Goal: Task Accomplishment & Management: Manage account settings

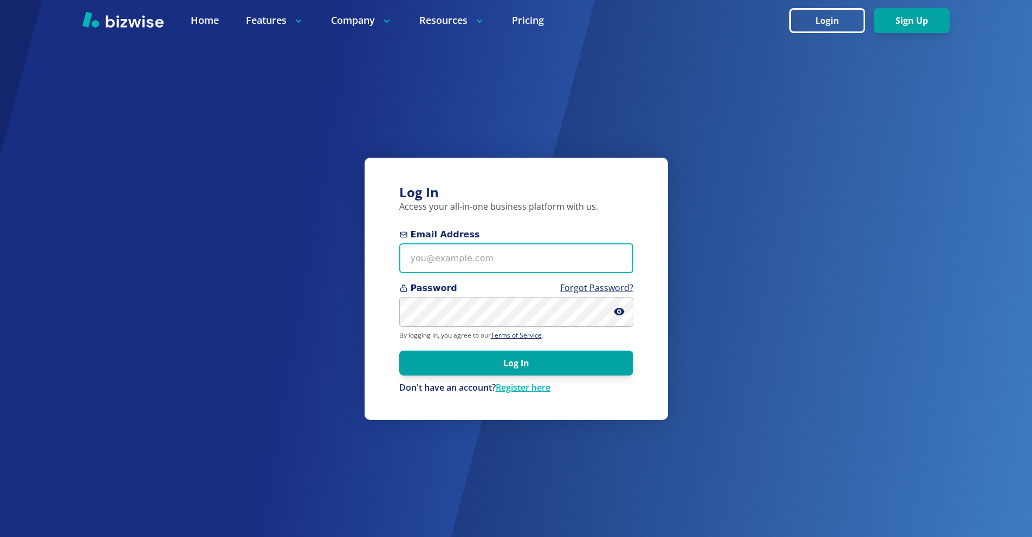
click at [484, 246] on input "Email Address" at bounding box center [516, 258] width 234 height 30
paste input "stu@stutechaz.com"
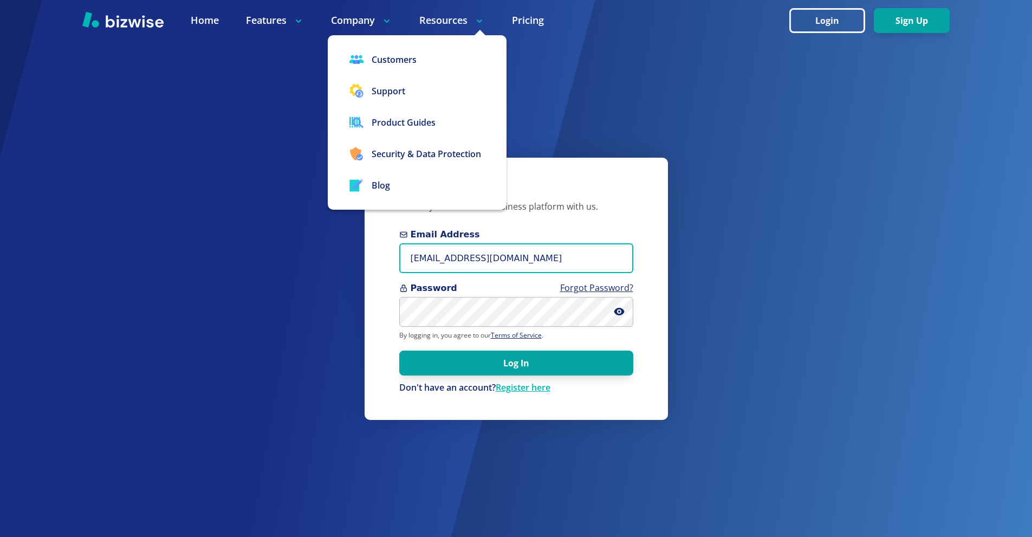
type input "stu@stutechaz.com"
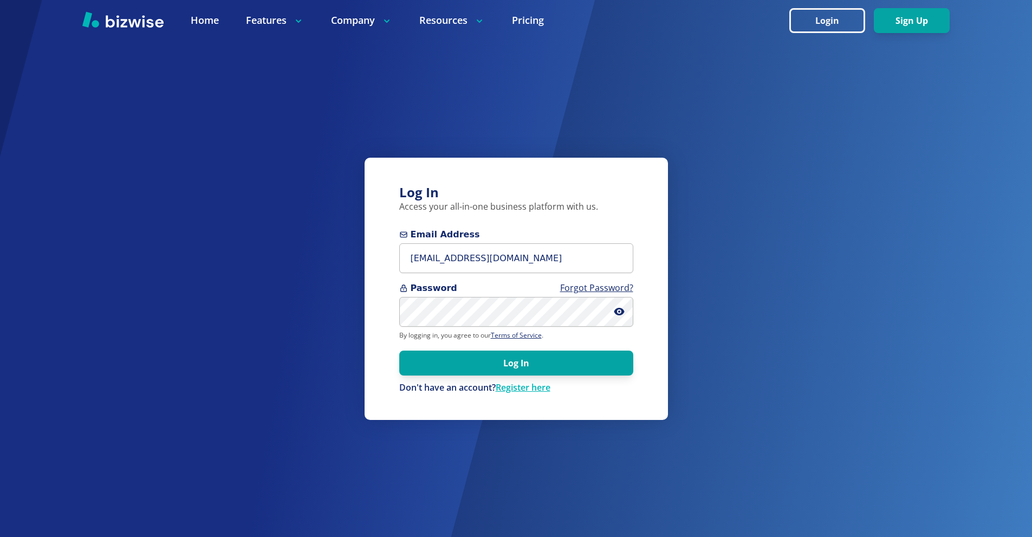
drag, startPoint x: 543, startPoint y: 366, endPoint x: 429, endPoint y: 225, distance: 181.4
click at [543, 365] on button "Log In" at bounding box center [516, 363] width 234 height 25
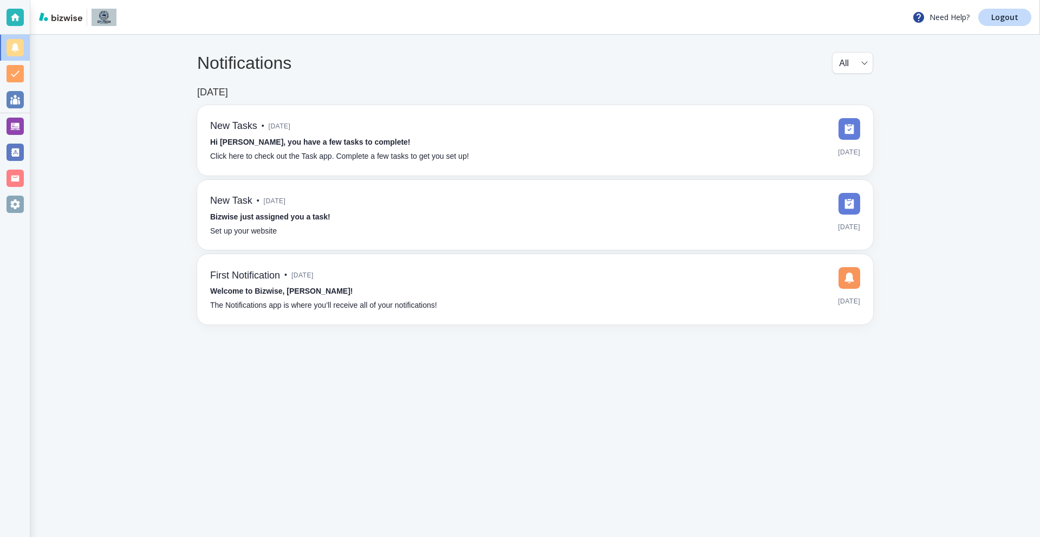
click at [25, 122] on div at bounding box center [15, 126] width 30 height 26
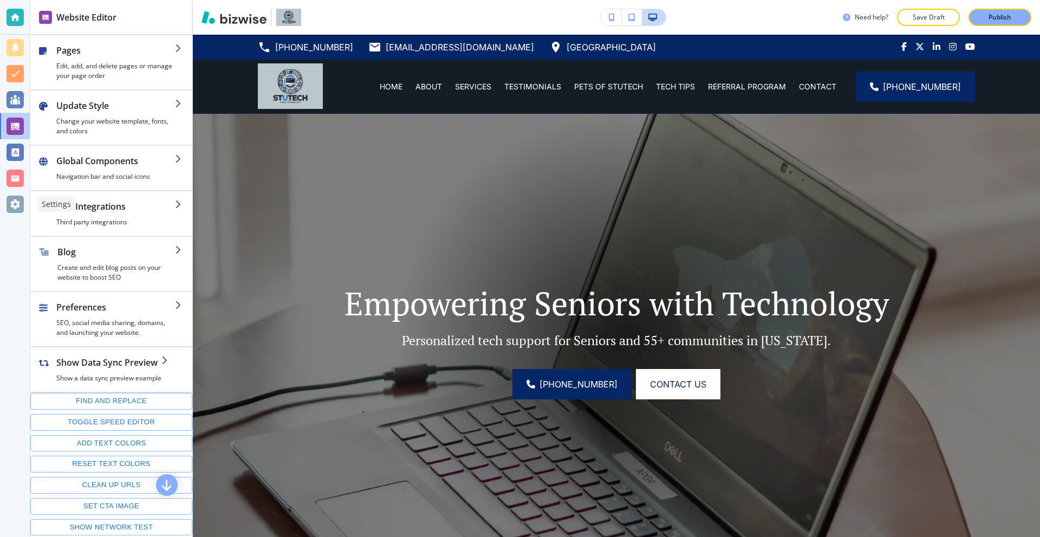
click at [15, 206] on div at bounding box center [15, 204] width 17 height 17
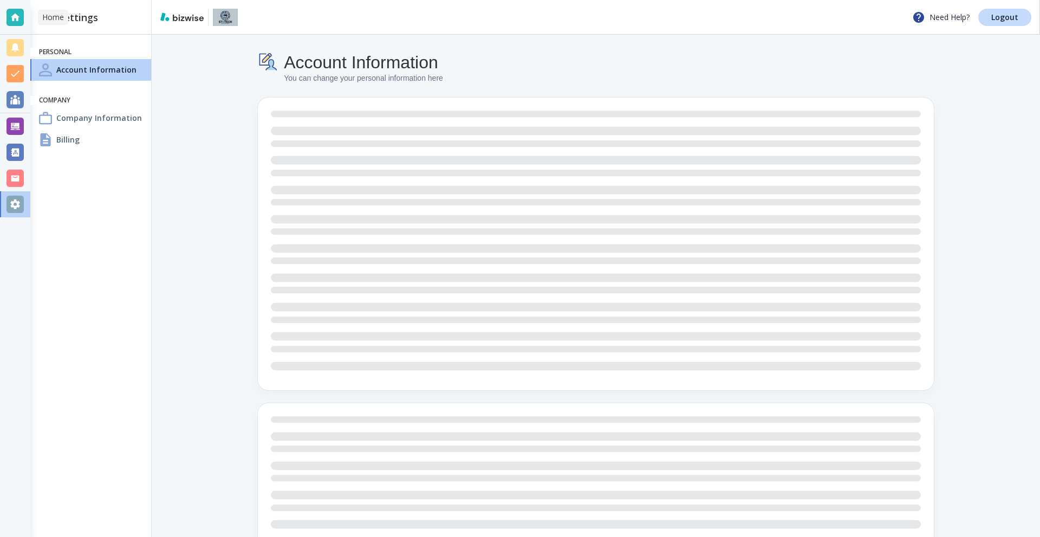
click at [13, 20] on div at bounding box center [15, 17] width 17 height 17
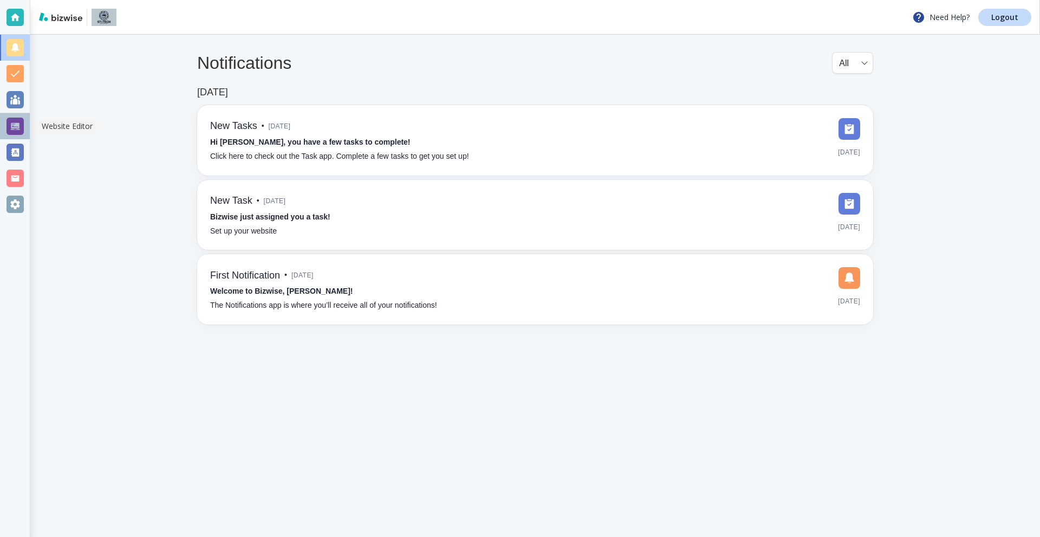
click at [17, 121] on div at bounding box center [15, 126] width 17 height 17
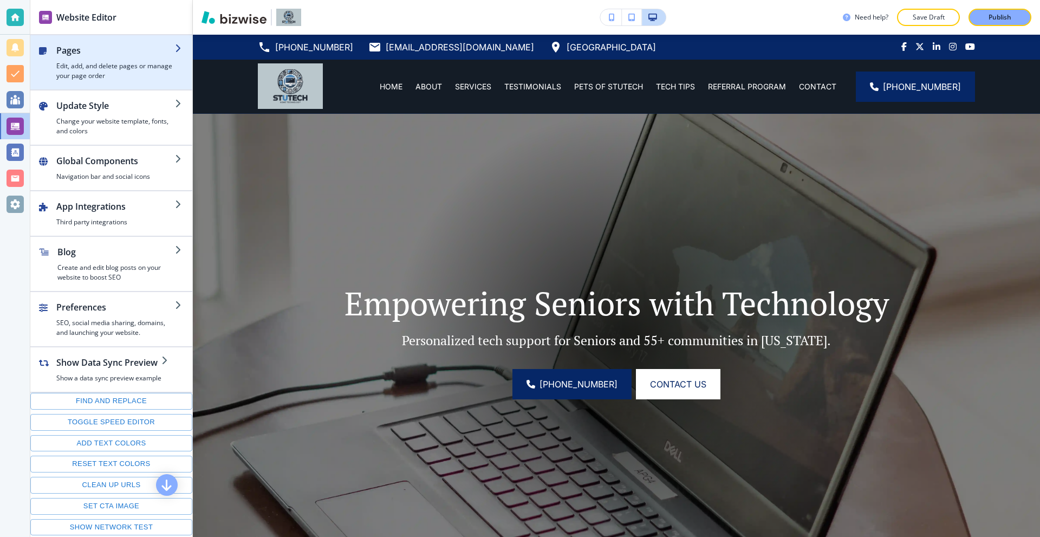
click at [88, 56] on h2 "Pages" at bounding box center [115, 50] width 119 height 13
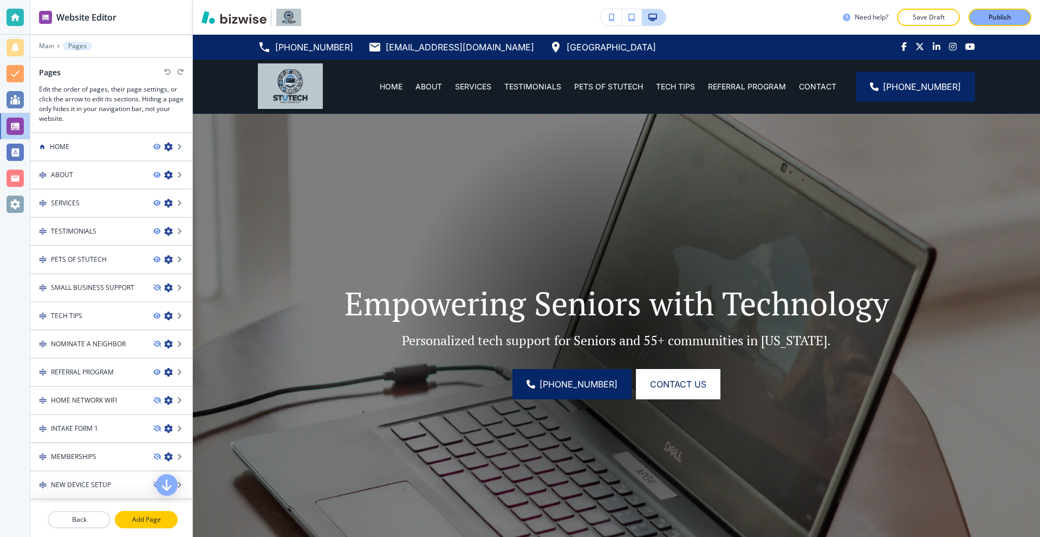
click at [137, 517] on p "Add Page" at bounding box center [146, 520] width 61 height 10
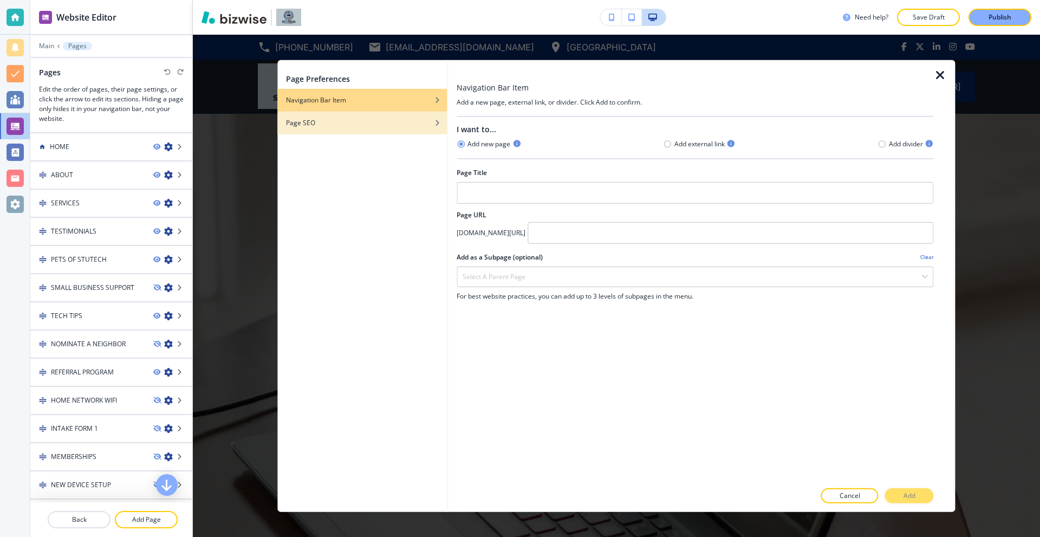
click at [347, 117] on div "button" at bounding box center [362, 114] width 170 height 7
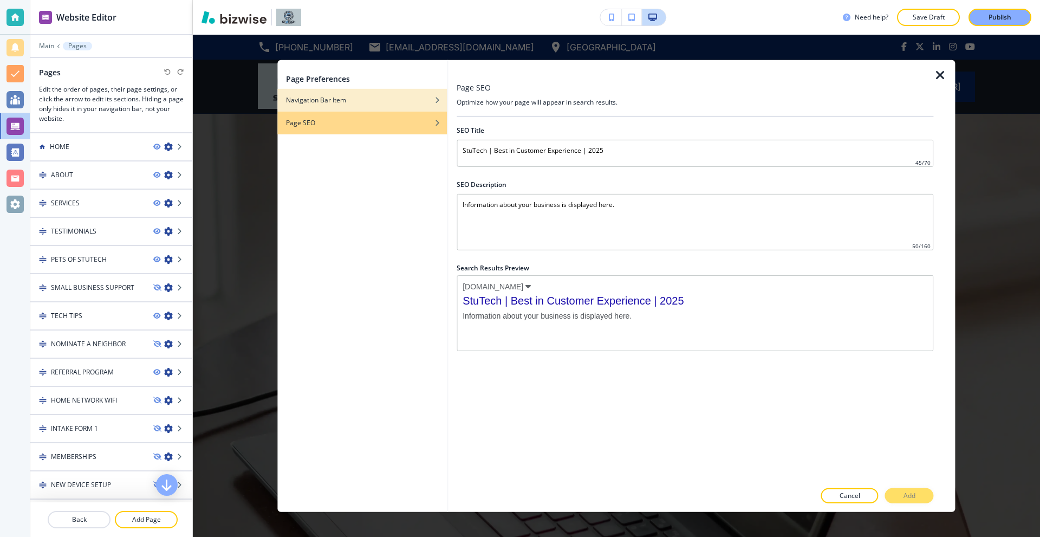
click at [342, 106] on div "button" at bounding box center [362, 108] width 170 height 7
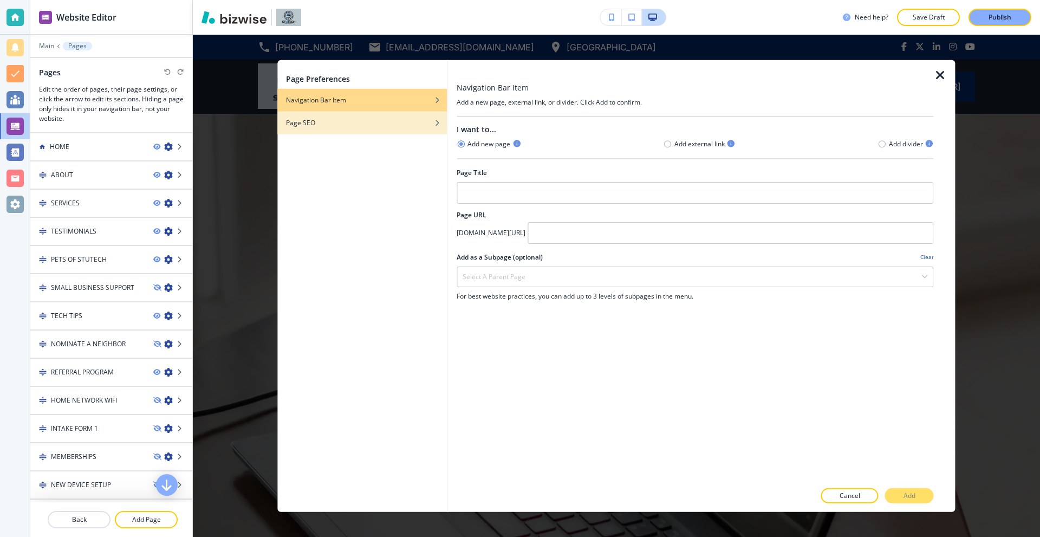
click at [342, 118] on div "Page SEO" at bounding box center [362, 123] width 170 height 10
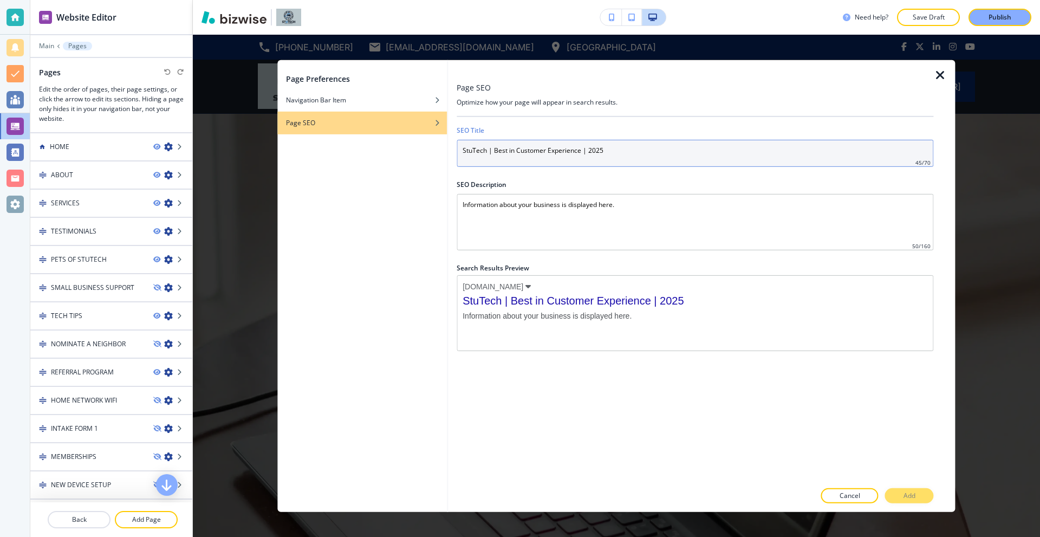
drag, startPoint x: 608, startPoint y: 151, endPoint x: 494, endPoint y: 153, distance: 114.9
click at [494, 153] on input "StuTech | Best in Customer Experience | 2025" at bounding box center [695, 152] width 477 height 27
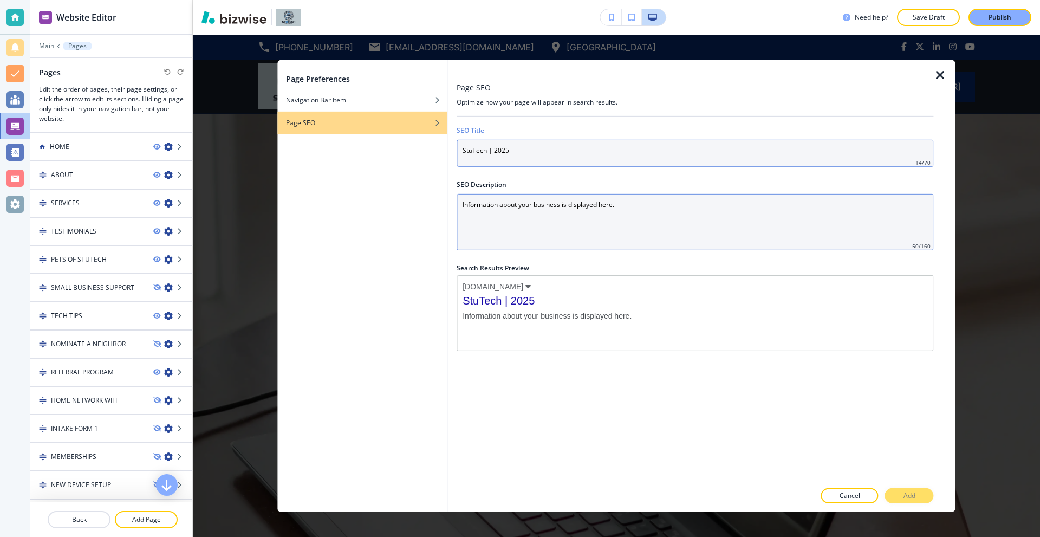
type input "StuTech | 2025"
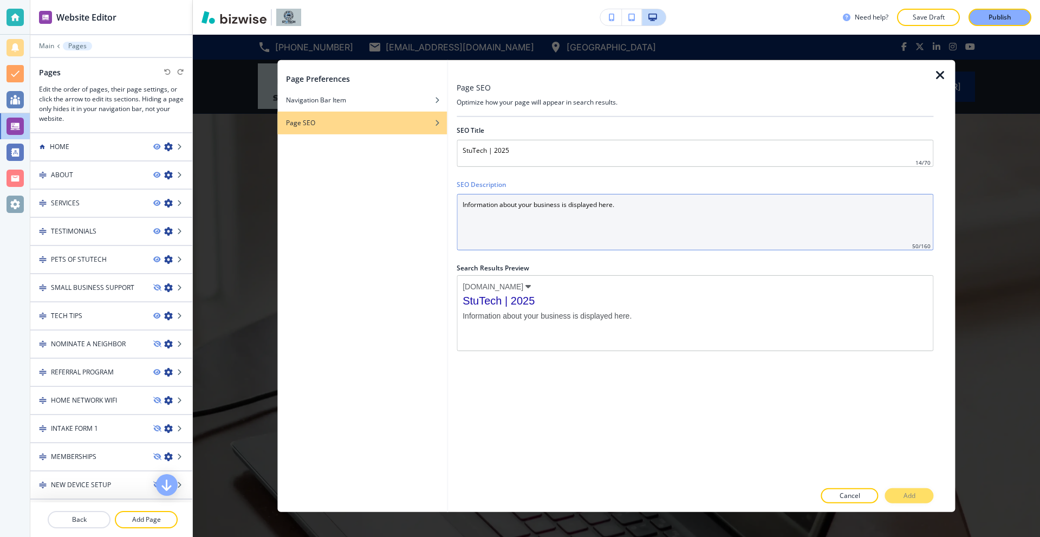
drag, startPoint x: 598, startPoint y: 200, endPoint x: 385, endPoint y: 213, distance: 213.4
click at [403, 213] on div "Page Preferences Navigation Bar Item Page SEO Page SEO Optimize how your page w…" at bounding box center [616, 286] width 678 height 452
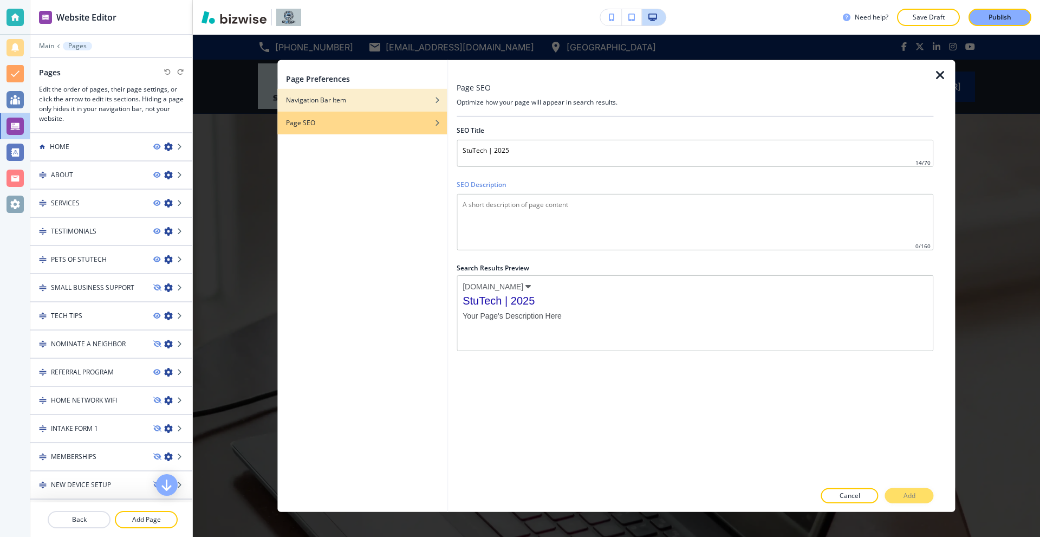
click at [359, 101] on div "Navigation Bar Item" at bounding box center [362, 100] width 170 height 10
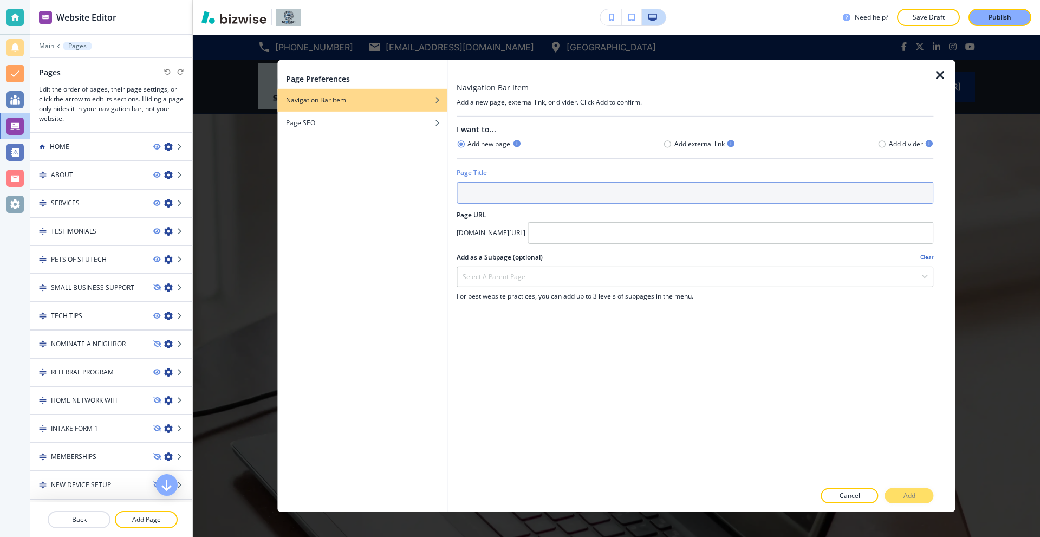
click at [587, 195] on input "text" at bounding box center [695, 193] width 477 height 22
type input "SPECIAL"
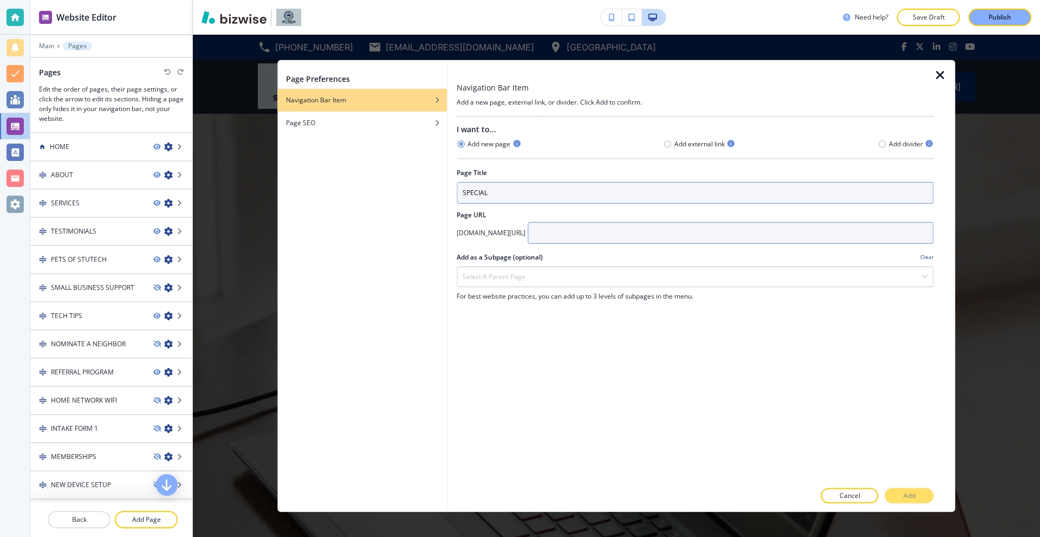
type input "S"
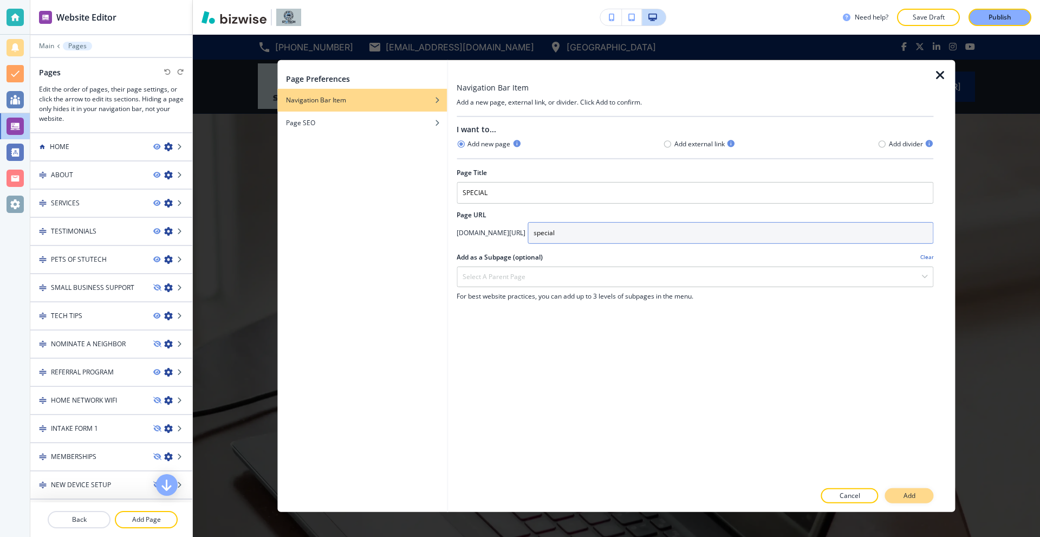
type input "special"
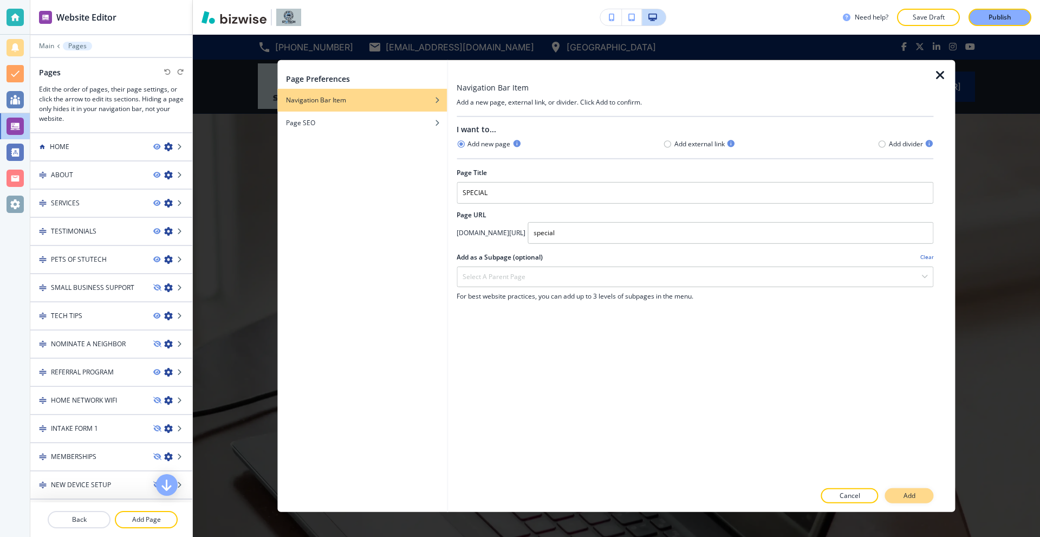
click at [917, 495] on button "Add" at bounding box center [909, 495] width 49 height 15
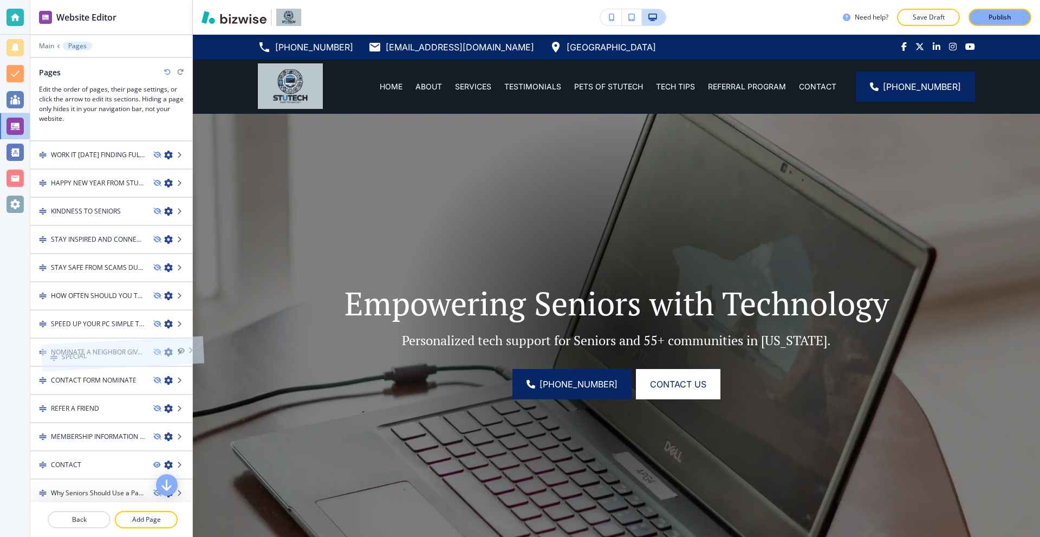
scroll to position [596, 0]
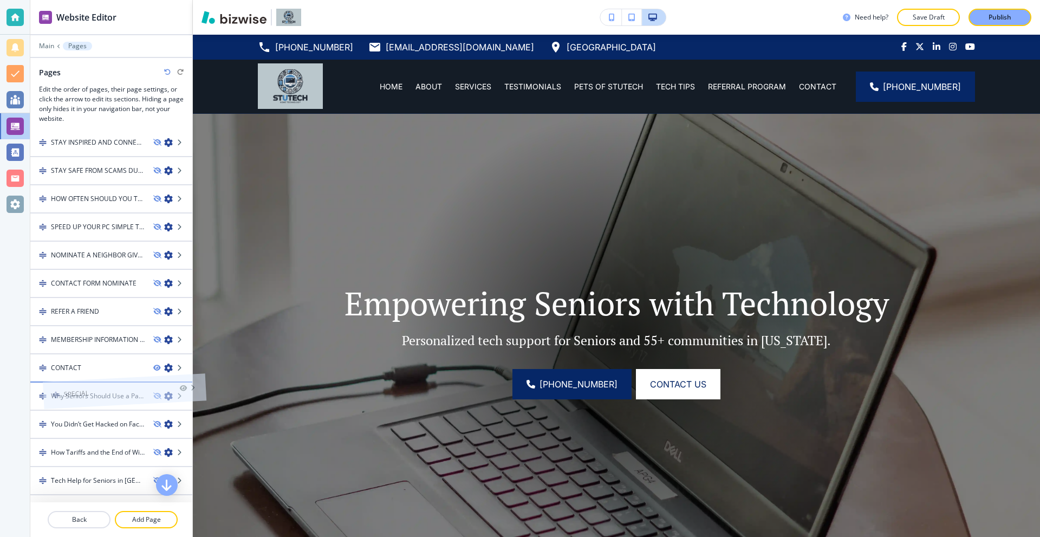
drag, startPoint x: 90, startPoint y: 491, endPoint x: 102, endPoint y: 372, distance: 119.8
click at [98, 400] on h4 "SPECIAL" at bounding box center [90, 396] width 25 height 10
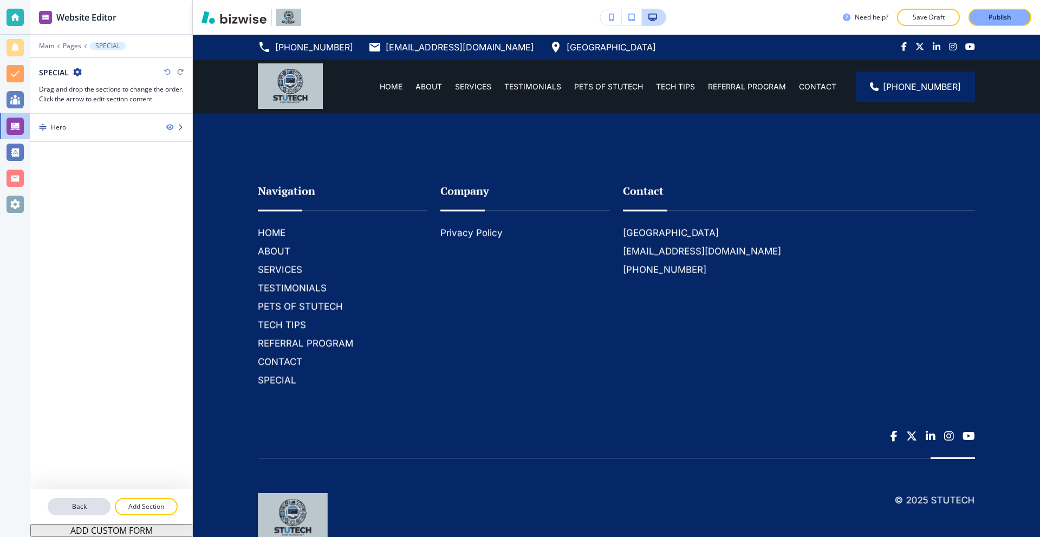
click at [74, 508] on p "Back" at bounding box center [79, 507] width 61 height 10
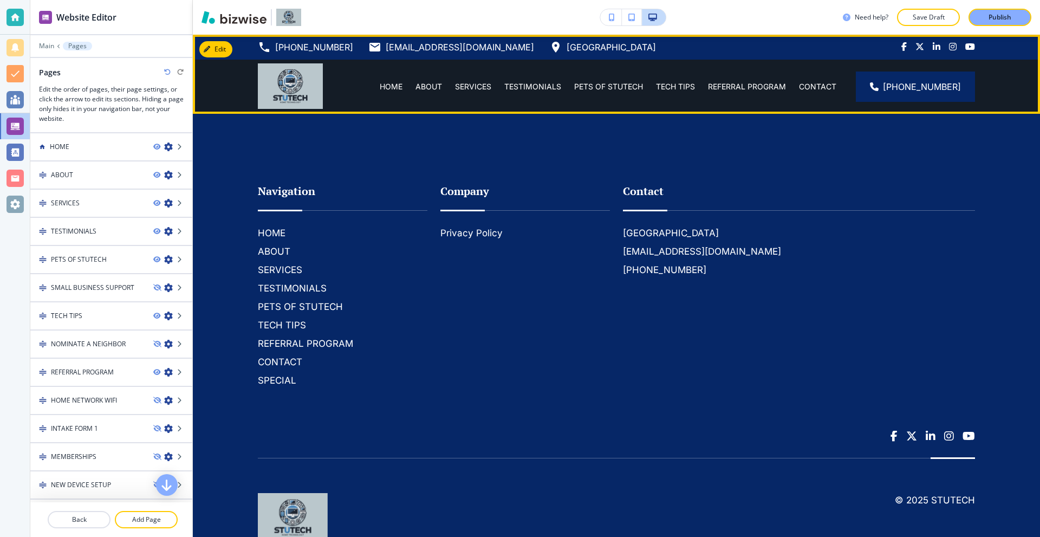
click at [214, 48] on button "Edit" at bounding box center [215, 49] width 33 height 16
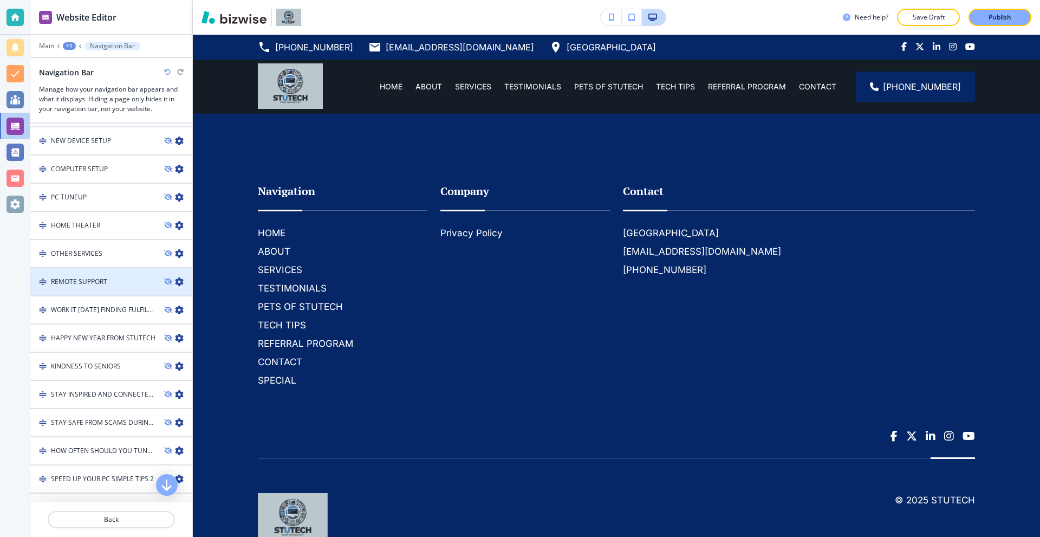
scroll to position [1517, 0]
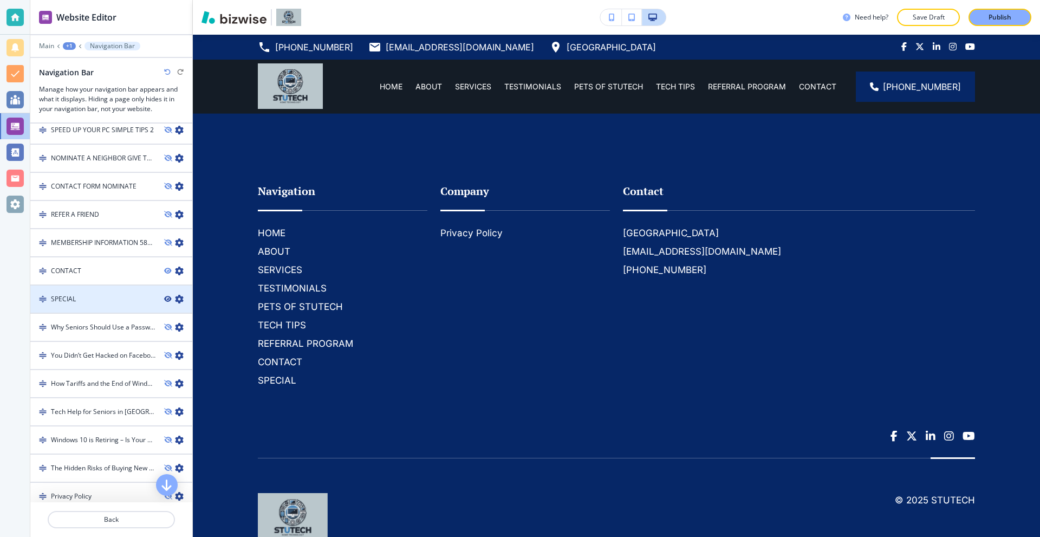
click at [164, 296] on icon "button" at bounding box center [167, 299] width 7 height 7
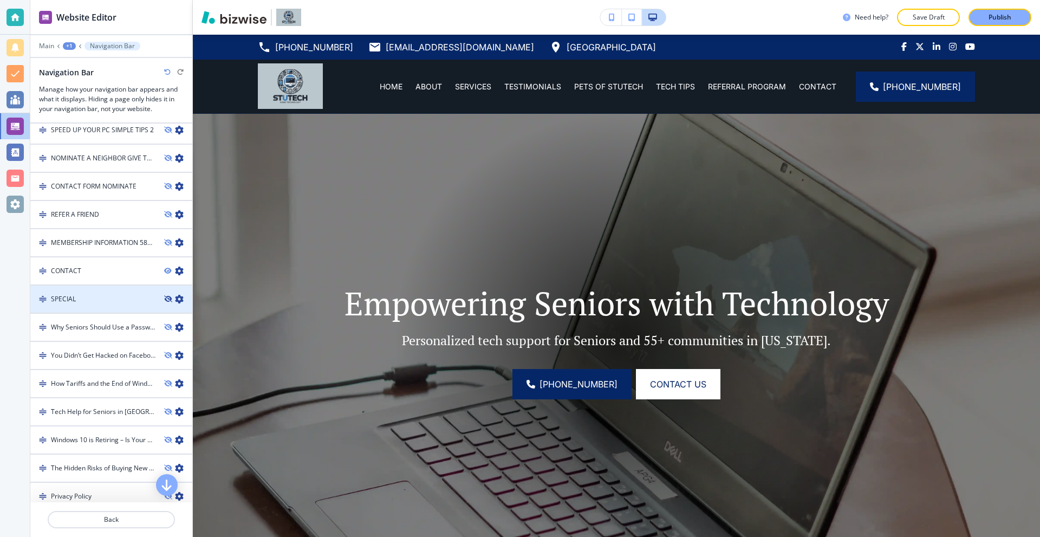
click at [164, 296] on icon "button" at bounding box center [167, 299] width 7 height 7
click at [175, 296] on icon "button" at bounding box center [179, 299] width 9 height 9
click at [72, 304] on div at bounding box center [111, 308] width 162 height 9
click at [70, 46] on div "+1" at bounding box center [69, 46] width 13 height 8
click at [50, 48] on p "Main" at bounding box center [46, 46] width 15 height 8
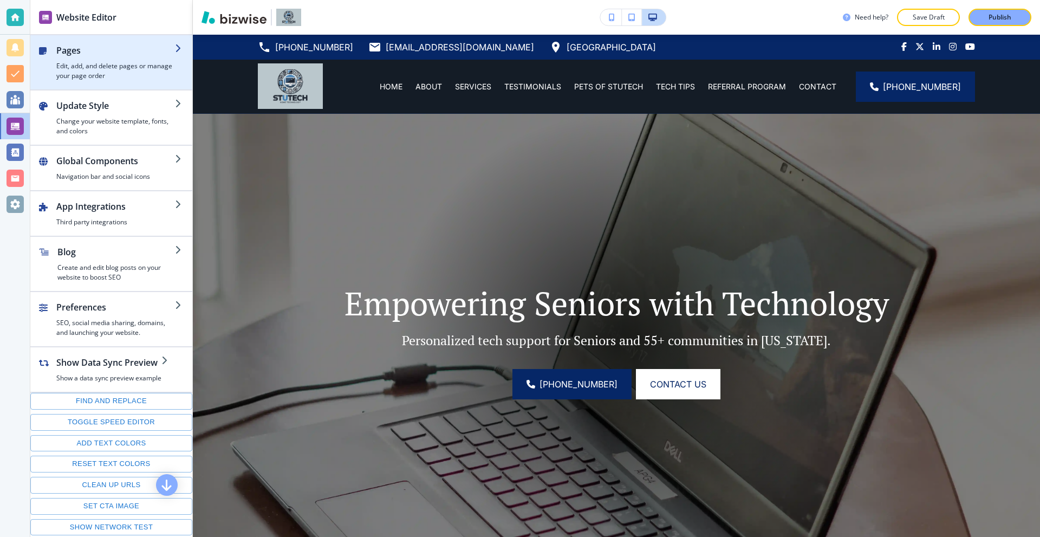
click at [82, 66] on h4 "Edit, add, and delete pages or manage your page order" at bounding box center [115, 71] width 119 height 20
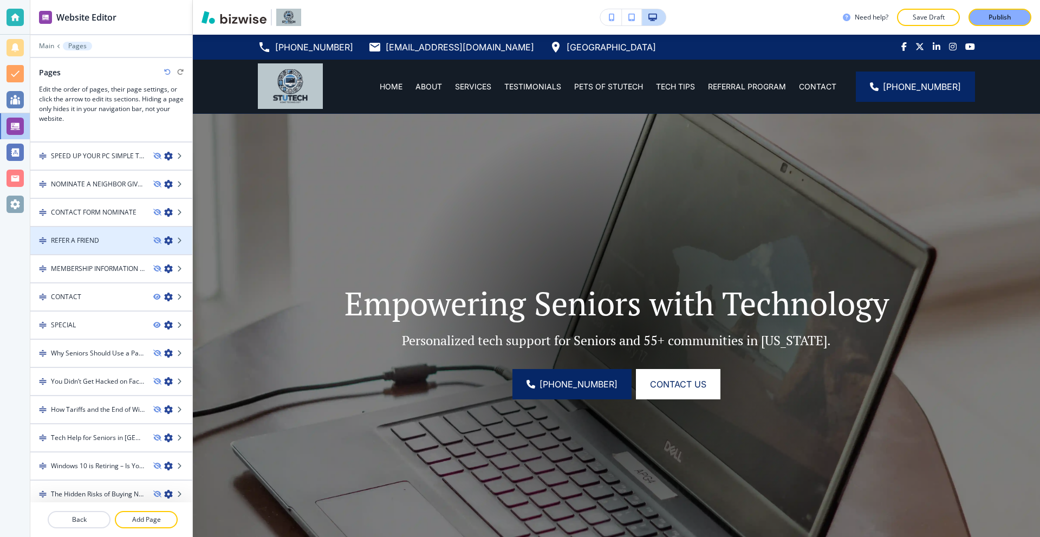
scroll to position [702, 0]
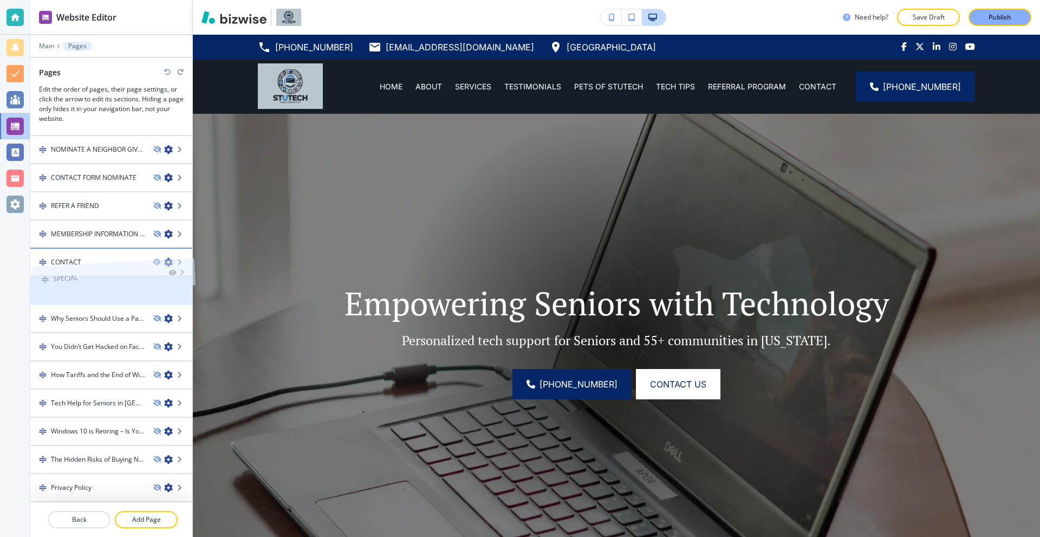
drag, startPoint x: 93, startPoint y: 291, endPoint x: 95, endPoint y: 254, distance: 37.4
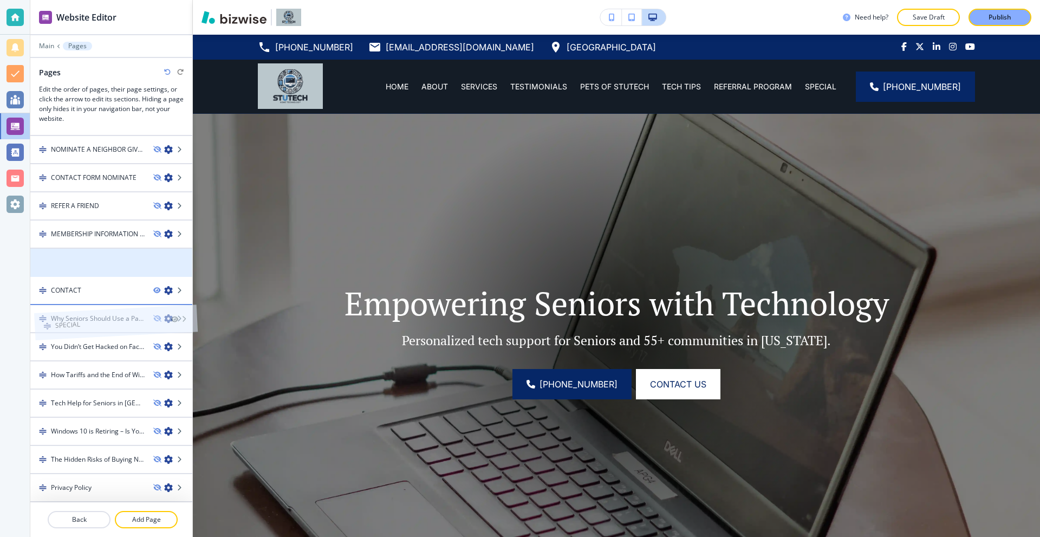
drag, startPoint x: 98, startPoint y: 258, endPoint x: 102, endPoint y: 295, distance: 37.6
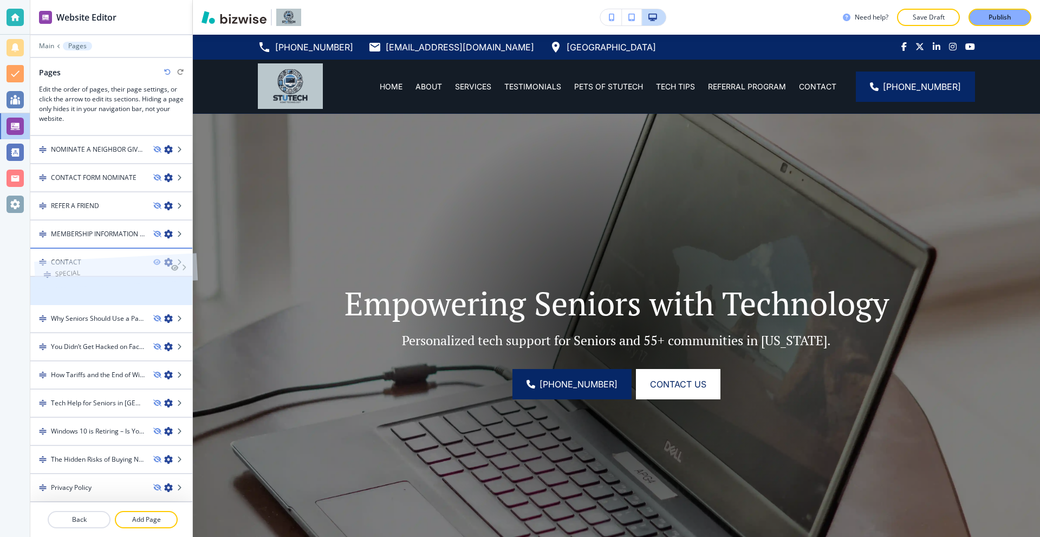
drag, startPoint x: 102, startPoint y: 297, endPoint x: 106, endPoint y: 255, distance: 42.4
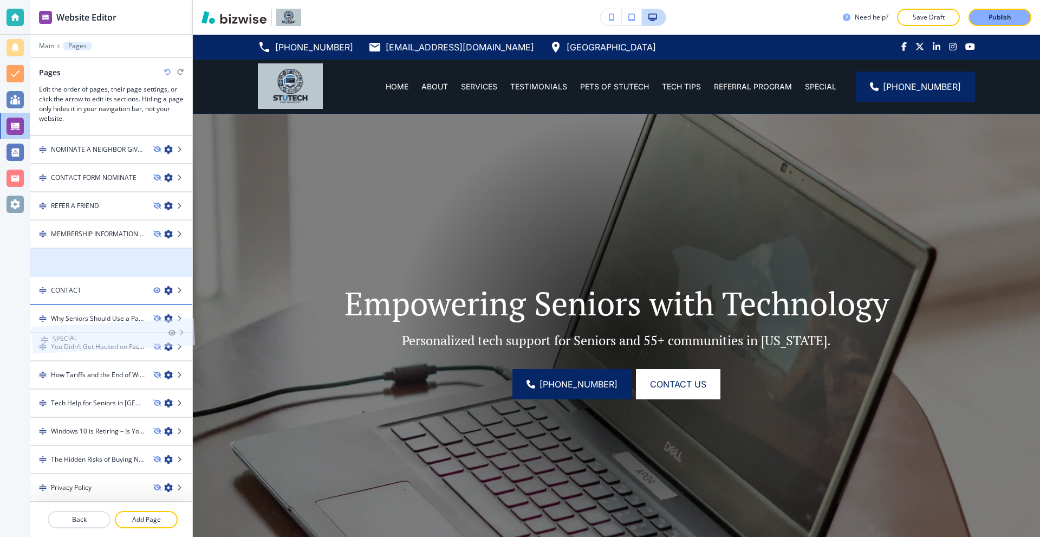
drag, startPoint x: 106, startPoint y: 255, endPoint x: 107, endPoint y: 306, distance: 50.9
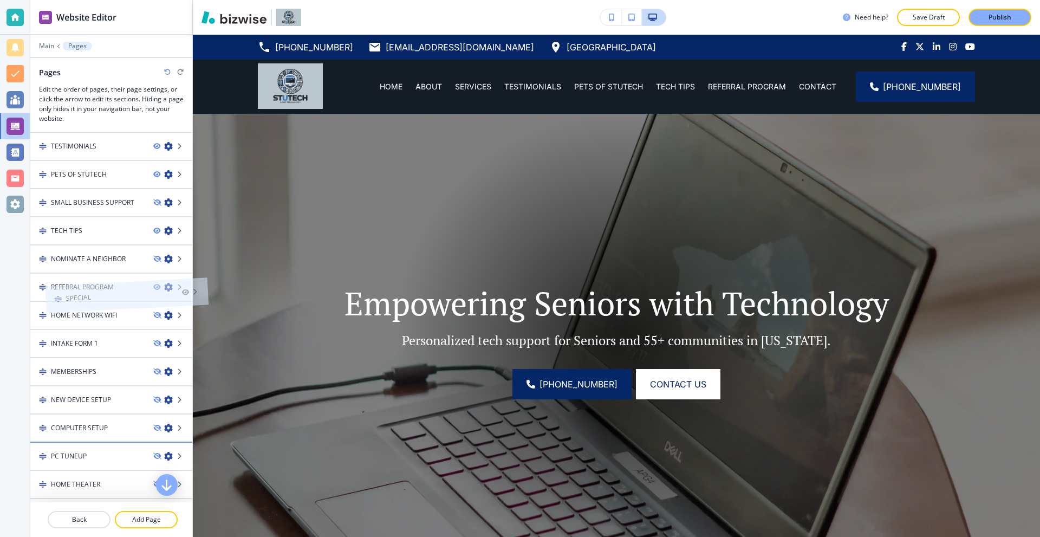
scroll to position [54, 0]
drag, startPoint x: 96, startPoint y: 443, endPoint x: 105, endPoint y: 267, distance: 176.3
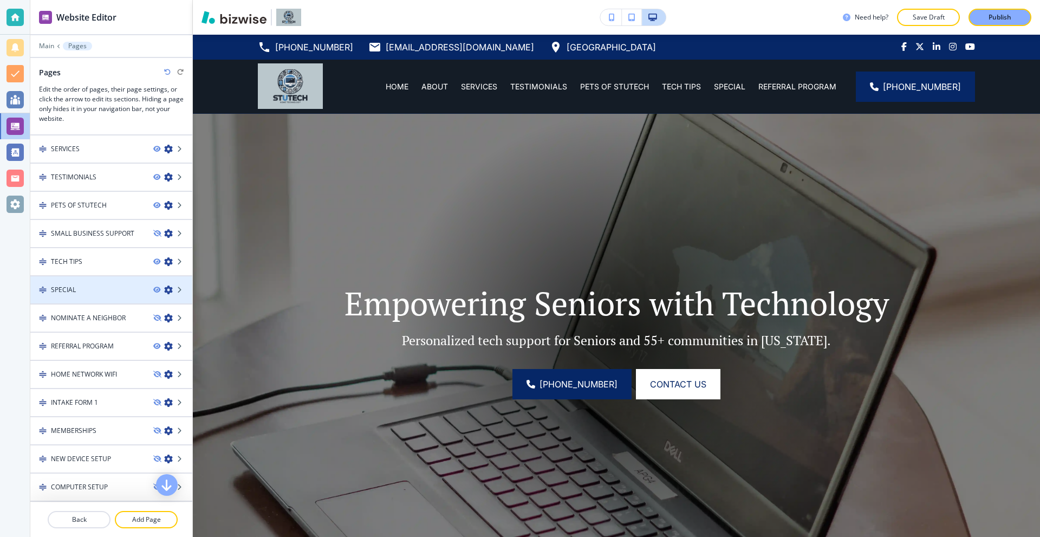
click at [164, 290] on icon "button" at bounding box center [168, 290] width 9 height 9
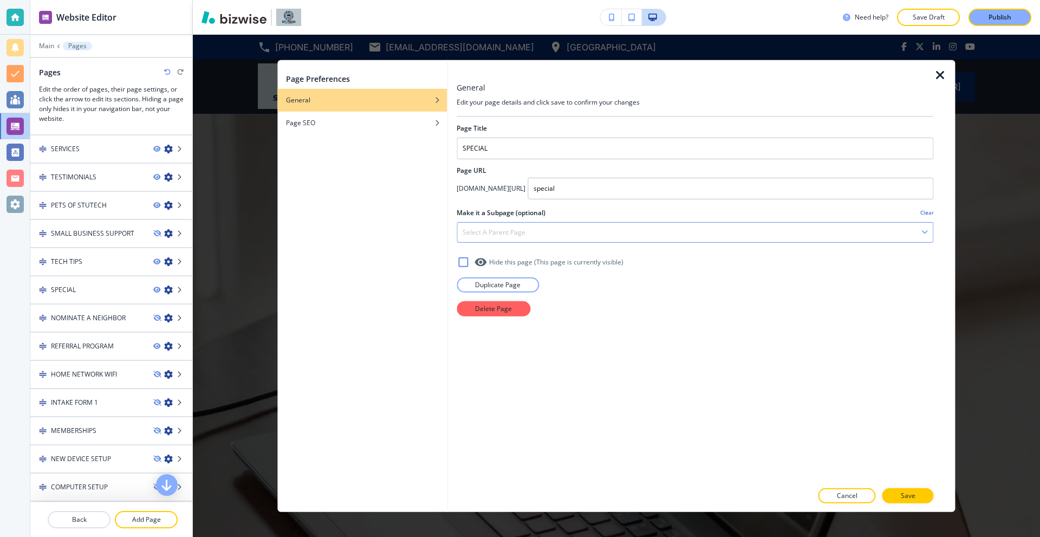
click at [544, 235] on div "Select a parent page" at bounding box center [695, 232] width 476 height 20
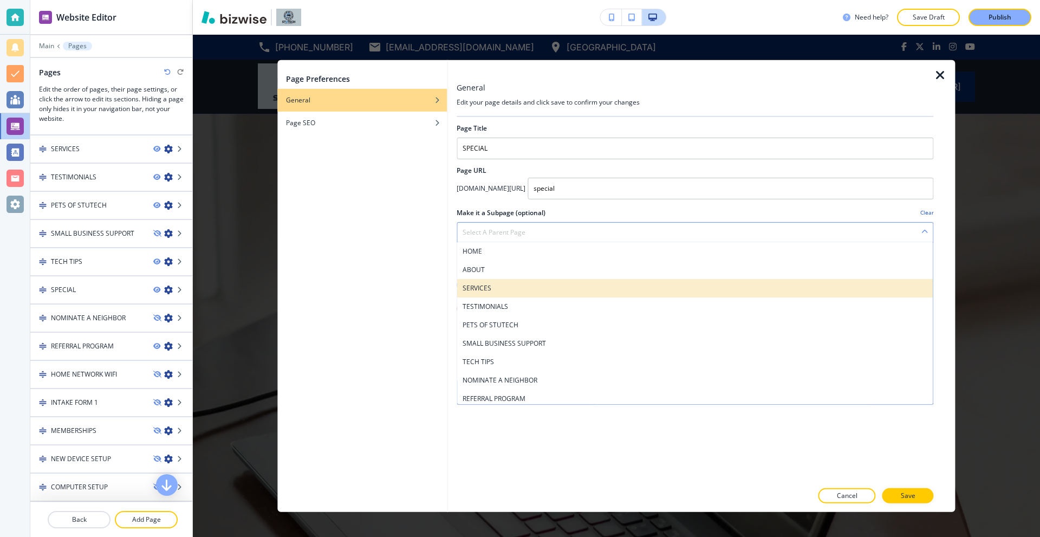
click at [516, 288] on h4 "SERVICES" at bounding box center [695, 288] width 465 height 10
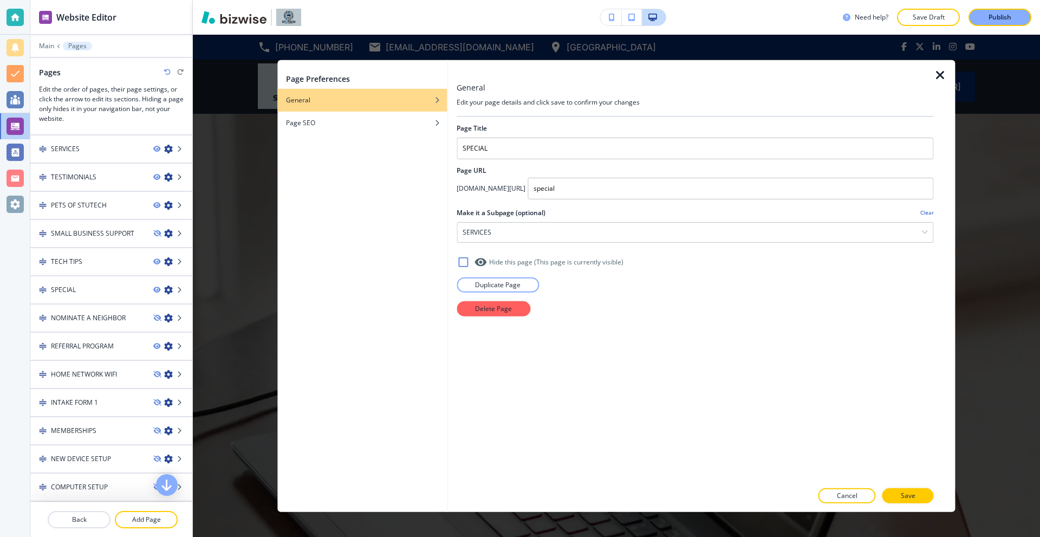
drag, startPoint x: 904, startPoint y: 498, endPoint x: 840, endPoint y: 453, distance: 78.5
click at [904, 498] on p "Save" at bounding box center [908, 496] width 15 height 10
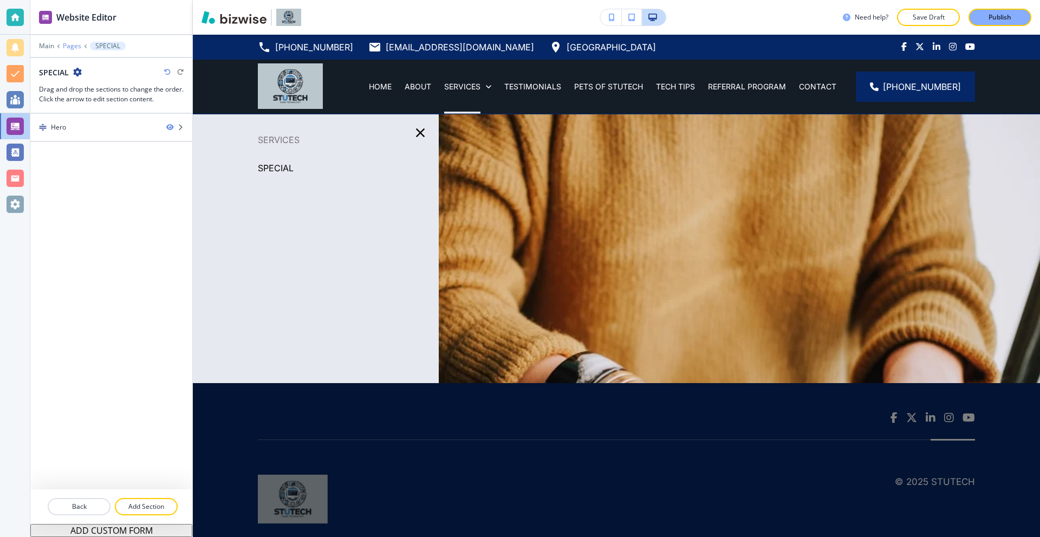
click at [73, 44] on p "Pages" at bounding box center [72, 46] width 18 height 8
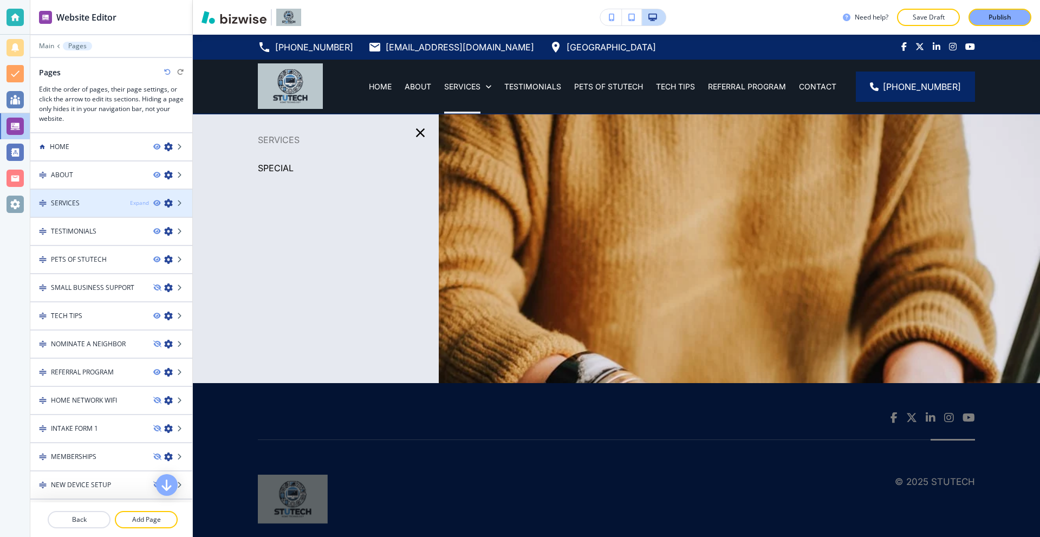
click at [130, 204] on div "Expand" at bounding box center [139, 203] width 19 height 8
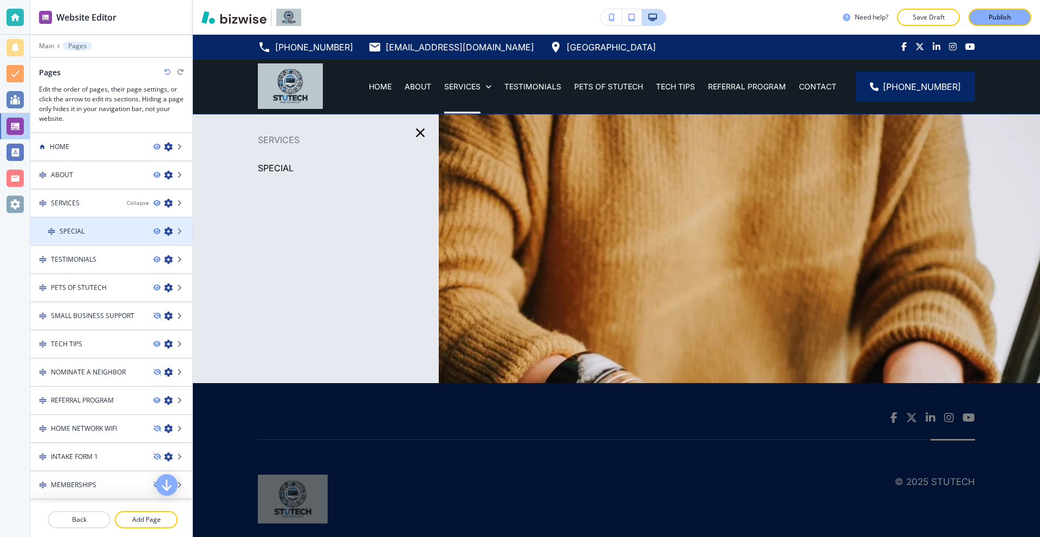
click at [98, 232] on div "SPECIAL" at bounding box center [87, 231] width 114 height 10
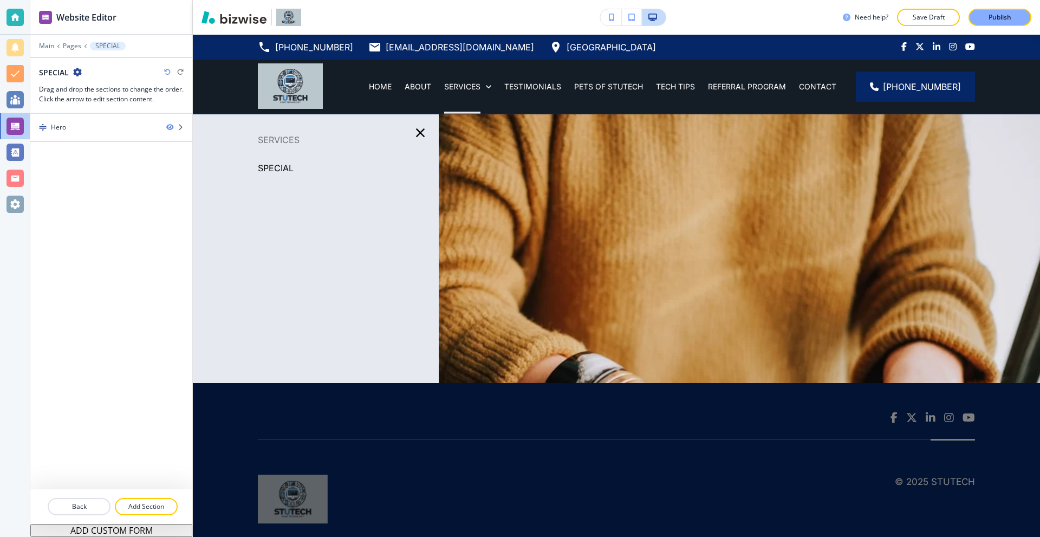
click at [82, 77] on div "SPECIAL" at bounding box center [111, 72] width 145 height 11
click at [76, 74] on icon "button" at bounding box center [77, 72] width 9 height 9
click at [110, 90] on p "Edit Page Settings" at bounding box center [107, 91] width 55 height 10
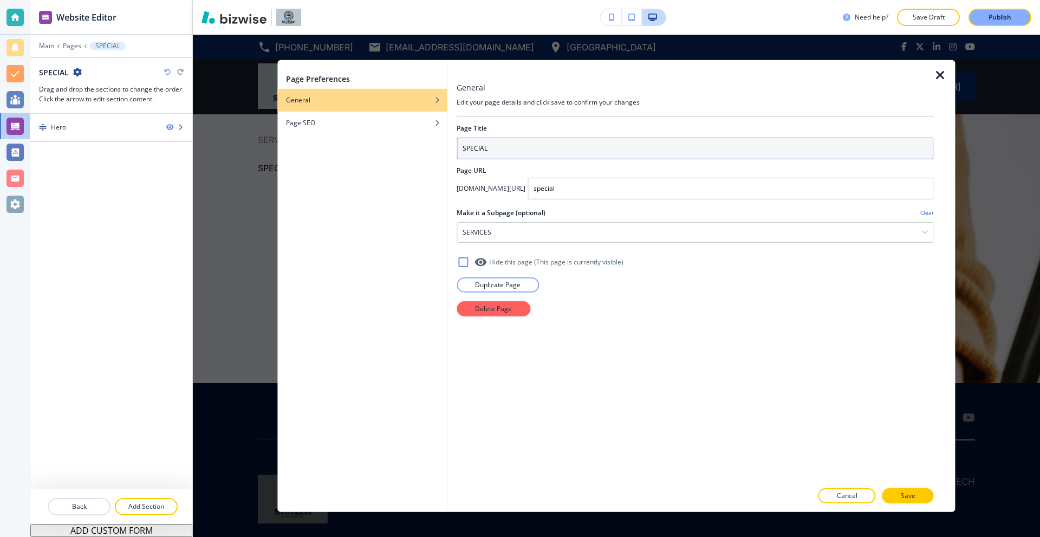
click at [529, 146] on input "SPECIAL" at bounding box center [695, 148] width 477 height 22
click at [513, 153] on input "SPECIAL" at bounding box center [695, 148] width 477 height 22
click at [511, 151] on input "SPECIAL" at bounding box center [695, 148] width 477 height 22
click at [511, 150] on input "SPECIAL" at bounding box center [695, 148] width 477 height 22
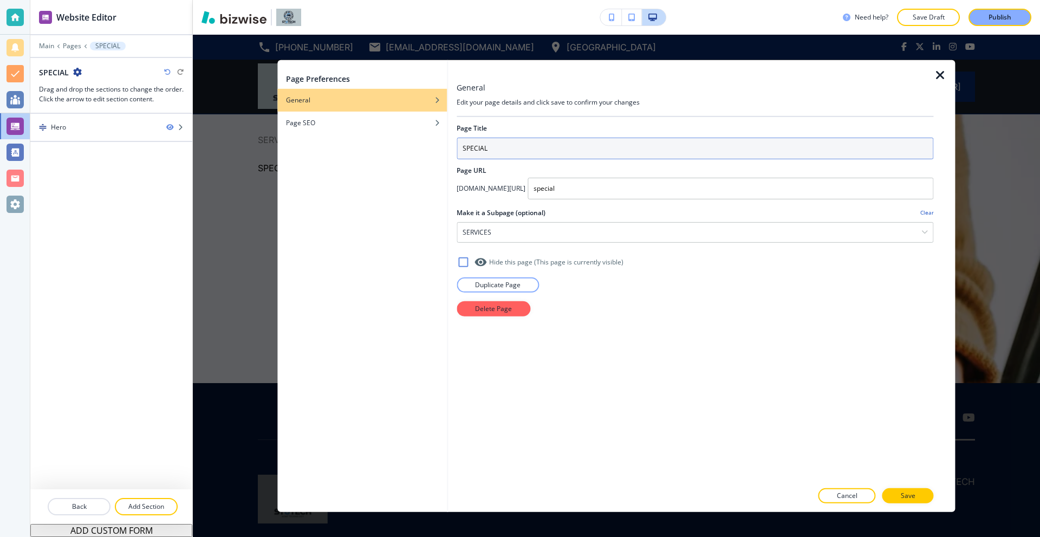
click at [510, 149] on input "SPECIAL" at bounding box center [695, 148] width 477 height 22
click at [509, 149] on input "SPECIAL" at bounding box center [695, 148] width 477 height 22
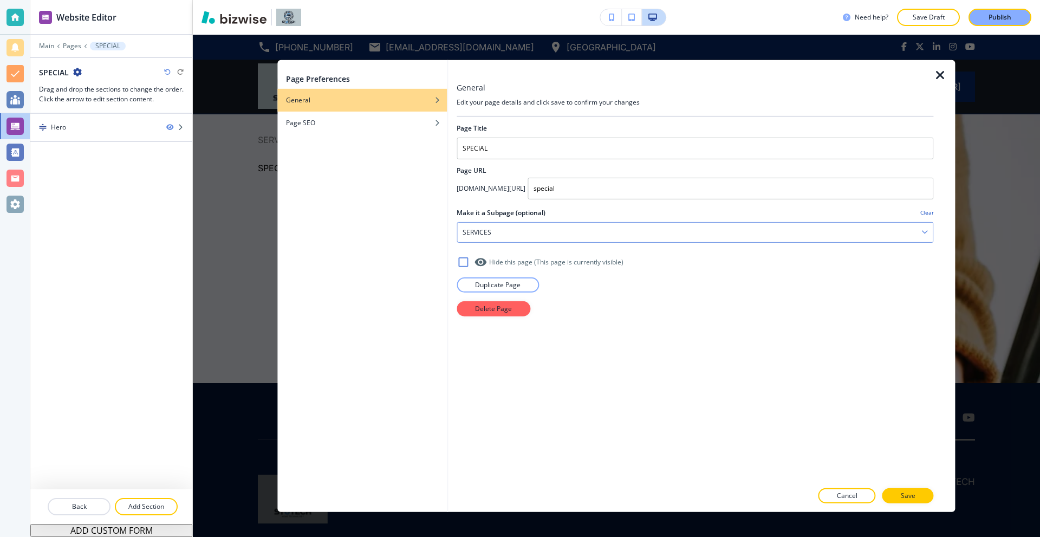
click at [535, 227] on div "SERVICES" at bounding box center [695, 232] width 476 height 20
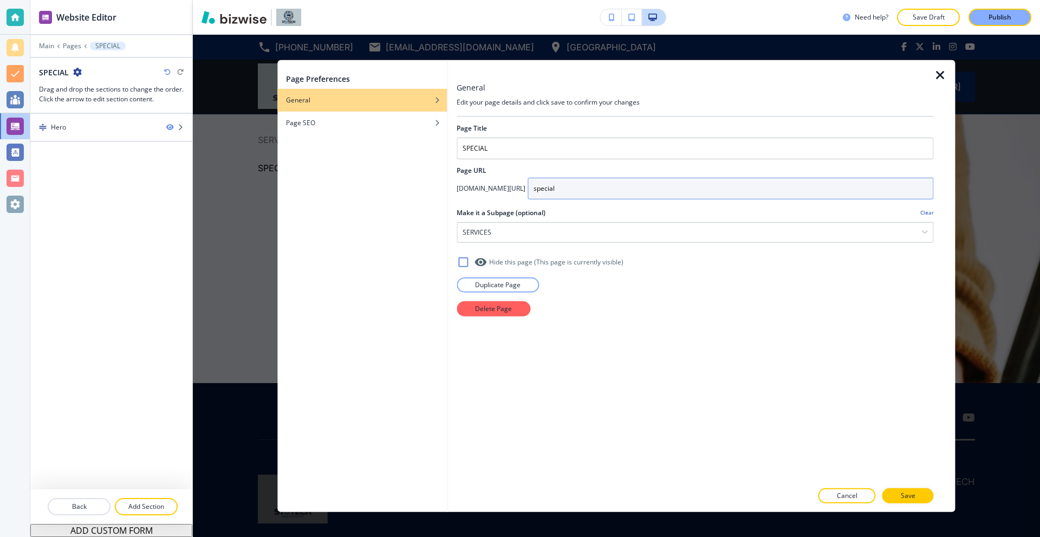
click at [545, 193] on input "special" at bounding box center [731, 188] width 406 height 22
click at [546, 191] on input "special" at bounding box center [731, 188] width 406 height 22
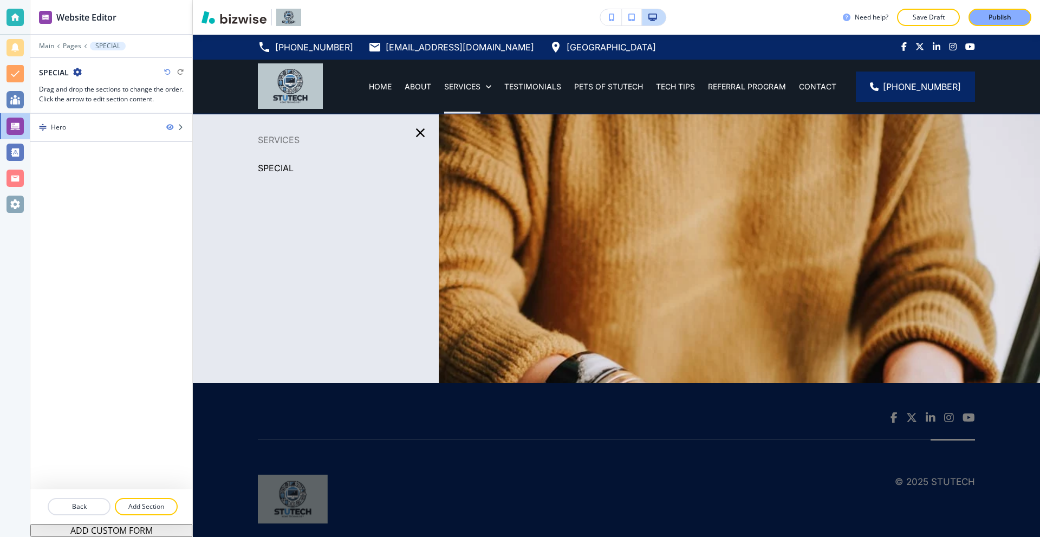
click at [126, 104] on div at bounding box center [111, 108] width 162 height 9
click at [75, 47] on p "Pages" at bounding box center [72, 46] width 18 height 8
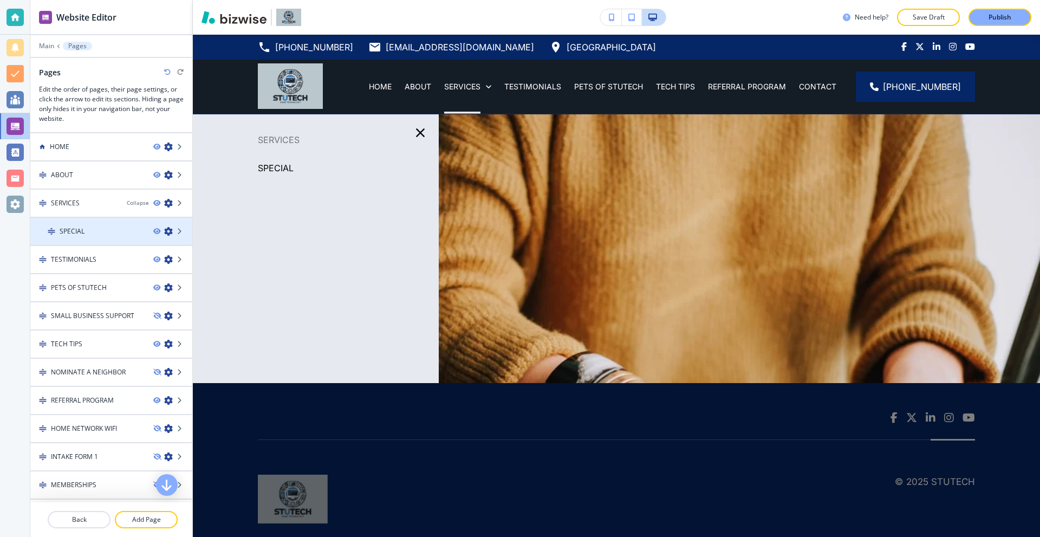
click at [164, 234] on icon "button" at bounding box center [168, 231] width 9 height 9
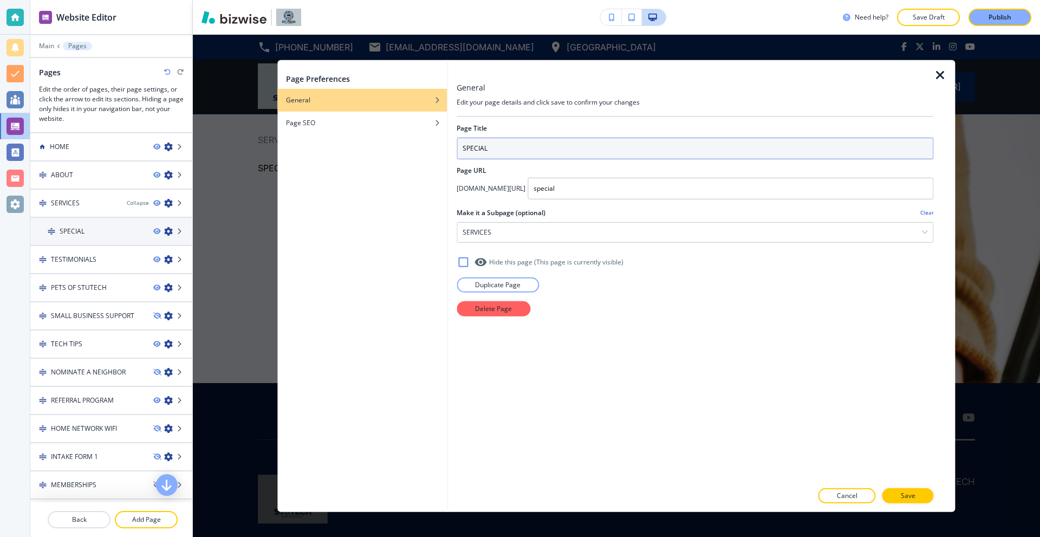
click at [533, 145] on input "SPECIAL" at bounding box center [695, 148] width 477 height 22
click at [532, 148] on input "SPECIAL" at bounding box center [695, 148] width 477 height 22
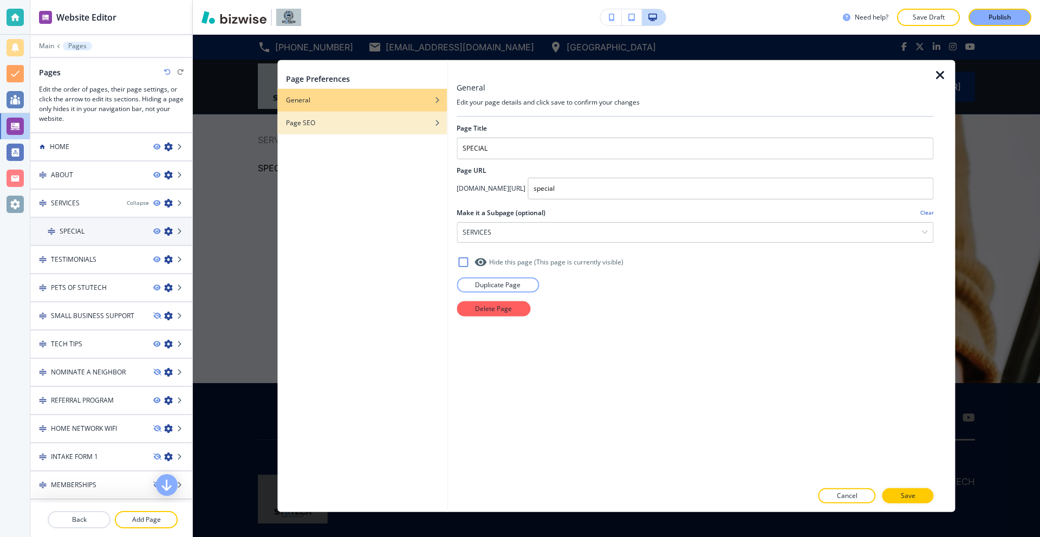
drag, startPoint x: 532, startPoint y: 148, endPoint x: 359, endPoint y: 114, distance: 176.2
click at [526, 147] on input "SPECIAL" at bounding box center [695, 148] width 477 height 22
click at [332, 116] on div "button" at bounding box center [362, 114] width 170 height 7
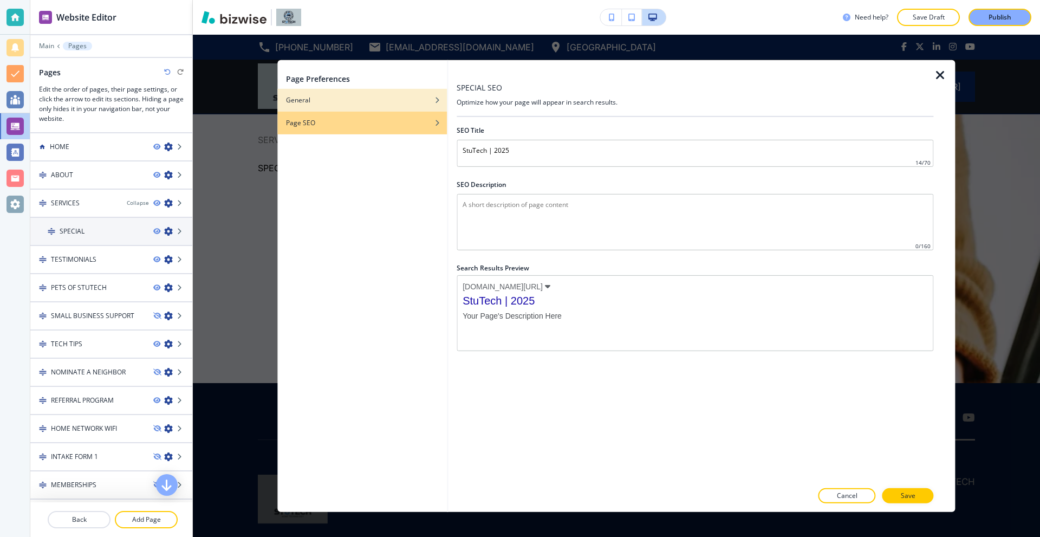
click at [335, 101] on div "General" at bounding box center [362, 100] width 170 height 10
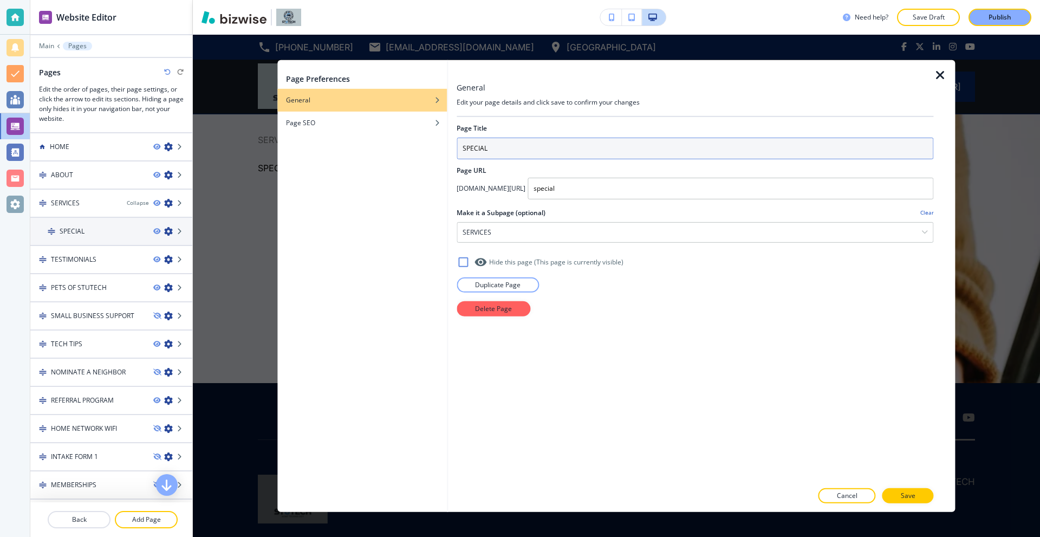
click at [483, 146] on input "SPECIAL" at bounding box center [695, 148] width 477 height 22
click at [488, 147] on input "SPECIAL" at bounding box center [695, 148] width 477 height 22
click at [487, 146] on input "SPECIAL" at bounding box center [695, 148] width 477 height 22
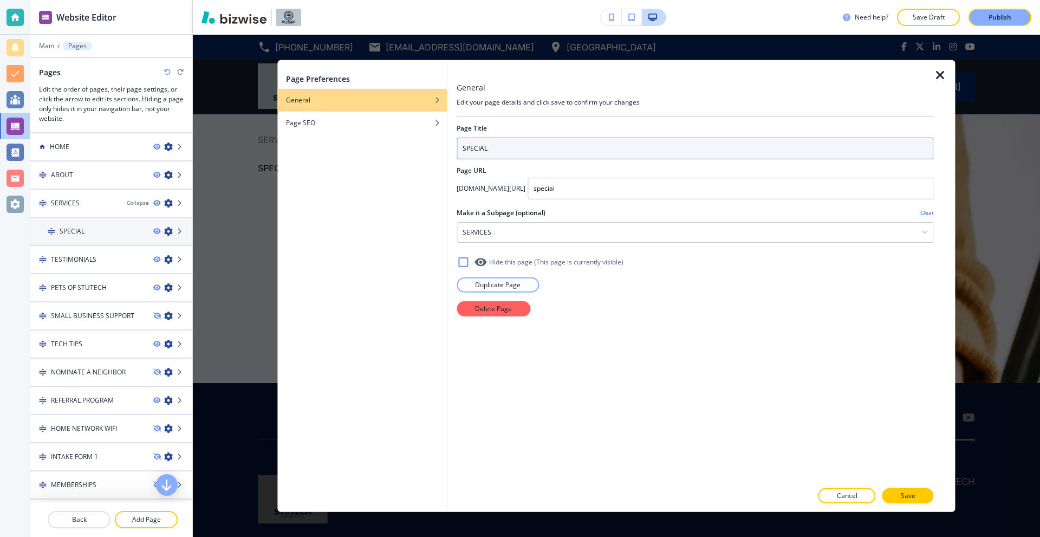
click at [487, 146] on input "SPECIAL" at bounding box center [695, 148] width 477 height 22
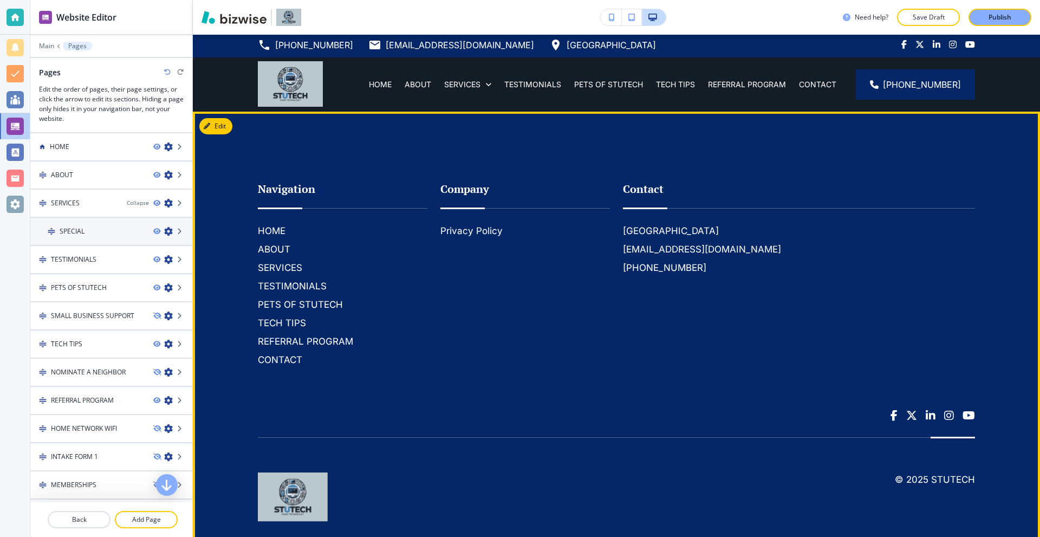
scroll to position [0, 0]
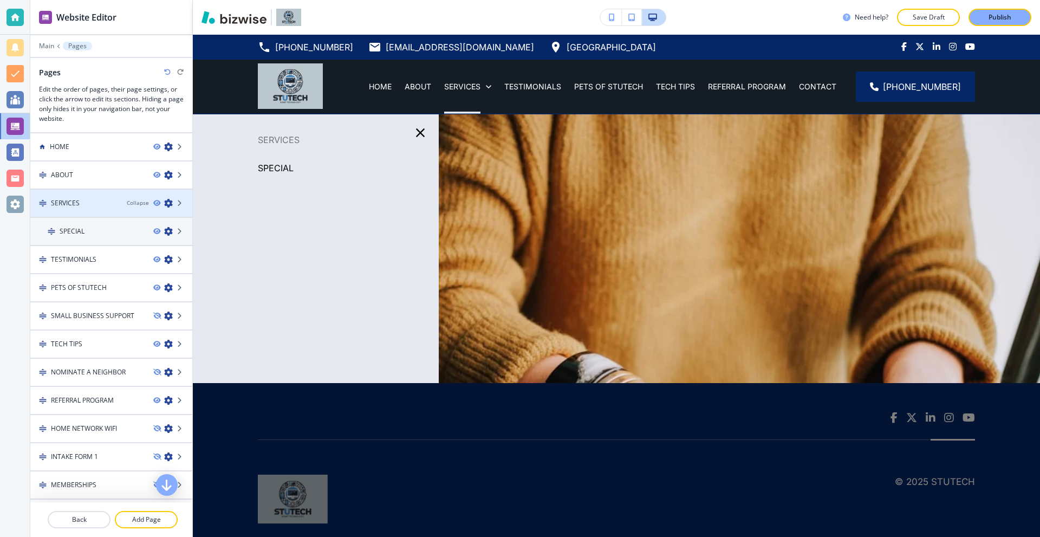
click at [164, 202] on icon "button" at bounding box center [168, 203] width 9 height 9
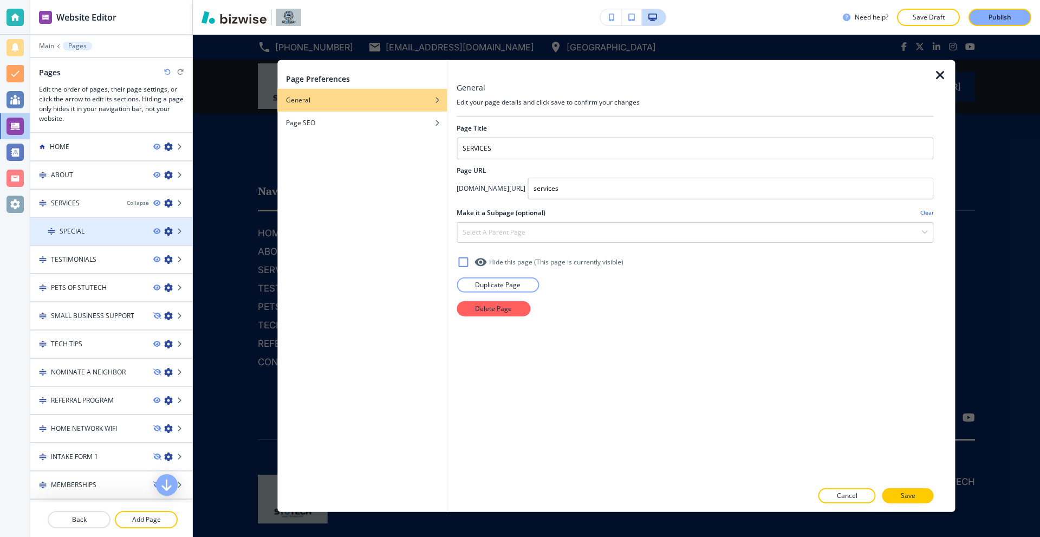
click at [164, 234] on icon "button" at bounding box center [168, 231] width 9 height 9
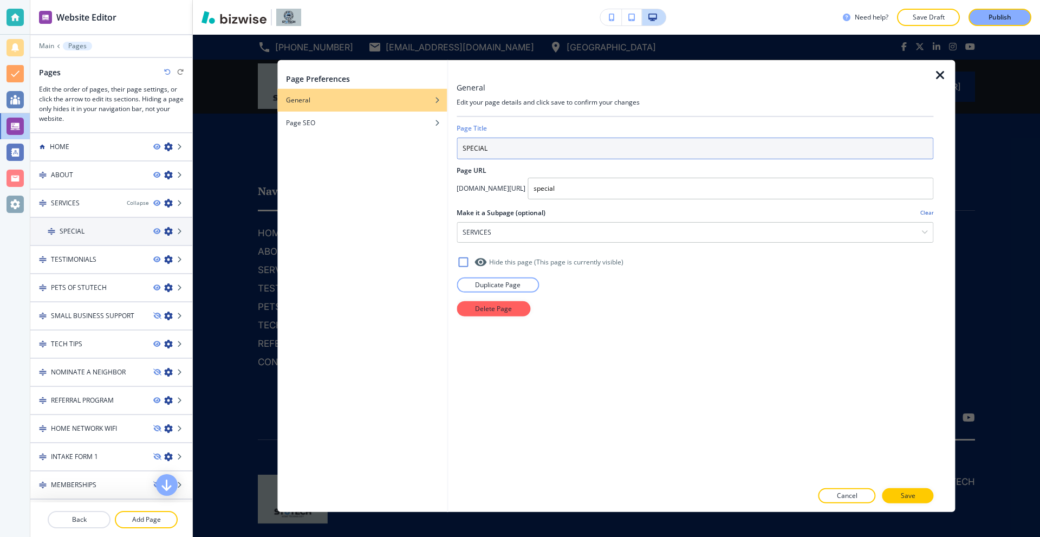
click at [501, 139] on input "SPECIAL" at bounding box center [695, 148] width 477 height 22
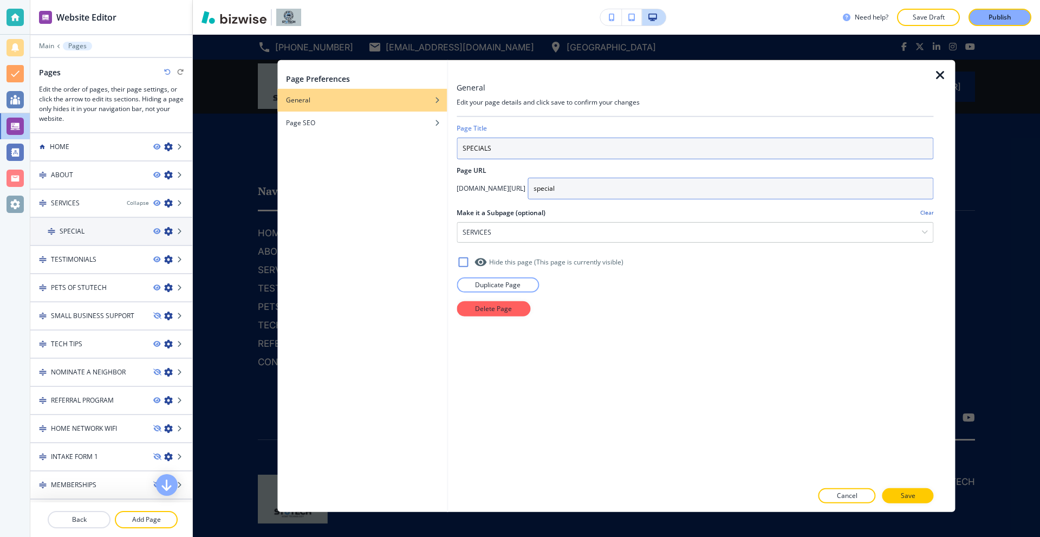
type input "SPECIALS"
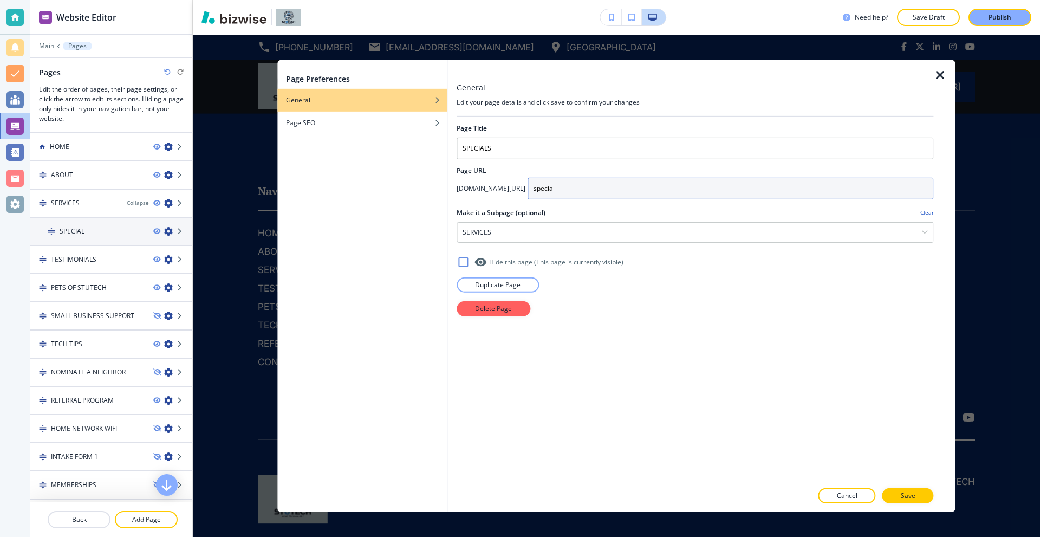
click at [556, 189] on input "special" at bounding box center [731, 188] width 406 height 22
type input "specials"
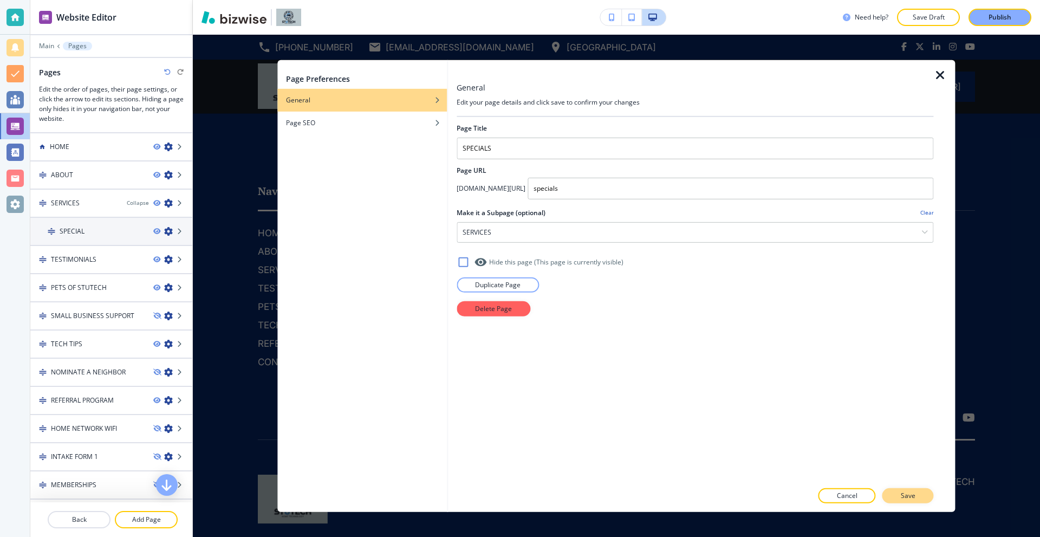
click at [911, 498] on p "Save" at bounding box center [908, 496] width 15 height 10
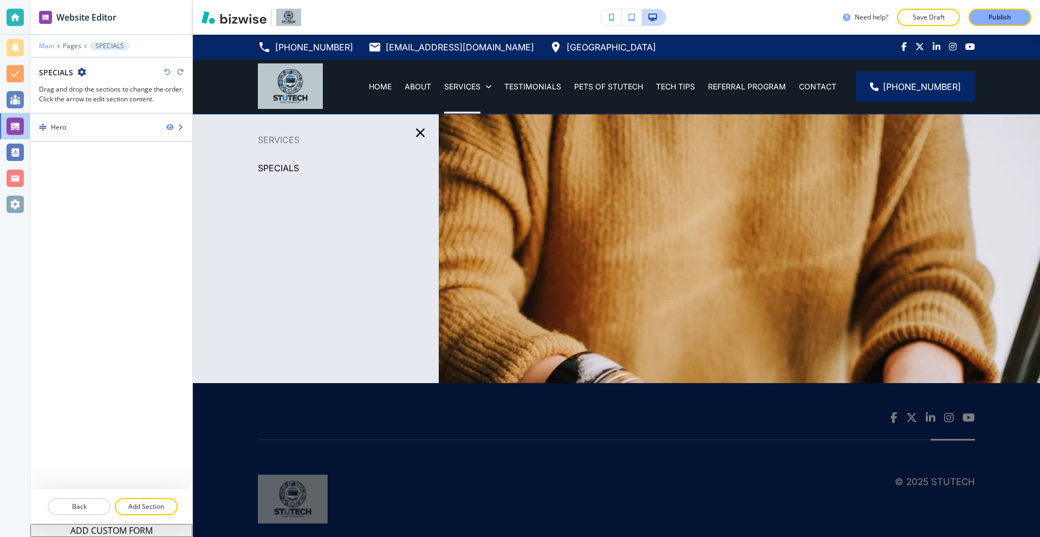
click at [47, 48] on p "Main" at bounding box center [46, 46] width 15 height 8
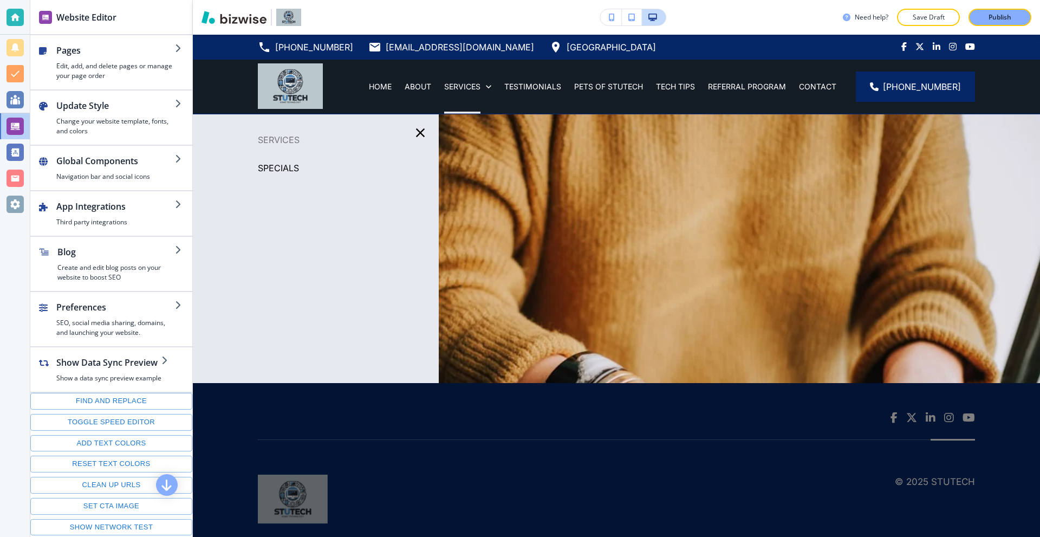
click at [267, 167] on p "SPECIALS" at bounding box center [278, 168] width 41 height 16
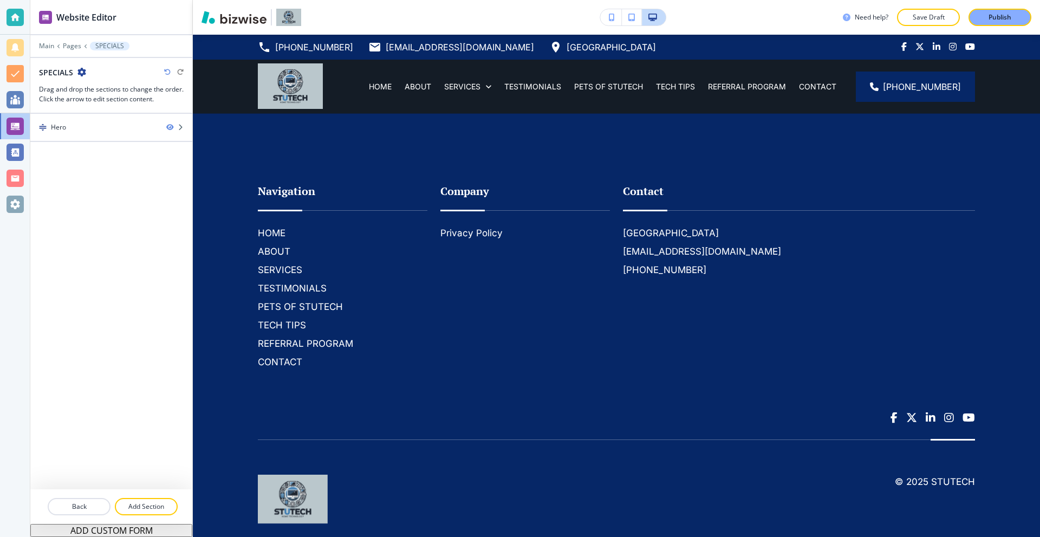
click at [87, 143] on div "Hero" at bounding box center [111, 301] width 162 height 375
click at [87, 131] on div "Hero" at bounding box center [93, 127] width 127 height 10
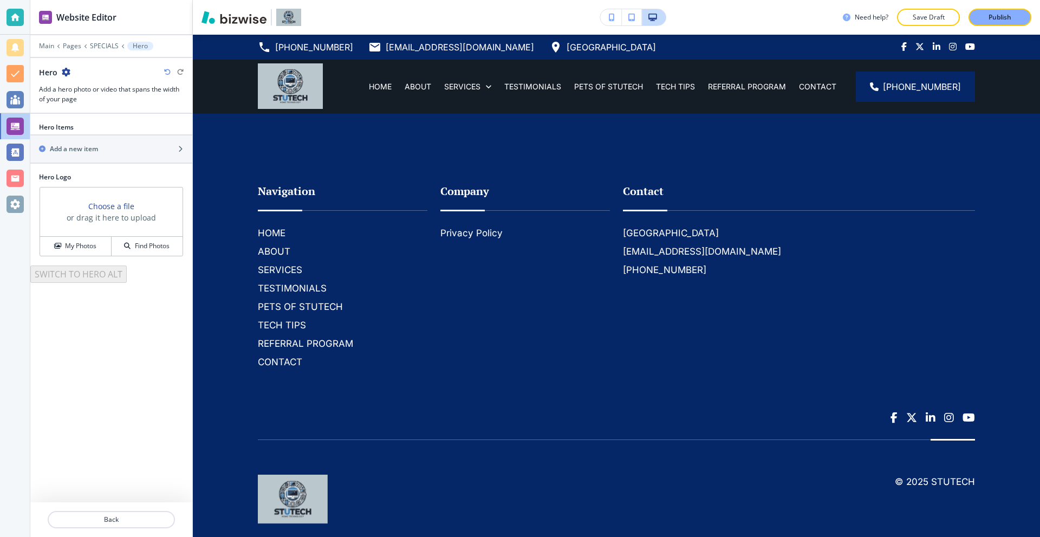
scroll to position [27, 0]
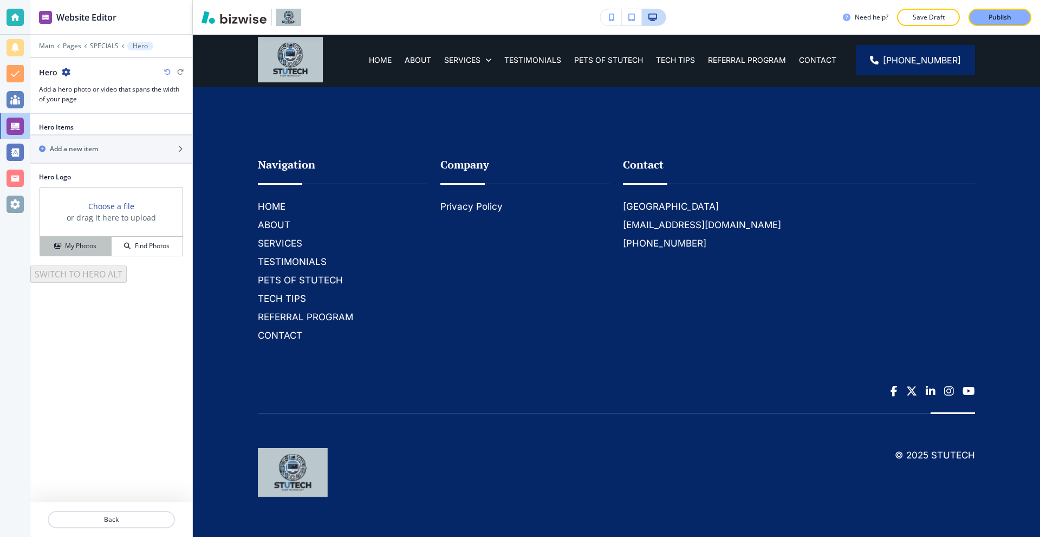
click at [90, 241] on h4 "My Photos" at bounding box center [80, 246] width 31 height 10
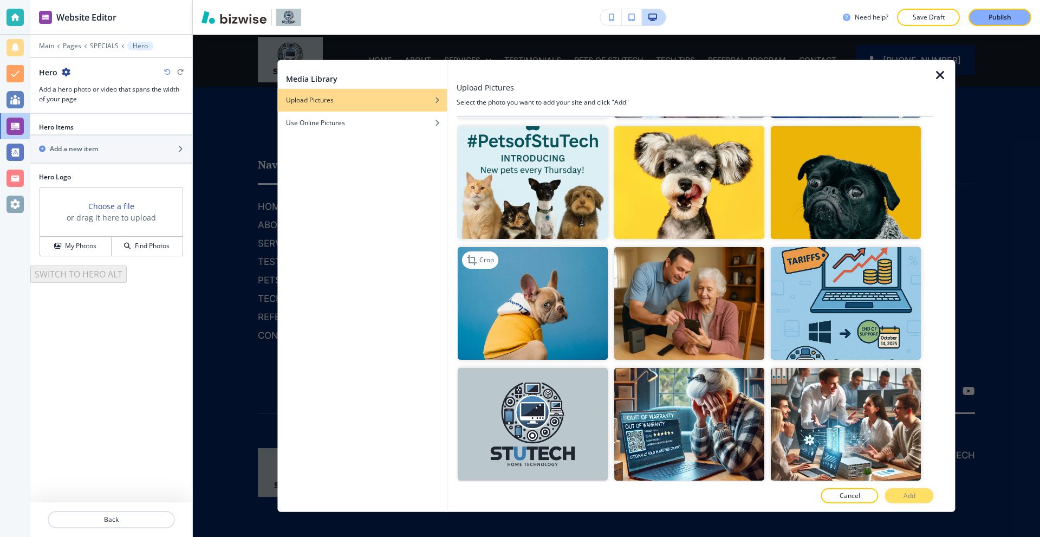
scroll to position [0, 0]
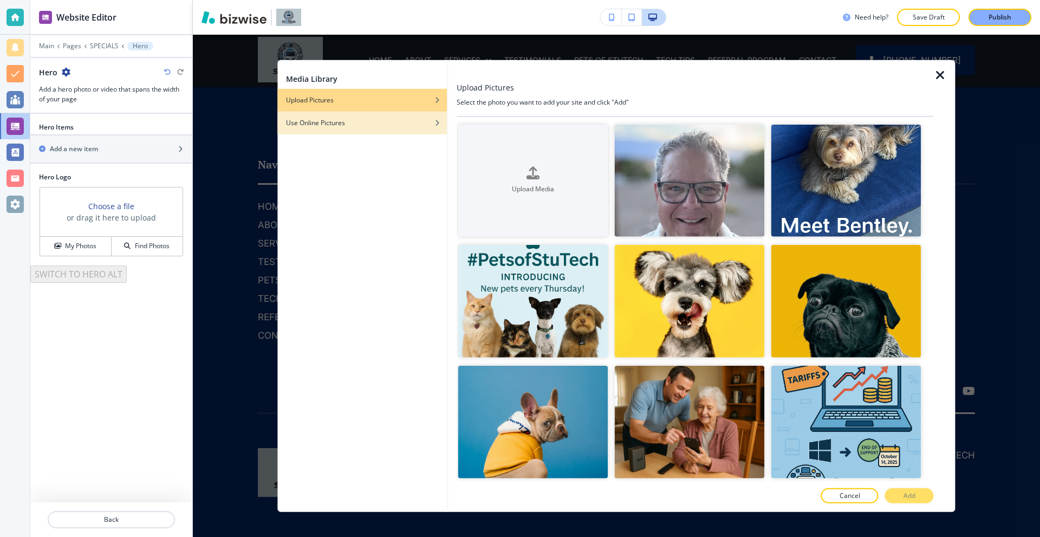
click at [352, 121] on div "Use Online Pictures" at bounding box center [362, 123] width 170 height 10
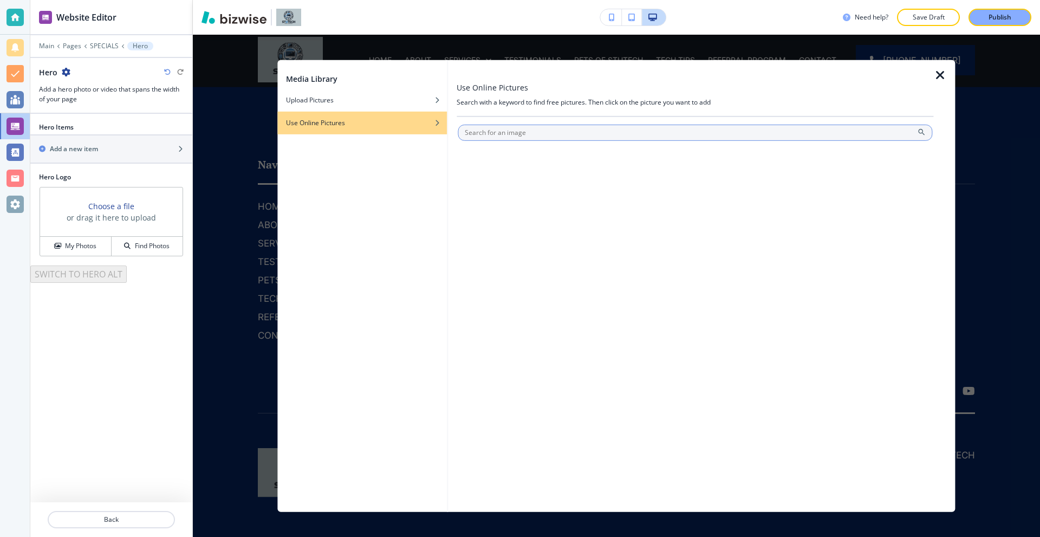
click at [531, 137] on input "text" at bounding box center [695, 132] width 475 height 16
type input "m"
type input "save"
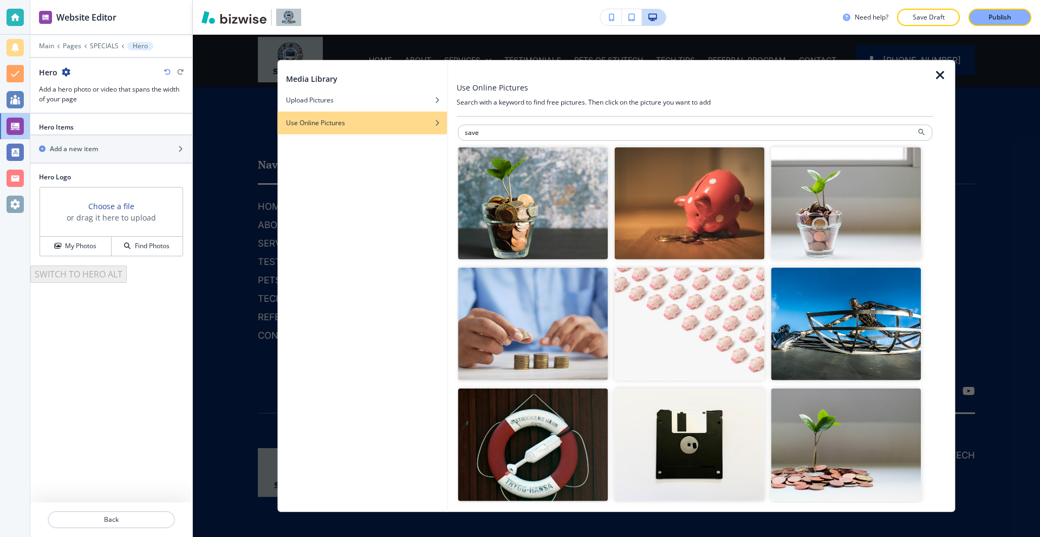
click at [676, 217] on img "button" at bounding box center [689, 203] width 150 height 113
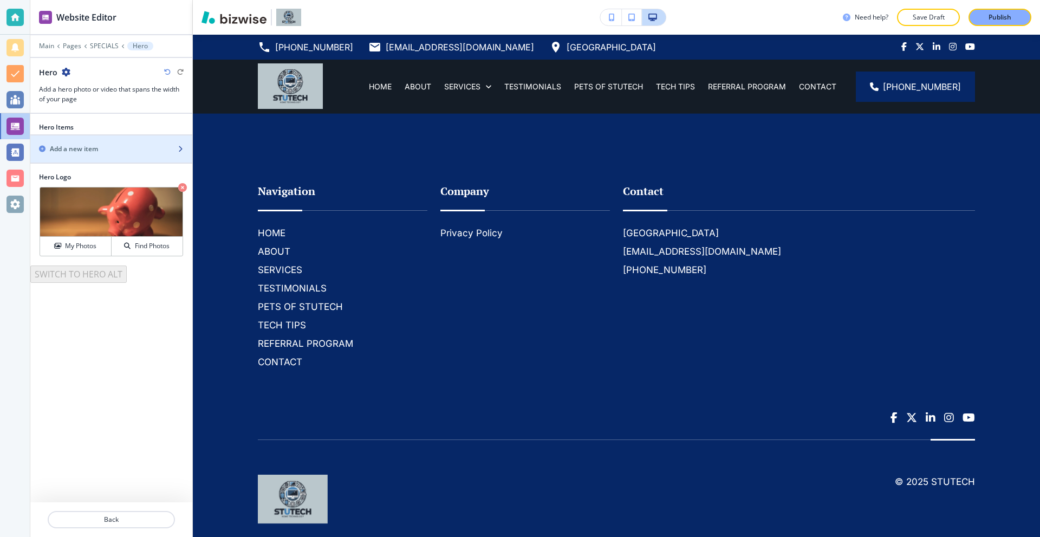
click at [85, 147] on h2 "Add a new item" at bounding box center [74, 149] width 48 height 10
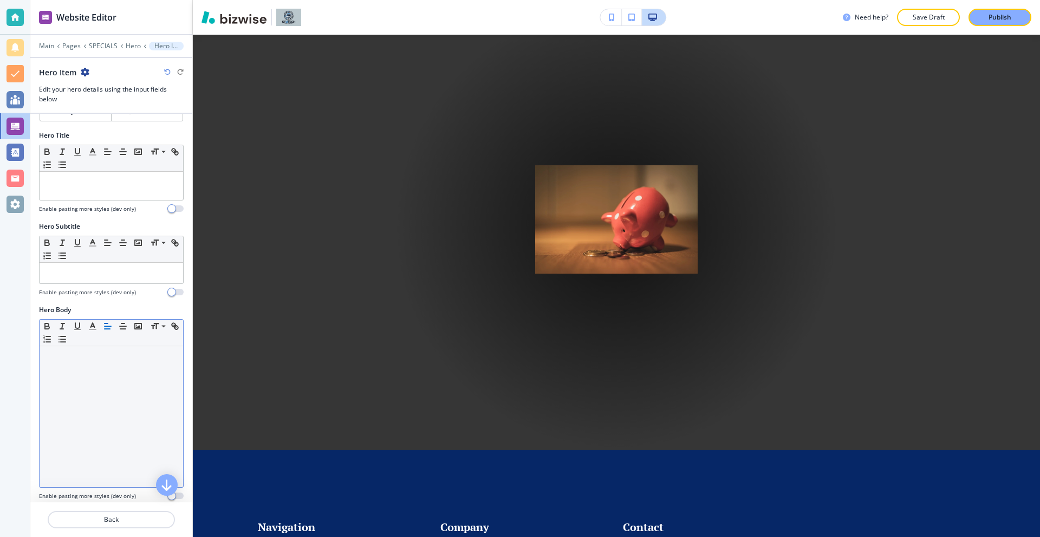
scroll to position [271, 0]
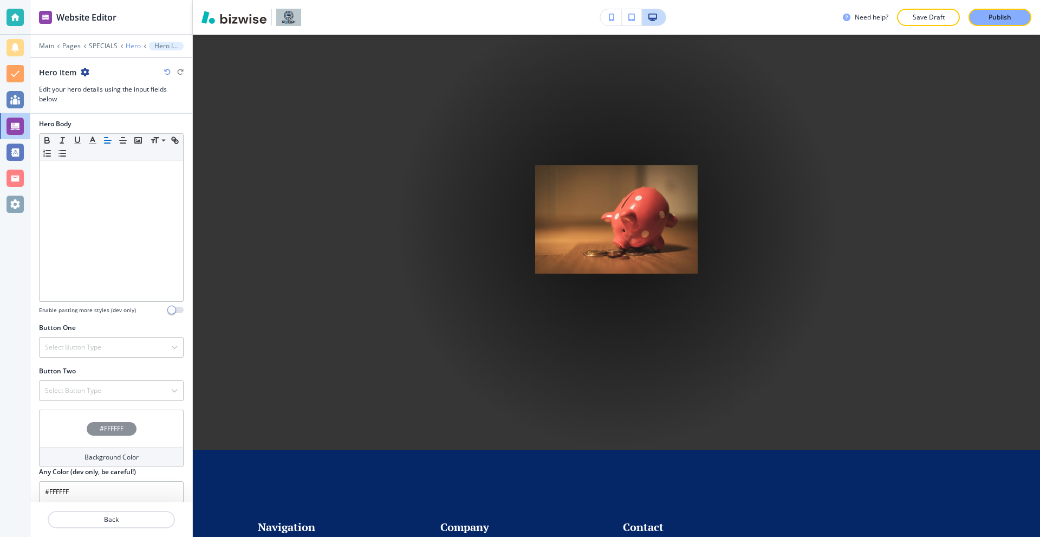
click at [128, 43] on p "Hero" at bounding box center [133, 46] width 15 height 8
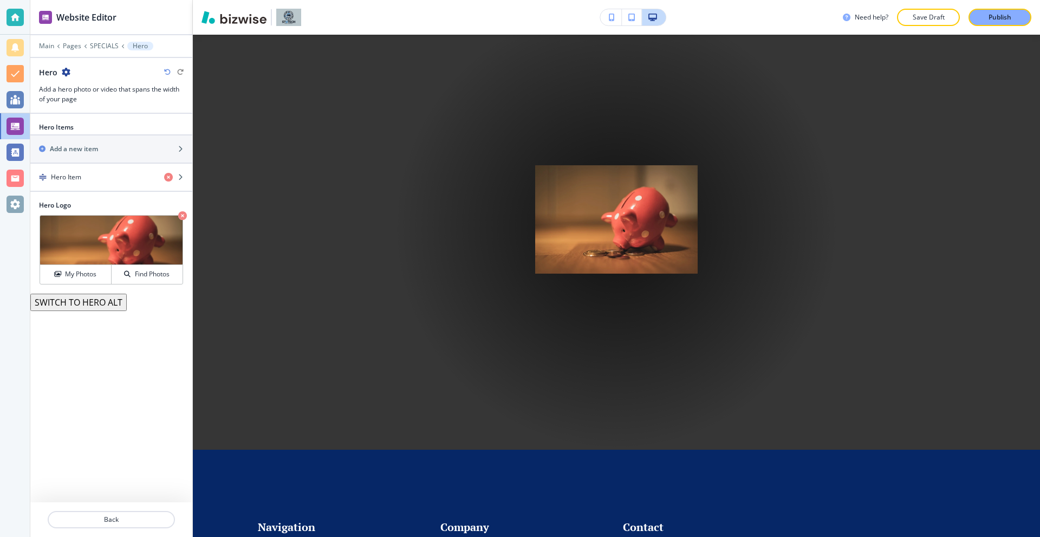
scroll to position [79, 0]
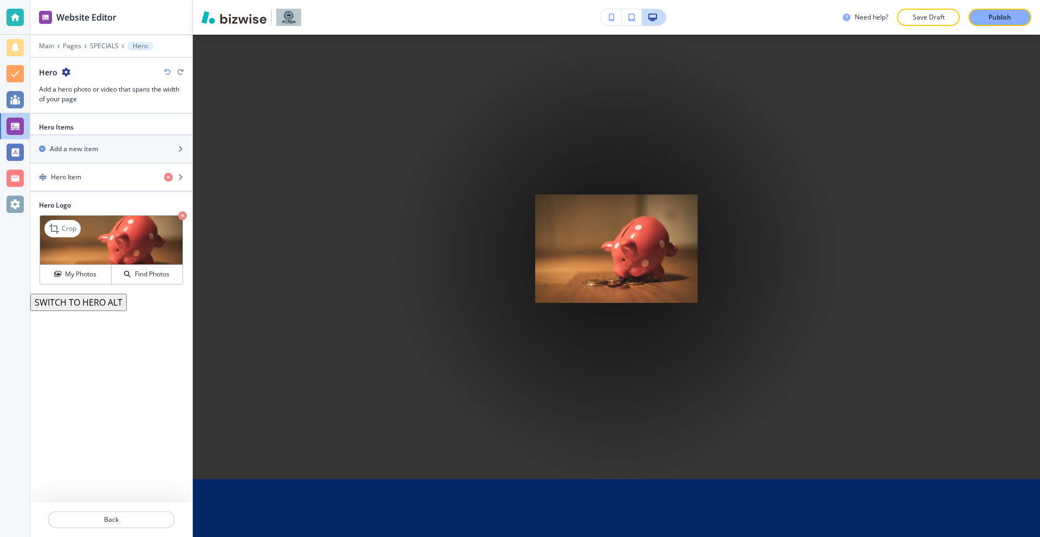
click at [181, 212] on icon "button" at bounding box center [182, 215] width 9 height 9
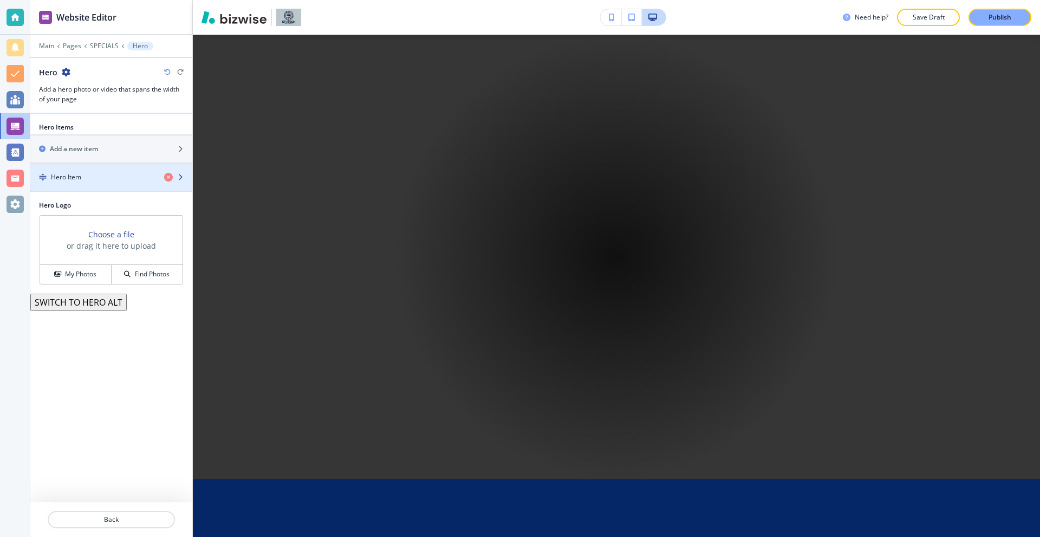
click at [90, 178] on div "Hero Item" at bounding box center [92, 177] width 125 height 10
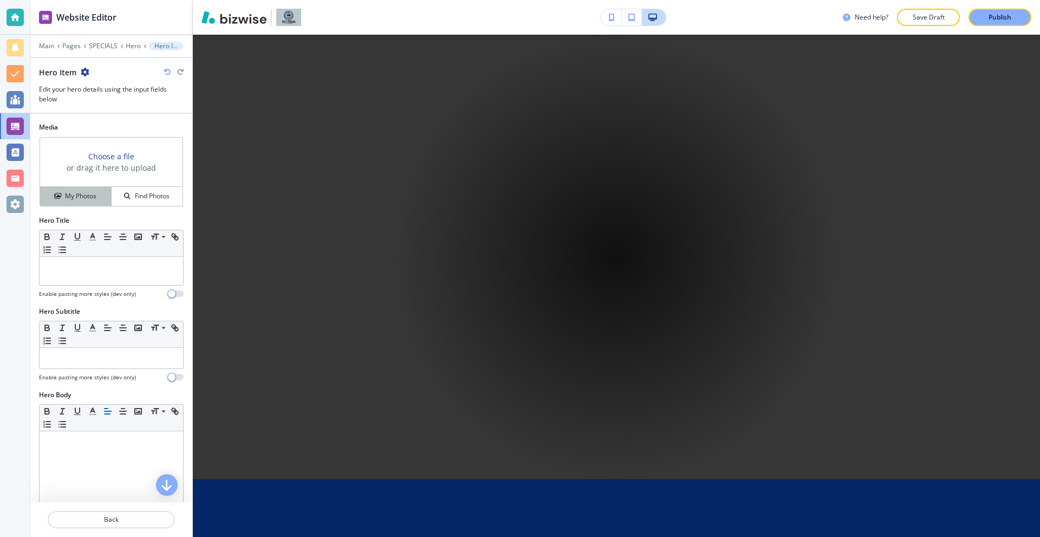
click at [89, 197] on h4 "My Photos" at bounding box center [80, 196] width 31 height 10
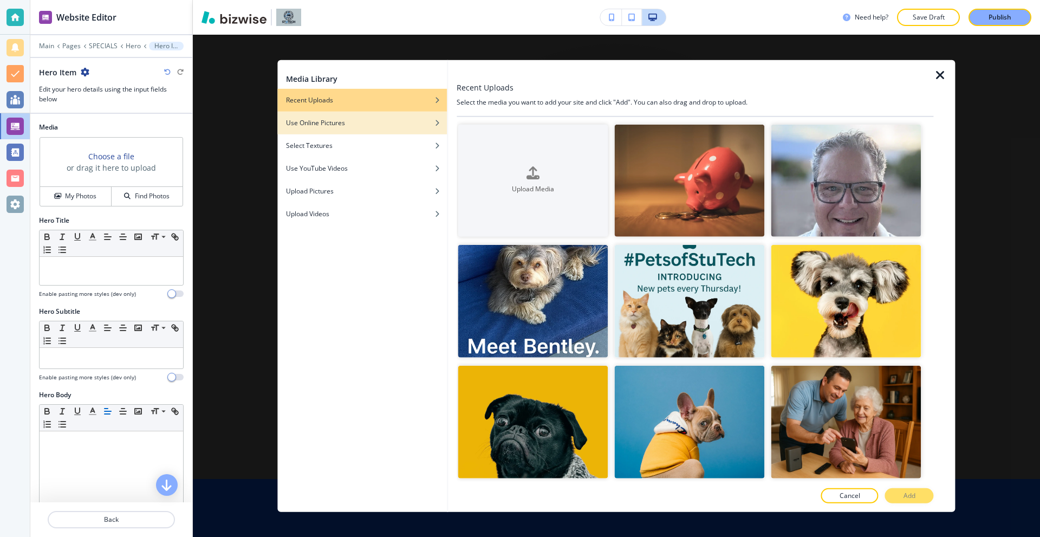
click at [314, 126] on h4 "Use Online Pictures" at bounding box center [315, 123] width 59 height 10
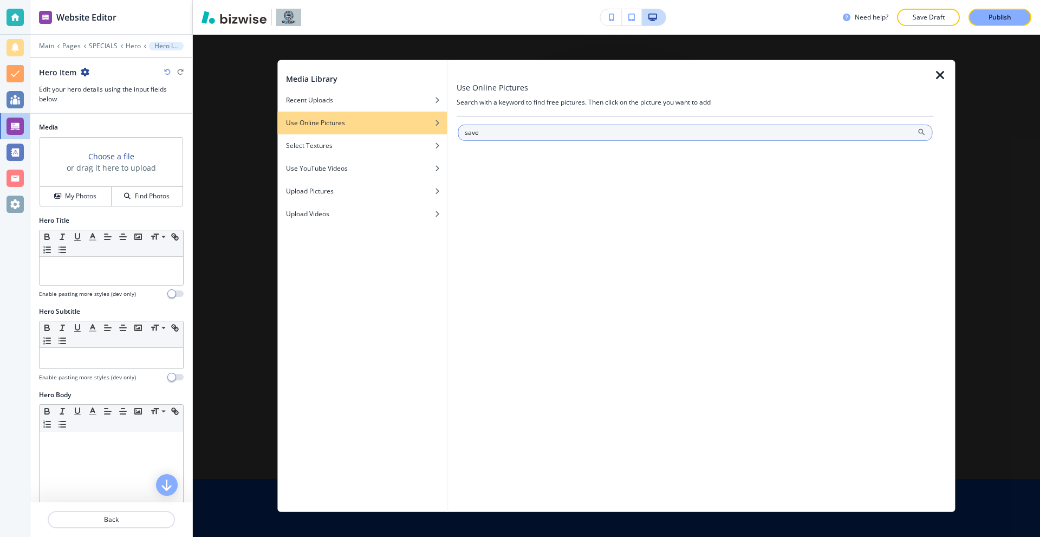
type input "save"
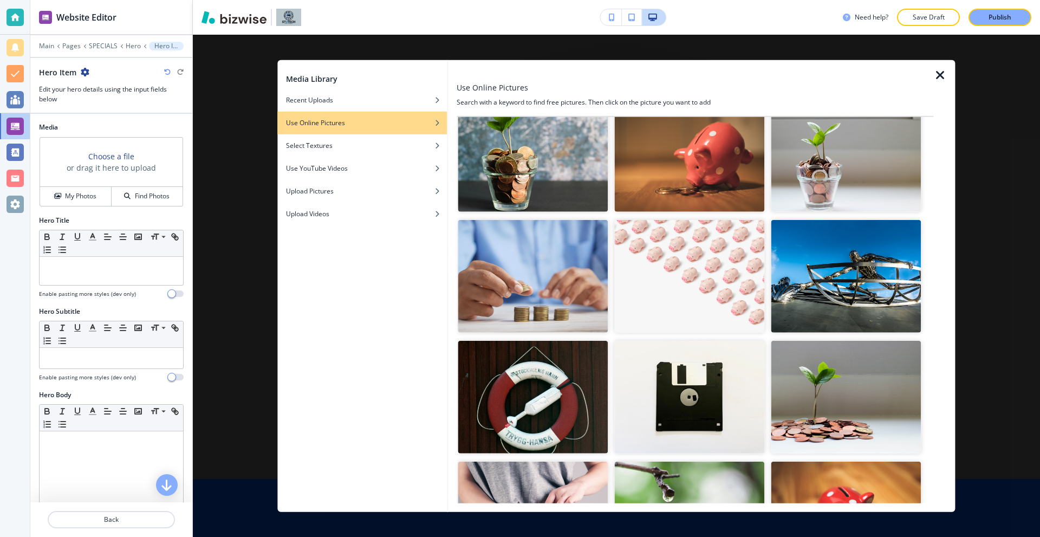
scroll to position [54, 0]
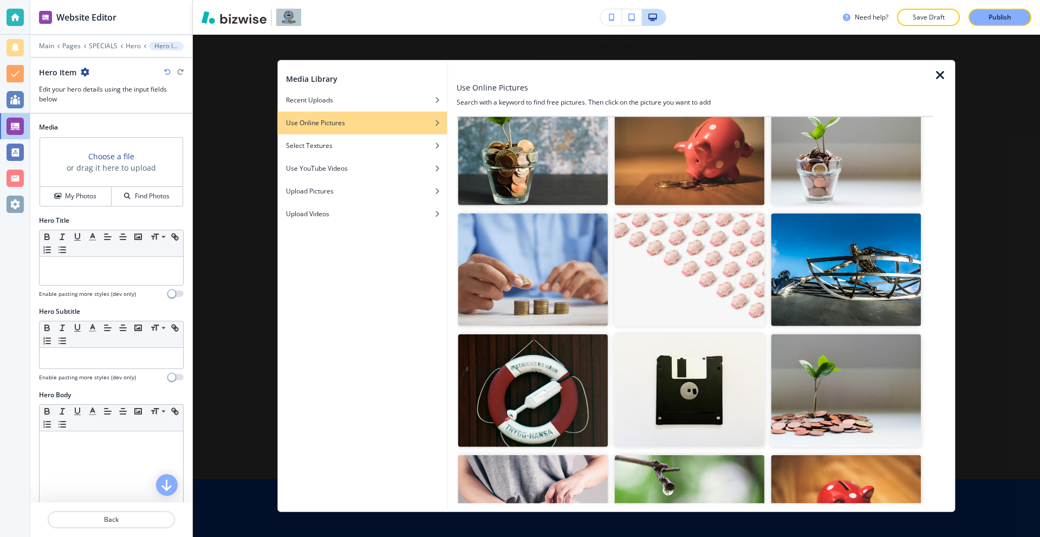
click at [820, 351] on img "button" at bounding box center [847, 390] width 150 height 113
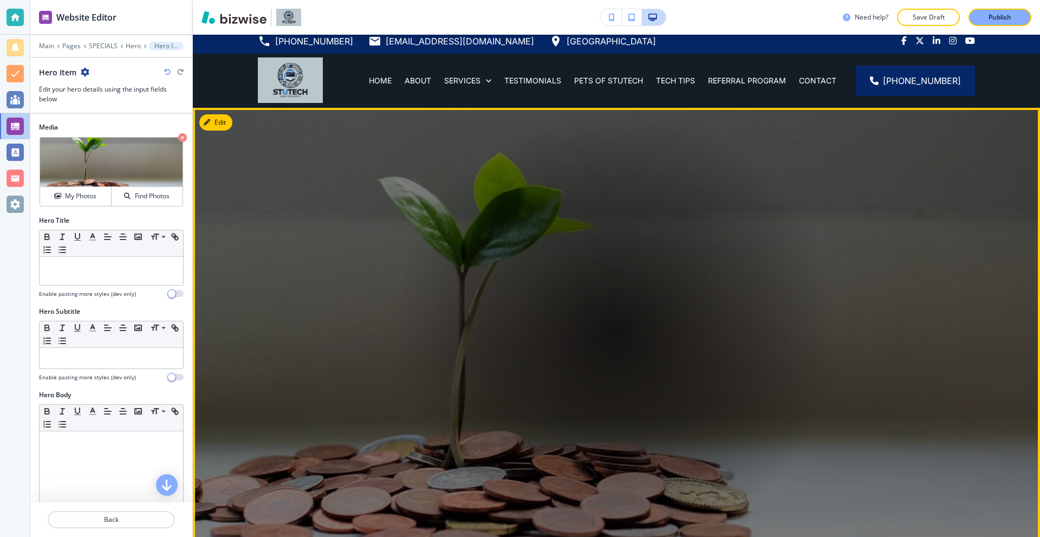
scroll to position [0, 0]
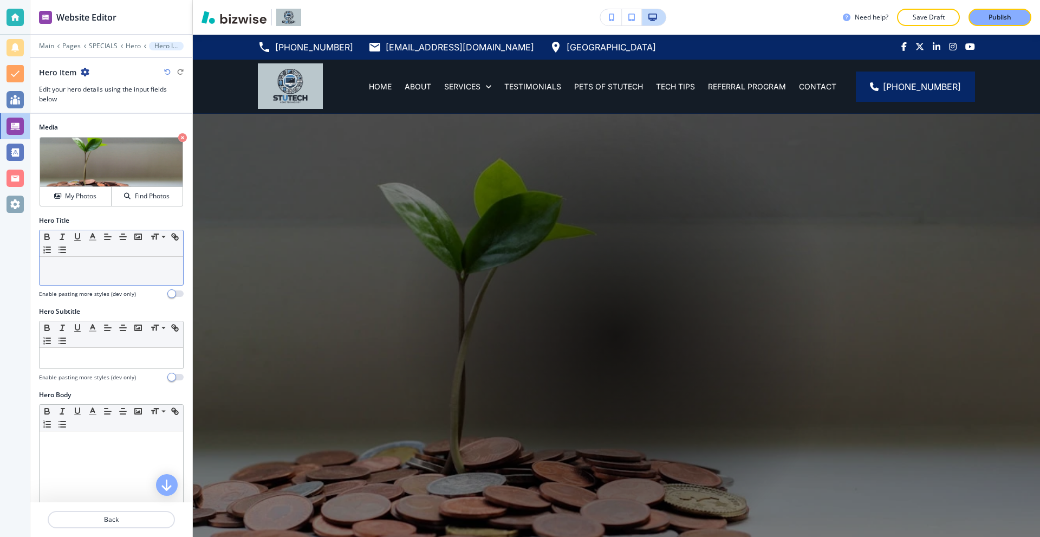
drag, startPoint x: 111, startPoint y: 285, endPoint x: 109, endPoint y: 275, distance: 9.9
click at [111, 284] on div "Hero Title Small Normal Large Huge Enable pasting more styles (dev only)" at bounding box center [111, 257] width 145 height 82
click at [109, 275] on div at bounding box center [112, 271] width 144 height 28
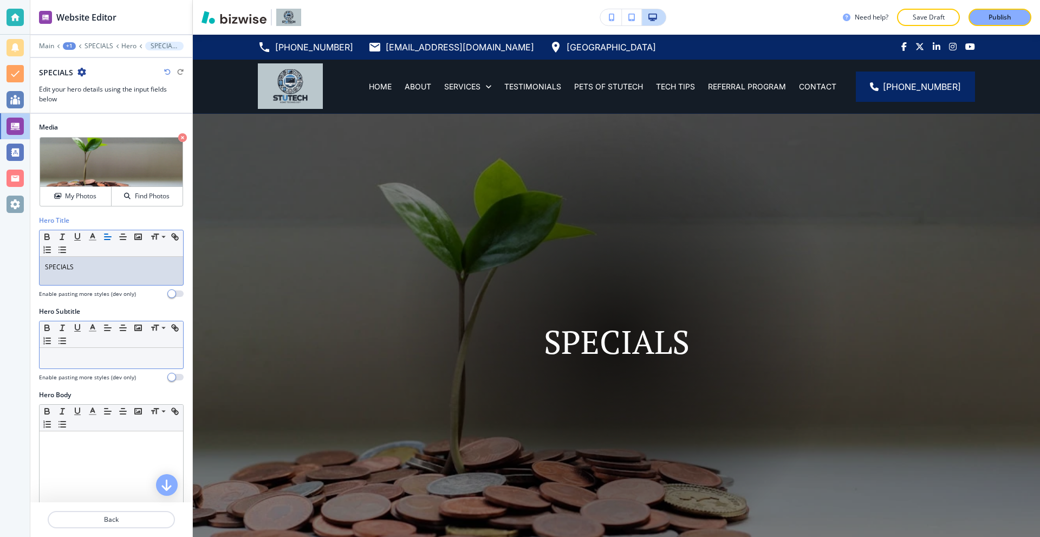
click at [95, 348] on div at bounding box center [112, 358] width 144 height 21
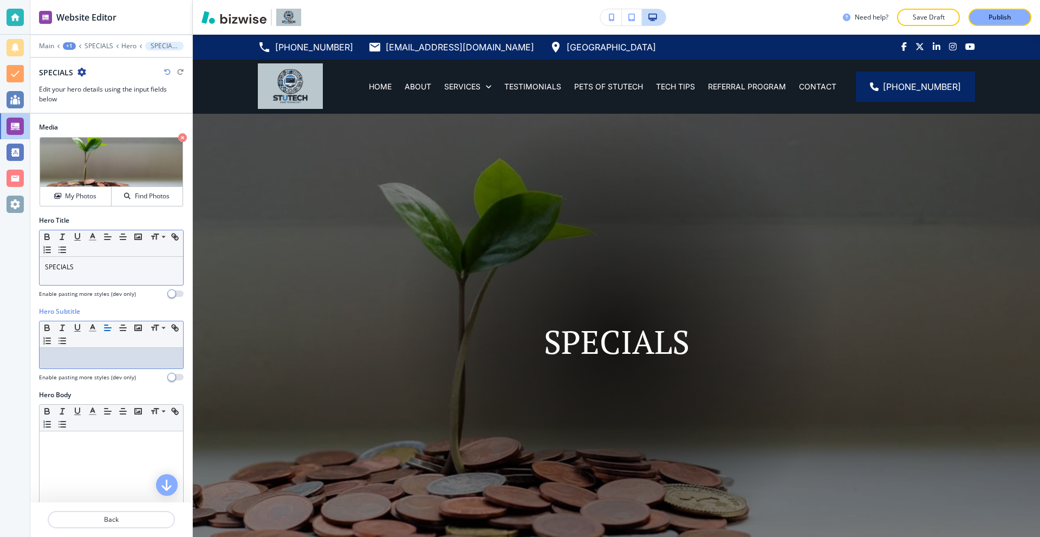
click at [106, 272] on div "SPECIALS" at bounding box center [112, 271] width 144 height 28
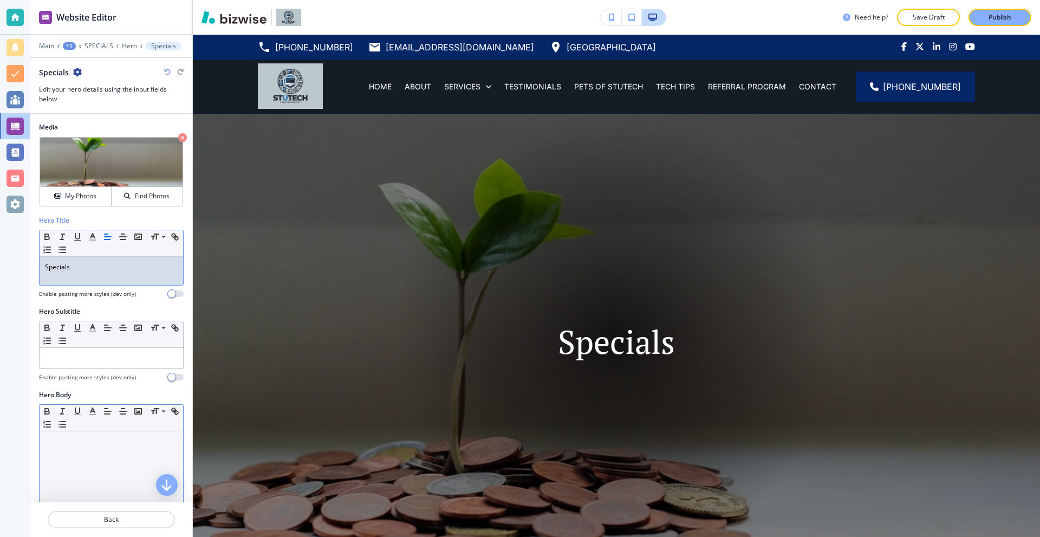
click at [70, 451] on div at bounding box center [112, 501] width 144 height 141
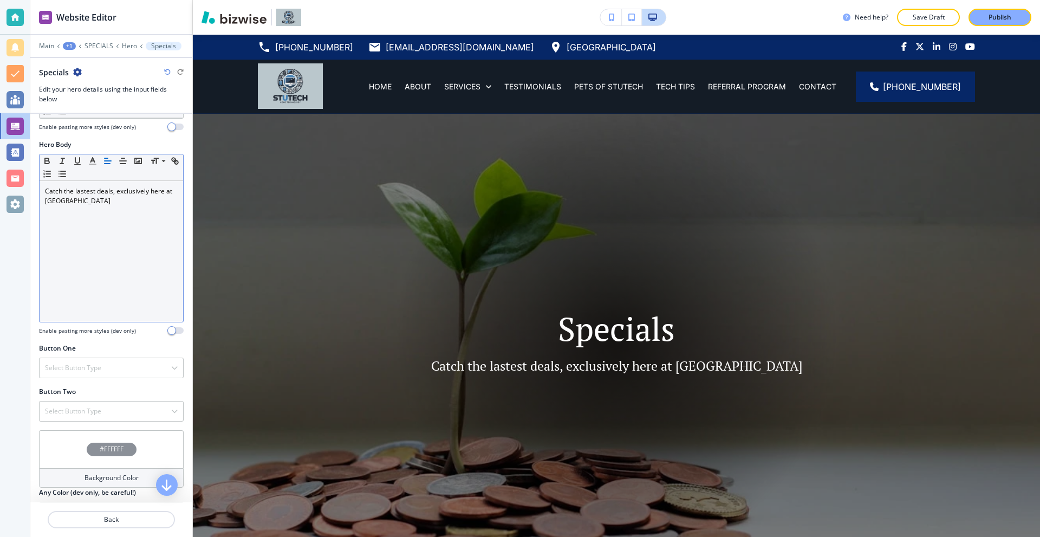
scroll to position [280, 0]
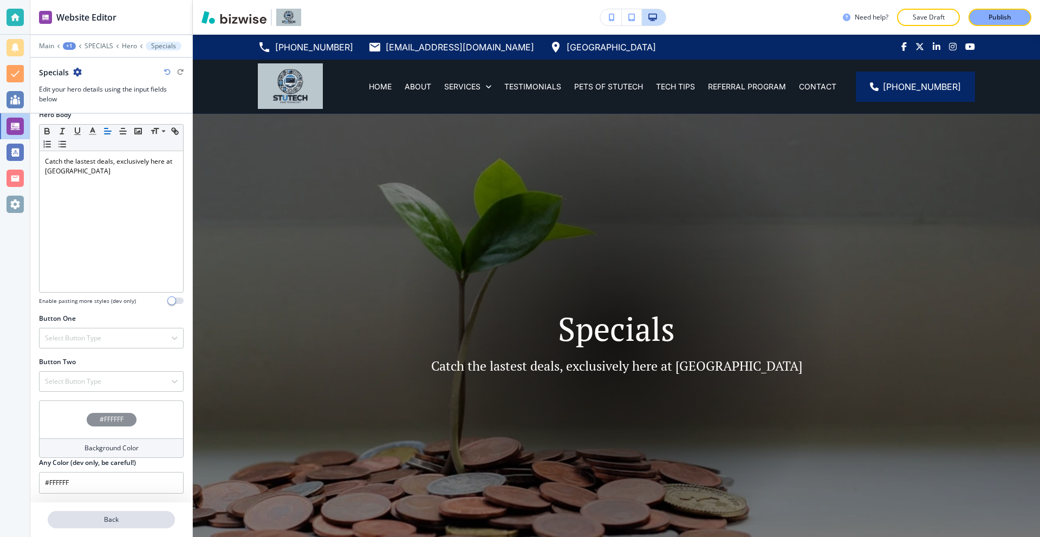
click at [120, 523] on p "Back" at bounding box center [111, 520] width 125 height 10
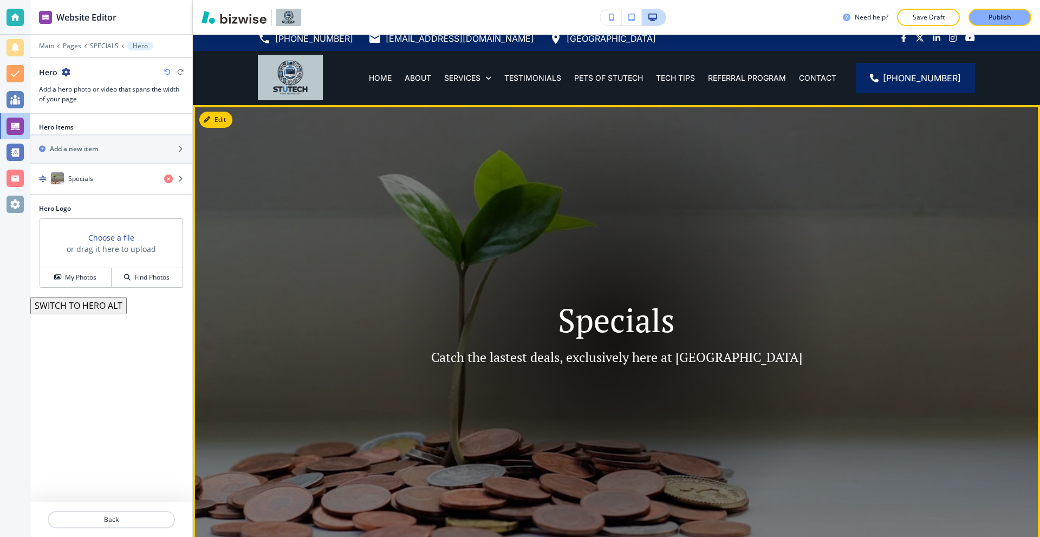
scroll to position [0, 0]
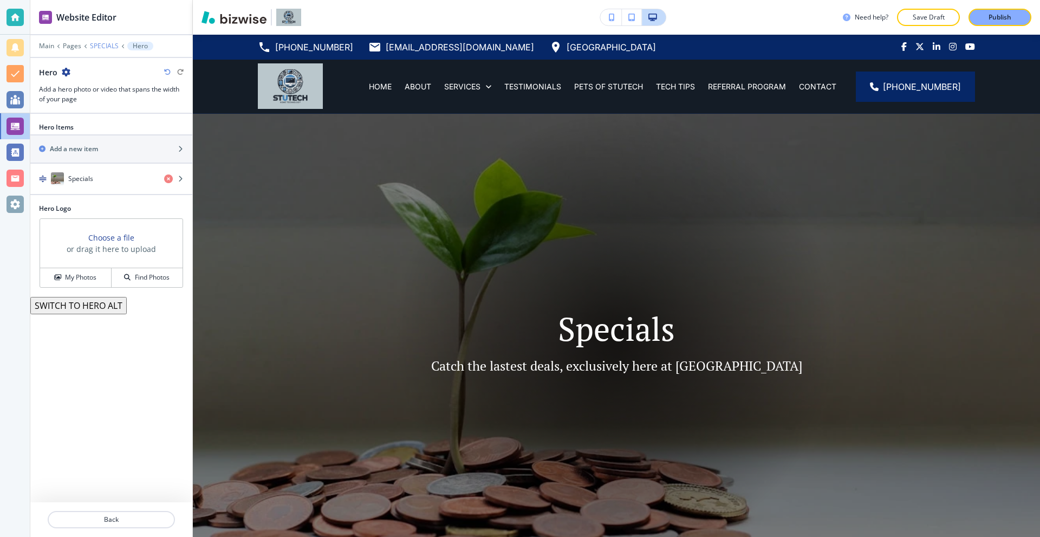
click at [103, 44] on p "SPECIALS" at bounding box center [104, 46] width 29 height 8
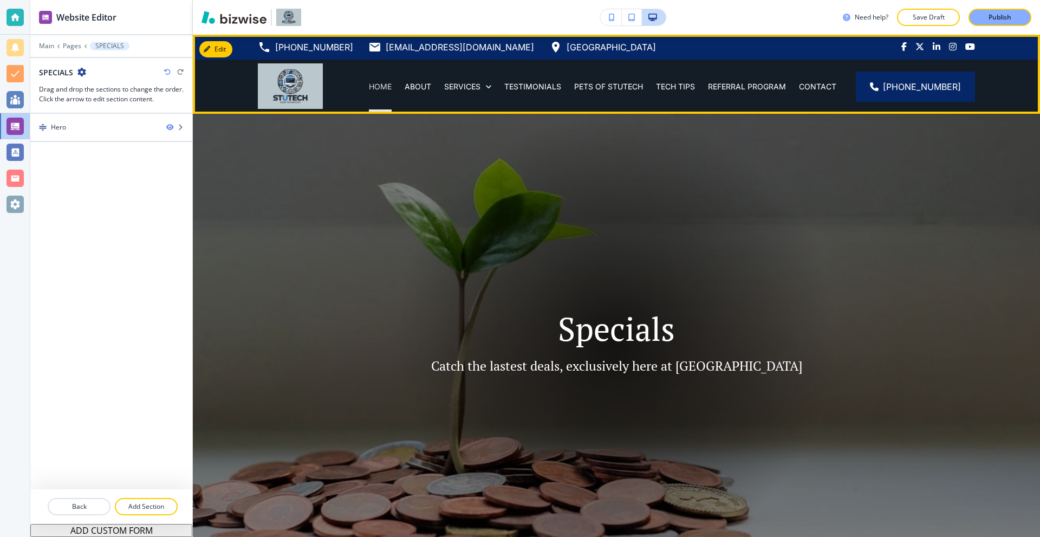
click at [390, 86] on p "HOME" at bounding box center [380, 86] width 23 height 11
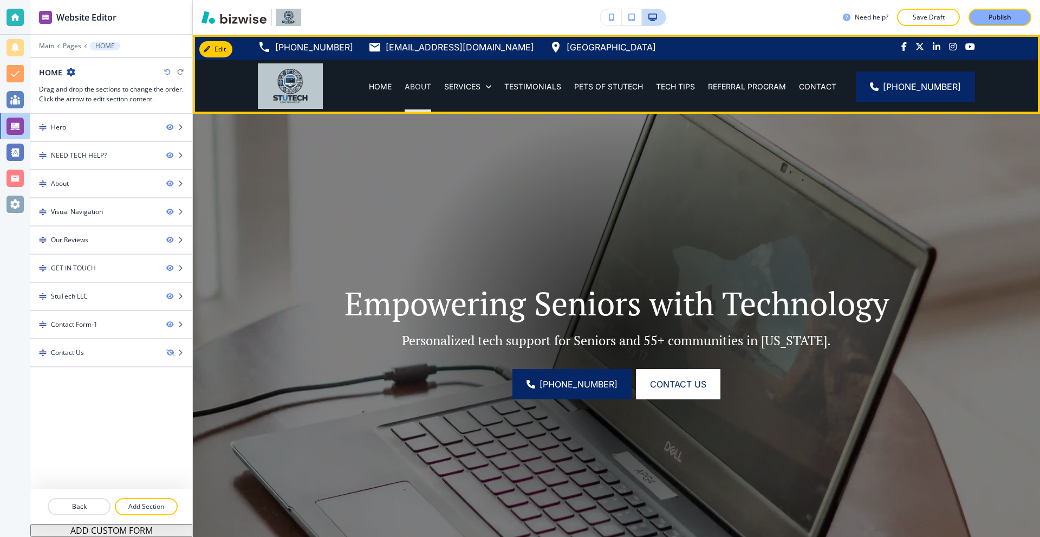
click at [419, 86] on p "ABOUT" at bounding box center [418, 86] width 27 height 11
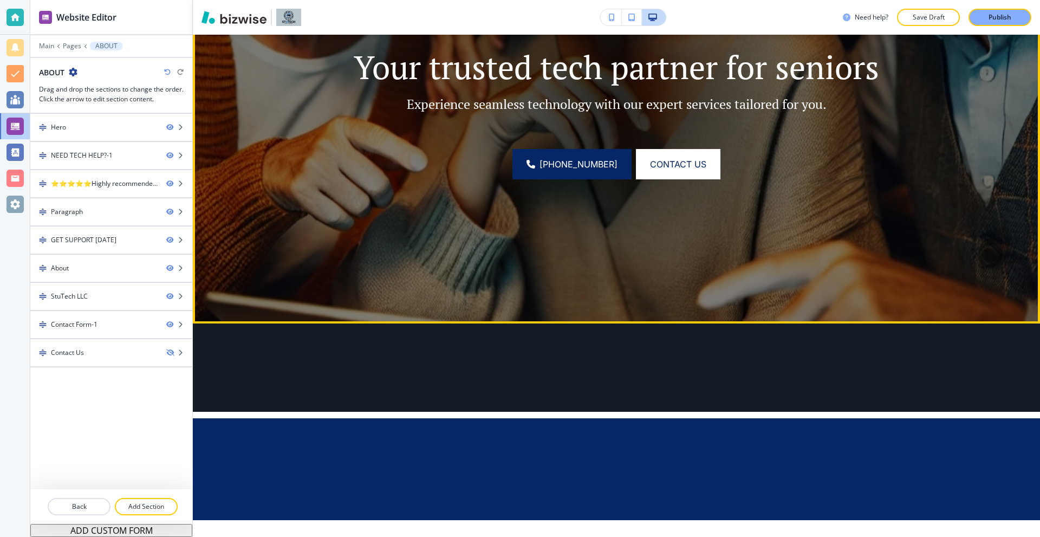
scroll to position [325, 0]
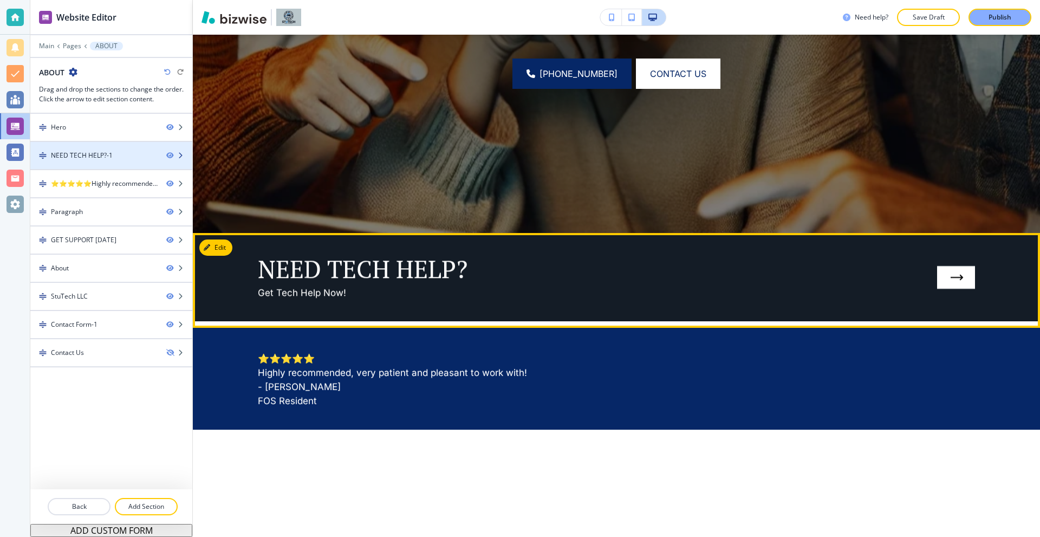
click at [112, 156] on div "NEED TECH HELP?-1" at bounding box center [93, 156] width 127 height 10
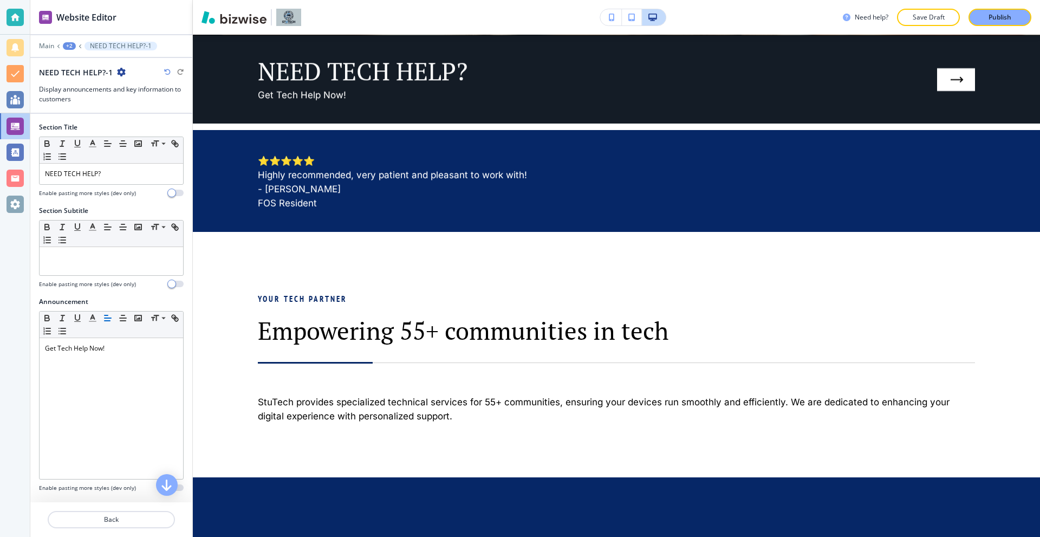
scroll to position [523, 0]
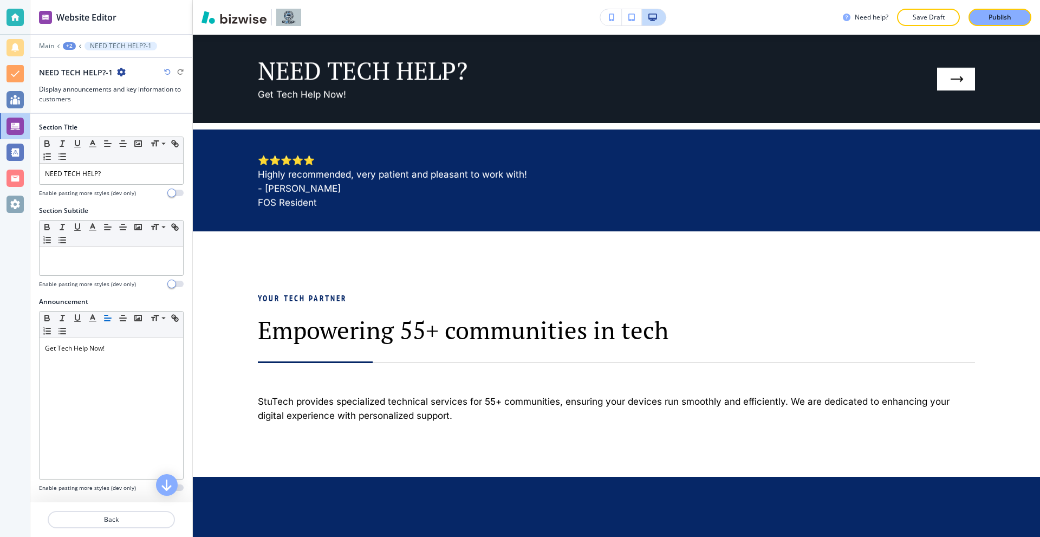
click at [119, 70] on icon "button" at bounding box center [121, 72] width 9 height 9
click at [158, 113] on p "Duplicate Section" at bounding box center [149, 110] width 55 height 10
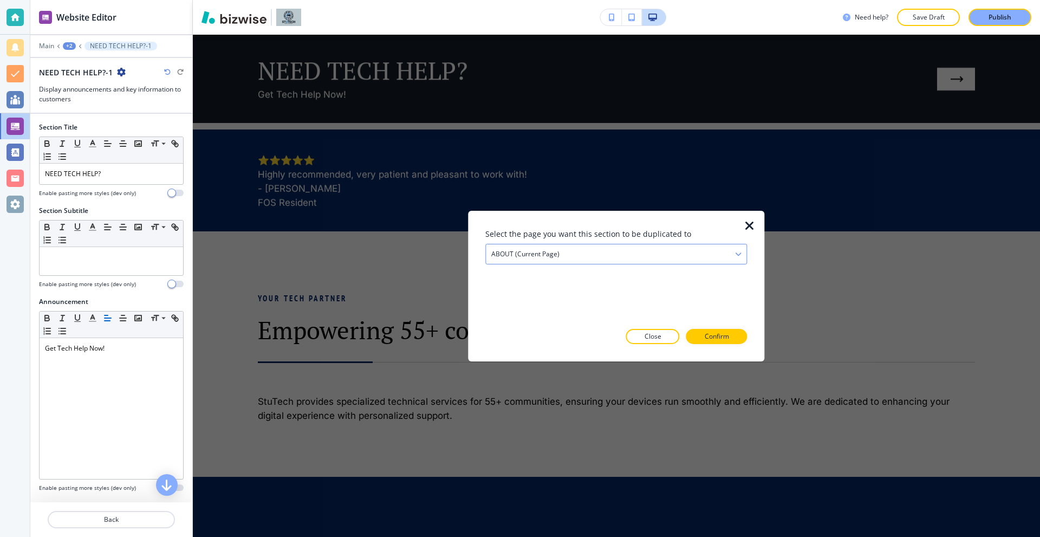
click at [586, 255] on div "ABOUT (current page)" at bounding box center [616, 254] width 261 height 20
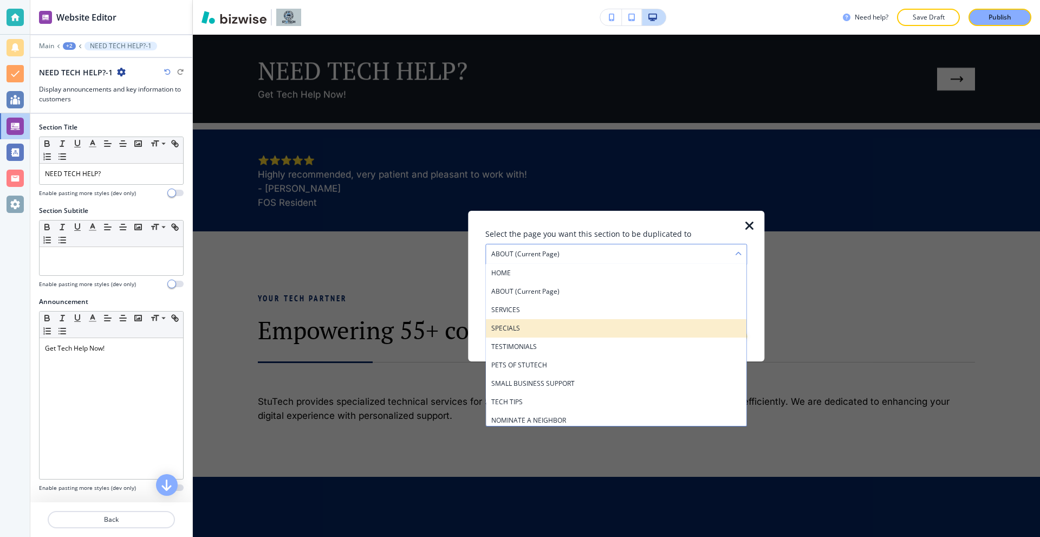
click at [541, 321] on div "SPECIALS" at bounding box center [616, 328] width 261 height 18
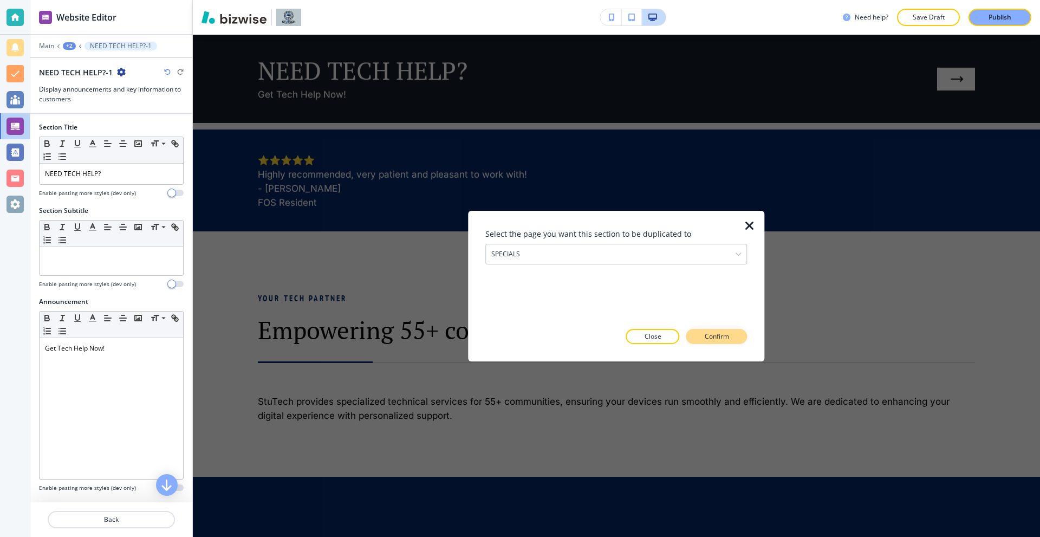
click at [713, 341] on button "Confirm" at bounding box center [716, 336] width 61 height 15
drag, startPoint x: 650, startPoint y: 335, endPoint x: 393, endPoint y: 268, distance: 265.1
click at [649, 335] on button "Close" at bounding box center [634, 336] width 54 height 15
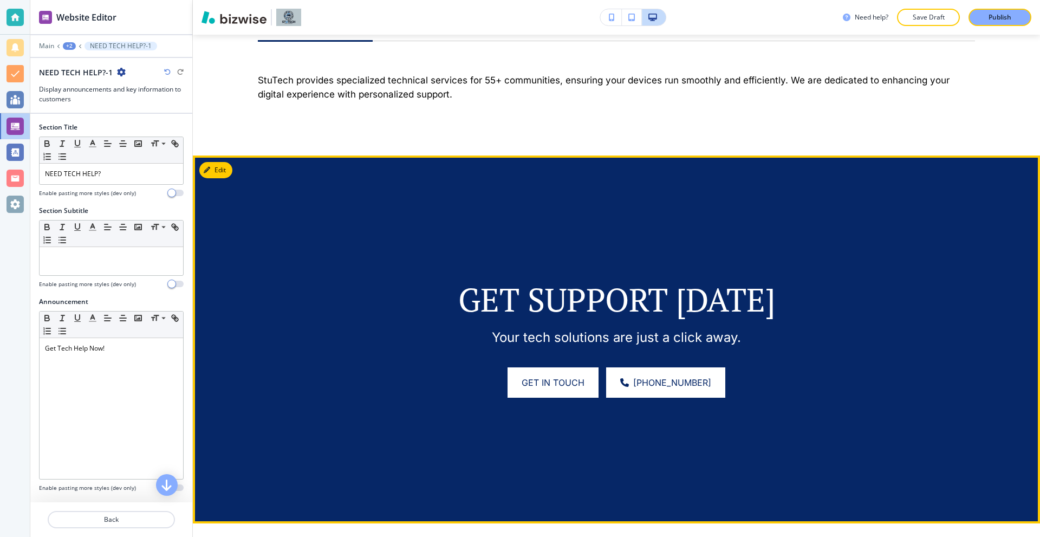
scroll to position [903, 0]
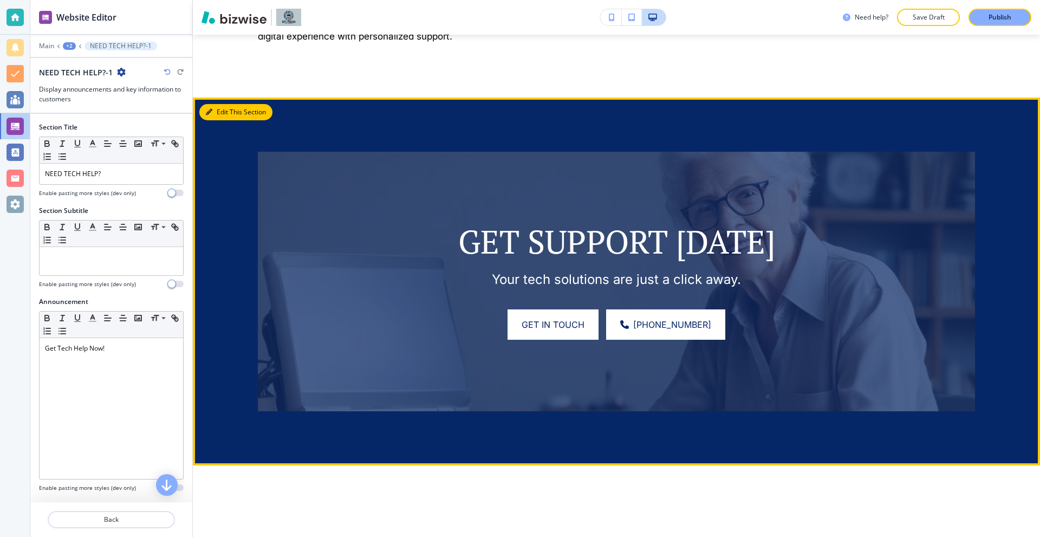
click at [217, 107] on button "Edit This Section" at bounding box center [235, 112] width 73 height 16
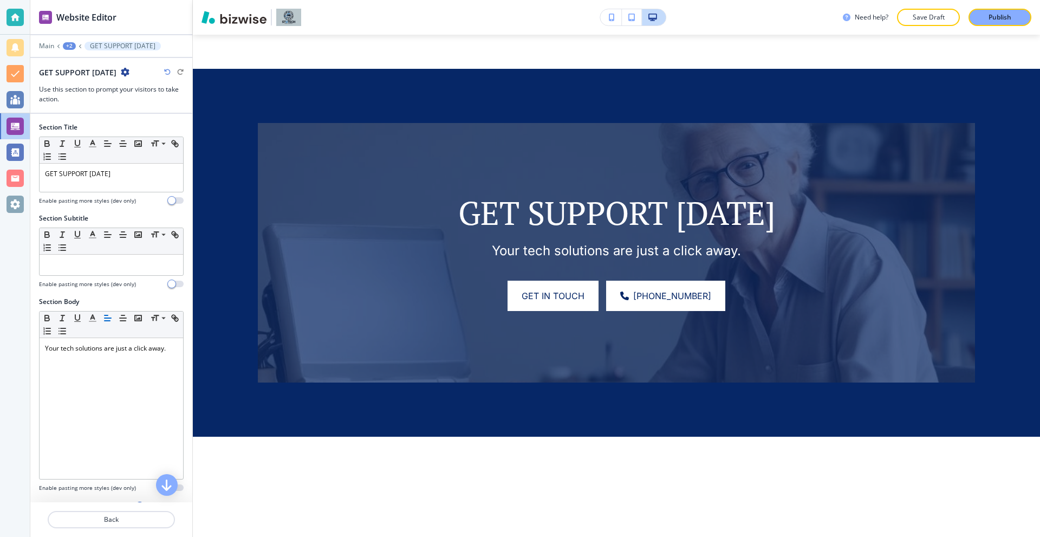
scroll to position [966, 0]
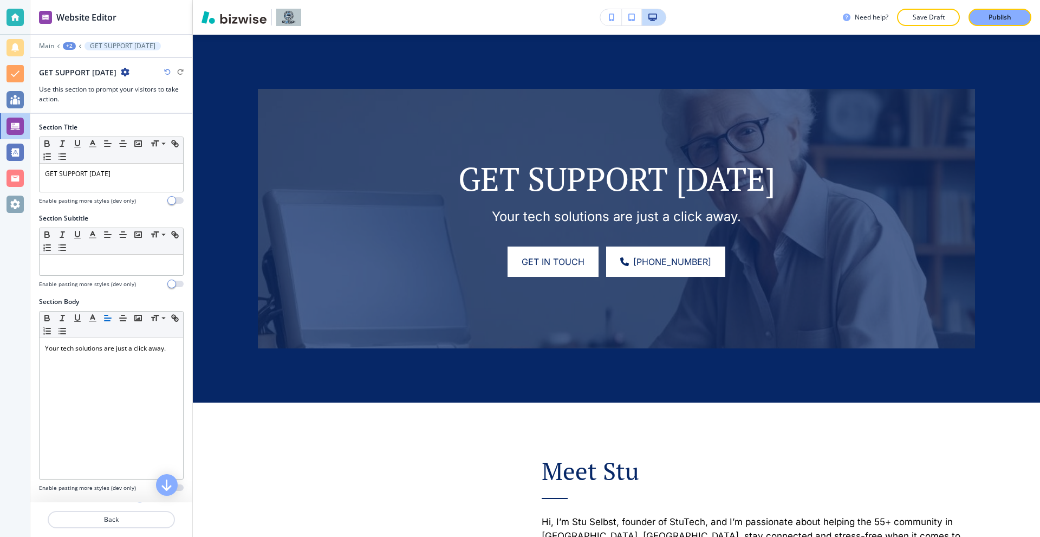
click at [129, 71] on div "GET SUPPORT TODAY" at bounding box center [111, 72] width 145 height 11
click at [128, 73] on icon "button" at bounding box center [125, 72] width 9 height 9
click at [145, 108] on p "Duplicate Section" at bounding box center [155, 110] width 55 height 10
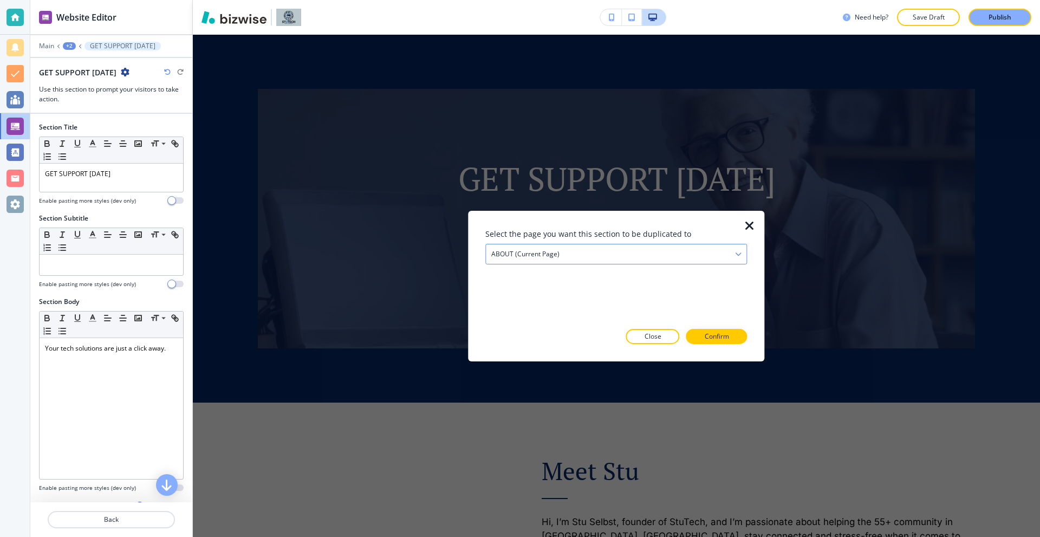
click at [564, 257] on div "ABOUT (current page)" at bounding box center [616, 254] width 261 height 20
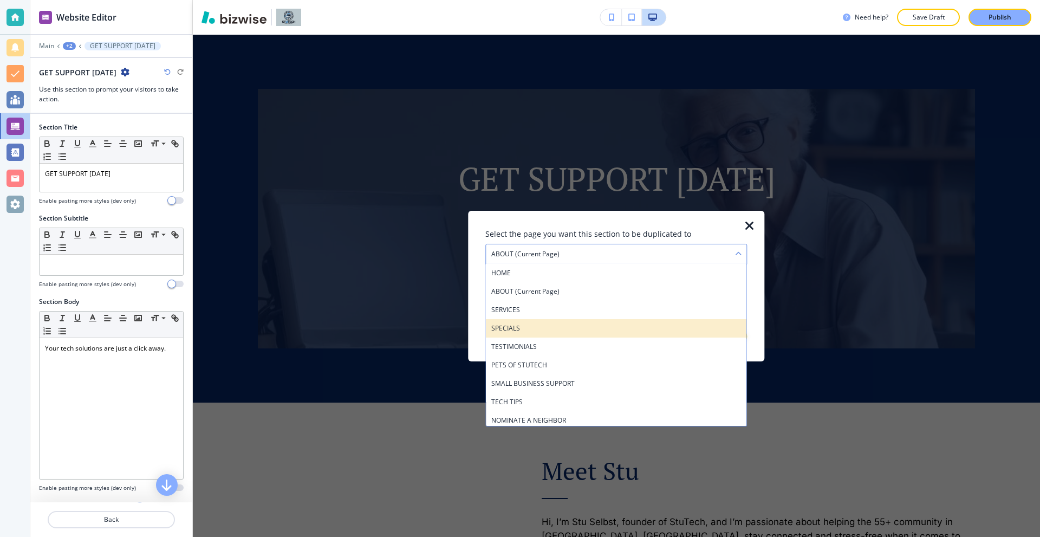
click at [532, 331] on h4 "SPECIALS" at bounding box center [616, 328] width 250 height 10
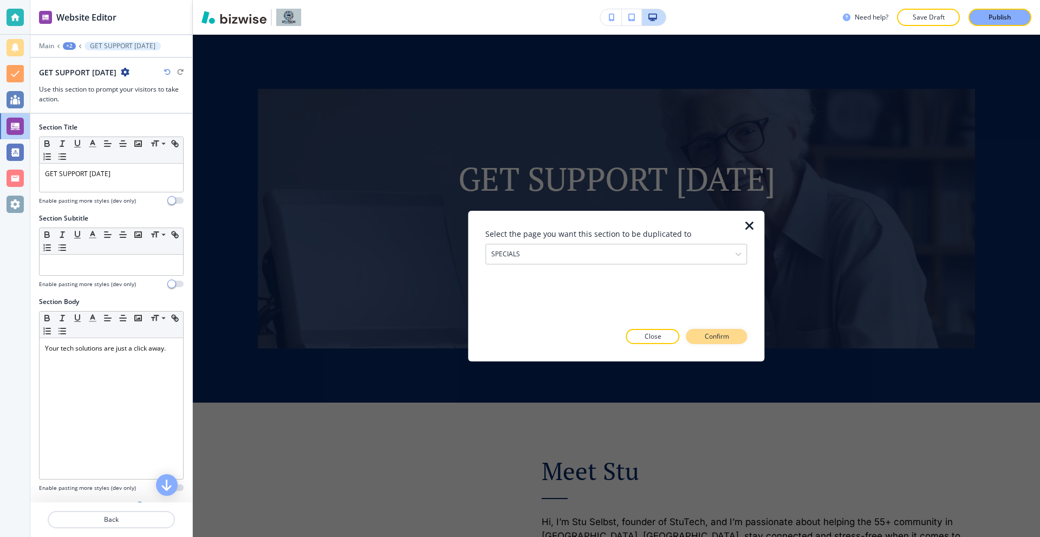
click at [703, 337] on button "Confirm" at bounding box center [716, 336] width 61 height 15
click at [630, 335] on p "Close" at bounding box center [633, 337] width 17 height 10
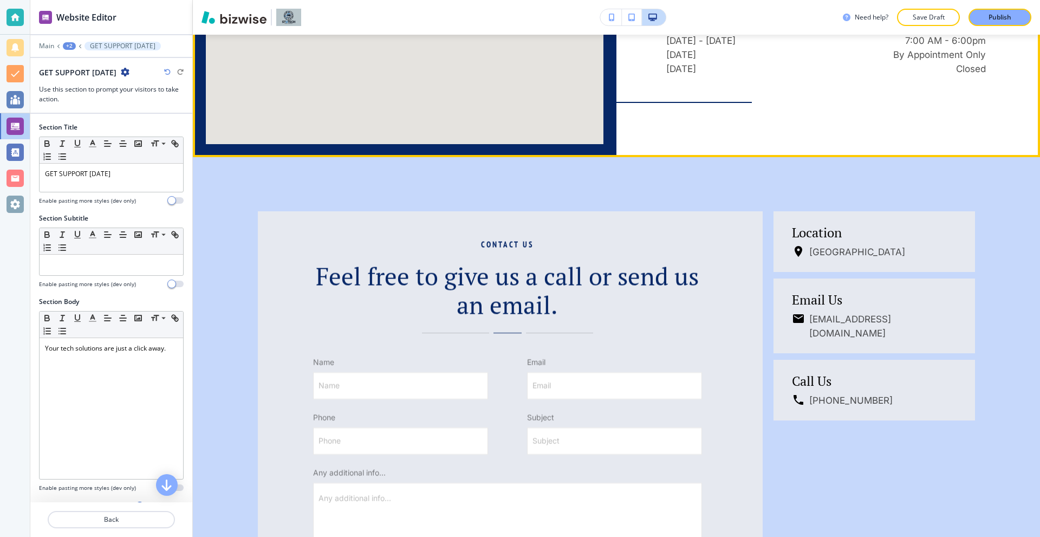
scroll to position [2157, 0]
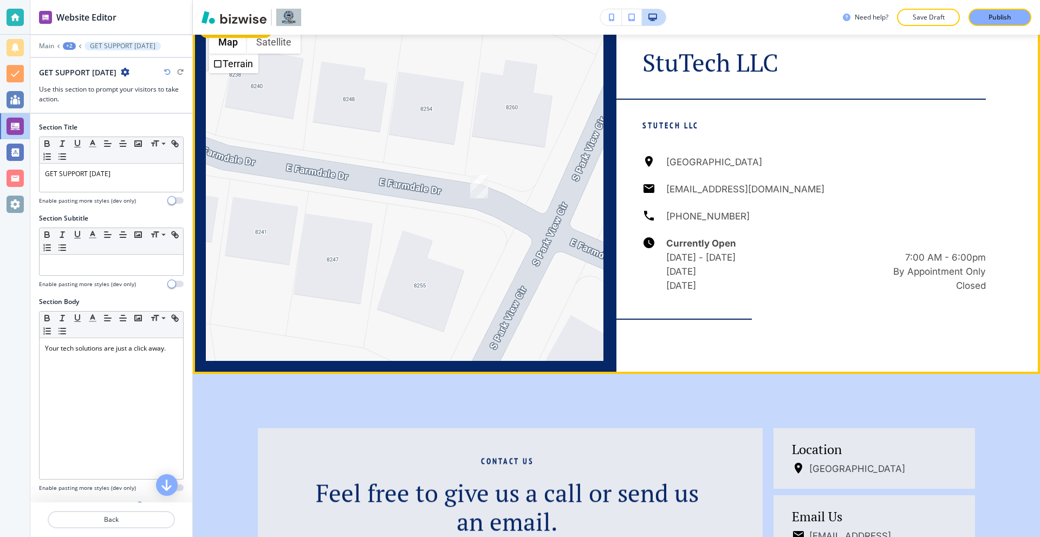
click at [221, 38] on button "Edit This Section" at bounding box center [235, 30] width 73 height 16
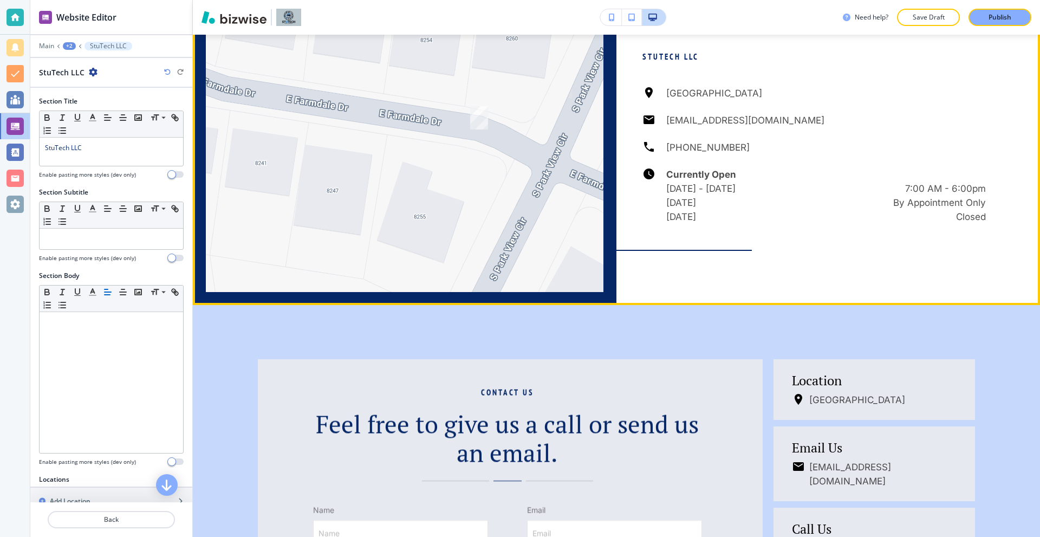
scroll to position [2232, 0]
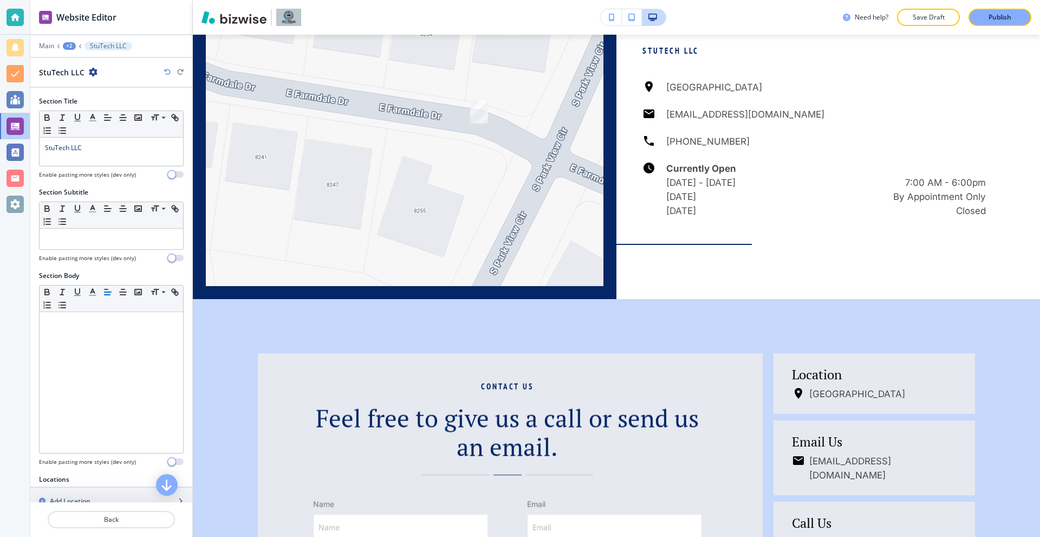
click at [93, 74] on icon "button" at bounding box center [93, 72] width 9 height 9
click at [119, 111] on p "Duplicate Section" at bounding box center [122, 110] width 55 height 10
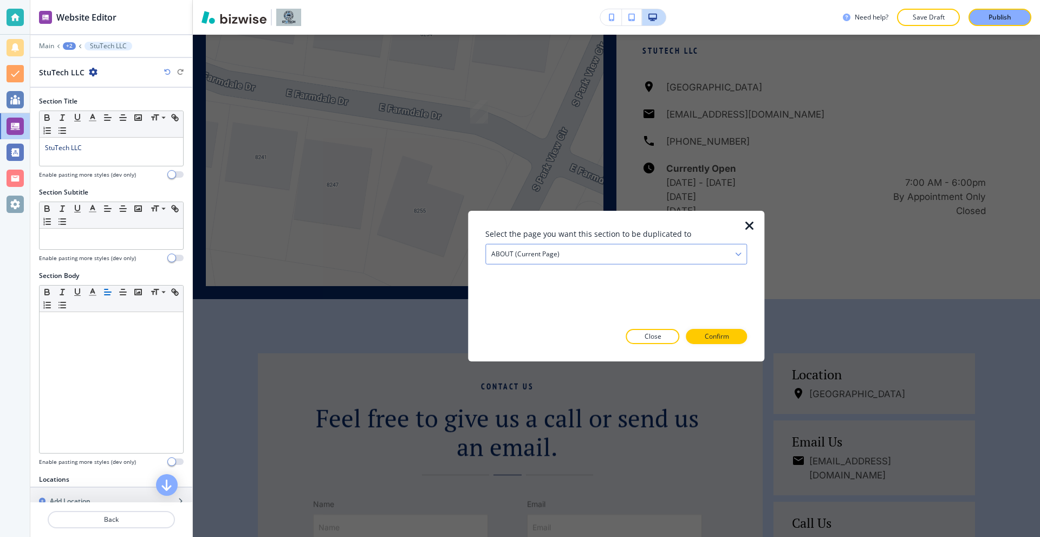
click at [611, 257] on div "ABOUT (current page)" at bounding box center [616, 254] width 261 height 20
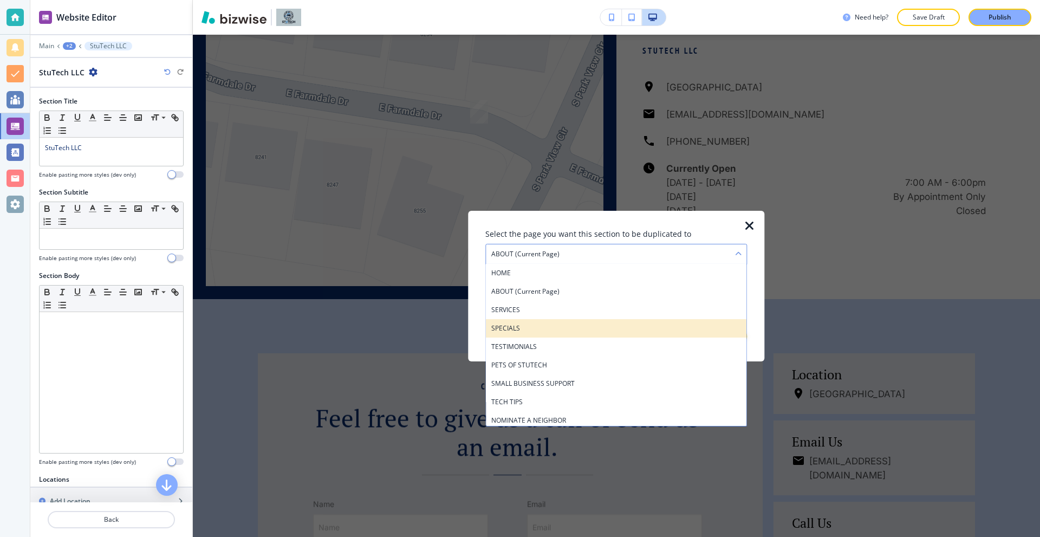
click at [520, 328] on h4 "SPECIALS" at bounding box center [616, 328] width 250 height 10
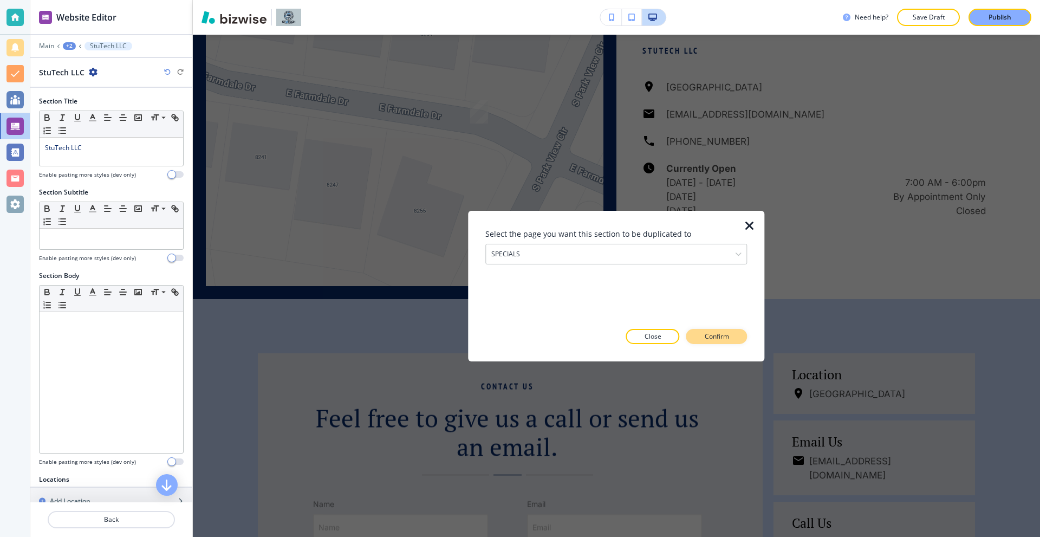
click at [735, 334] on button "Confirm" at bounding box center [716, 336] width 61 height 15
click at [639, 336] on p "Close" at bounding box center [633, 337] width 17 height 10
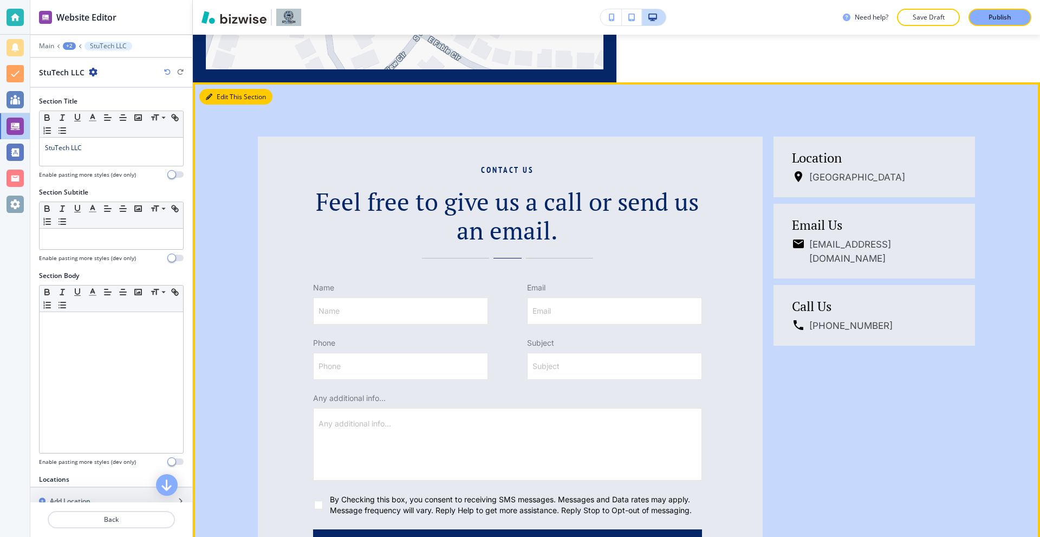
click at [217, 105] on button "Edit This Section" at bounding box center [235, 97] width 73 height 16
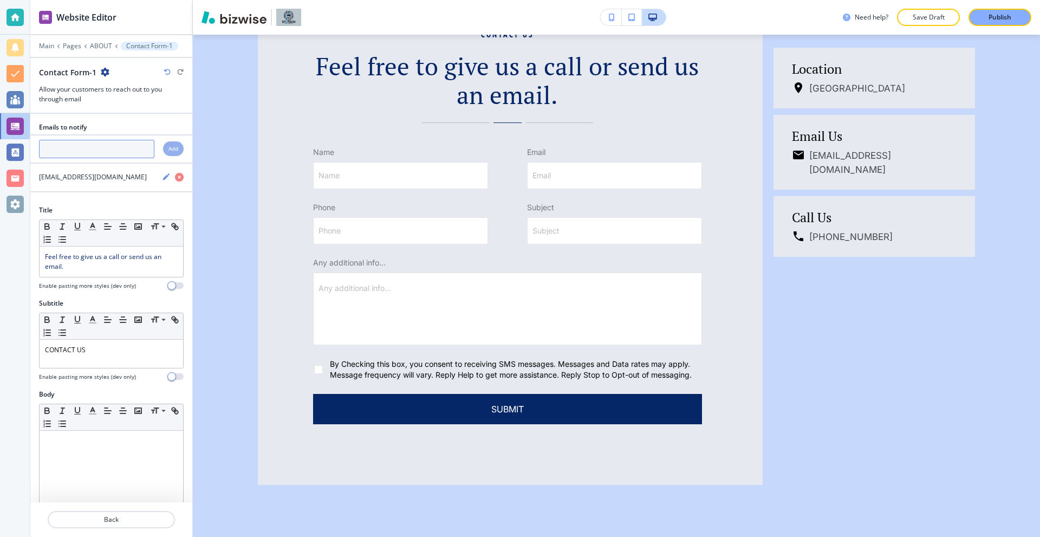
scroll to position [2590, 0]
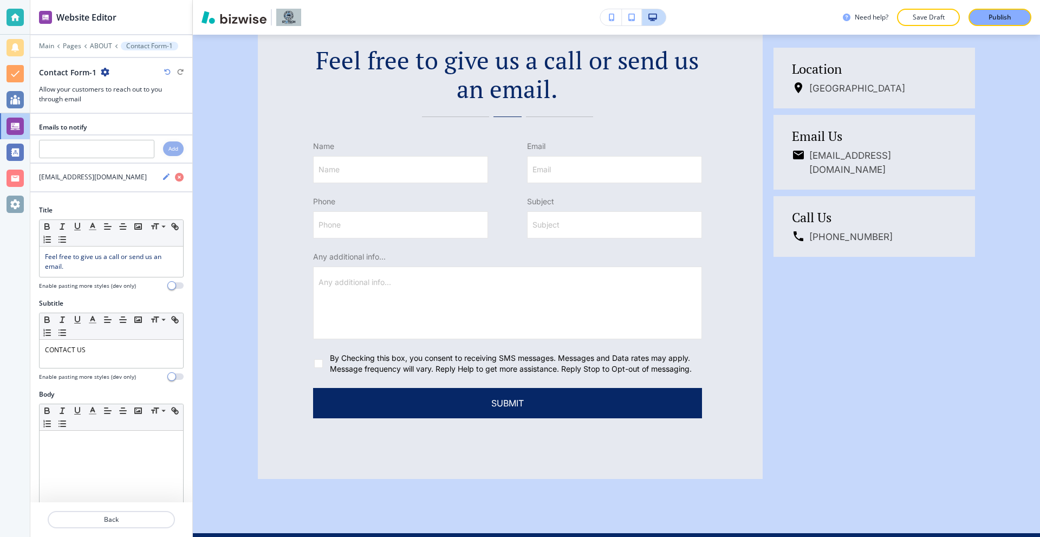
click at [103, 75] on icon "button" at bounding box center [105, 72] width 9 height 9
click at [125, 111] on p "Duplicate Section" at bounding box center [134, 110] width 55 height 10
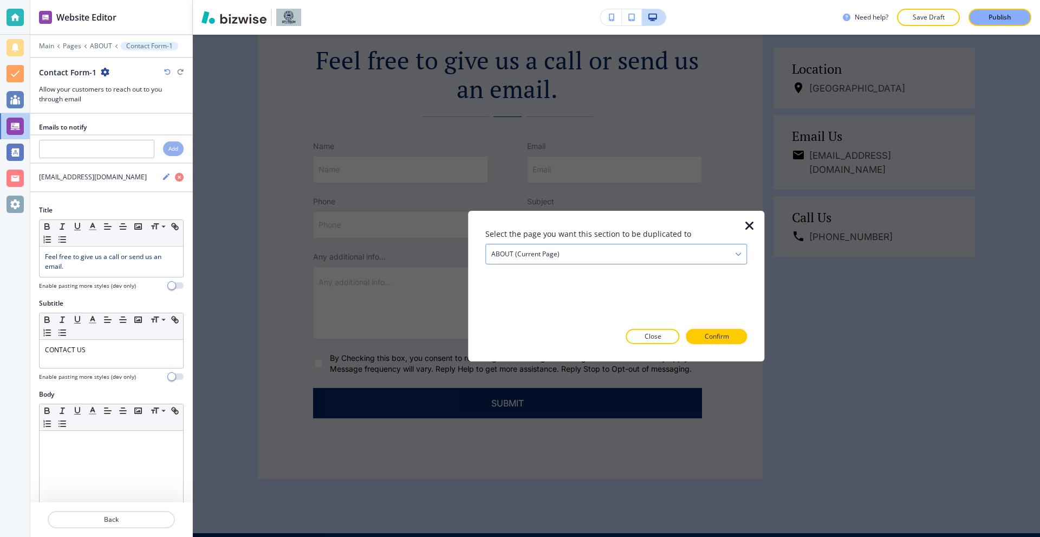
click at [516, 254] on h4 "ABOUT (current page)" at bounding box center [525, 254] width 68 height 10
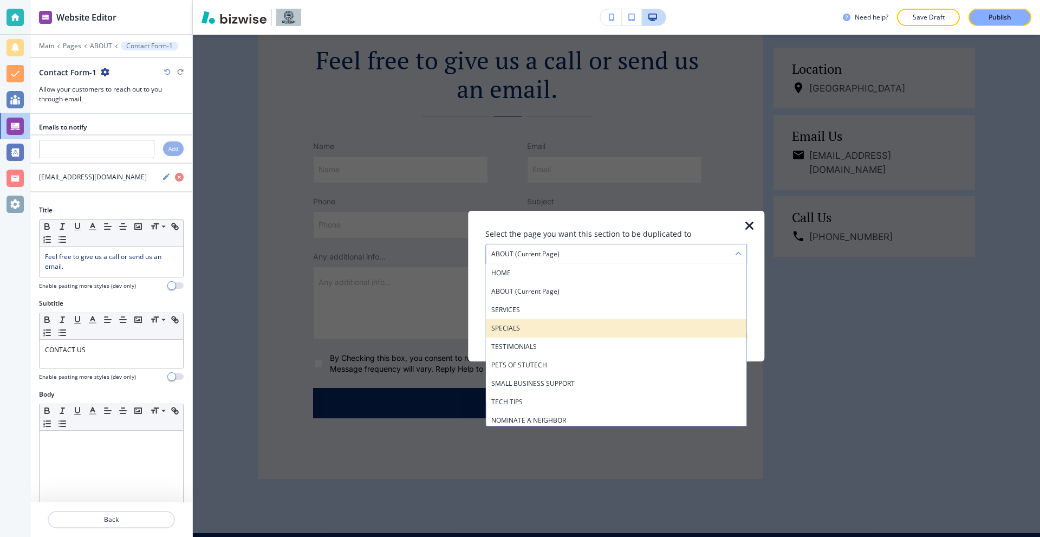
click at [510, 333] on h4 "SPECIALS" at bounding box center [616, 328] width 250 height 10
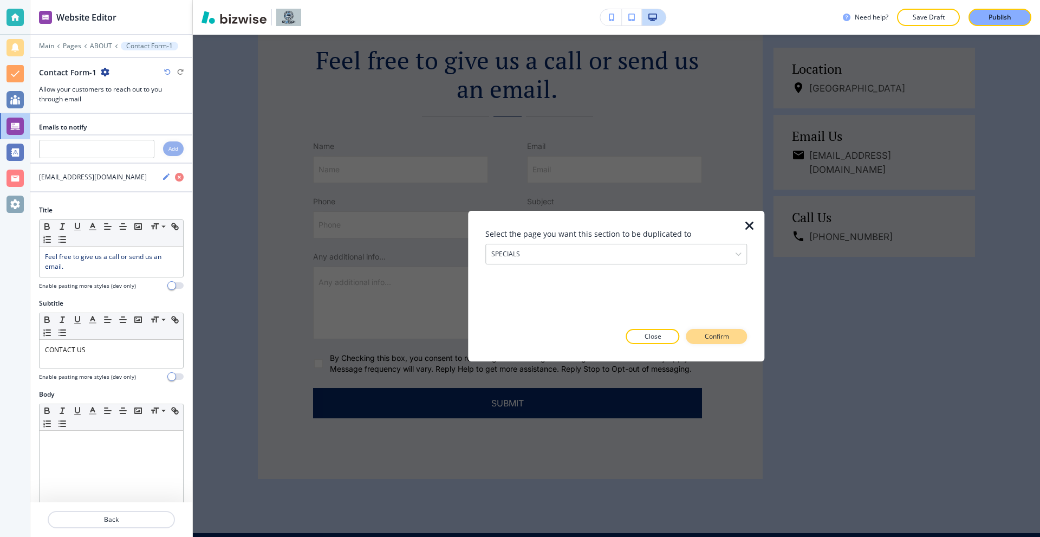
click at [718, 339] on p "Confirm" at bounding box center [717, 337] width 24 height 10
click at [653, 334] on button "Close" at bounding box center [634, 336] width 54 height 15
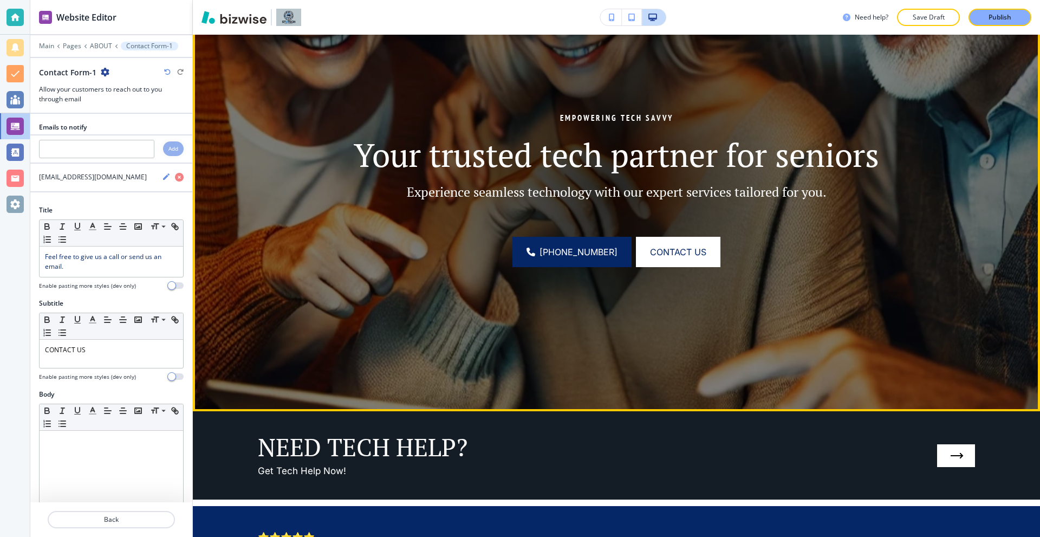
scroll to position [0, 0]
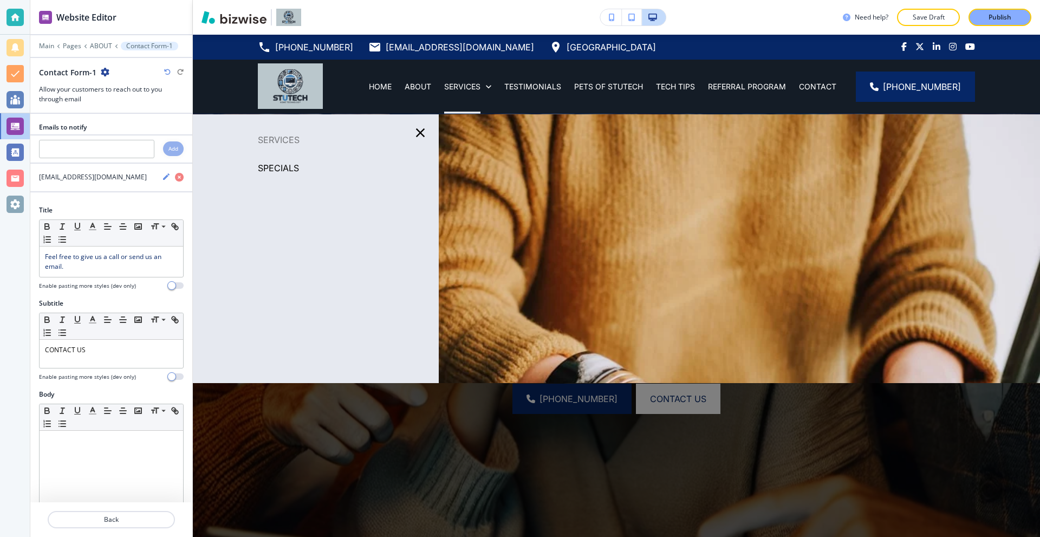
click at [287, 166] on p "SPECIALS" at bounding box center [278, 168] width 41 height 16
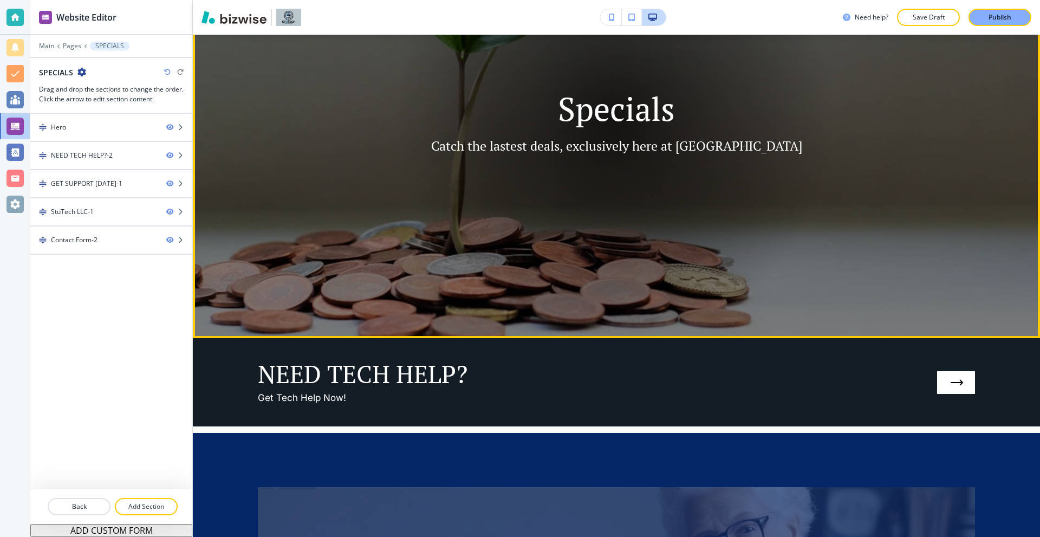
scroll to position [271, 0]
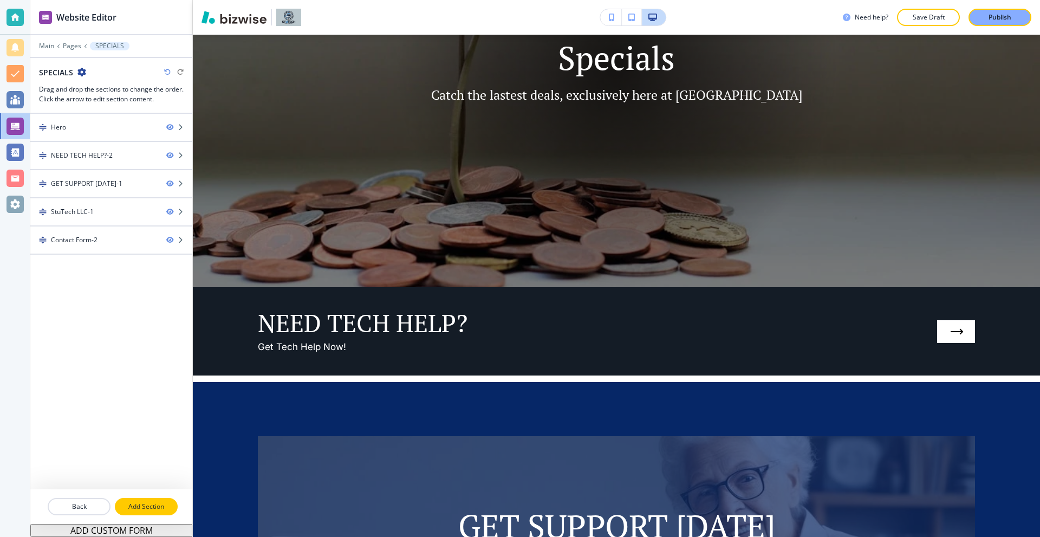
click at [139, 502] on p "Add Section" at bounding box center [146, 507] width 61 height 10
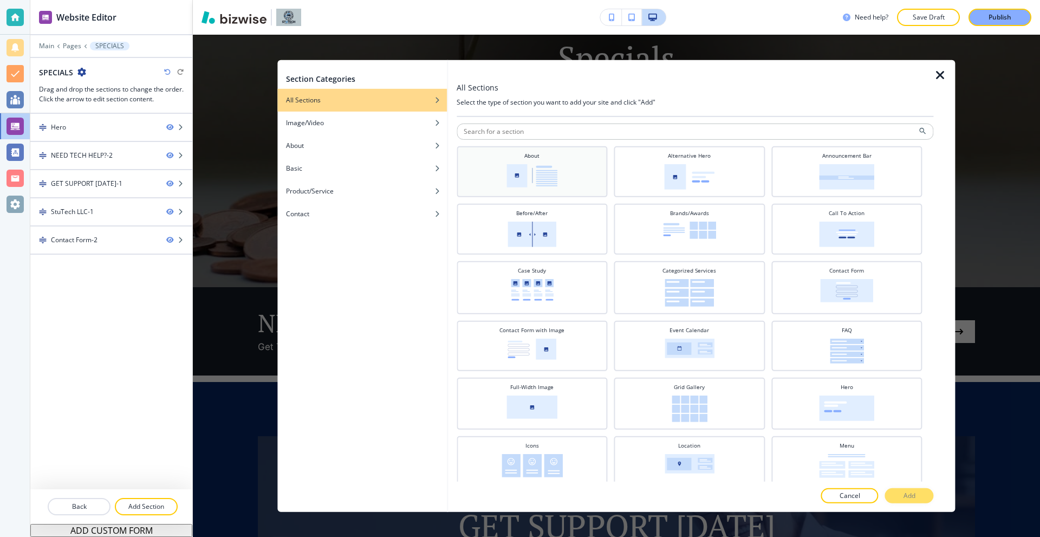
click at [540, 182] on img at bounding box center [532, 175] width 51 height 23
click at [913, 491] on p "Add" at bounding box center [910, 496] width 12 height 10
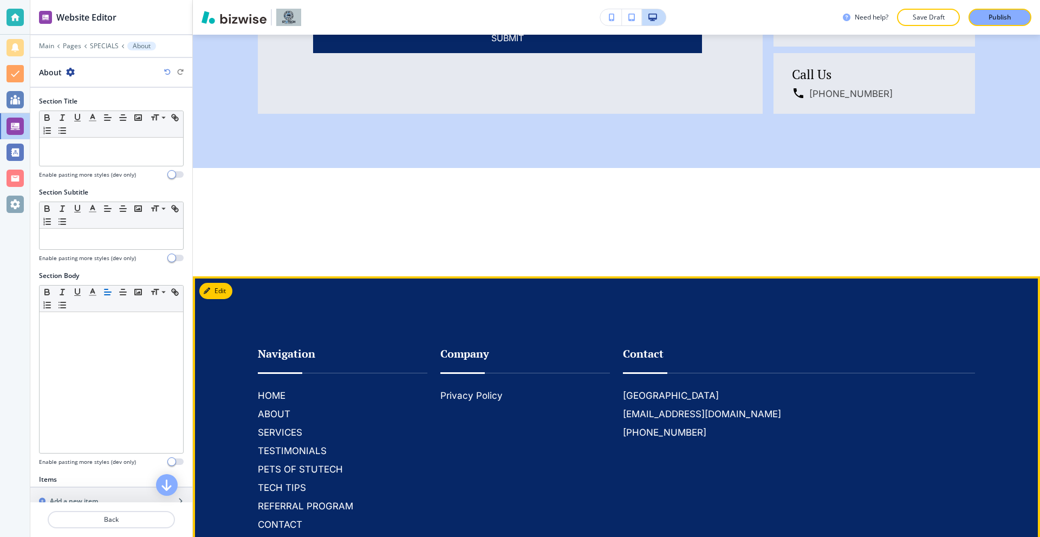
scroll to position [1729, 0]
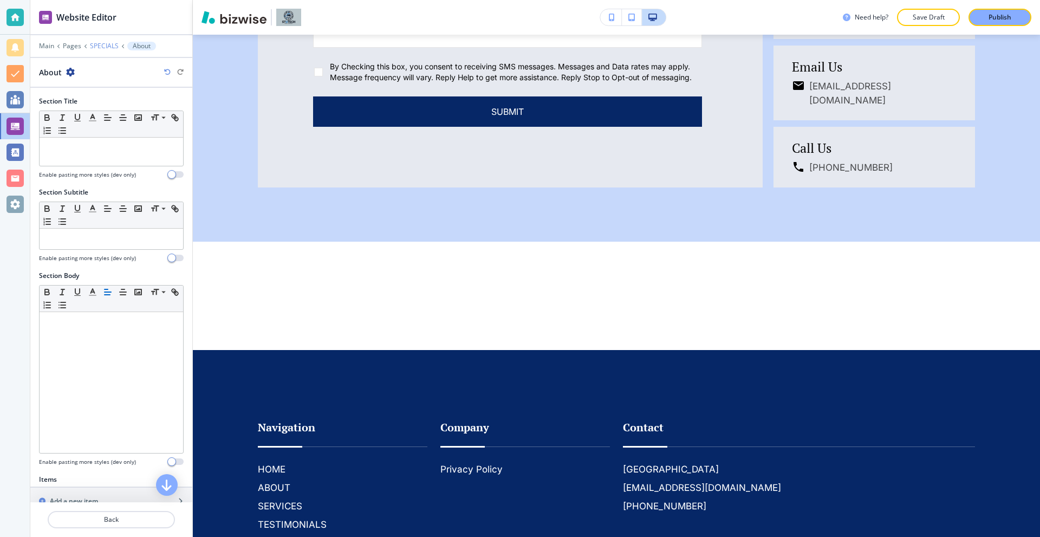
click at [97, 42] on div "Main Pages SPECIALS About" at bounding box center [111, 46] width 145 height 9
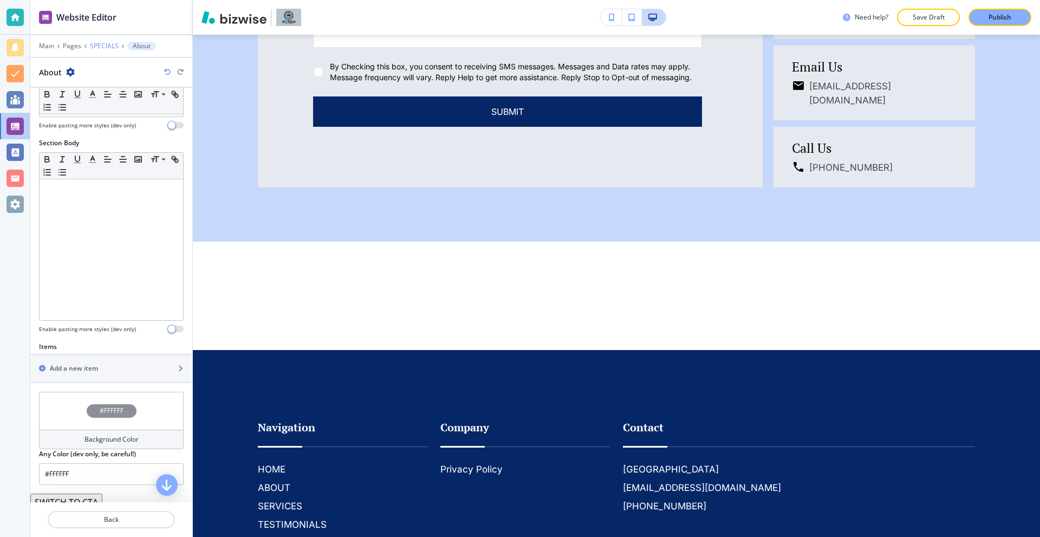
scroll to position [163, 0]
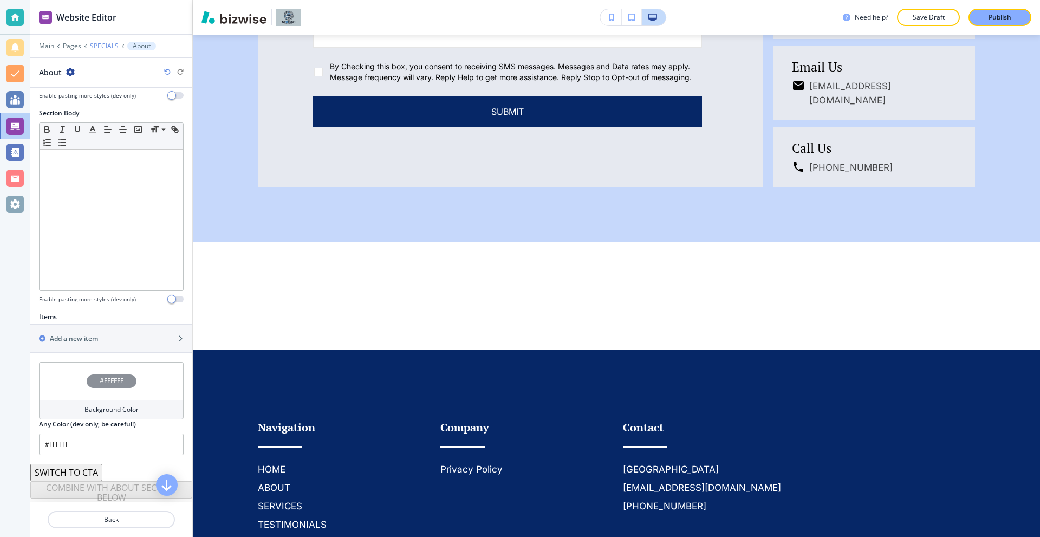
click at [112, 46] on p "SPECIALS" at bounding box center [104, 46] width 29 height 8
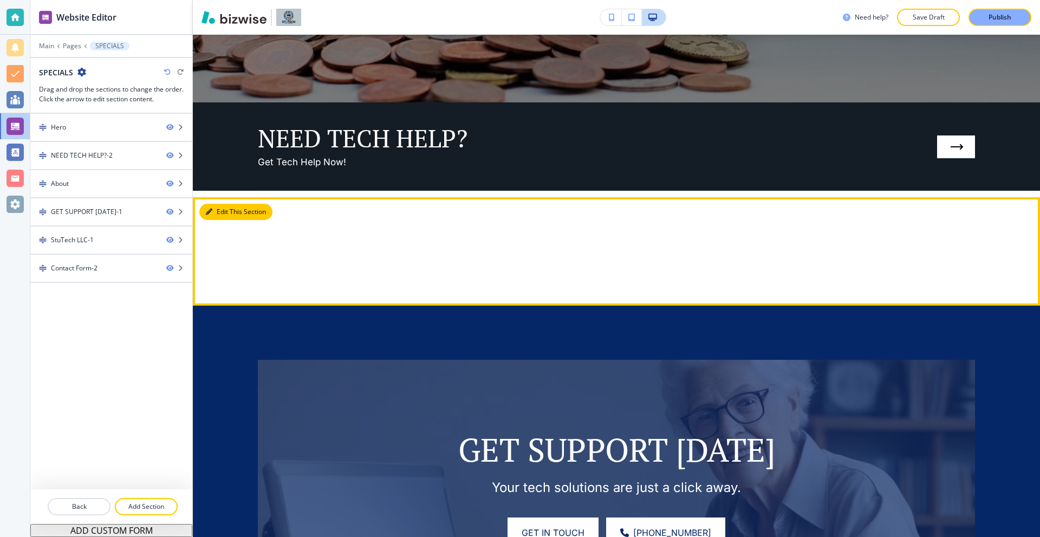
click at [209, 205] on button "Edit This Section" at bounding box center [235, 212] width 73 height 16
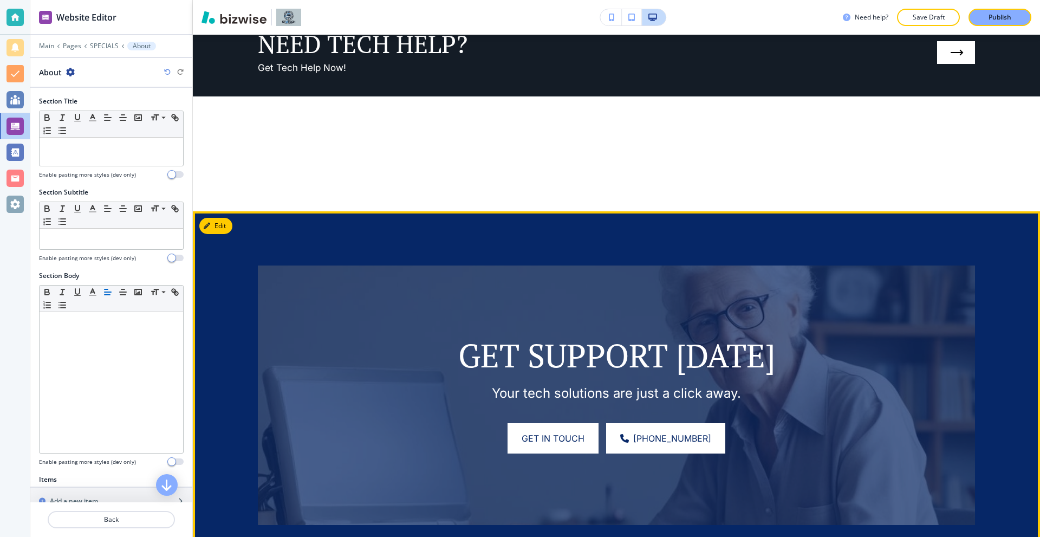
scroll to position [618, 0]
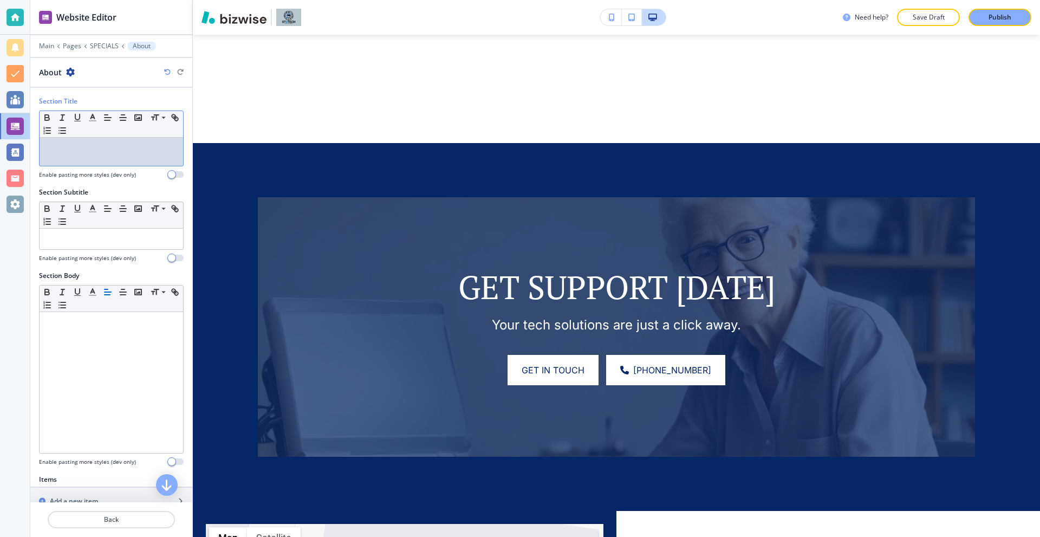
click at [131, 157] on div at bounding box center [112, 152] width 144 height 28
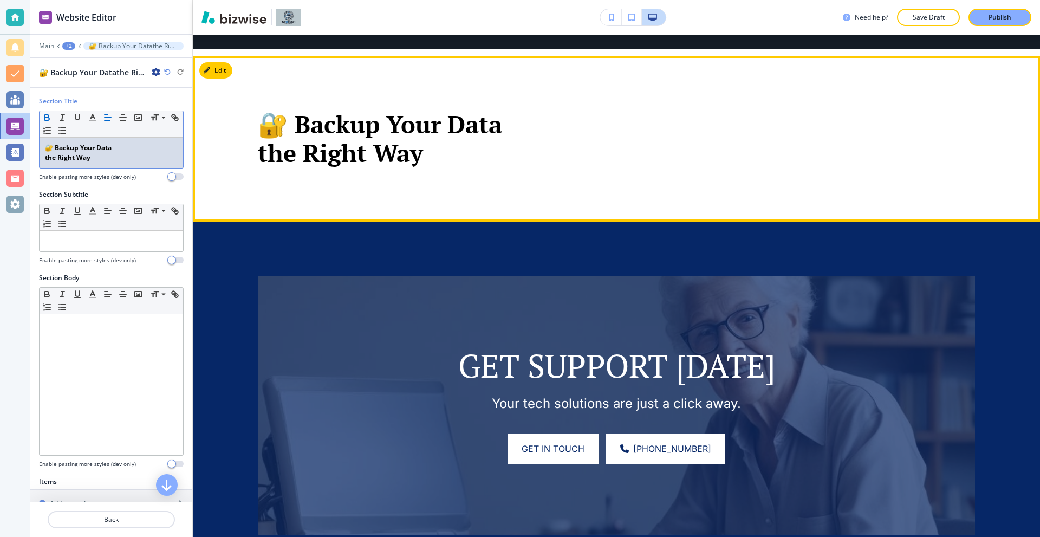
scroll to position [510, 0]
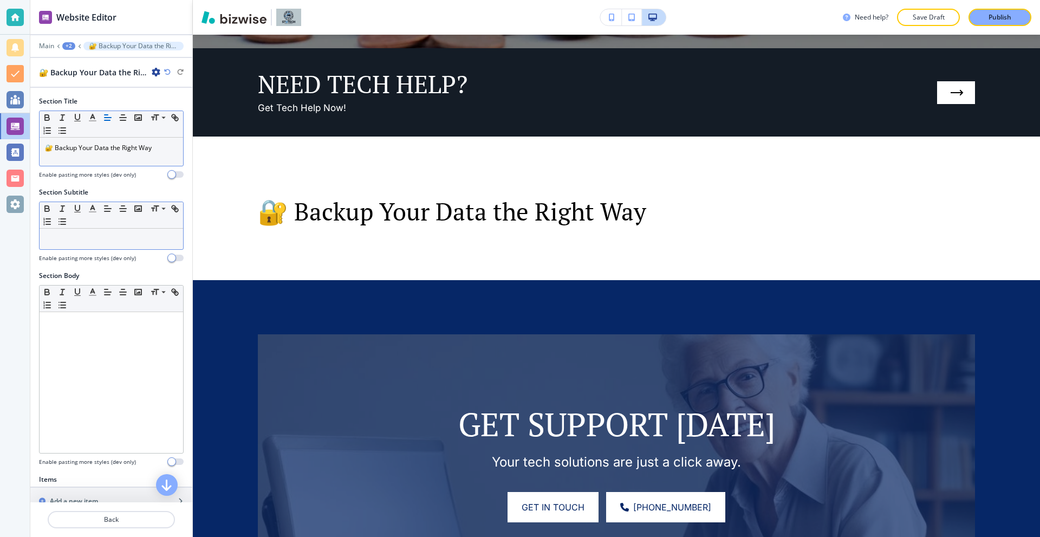
click at [113, 231] on div at bounding box center [112, 239] width 144 height 21
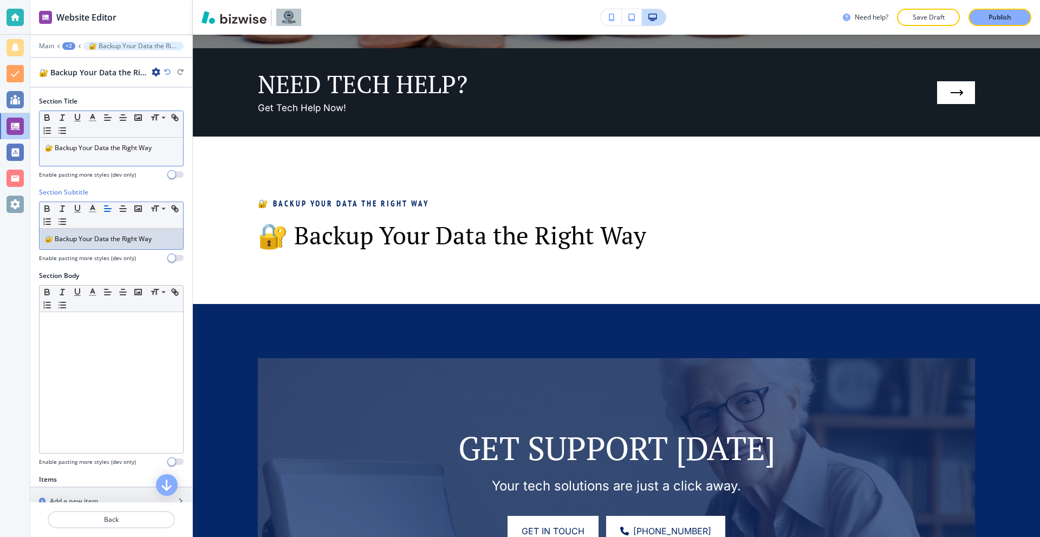
click at [109, 238] on p "🔐 Backup Your Data the Right Way" at bounding box center [111, 239] width 133 height 10
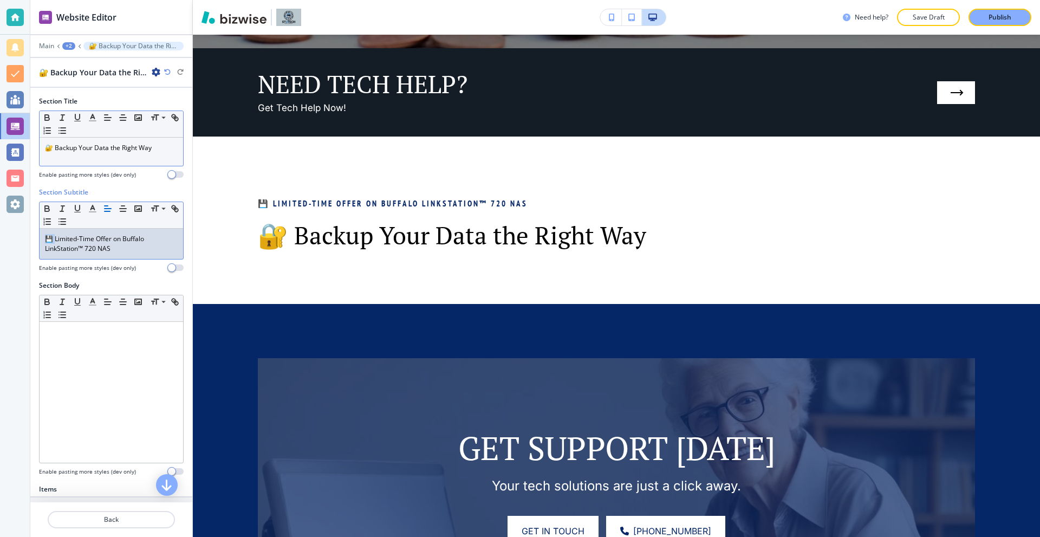
drag, startPoint x: 56, startPoint y: 237, endPoint x: 20, endPoint y: 232, distance: 36.0
click at [20, 232] on div "Website Editor Main +2 🔐 Backup Your Data the Right Way 🔐 Backup Your Data the …" at bounding box center [520, 268] width 1040 height 537
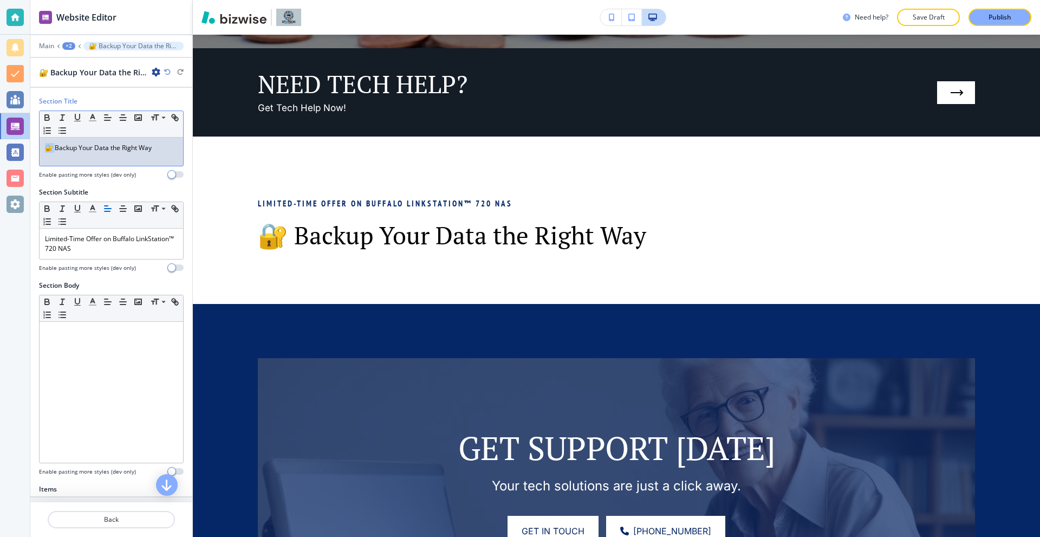
drag, startPoint x: 56, startPoint y: 148, endPoint x: 38, endPoint y: 150, distance: 18.0
click at [37, 150] on div "Section Title Small Normal Large Huge 🔐 Backup Your Data the Right Way Enable p…" at bounding box center [111, 141] width 162 height 91
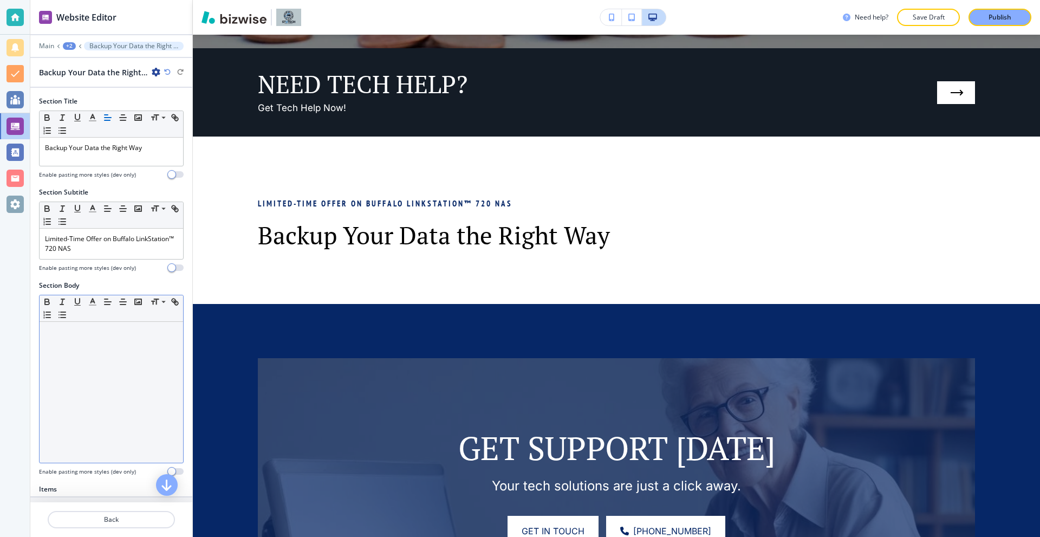
click at [106, 334] on p at bounding box center [111, 332] width 133 height 10
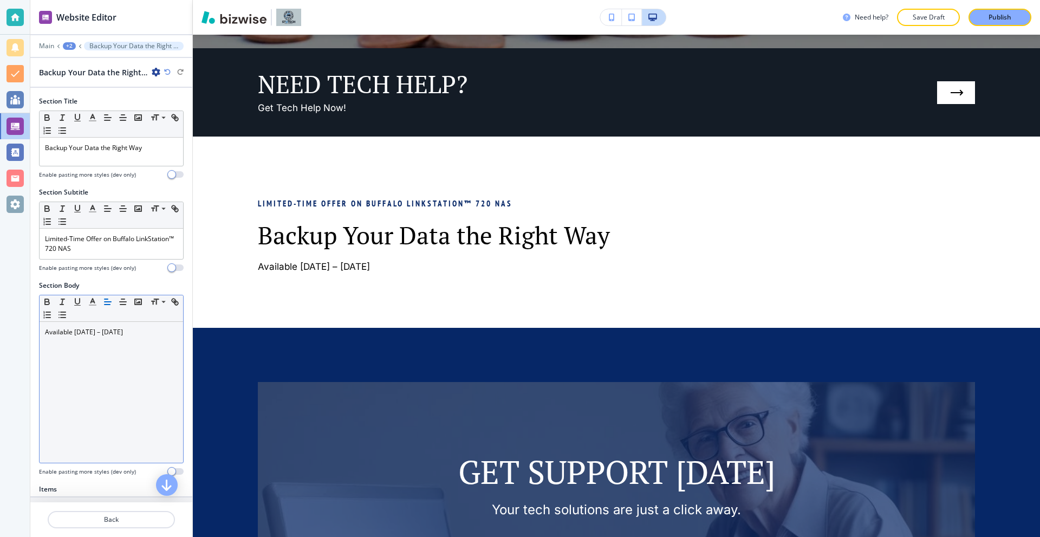
click at [172, 335] on div "Available August 20 – December 1, 2025" at bounding box center [112, 392] width 144 height 141
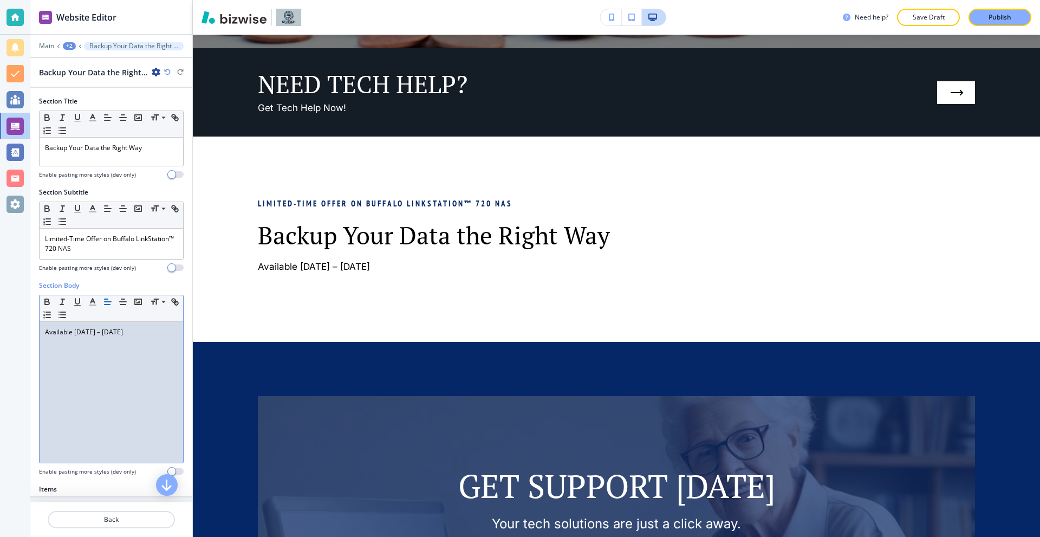
scroll to position [0, 0]
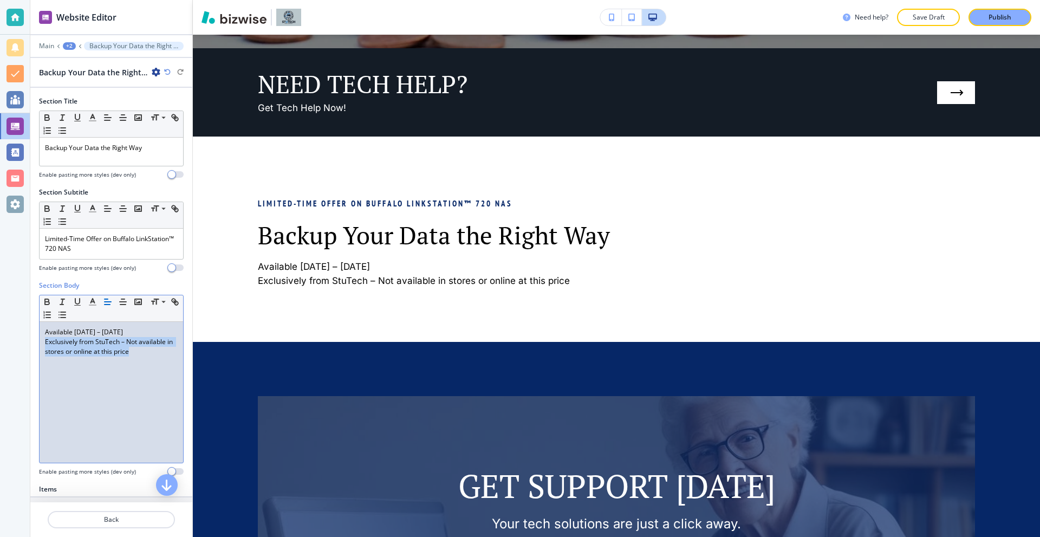
drag, startPoint x: 136, startPoint y: 351, endPoint x: 37, endPoint y: 341, distance: 99.6
click at [37, 341] on div "Section Body Small Normal Large Huge Available August 20 – December 1, 2025 Exc…" at bounding box center [111, 383] width 162 height 204
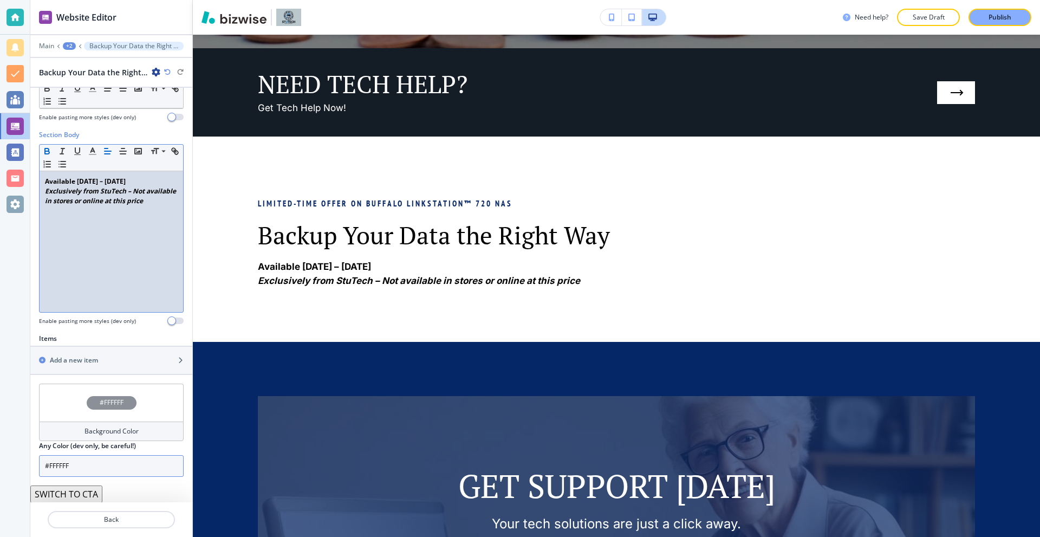
scroll to position [189, 0]
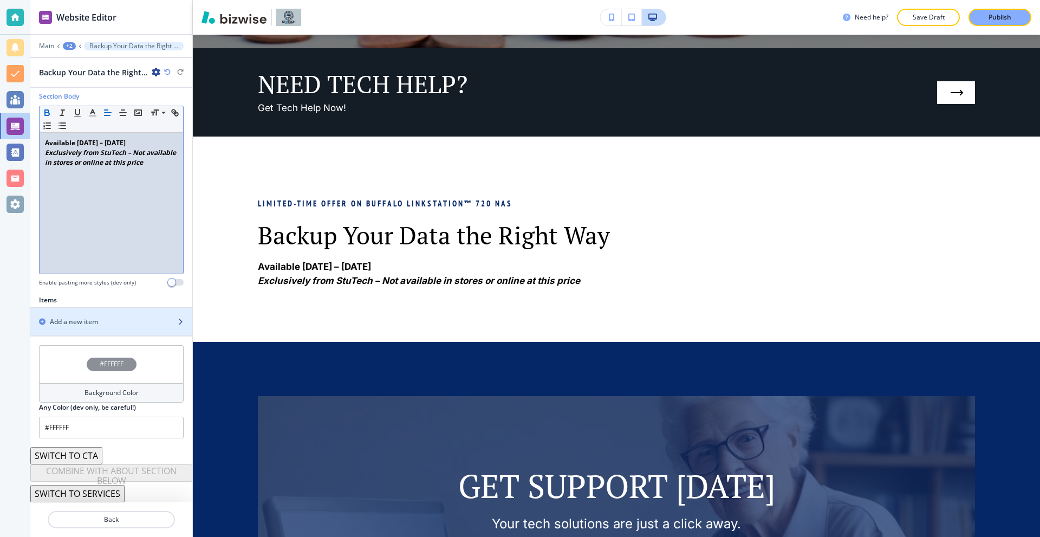
click at [107, 322] on div "Add a new item" at bounding box center [99, 322] width 138 height 10
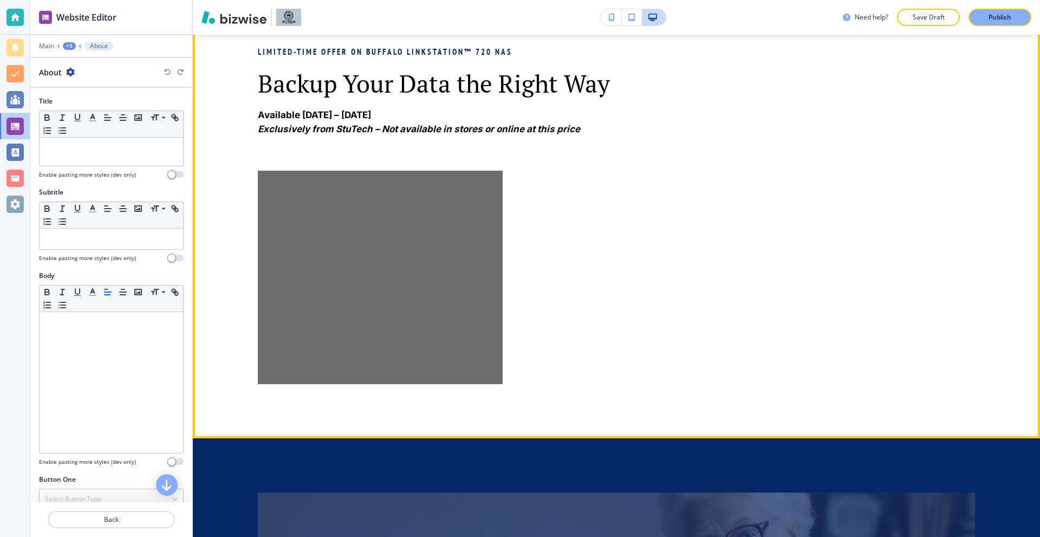
scroll to position [635, 0]
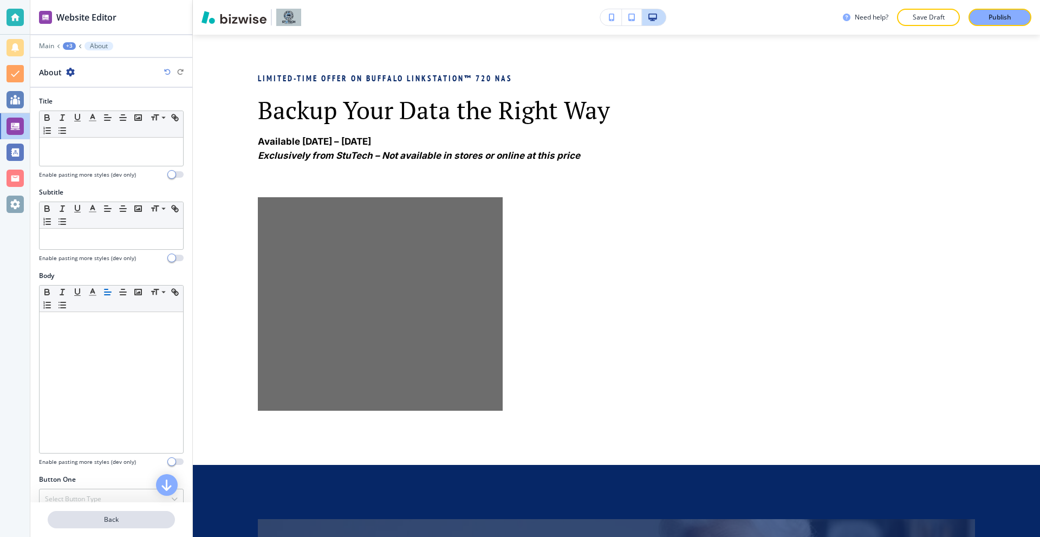
click at [118, 522] on p "Back" at bounding box center [111, 520] width 125 height 10
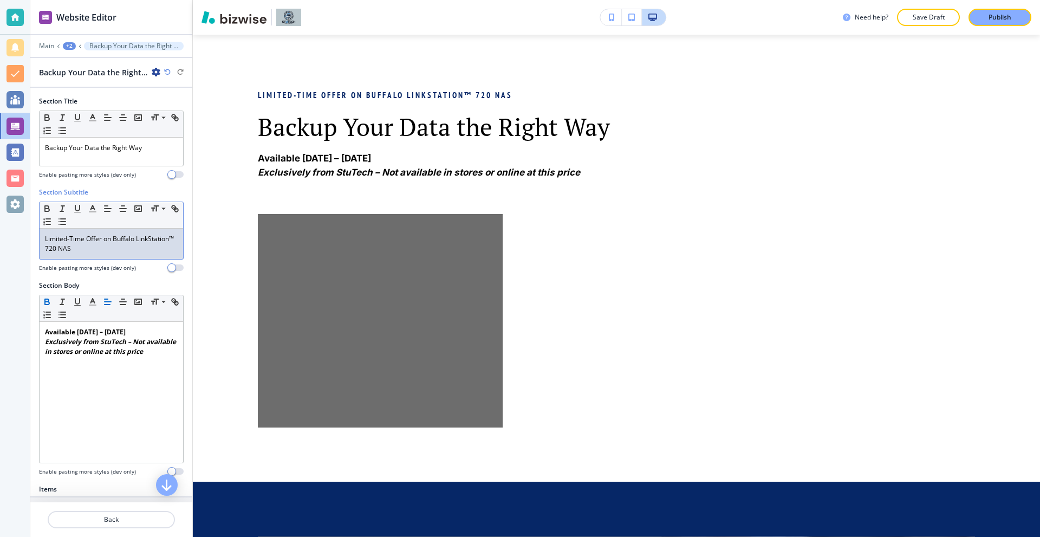
click at [140, 245] on p "Limited-Time Offer on Buffalo LinkStation™ 720 NAS" at bounding box center [111, 244] width 133 height 20
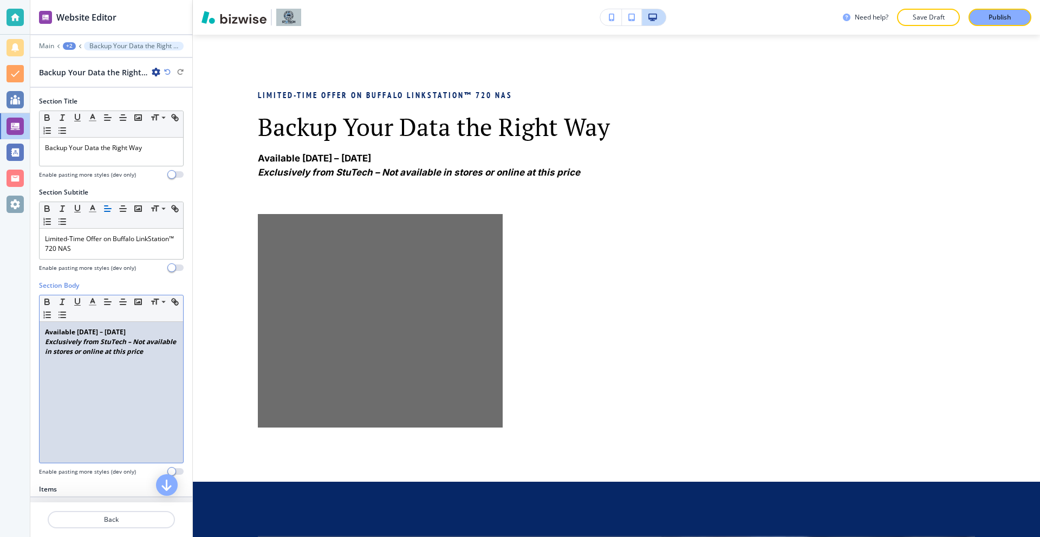
click at [105, 390] on div "Available August 20 – December 1, 2025 Exclusively from StuTech – Not available…" at bounding box center [112, 392] width 144 height 141
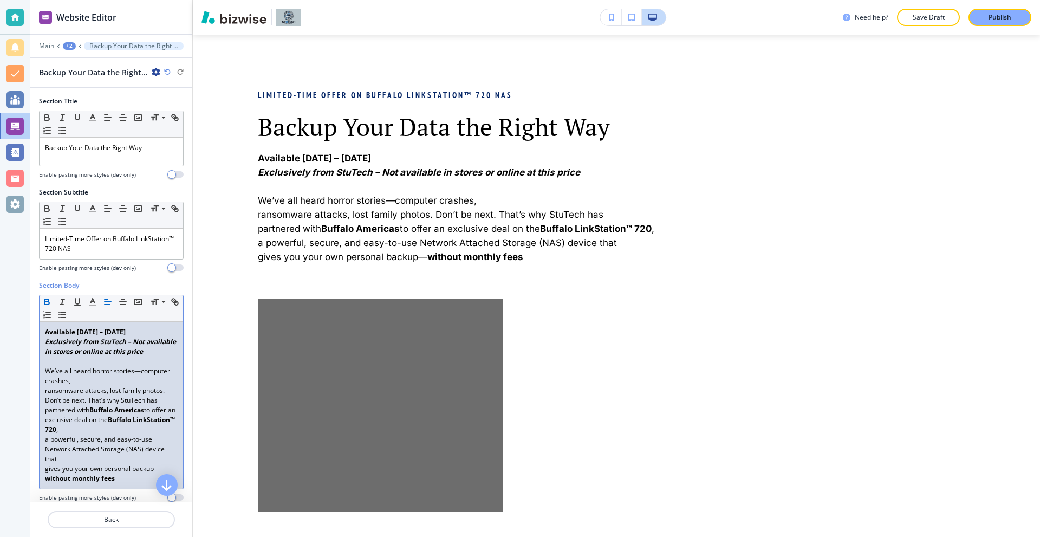
scroll to position [0, 0]
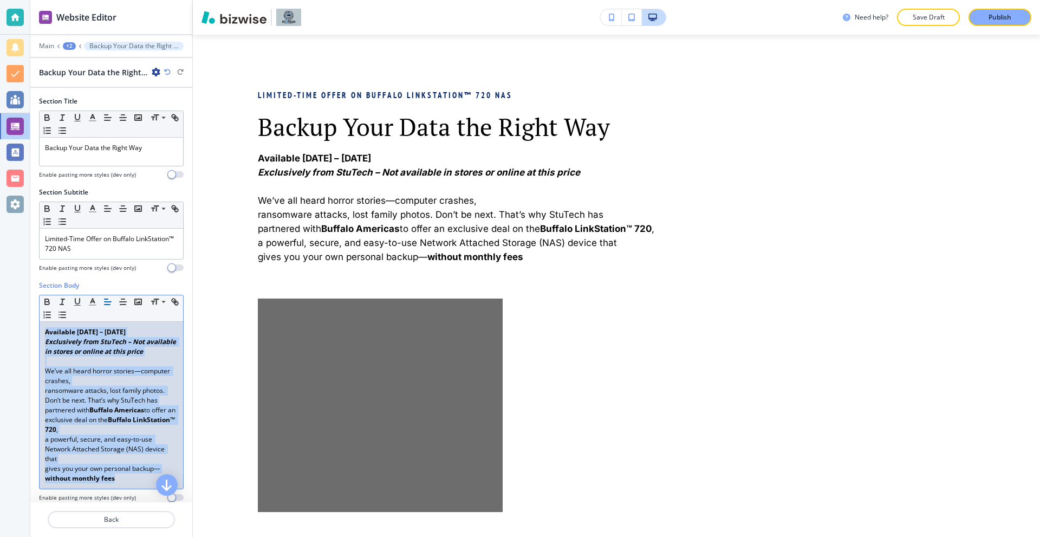
click at [105, 386] on p "﻿ We’ve all heard horror stories—computer crashes," at bounding box center [111, 376] width 133 height 20
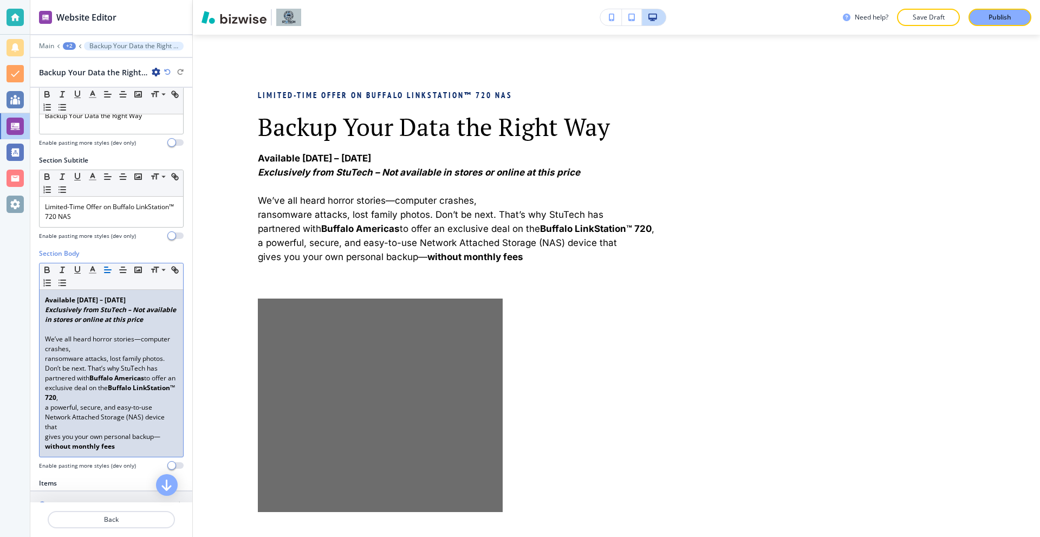
scroll to position [108, 0]
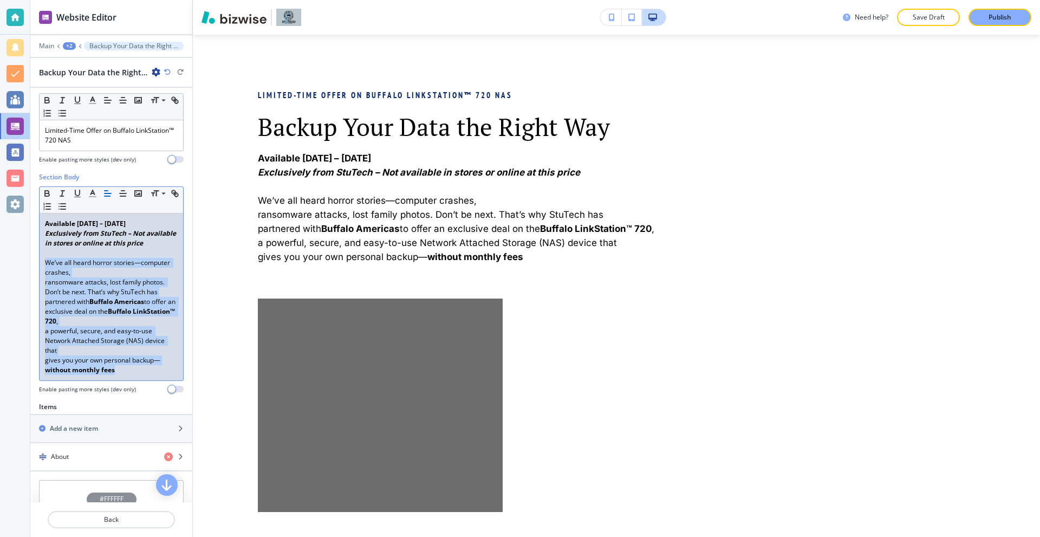
drag, startPoint x: 82, startPoint y: 360, endPoint x: 34, endPoint y: 283, distance: 91.1
click at [34, 283] on div "Section Body Small Normal Large Huge Available August 20 – December 1, 2025 Exc…" at bounding box center [111, 287] width 162 height 230
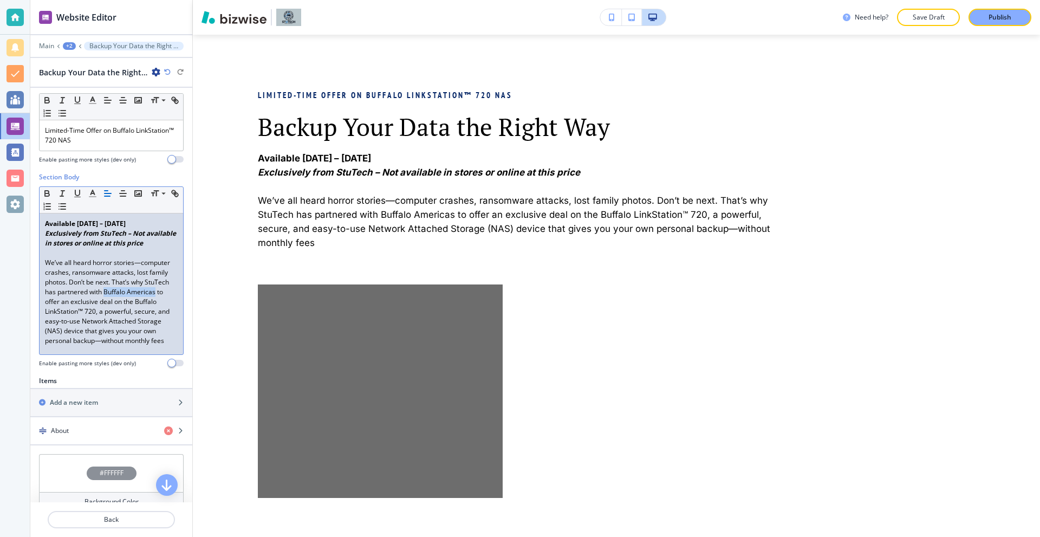
drag, startPoint x: 145, startPoint y: 313, endPoint x: 73, endPoint y: 320, distance: 72.4
click at [73, 320] on p "We’ve all heard horror stories—computer crashes, ransomware attacks, lost famil…" at bounding box center [111, 302] width 133 height 88
drag, startPoint x: 145, startPoint y: 360, endPoint x: 114, endPoint y: 370, distance: 31.7
click at [114, 346] on p "We’ve all heard horror stories—computer crashes, ransomware attacks, lost famil…" at bounding box center [111, 302] width 133 height 88
click at [126, 346] on p "We’ve all heard horror stories—computer crashes, ransomware attacks, lost famil…" at bounding box center [111, 302] width 133 height 88
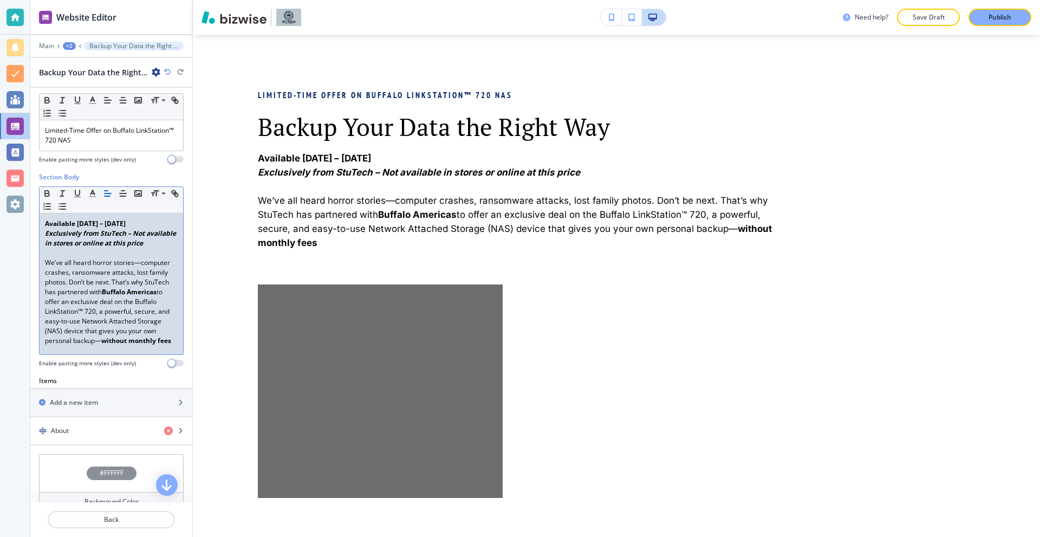
click at [126, 346] on p "We’ve all heard horror stories—computer crashes, ransomware attacks, lost famil…" at bounding box center [111, 302] width 133 height 88
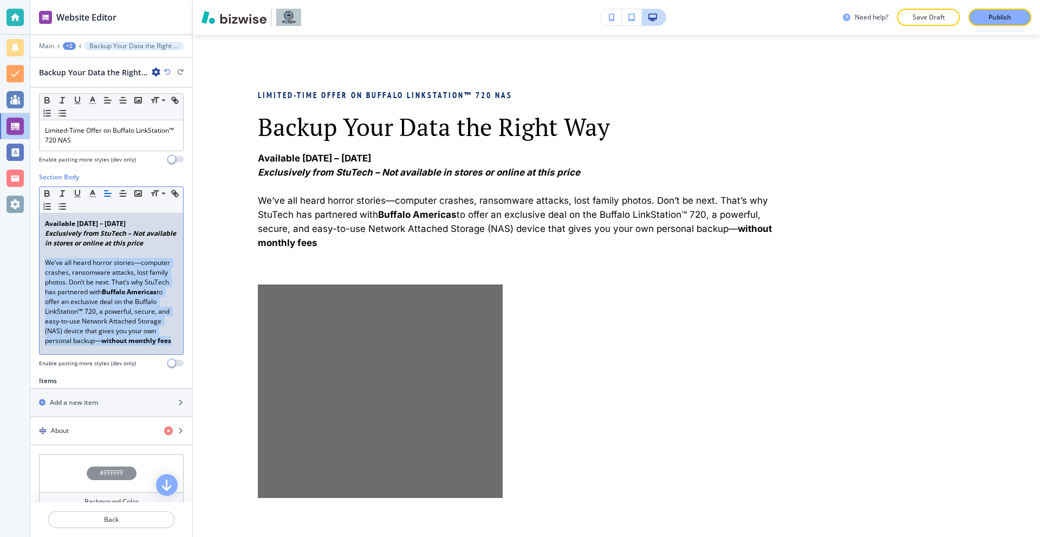
click at [126, 346] on p "We’ve all heard horror stories—computer crashes, ransomware attacks, lost famil…" at bounding box center [111, 302] width 133 height 88
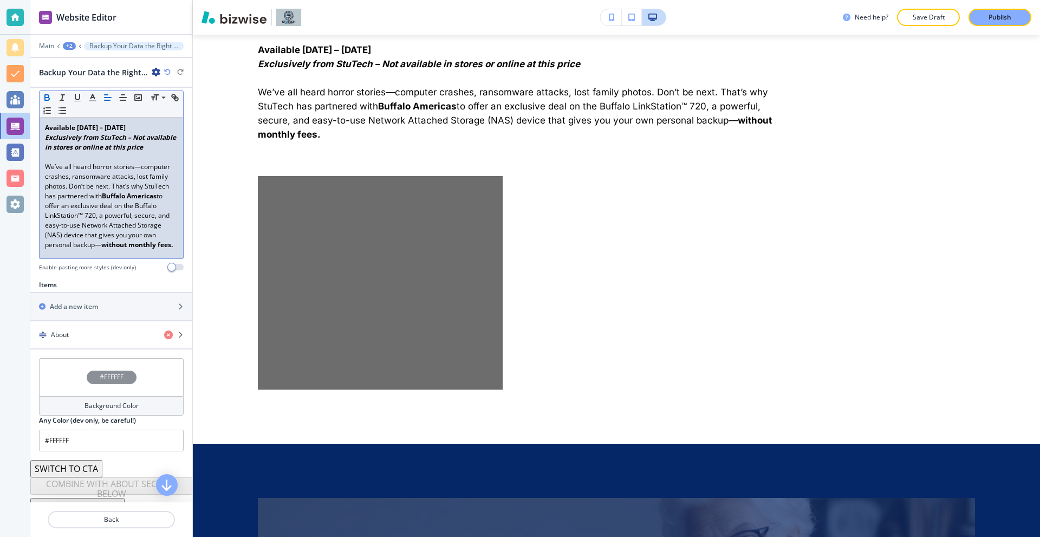
scroll to position [243, 0]
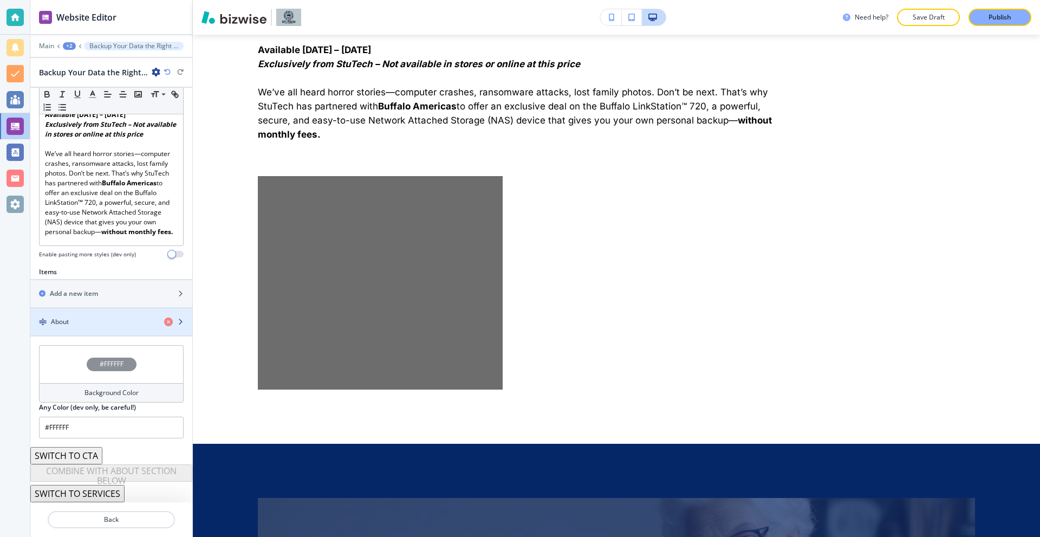
click at [85, 326] on div "About" at bounding box center [92, 322] width 125 height 10
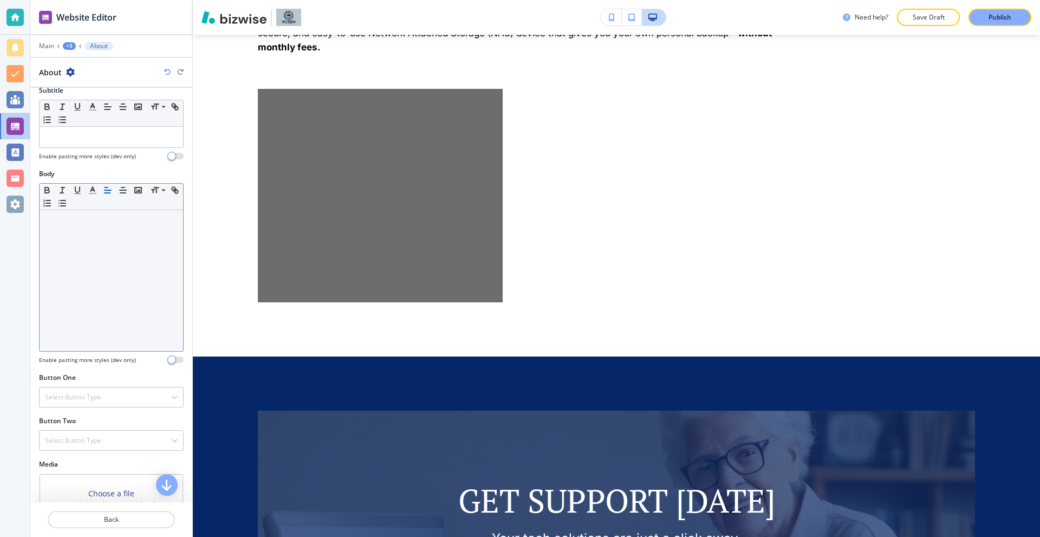
scroll to position [0, 0]
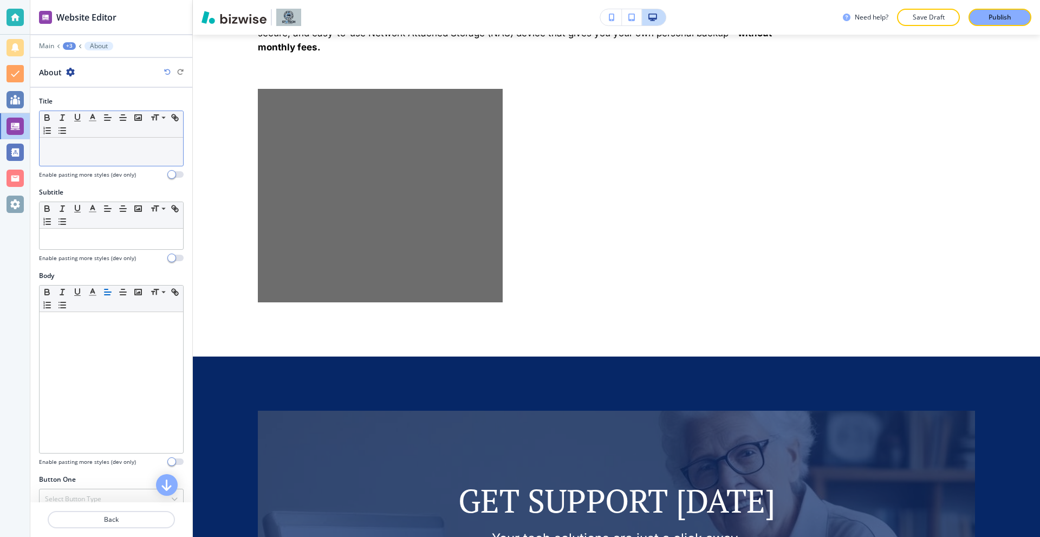
click at [102, 145] on p at bounding box center [111, 148] width 133 height 10
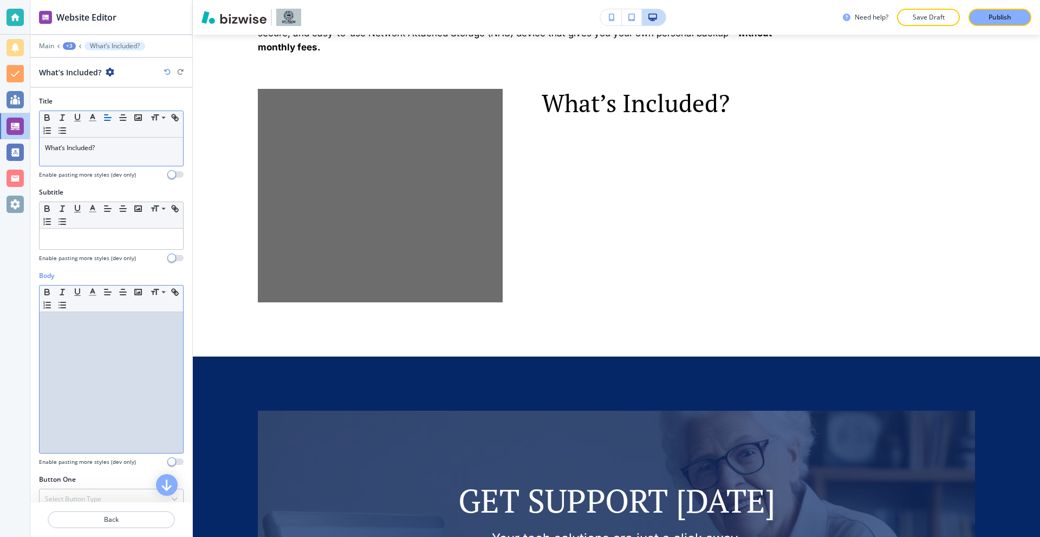
click at [106, 354] on div at bounding box center [112, 382] width 144 height 141
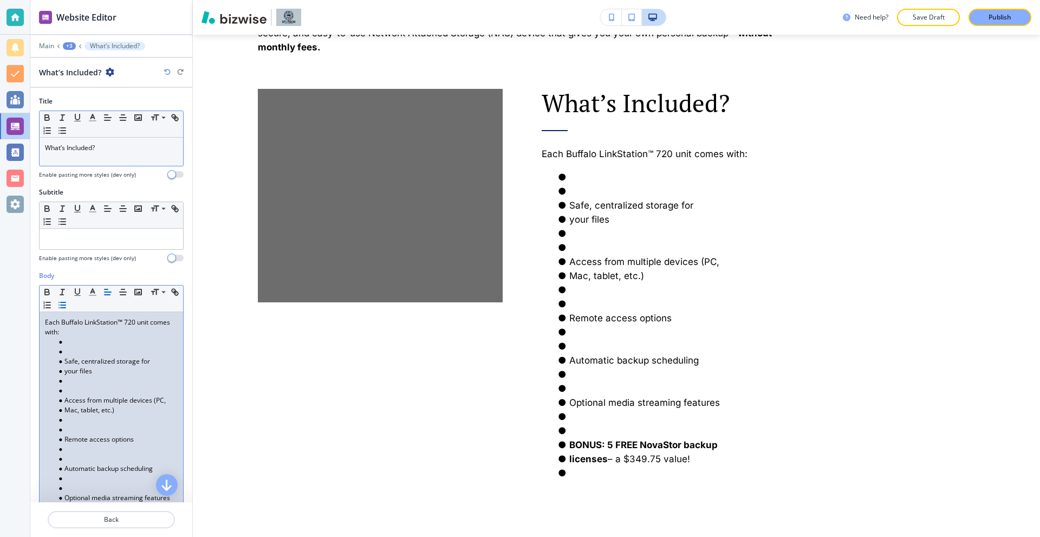
drag, startPoint x: 97, startPoint y: 349, endPoint x: 55, endPoint y: 351, distance: 42.3
click at [55, 351] on li at bounding box center [116, 352] width 123 height 10
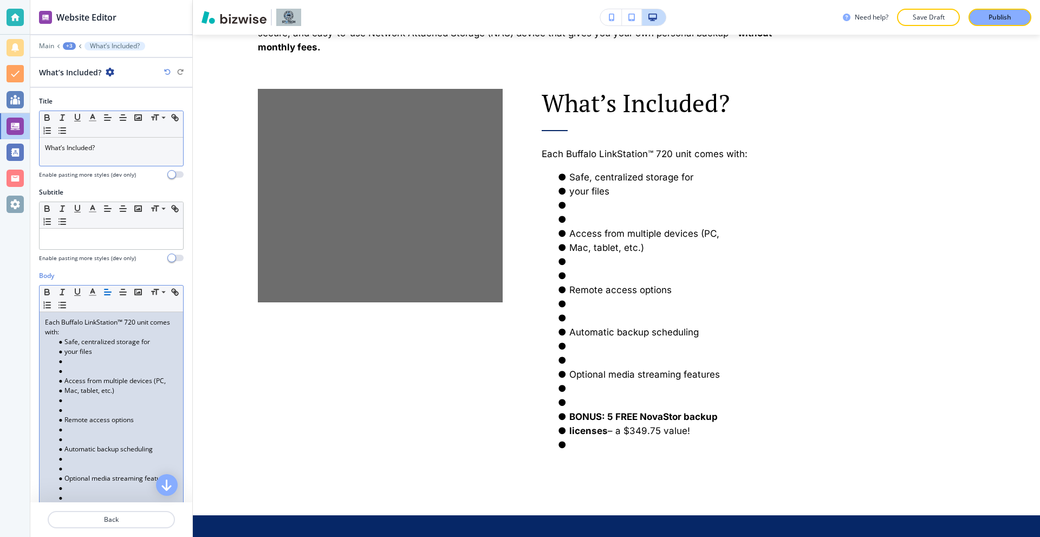
click at [79, 373] on li at bounding box center [116, 371] width 123 height 10
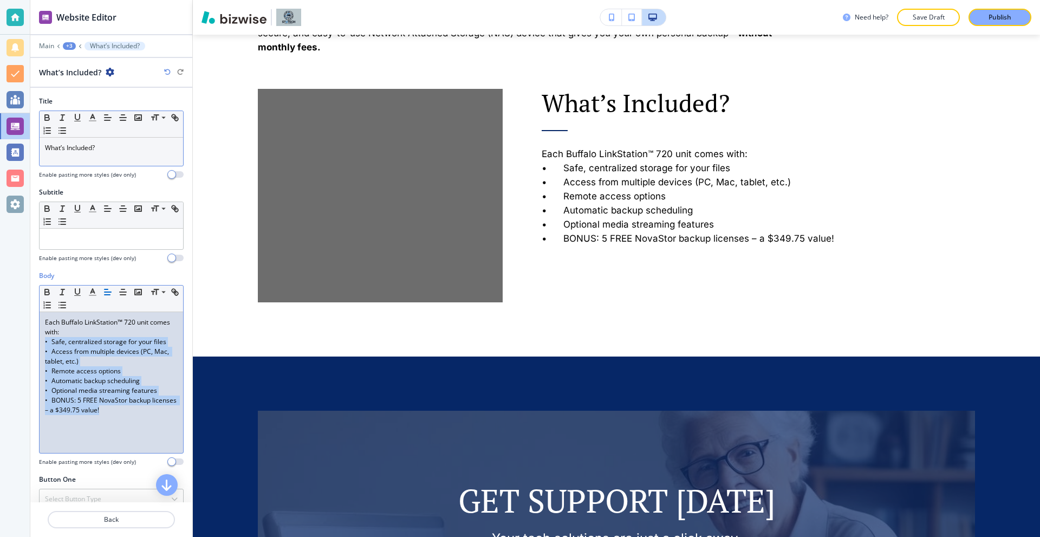
drag, startPoint x: 141, startPoint y: 411, endPoint x: 43, endPoint y: 342, distance: 119.5
click at [43, 342] on div "Each Buffalo LinkStation™ 720 unit comes with: • Safe, centralized storage for …" at bounding box center [112, 382] width 144 height 141
drag, startPoint x: 119, startPoint y: 402, endPoint x: 36, endPoint y: 345, distance: 100.8
click at [36, 345] on div "Body Small Normal Large Huge Each Buffalo LinkStation™ 720 unit comes with: • S…" at bounding box center [111, 373] width 162 height 204
click at [67, 306] on icon "button" at bounding box center [62, 305] width 10 height 10
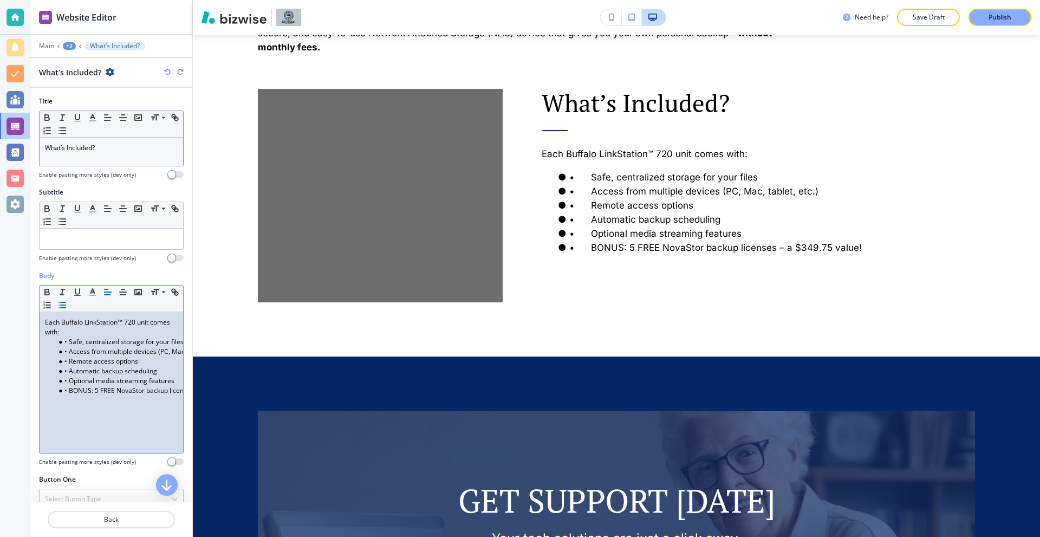
click at [69, 341] on li "• Safe, centralized storage for your files" at bounding box center [116, 342] width 123 height 10
click at [69, 349] on li "• Access from multiple devices (PC, Mac, tablet, etc.)" at bounding box center [116, 352] width 123 height 10
click at [69, 361] on li "• Remote access options" at bounding box center [116, 362] width 123 height 10
click at [69, 371] on li "• Automatic backup scheduling" at bounding box center [116, 371] width 123 height 10
click at [69, 381] on li "• Optional media streaming features" at bounding box center [116, 381] width 123 height 10
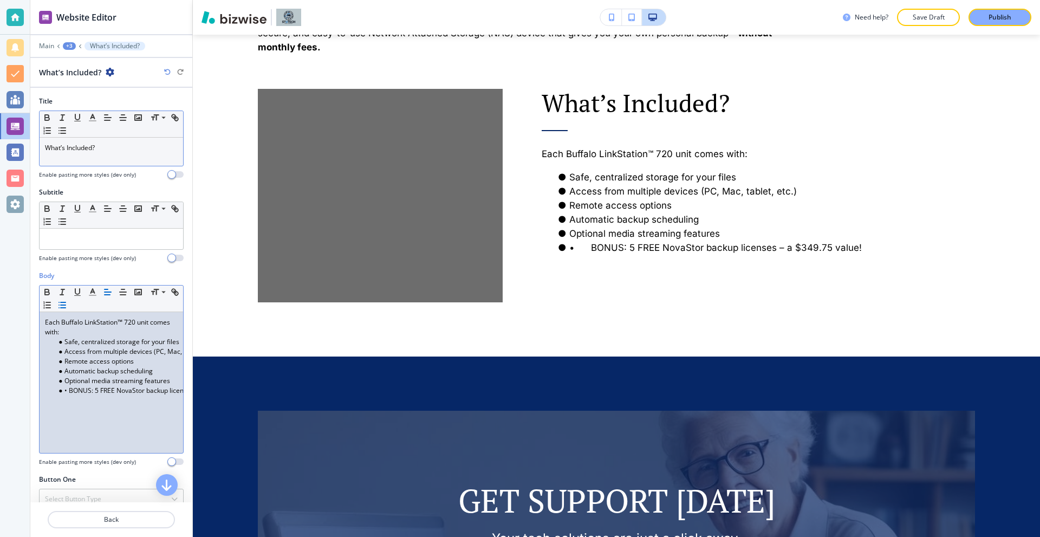
click at [70, 391] on li "• BONUS: 5 FREE NovaStor backup licenses – a $349.75 value!" at bounding box center [116, 391] width 123 height 10
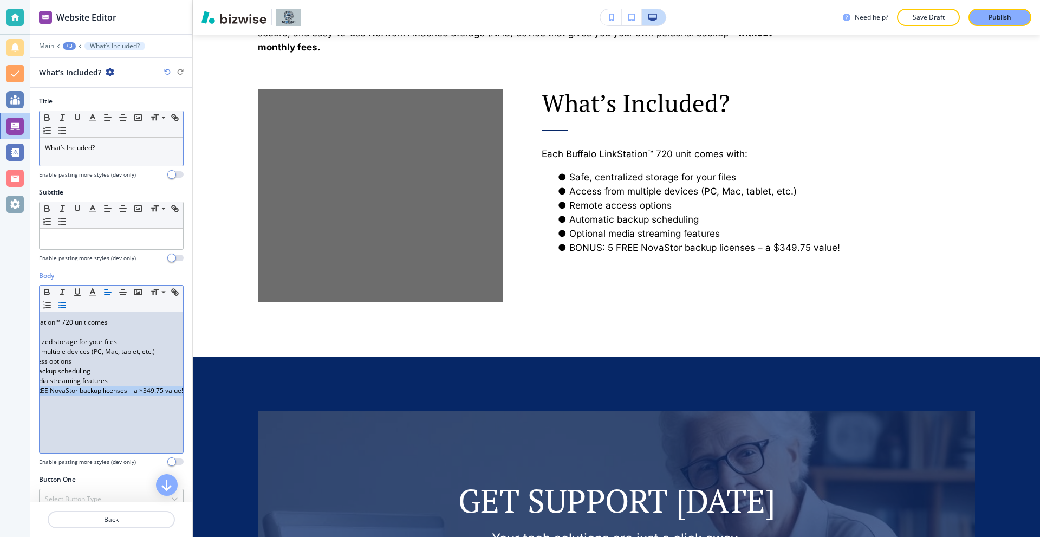
drag, startPoint x: 64, startPoint y: 391, endPoint x: 189, endPoint y: 393, distance: 124.6
click at [189, 393] on div "Title Small Normal Large Huge What’s Included? Enable pasting more styles (dev …" at bounding box center [111, 295] width 162 height 414
click at [130, 399] on div "Each Buffalo LinkStation™ 720 unit comes with: Safe, centralized storage for yo…" at bounding box center [112, 382] width 144 height 141
click at [173, 392] on strong "BONUS: 5 FREE NovaStor backup licenses – a $349.75 value!" at bounding box center [90, 390] width 190 height 9
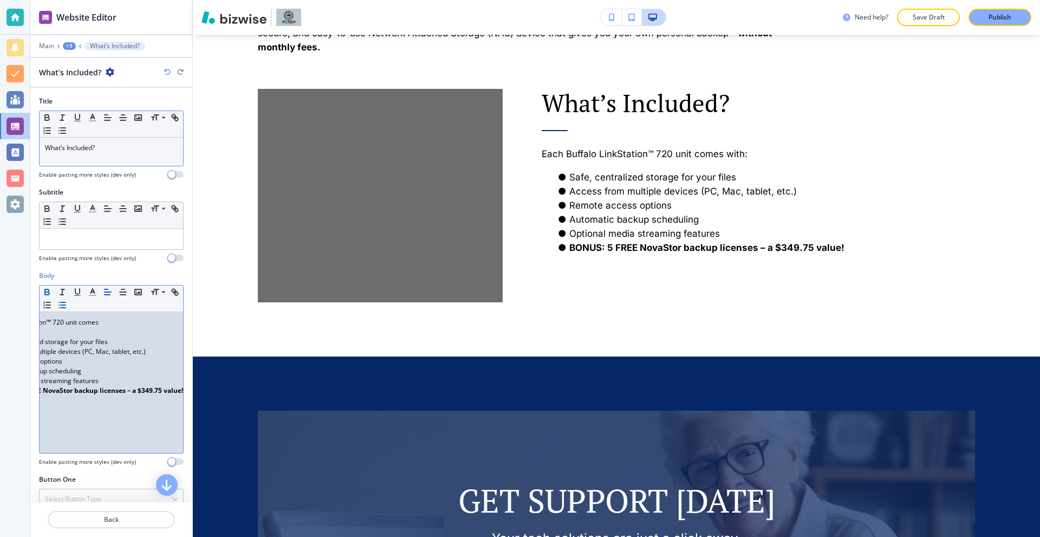
click at [174, 391] on strong "BONUS: 5 FREE NovaStor backup licenses – a $349.75 value!" at bounding box center [88, 390] width 190 height 9
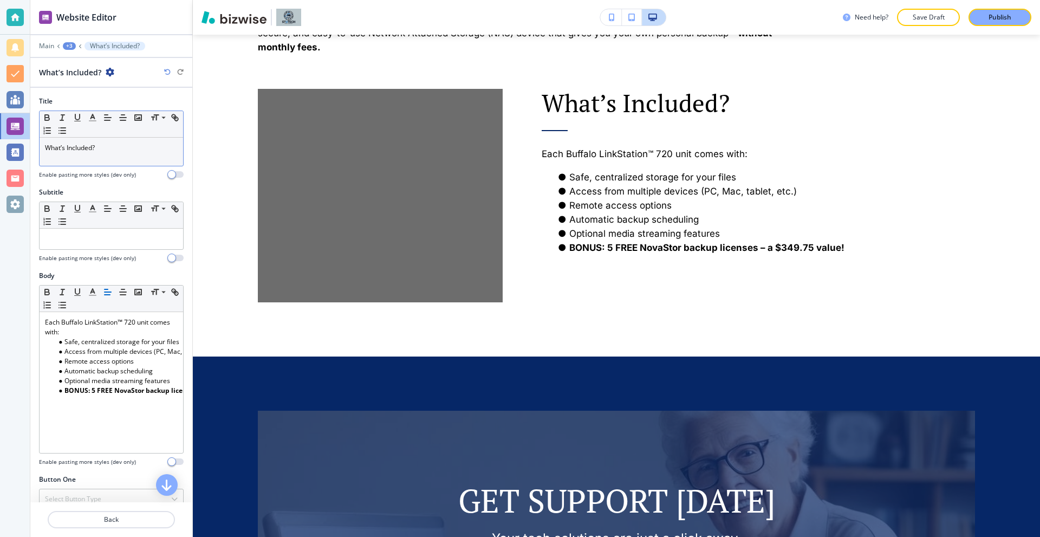
click at [58, 416] on div "Each Buffalo LinkStation™ 720 unit comes with: Safe, centralized storage for yo…" at bounding box center [112, 382] width 144 height 141
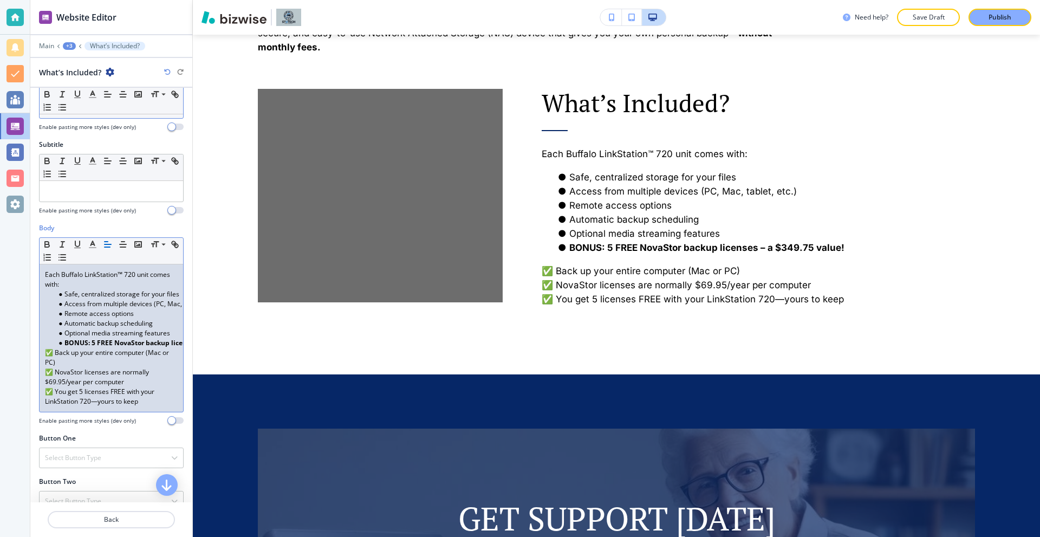
scroll to position [54, 0]
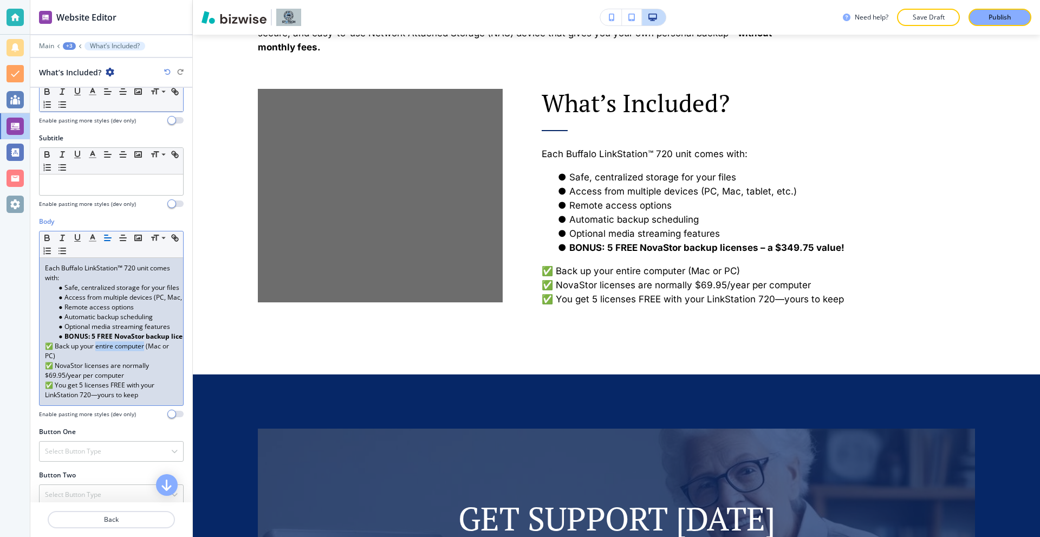
drag, startPoint x: 96, startPoint y: 347, endPoint x: 147, endPoint y: 348, distance: 50.4
click at [147, 348] on p "✅ Back up your entire computer (Mac or PC)" at bounding box center [111, 351] width 133 height 20
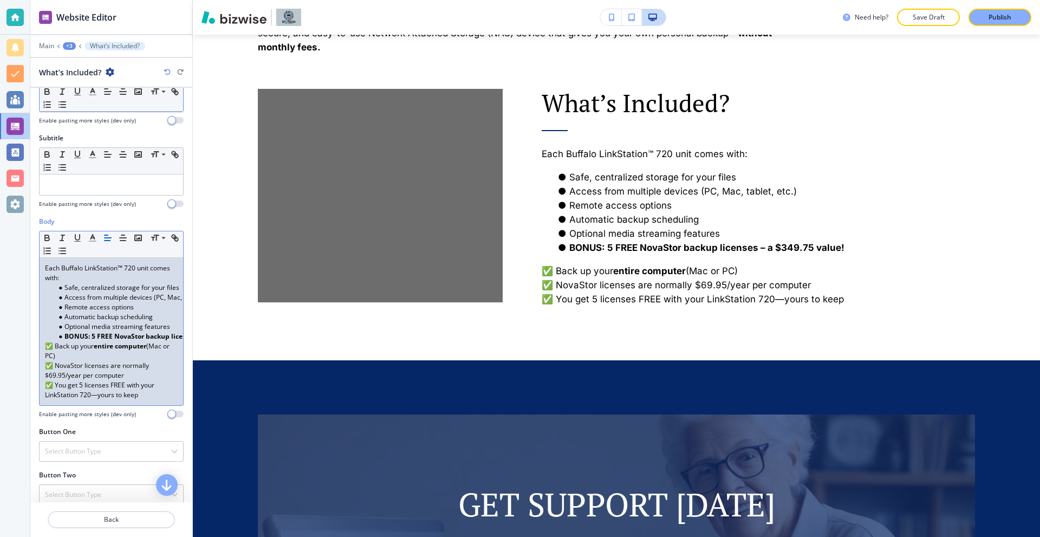
click at [84, 385] on p "✅ You get 5 licenses FREE with your LinkStation 720—yours to keep" at bounding box center [111, 390] width 133 height 20
drag, startPoint x: 81, startPoint y: 385, endPoint x: 126, endPoint y: 385, distance: 45.0
click at [126, 385] on p "✅ You get 5 licenses FREE with your LinkStation 720—yours to keep" at bounding box center [111, 390] width 133 height 20
click at [148, 395] on p "✅ You get 5 licenses FREE with your LinkStation 720—yours to keep" at bounding box center [111, 390] width 133 height 20
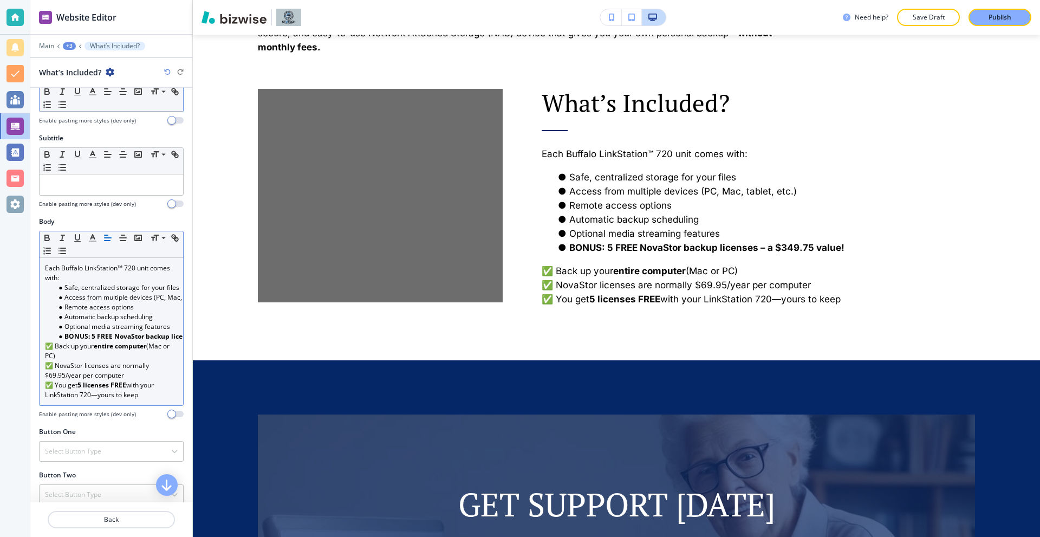
click at [154, 396] on p "✅ You get 5 licenses FREE with your LinkStation 720—yours to keep" at bounding box center [111, 390] width 133 height 20
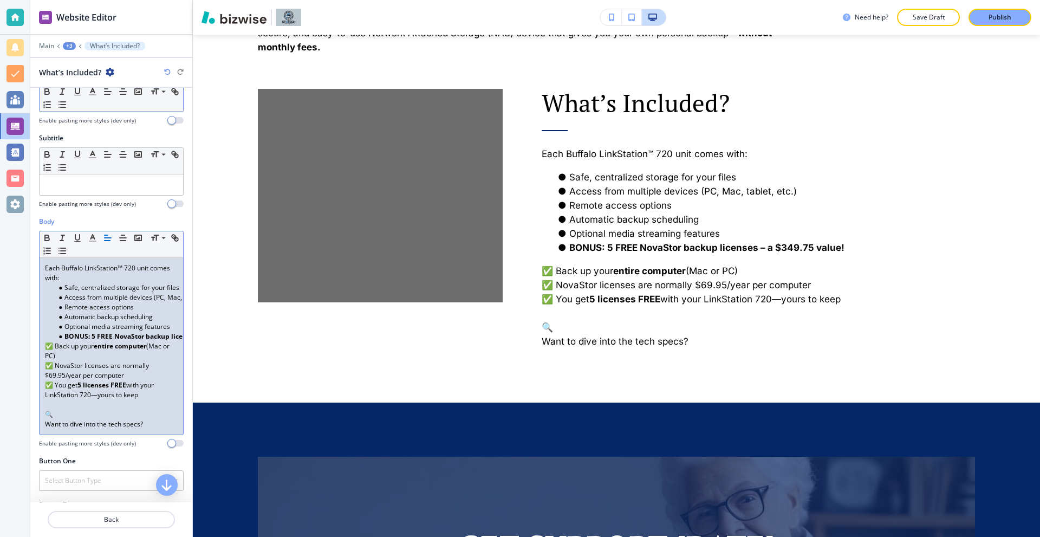
scroll to position [0, 0]
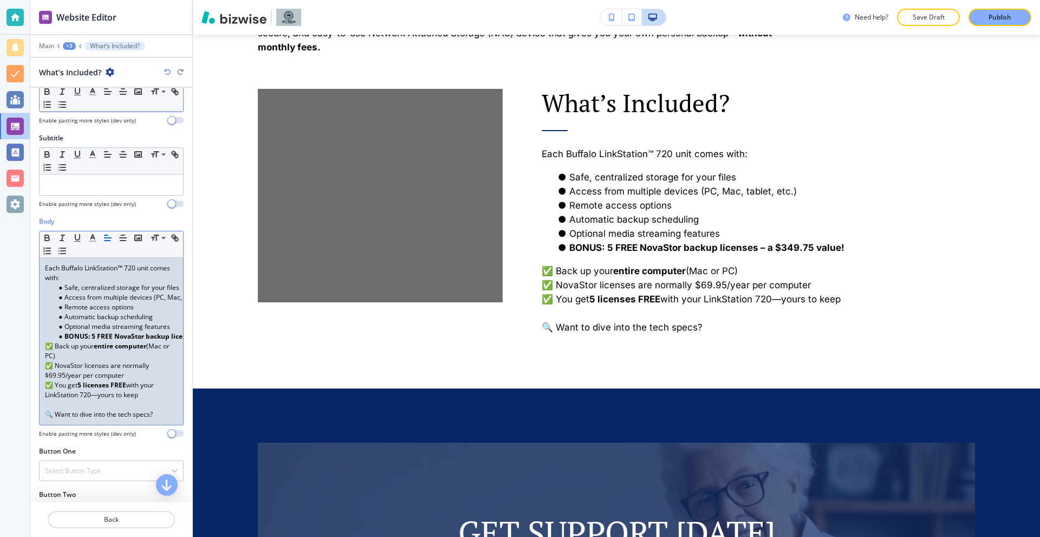
click at [160, 414] on p "🔍 Want to dive into the tech specs?" at bounding box center [111, 415] width 133 height 10
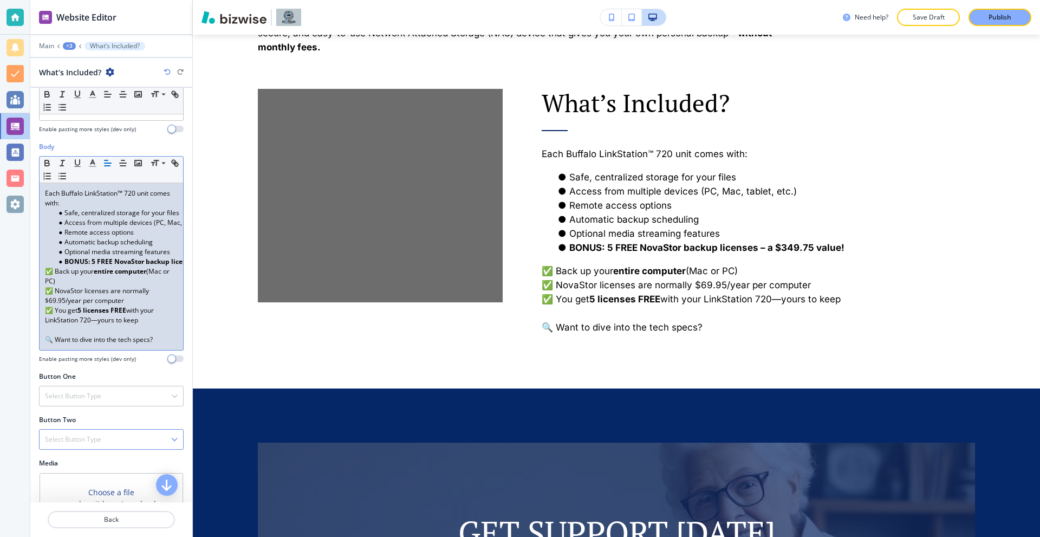
scroll to position [163, 0]
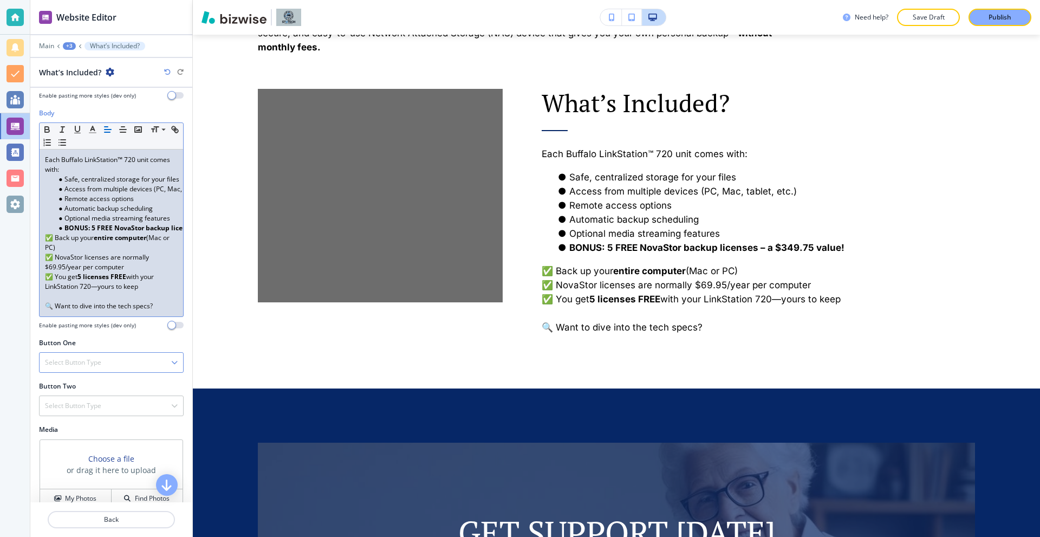
click at [98, 367] on h4 "Select Button Type" at bounding box center [73, 363] width 56 height 10
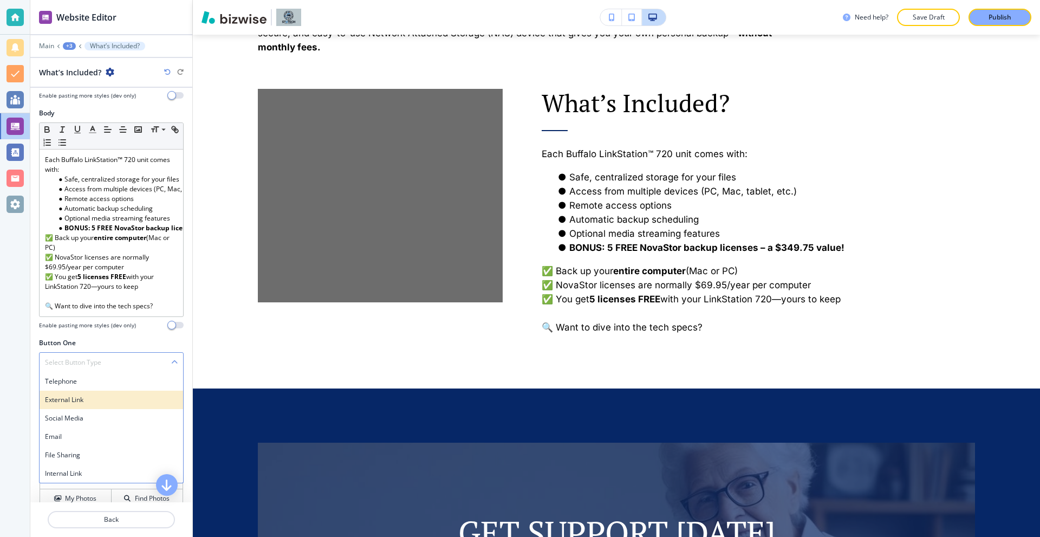
click at [88, 404] on h4 "External Link" at bounding box center [111, 400] width 133 height 10
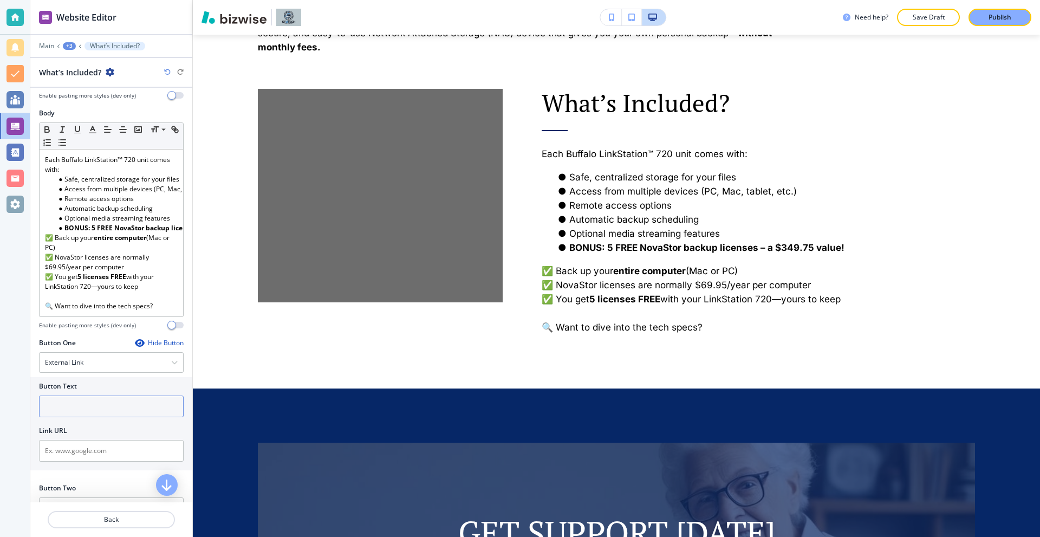
click at [100, 412] on input "text" at bounding box center [111, 407] width 145 height 22
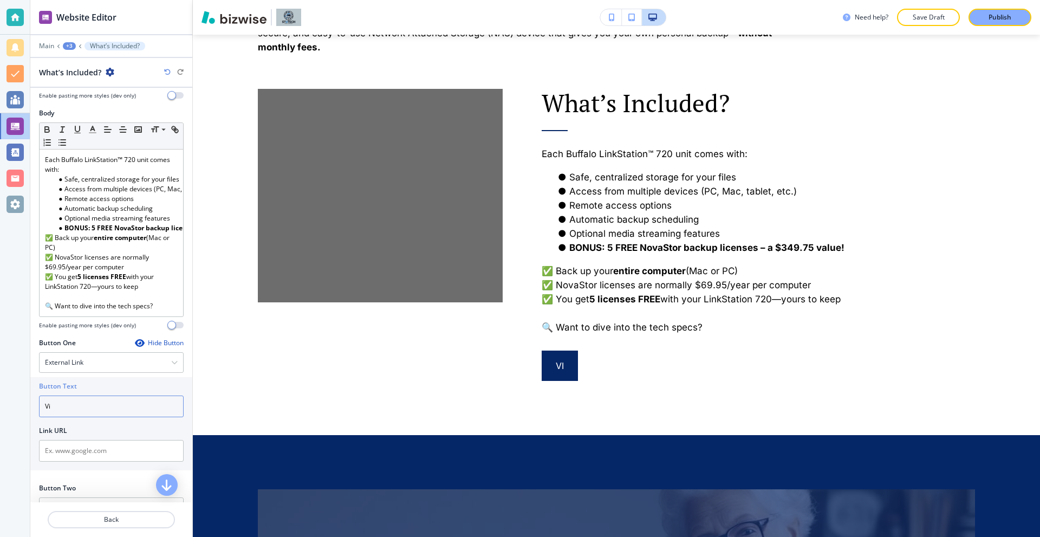
type input "V"
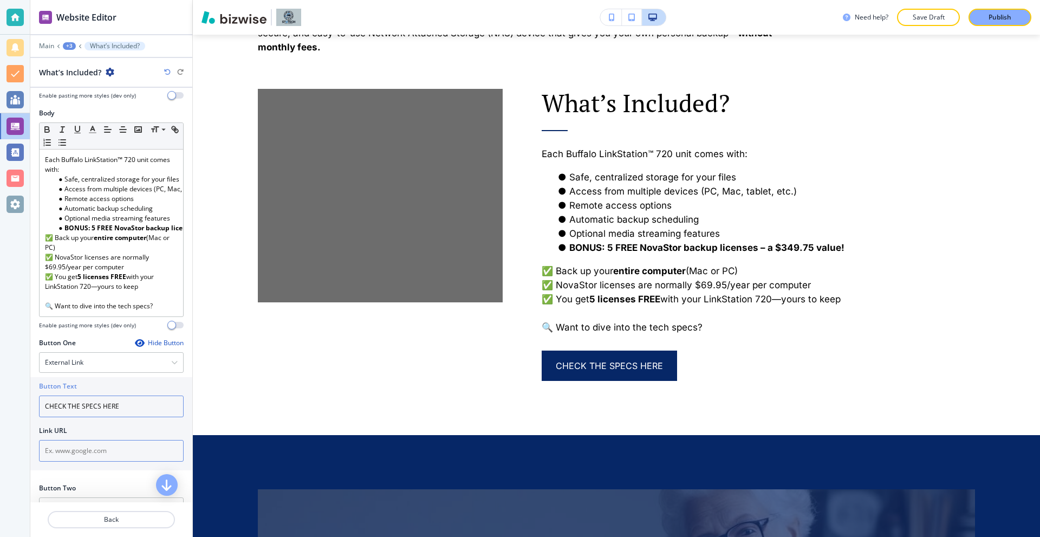
type input "CHECK THE SPECS HERE"
click at [66, 459] on input "text" at bounding box center [111, 451] width 145 height 22
paste input "https://www.dropbox.com/scl/fi/ltnh5rpp8frudhxe6z77j/LinkStation_700_series_dat…"
type input "https://www.dropbox.com/scl/fi/ltnh5rpp8frudhxe6z77j/LinkStation_700_series_dat…"
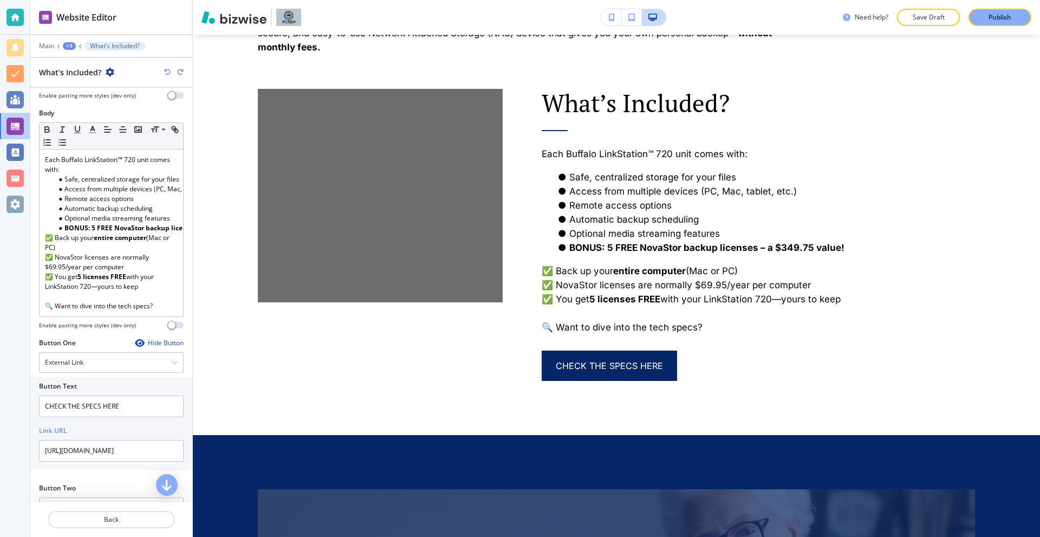
scroll to position [0, 0]
click at [115, 436] on div "Link URL" at bounding box center [111, 431] width 145 height 10
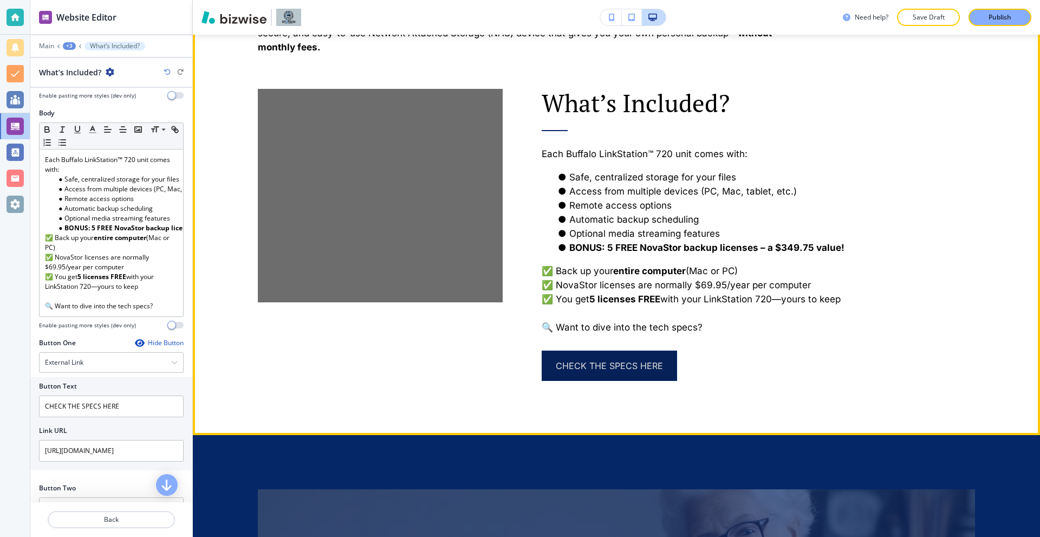
click at [614, 365] on link "CHECK THE SPECS HERE" at bounding box center [609, 366] width 135 height 30
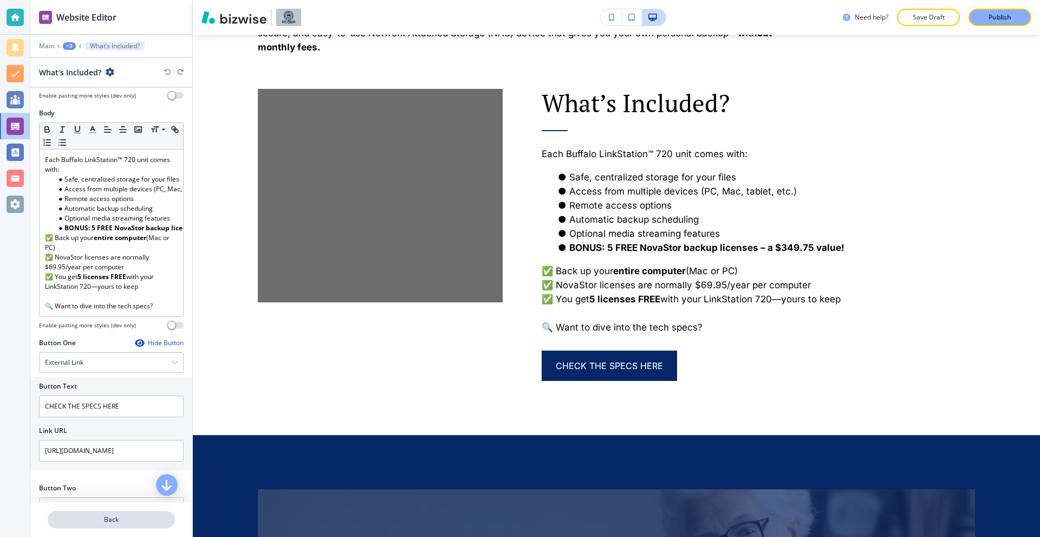
click at [111, 524] on p "Back" at bounding box center [111, 520] width 125 height 10
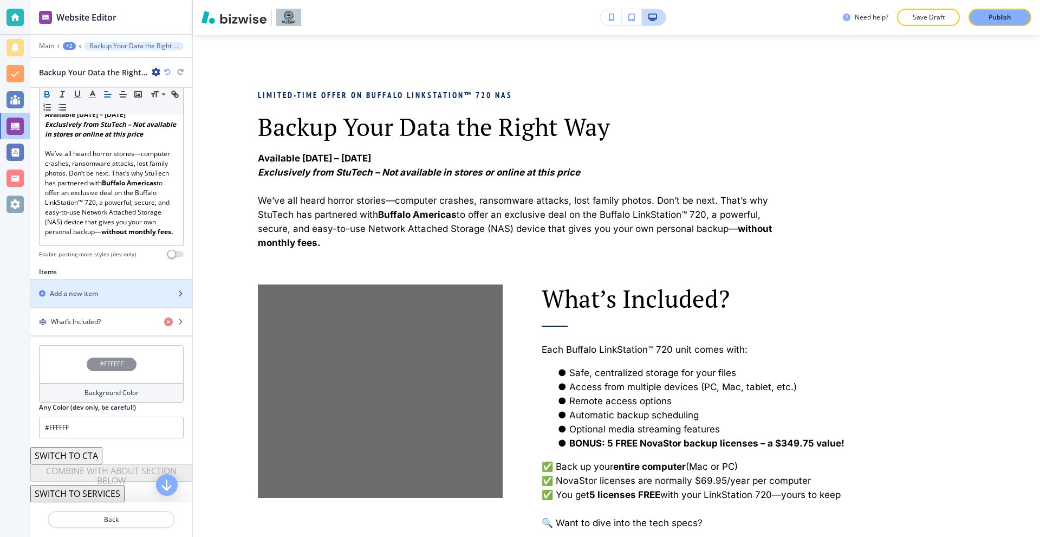
scroll to position [243, 0]
click at [105, 299] on div "button" at bounding box center [111, 303] width 162 height 9
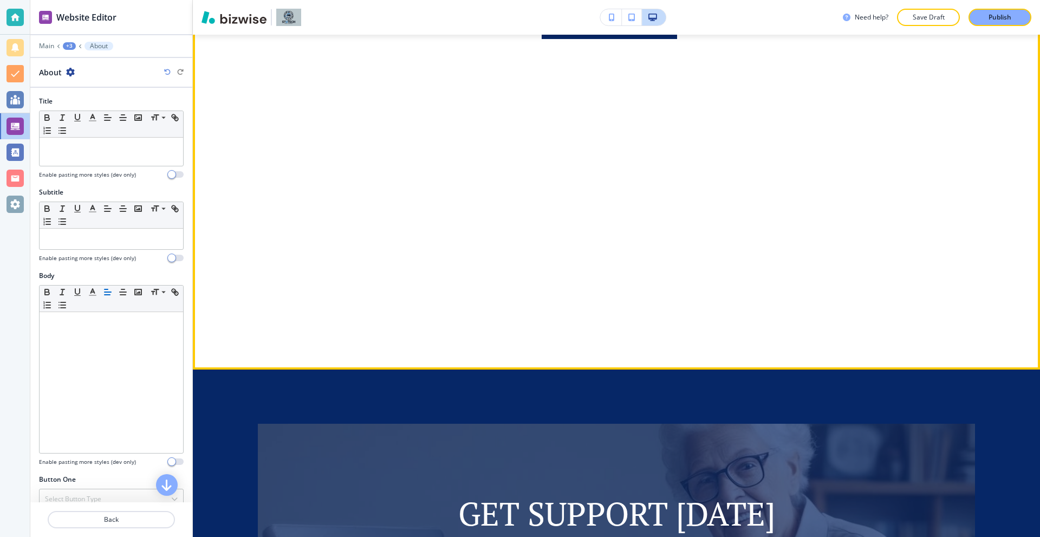
scroll to position [1169, 0]
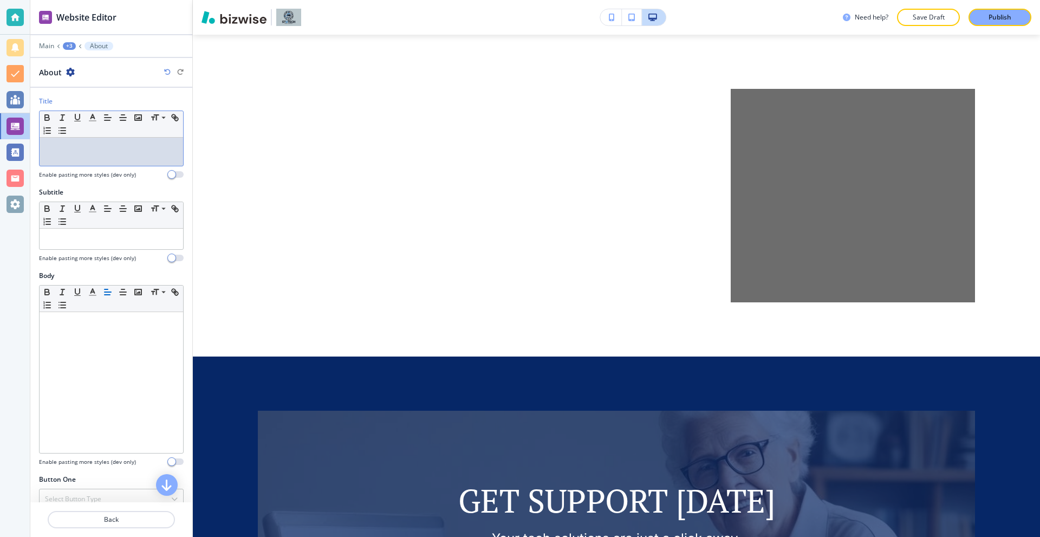
click at [63, 152] on p at bounding box center [111, 148] width 133 height 10
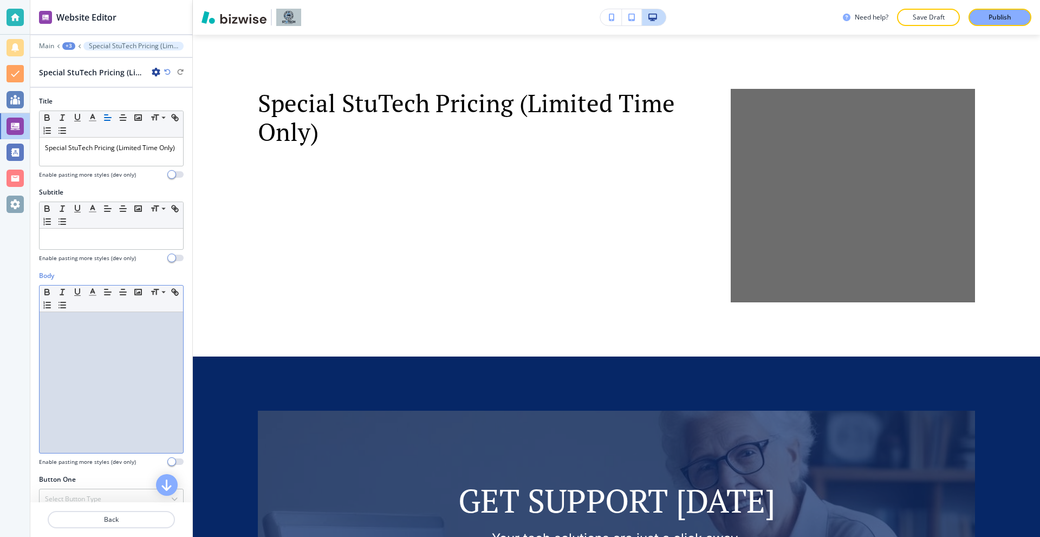
click at [97, 341] on div at bounding box center [112, 382] width 144 height 141
click at [108, 344] on div at bounding box center [112, 382] width 144 height 141
click at [92, 322] on img at bounding box center [111, 329] width 133 height 23
click at [162, 349] on div at bounding box center [112, 382] width 144 height 141
click at [175, 341] on div "Small Normal Large Huge" at bounding box center [111, 369] width 145 height 169
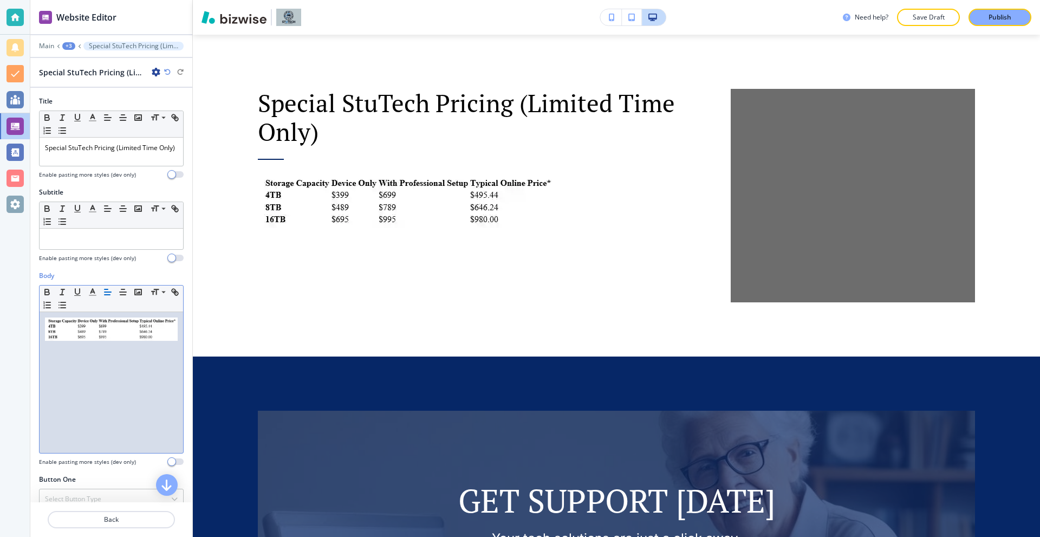
click at [44, 329] on div at bounding box center [112, 382] width 144 height 141
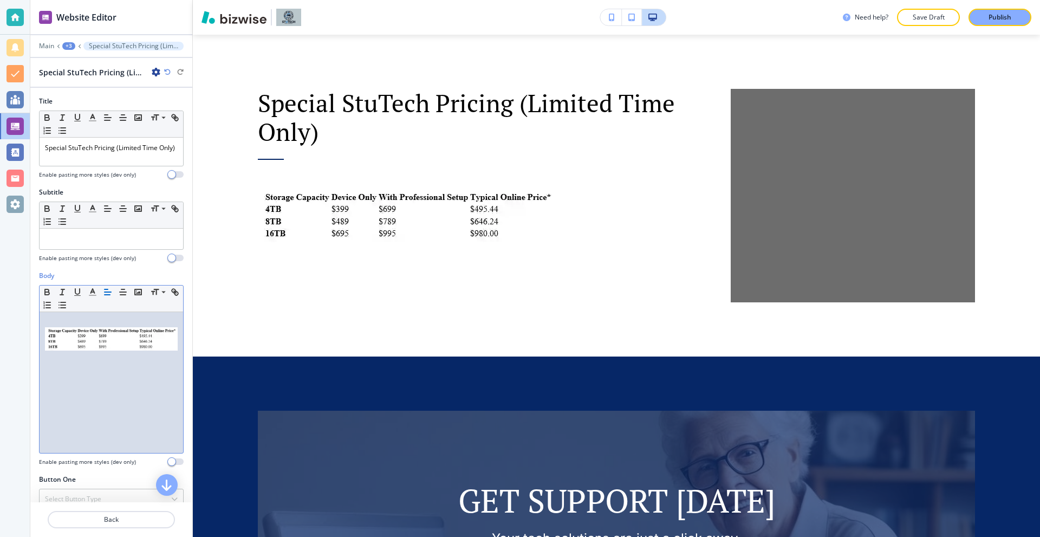
click at [138, 339] on img at bounding box center [111, 338] width 133 height 23
click at [60, 317] on link "100%" at bounding box center [68, 313] width 26 height 14
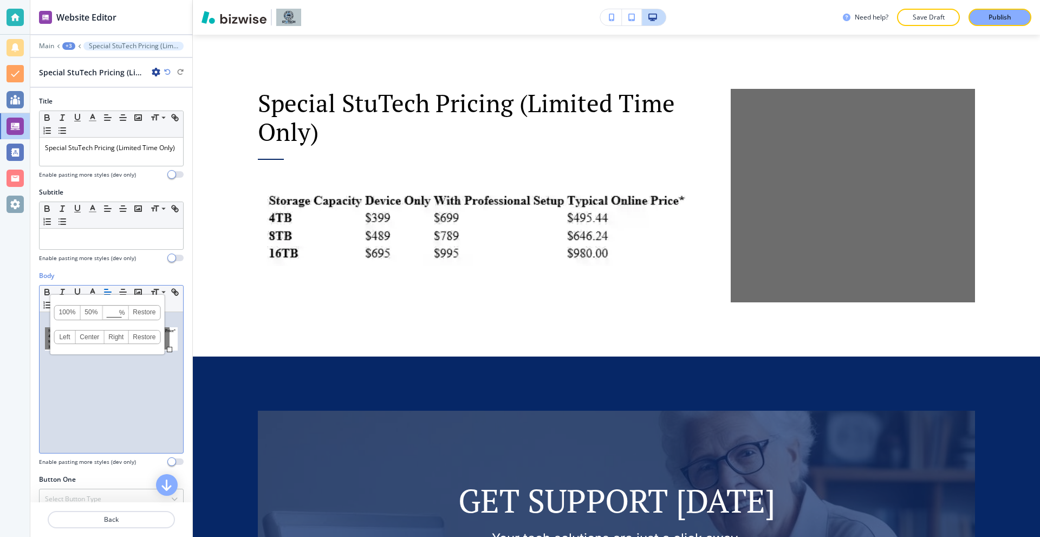
click at [169, 351] on div at bounding box center [169, 349] width 5 height 5
click at [173, 347] on div at bounding box center [112, 382] width 144 height 141
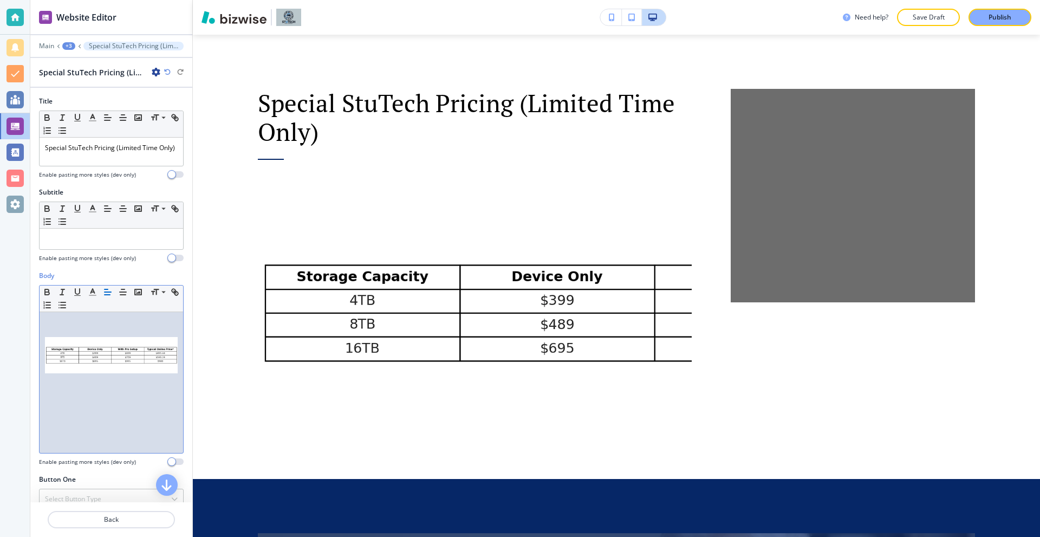
click at [107, 352] on img at bounding box center [111, 355] width 133 height 36
click at [108, 325] on input at bounding box center [115, 323] width 25 height 8
click at [91, 320] on link "50%" at bounding box center [91, 322] width 22 height 14
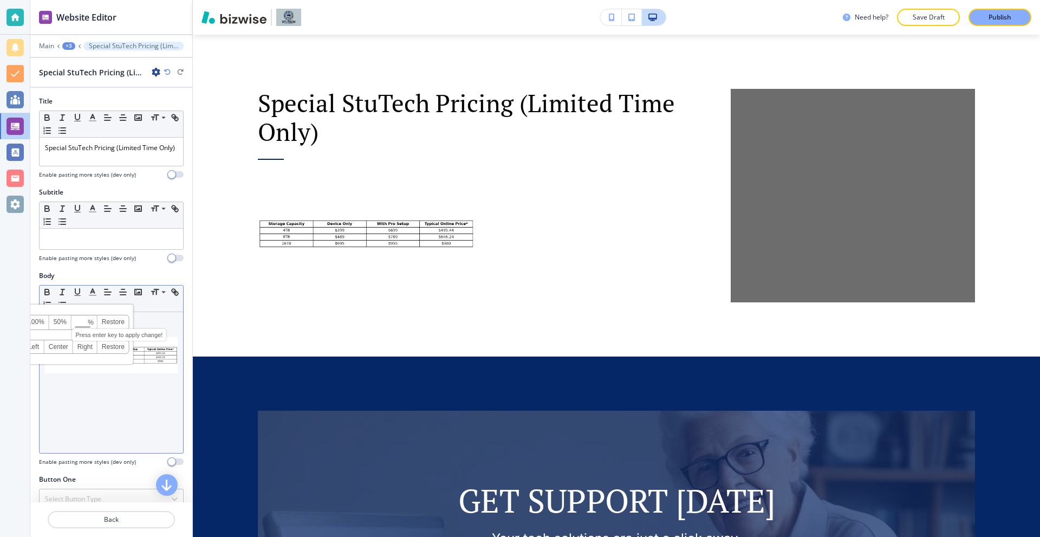
click at [83, 324] on input at bounding box center [84, 323] width 25 height 8
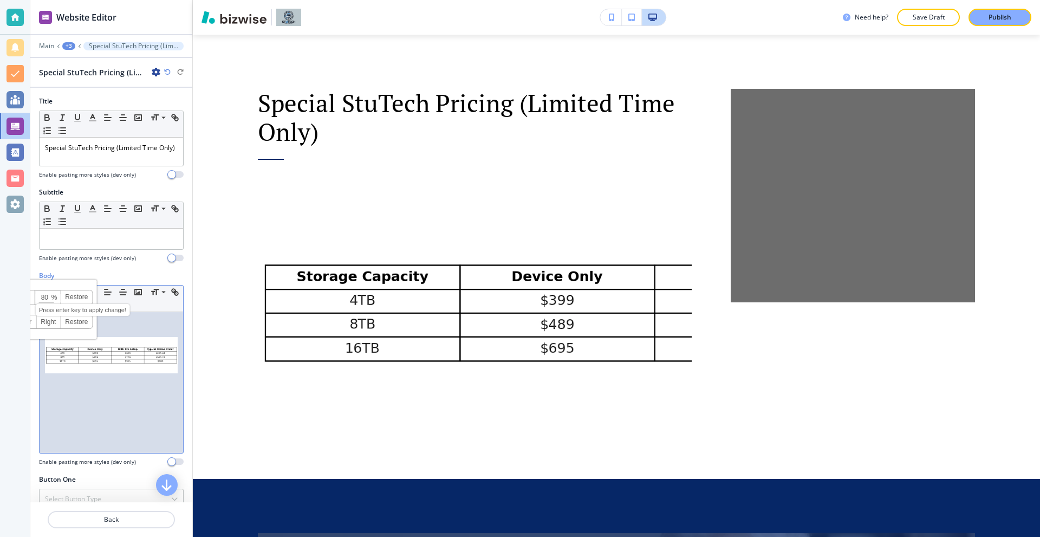
drag, startPoint x: 49, startPoint y: 299, endPoint x: 42, endPoint y: 299, distance: 7.6
click at [42, 299] on input "80" at bounding box center [47, 298] width 25 height 8
click at [55, 287] on div "100% 50% 60 % Press enter key to apply change! Restore Left Center Right Restore" at bounding box center [40, 310] width 114 height 60
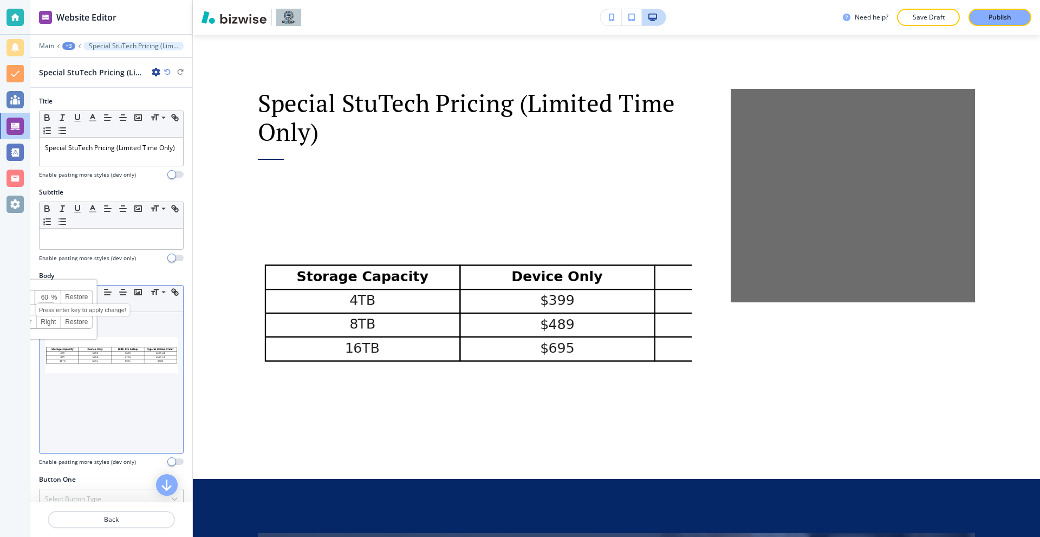
click at [50, 299] on input "60" at bounding box center [47, 298] width 25 height 8
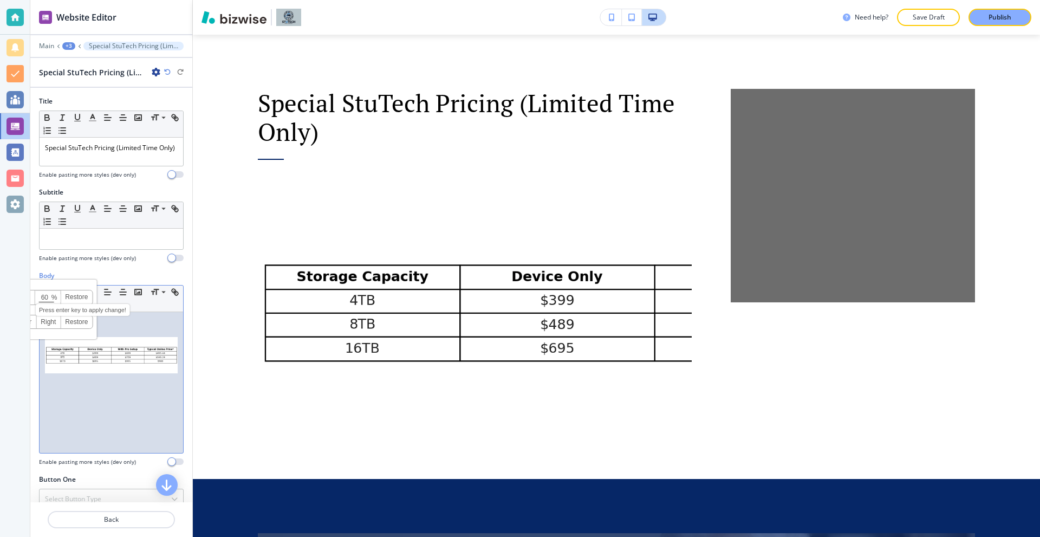
drag, startPoint x: 50, startPoint y: 299, endPoint x: 40, endPoint y: 299, distance: 10.3
click at [40, 299] on input "60" at bounding box center [47, 298] width 25 height 8
type input "40"
click at [137, 358] on img at bounding box center [111, 355] width 133 height 36
click at [109, 323] on input at bounding box center [115, 323] width 25 height 8
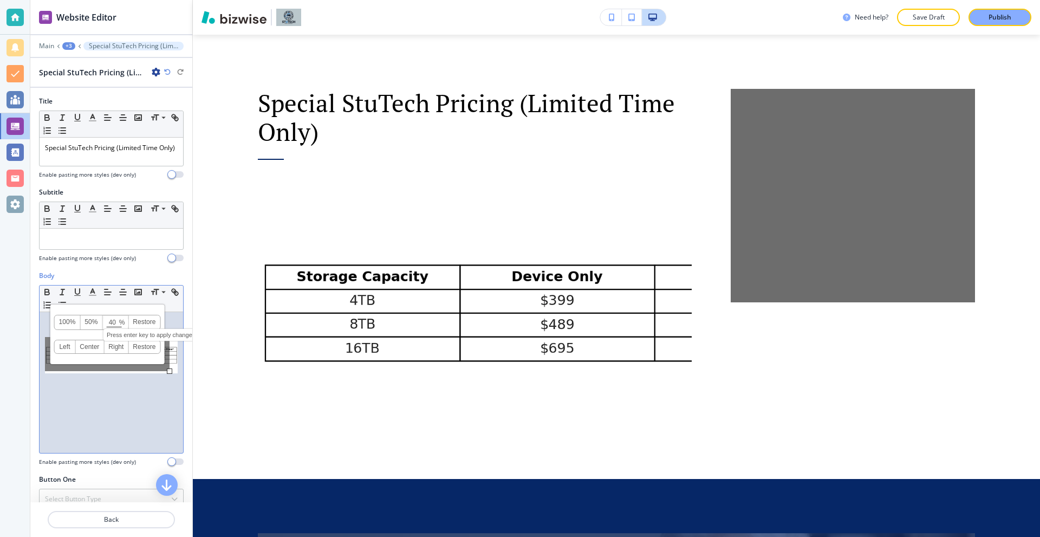
type input "40"
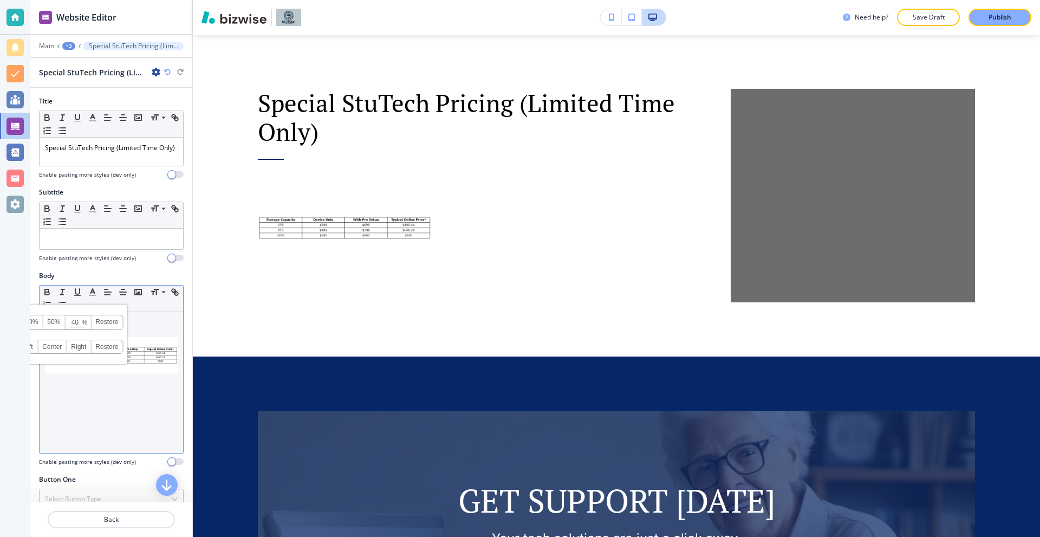
click at [50, 323] on link "50%" at bounding box center [54, 322] width 22 height 14
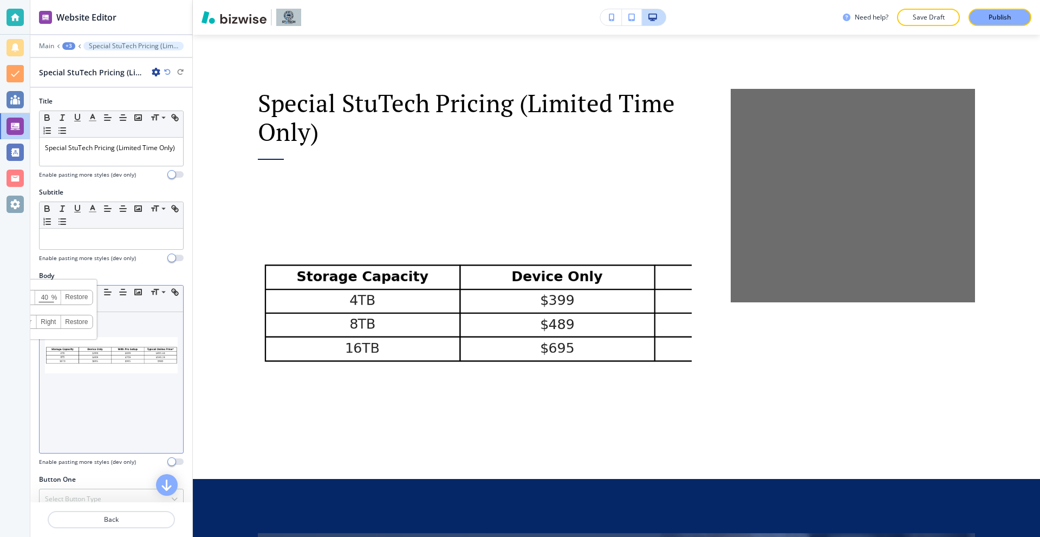
click at [50, 323] on link "Right" at bounding box center [48, 321] width 24 height 13
click at [74, 326] on link "Restore" at bounding box center [76, 321] width 31 height 13
click at [78, 301] on link "Restore" at bounding box center [76, 297] width 31 height 14
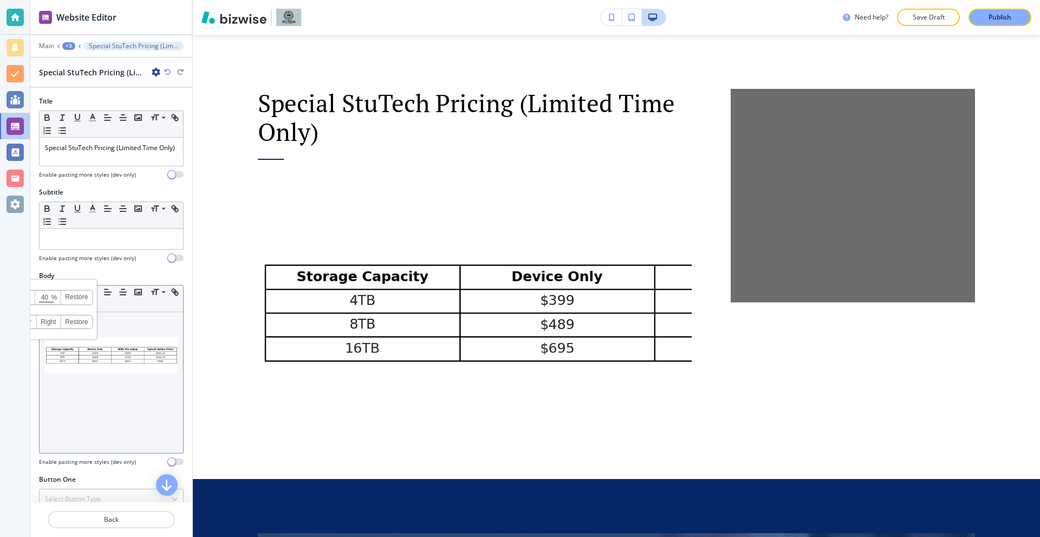
click at [78, 301] on link "Restore" at bounding box center [76, 297] width 31 height 14
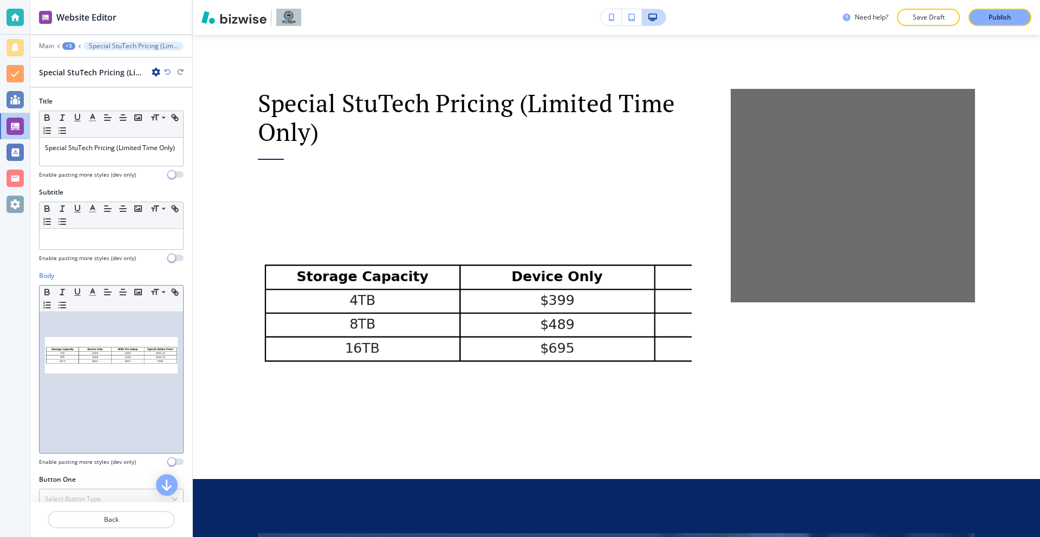
click at [121, 357] on img at bounding box center [111, 355] width 133 height 36
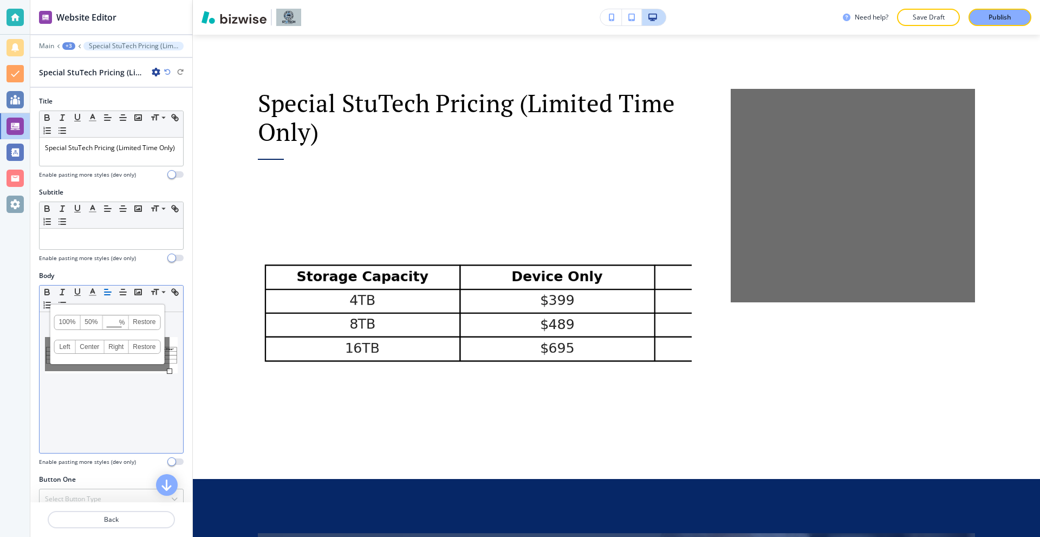
click at [61, 323] on link "100%" at bounding box center [68, 322] width 26 height 14
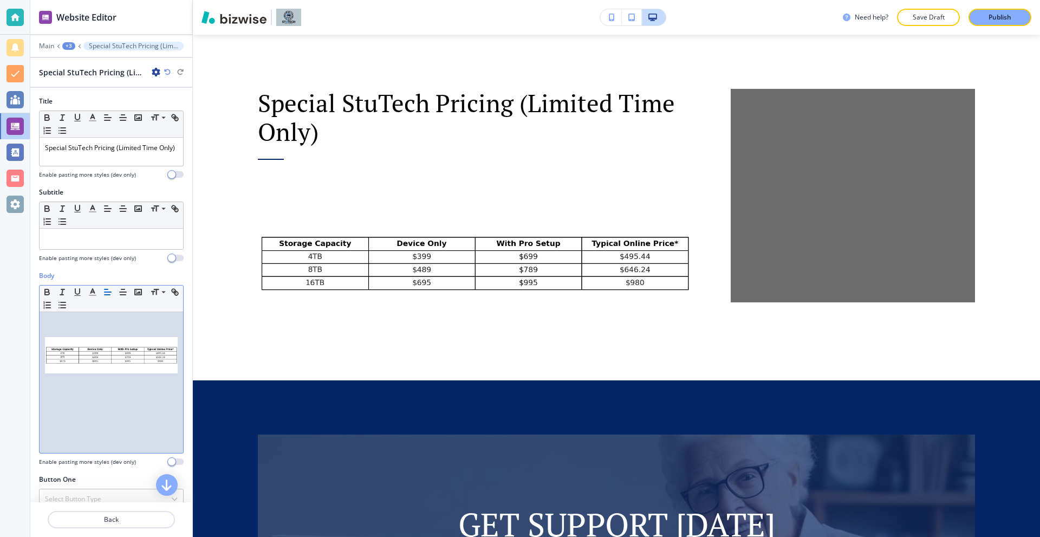
click at [170, 362] on div at bounding box center [112, 382] width 144 height 141
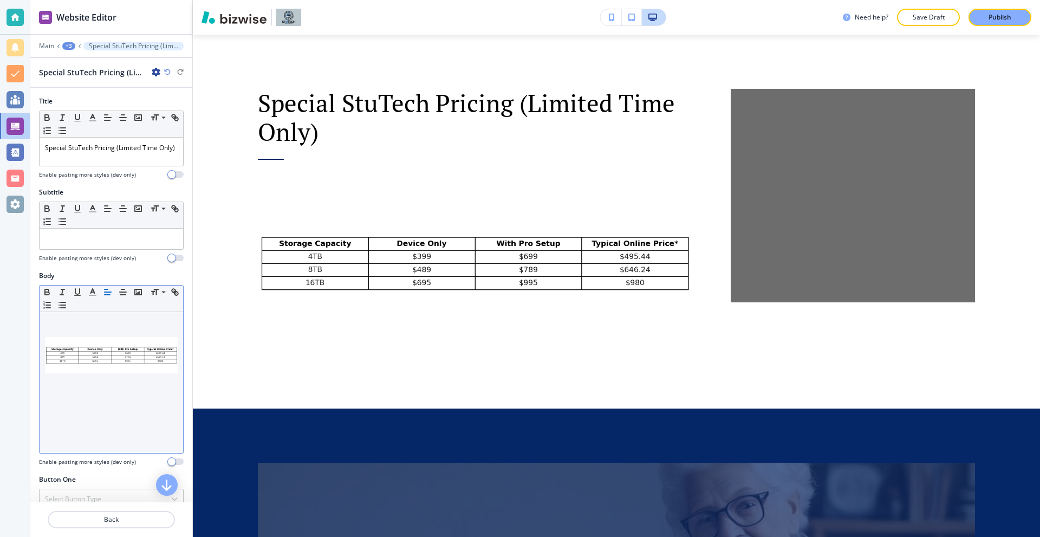
click at [119, 392] on p at bounding box center [111, 391] width 133 height 10
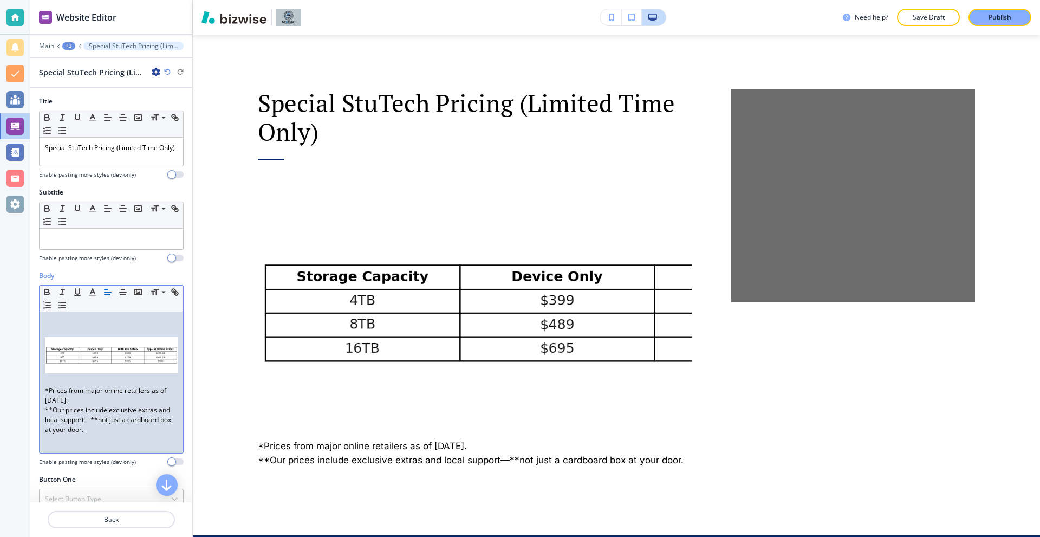
scroll to position [0, 0]
click at [66, 382] on p at bounding box center [111, 381] width 133 height 10
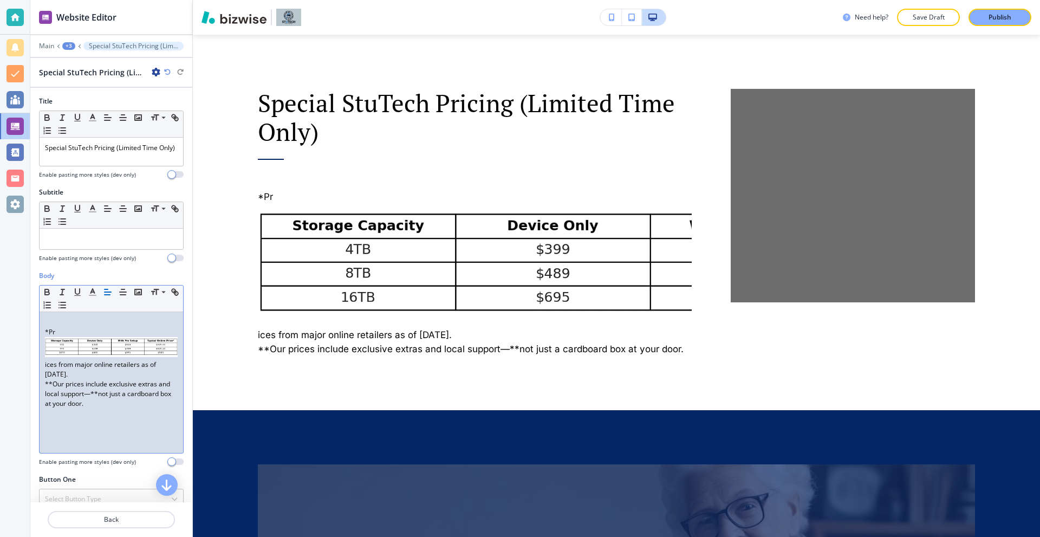
click at [70, 342] on img at bounding box center [111, 347] width 133 height 21
click at [44, 371] on div "*Pr ices from major online retailers as of August 2025. **Our prices include ex…" at bounding box center [112, 382] width 144 height 141
drag, startPoint x: 61, startPoint y: 329, endPoint x: 36, endPoint y: 330, distance: 25.5
click at [36, 330] on div "Body Small Normal Large Huge *Pr ices from major online retailers as of August …" at bounding box center [111, 373] width 162 height 204
copy p "*Pr"
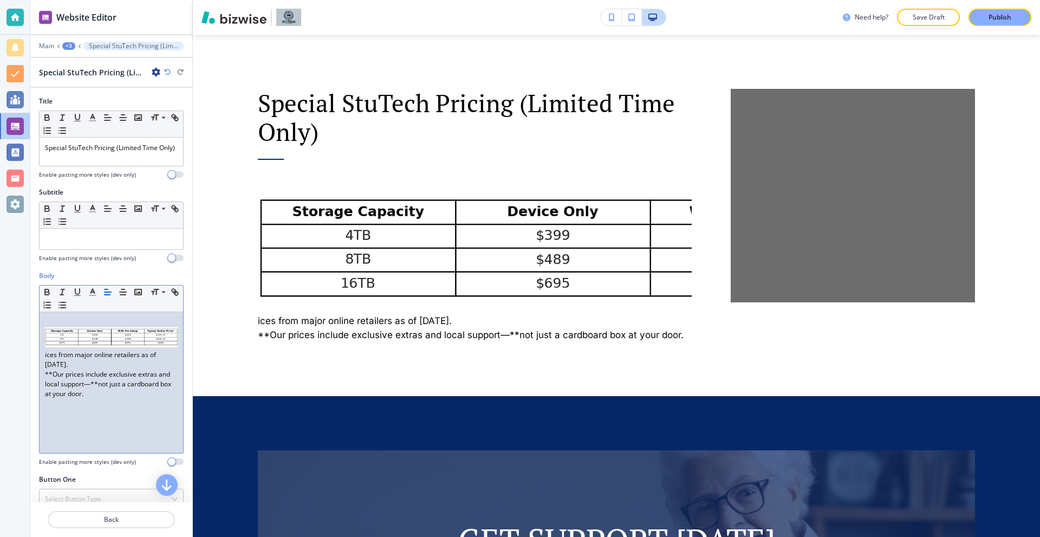
click at [44, 354] on div "ices from major online retailers as of August 2025. **Our prices include exclus…" at bounding box center [112, 382] width 144 height 141
click at [64, 339] on img at bounding box center [111, 337] width 133 height 21
click at [69, 317] on link "100%" at bounding box center [68, 313] width 26 height 14
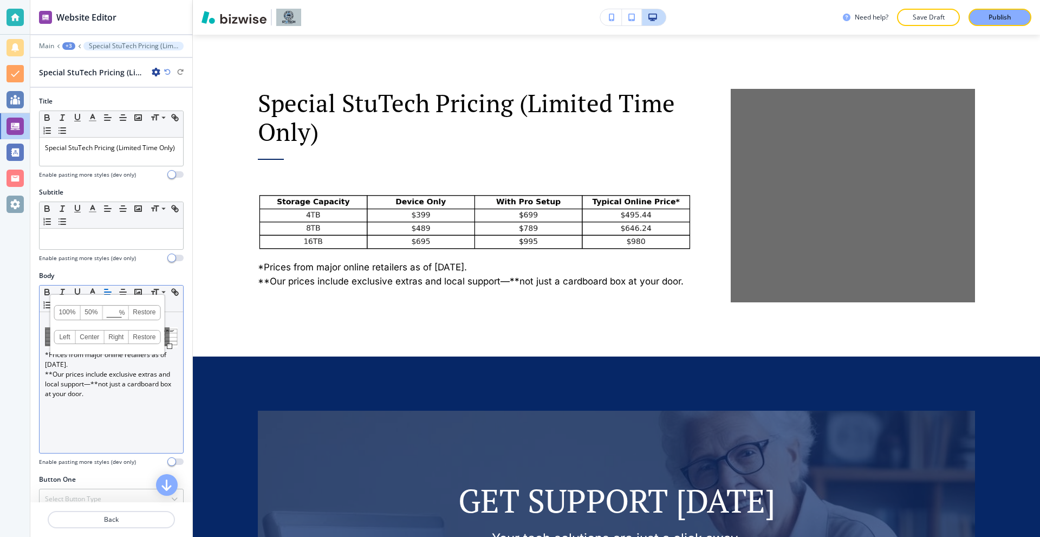
click at [69, 317] on link "100%" at bounding box center [68, 313] width 26 height 14
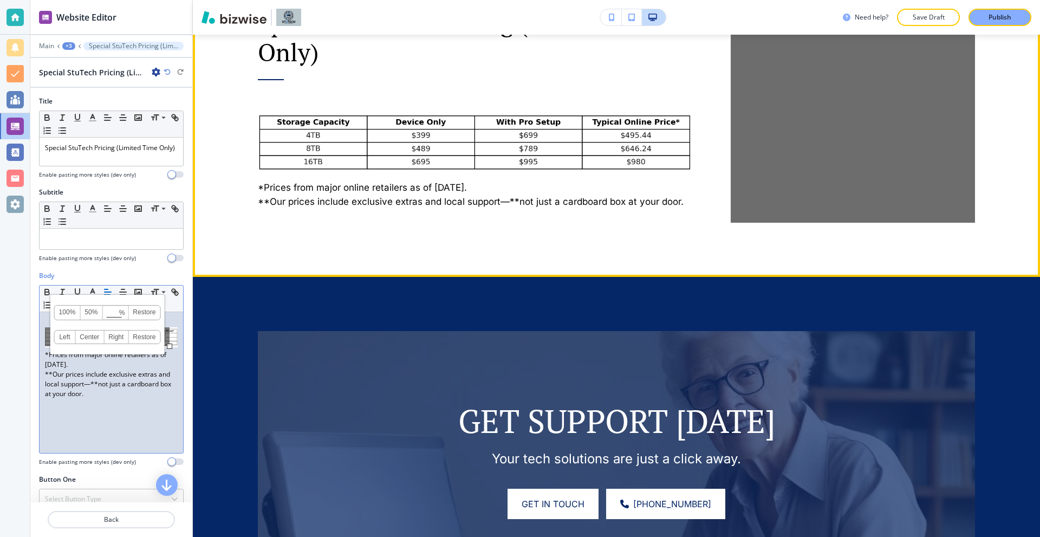
scroll to position [952, 0]
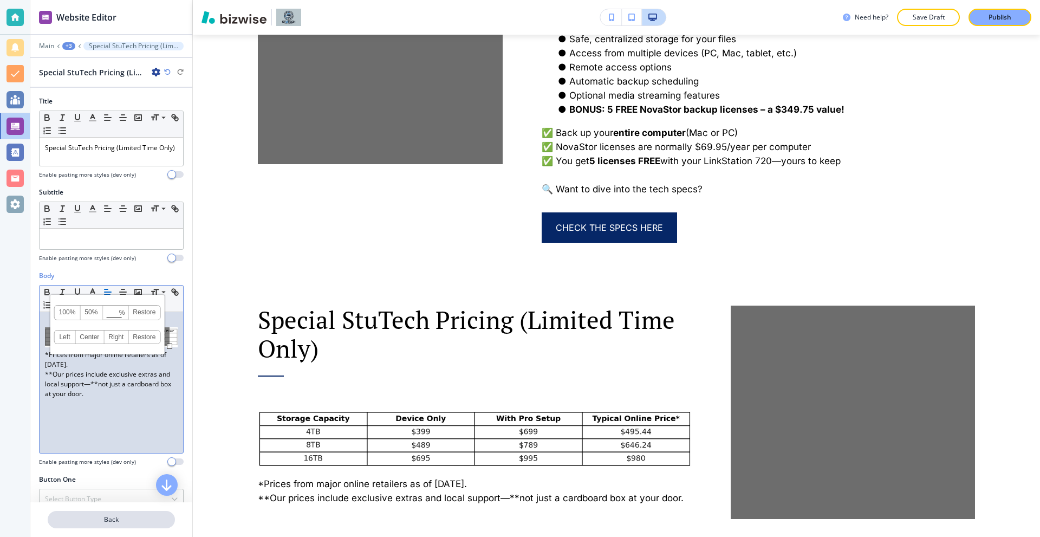
click at [133, 519] on p "Back" at bounding box center [111, 520] width 125 height 10
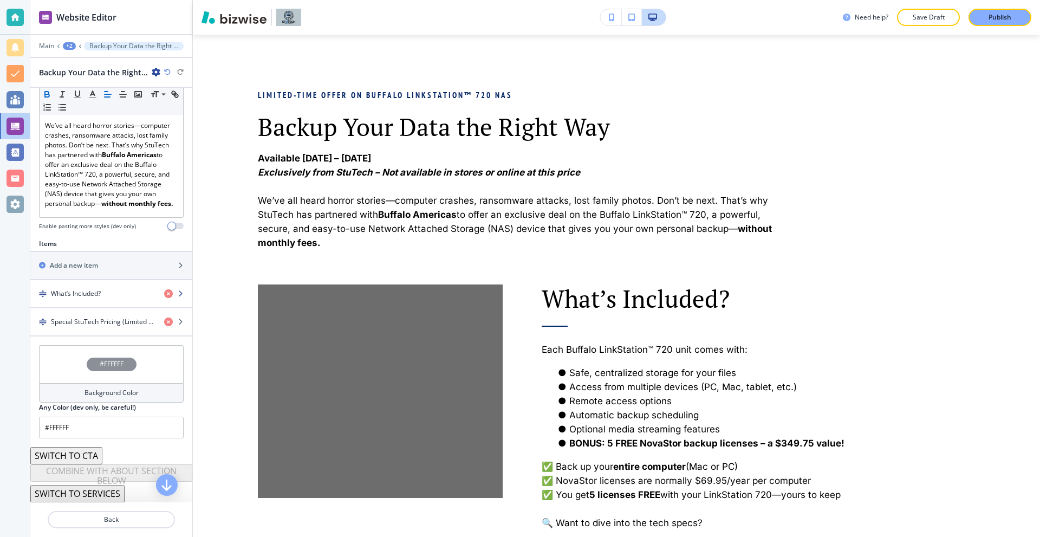
scroll to position [271, 0]
click at [96, 264] on h2 "Add a new item" at bounding box center [74, 266] width 48 height 10
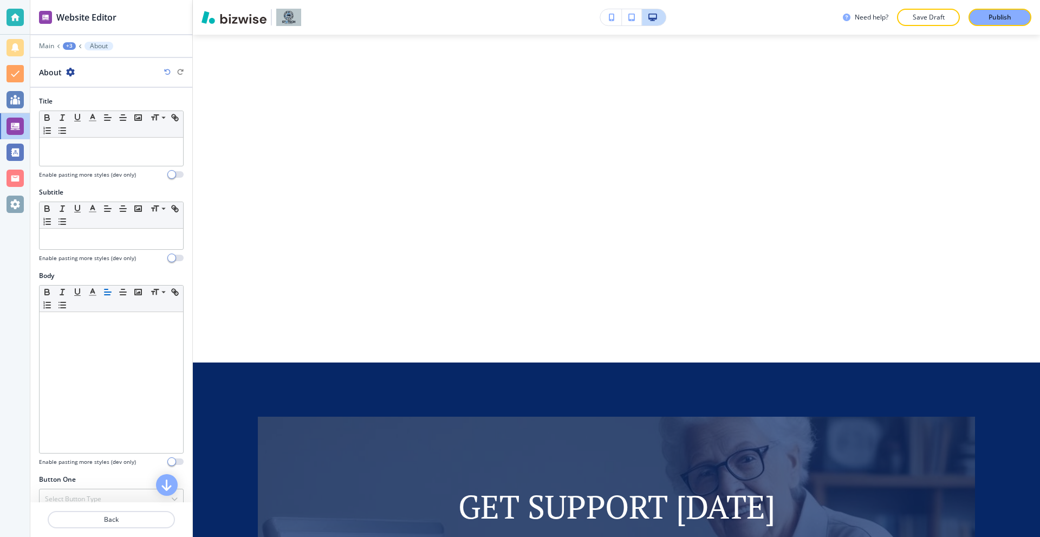
scroll to position [1442, 0]
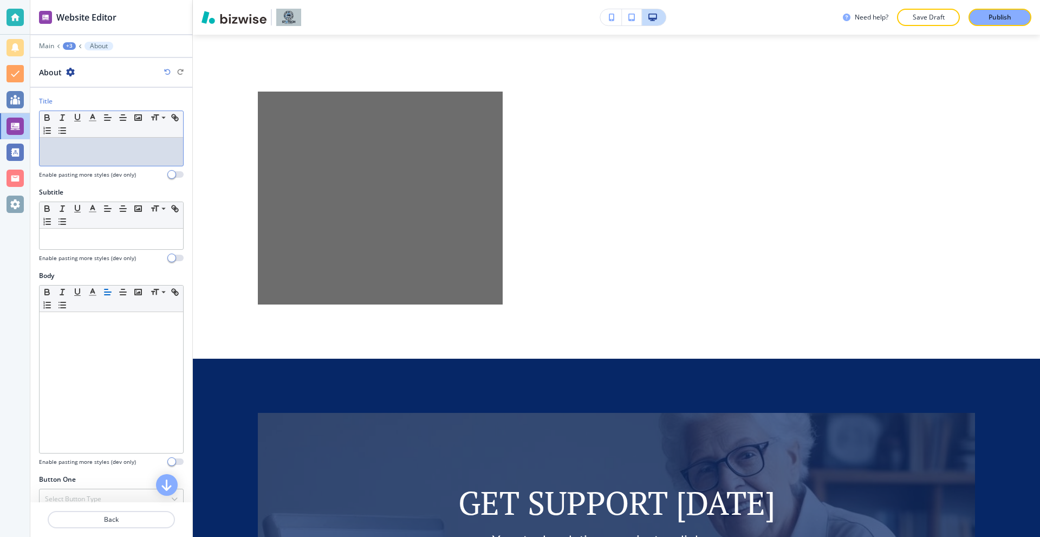
click at [72, 147] on p at bounding box center [111, 148] width 133 height 10
click at [86, 157] on div at bounding box center [112, 152] width 144 height 28
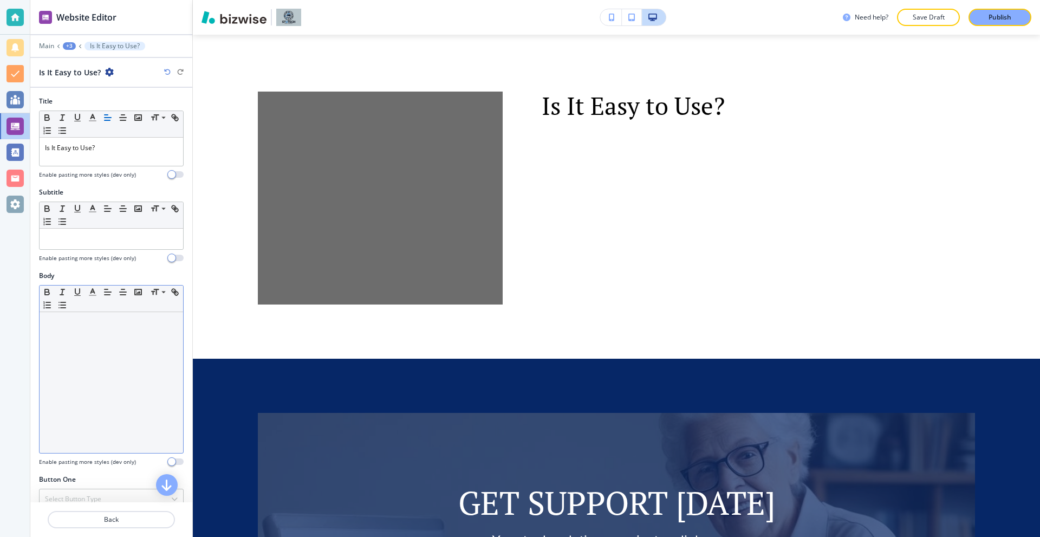
click at [124, 365] on div at bounding box center [112, 382] width 144 height 141
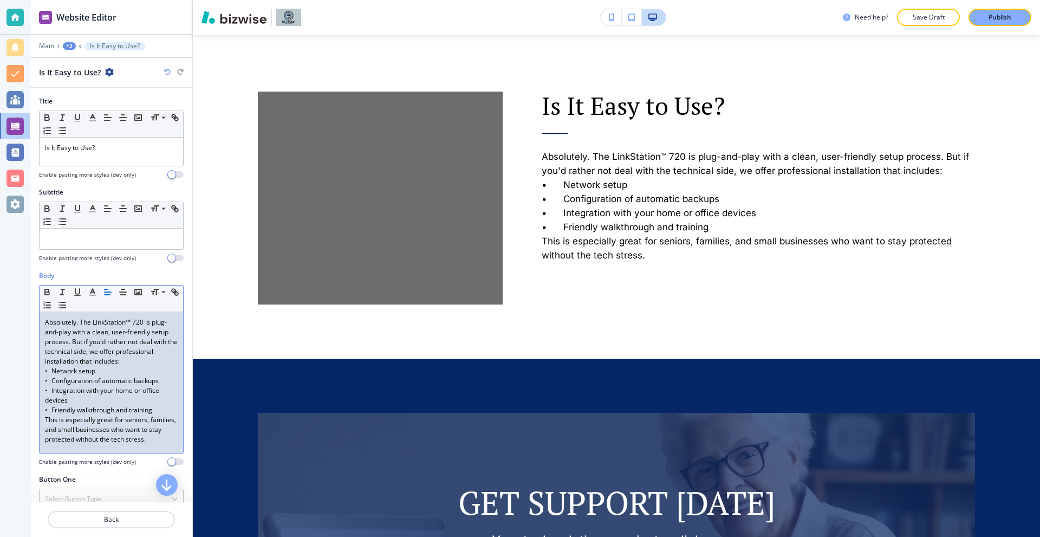
scroll to position [0, 0]
drag, startPoint x: 40, startPoint y: 373, endPoint x: 157, endPoint y: 412, distance: 123.2
click at [157, 412] on div "Absolutely. The LinkStation™ 720 is plug-and-play with a clean, user-friendly s…" at bounding box center [112, 382] width 144 height 141
click at [66, 305] on line "button" at bounding box center [63, 305] width 5 height 0
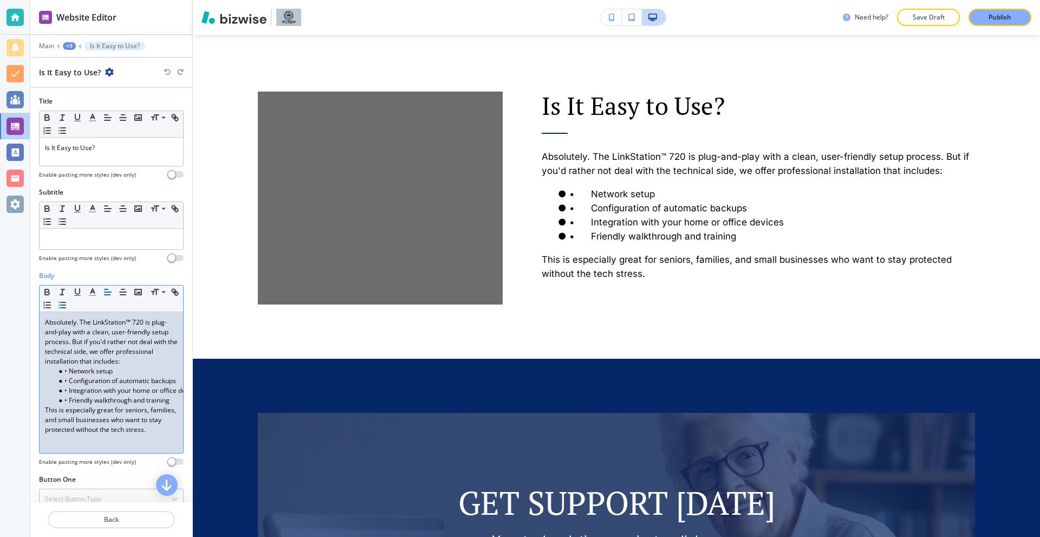
click at [73, 372] on li "• Network setup" at bounding box center [116, 371] width 123 height 10
click at [70, 372] on li "• Network setup" at bounding box center [116, 371] width 123 height 10
click at [68, 380] on li "• Configuration of automatic backups" at bounding box center [116, 381] width 123 height 10
click at [68, 390] on li "• Integration with your home or office devices" at bounding box center [116, 391] width 123 height 10
click at [71, 391] on li "• Integration with your home or office devices" at bounding box center [116, 391] width 123 height 10
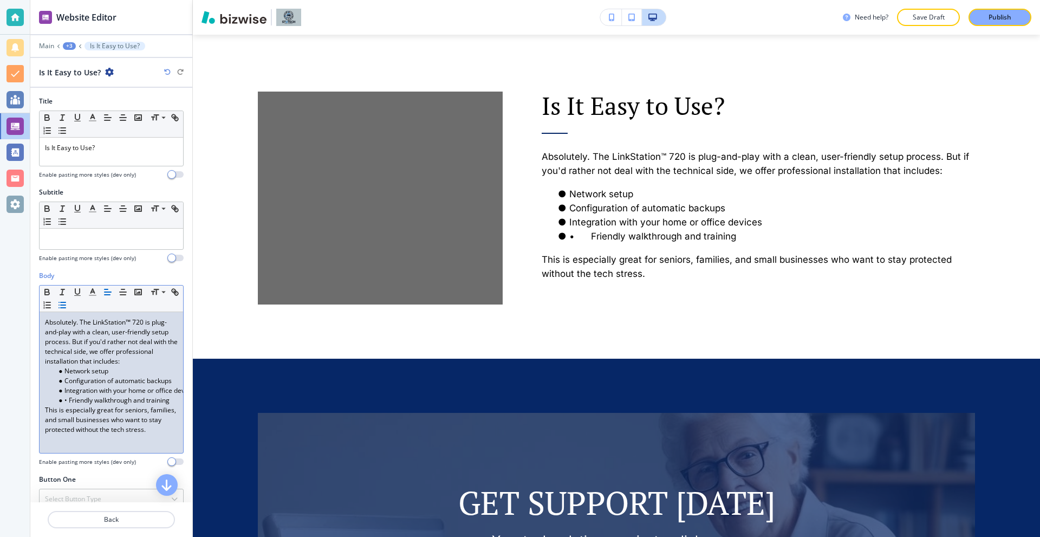
click at [70, 402] on li "• Friendly walkthrough and training" at bounding box center [116, 401] width 123 height 10
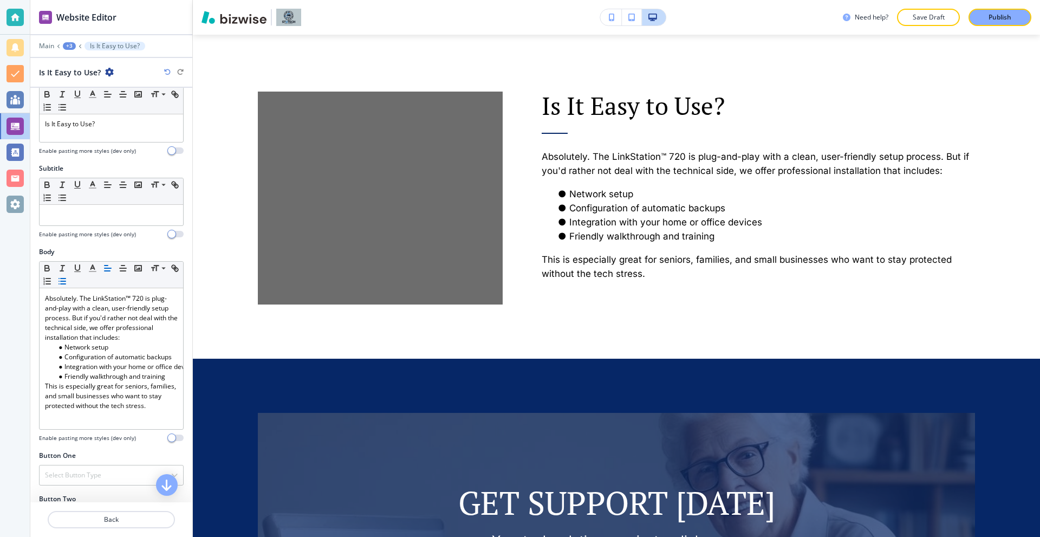
scroll to position [163, 0]
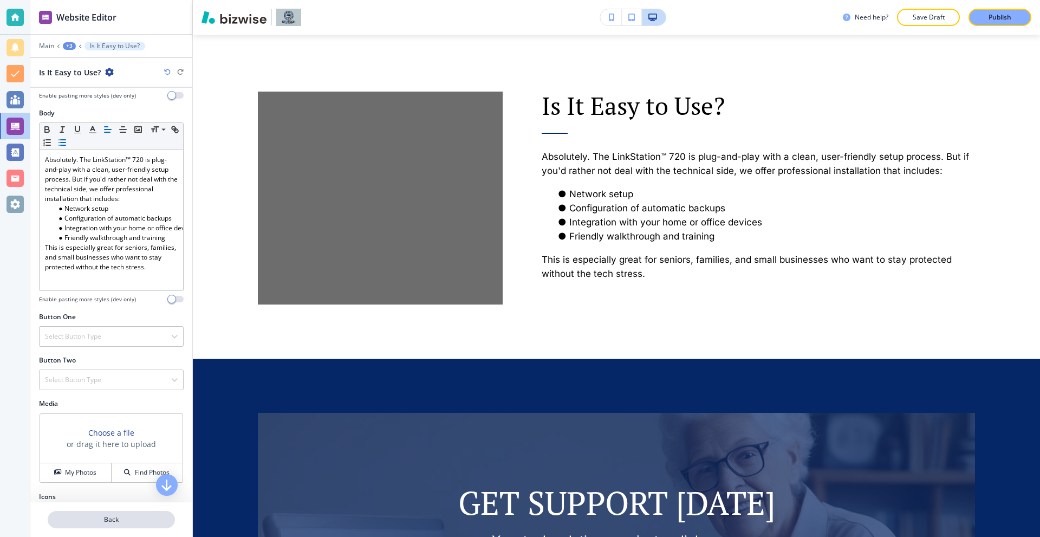
click at [116, 512] on button "Back" at bounding box center [111, 519] width 127 height 17
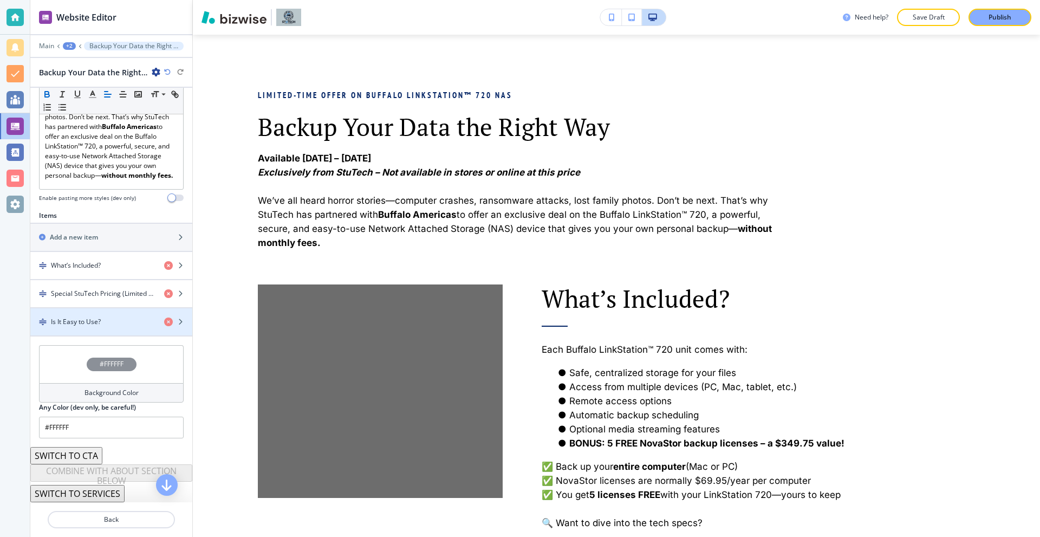
scroll to position [300, 0]
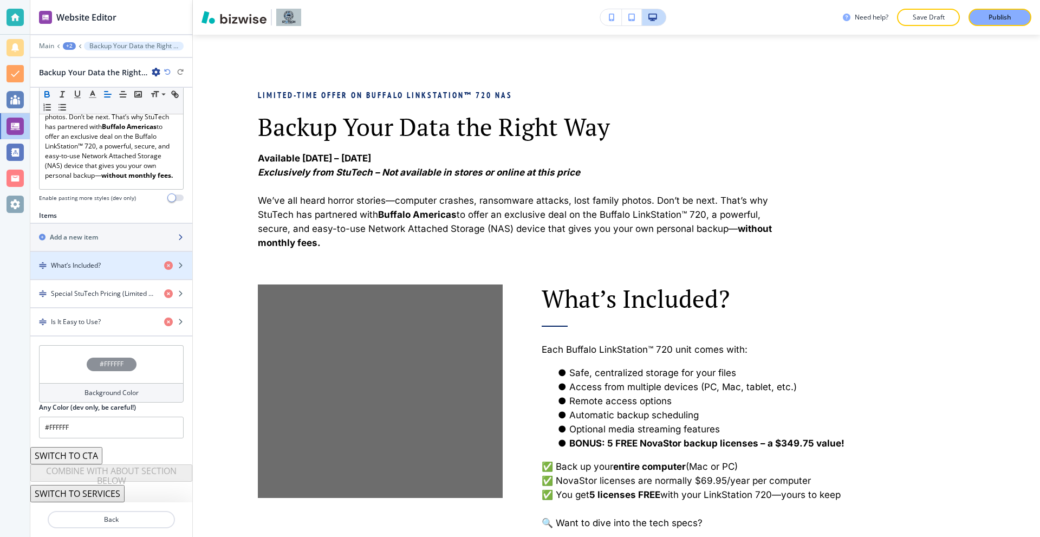
click at [100, 247] on div "button" at bounding box center [111, 246] width 162 height 9
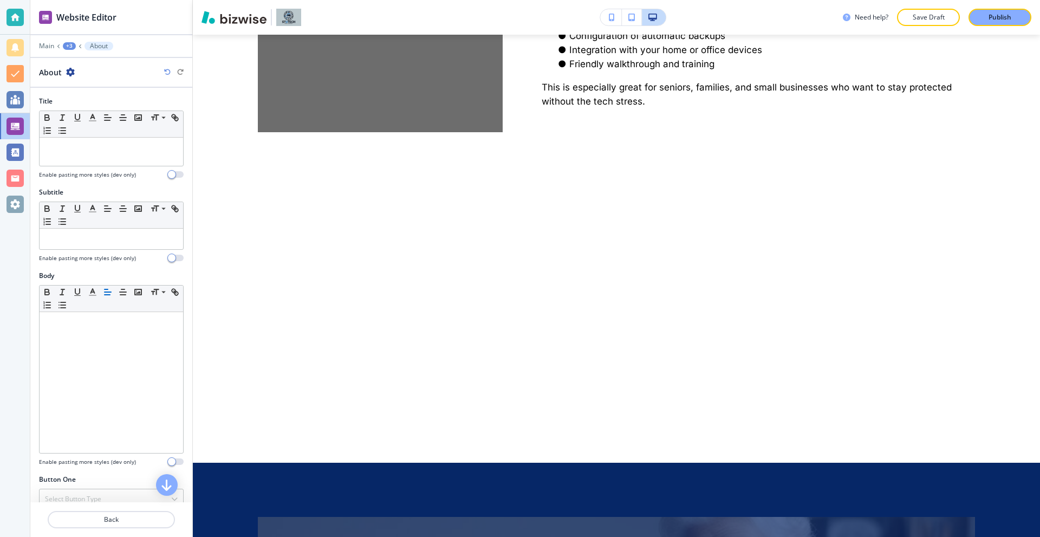
scroll to position [1715, 0]
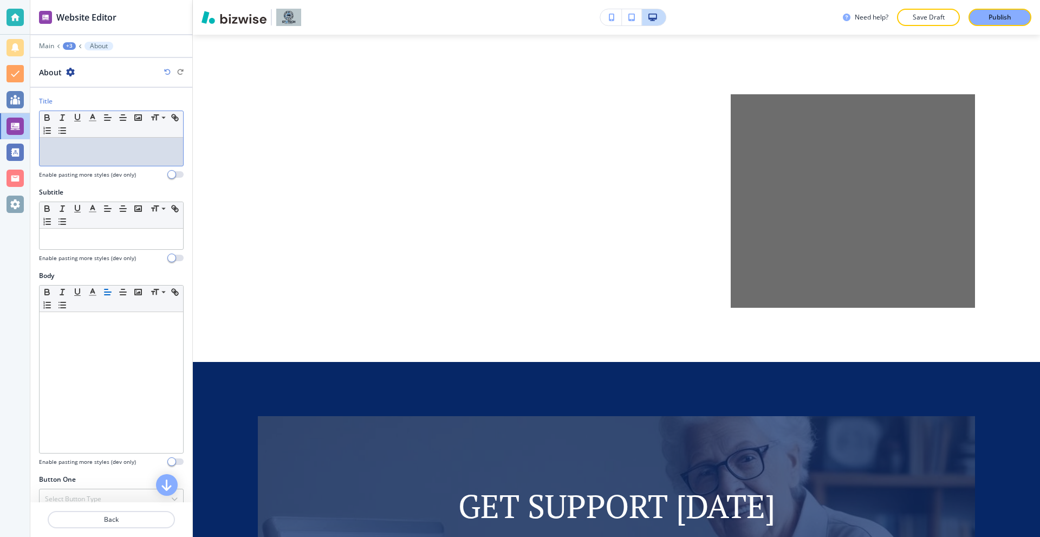
click at [114, 154] on div at bounding box center [112, 152] width 144 height 28
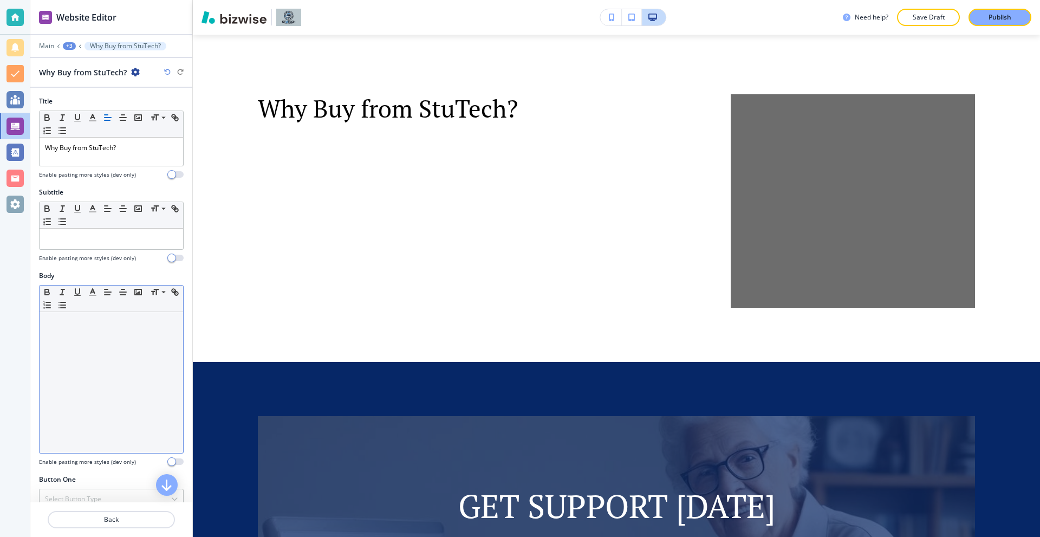
click at [99, 366] on div at bounding box center [112, 382] width 144 height 141
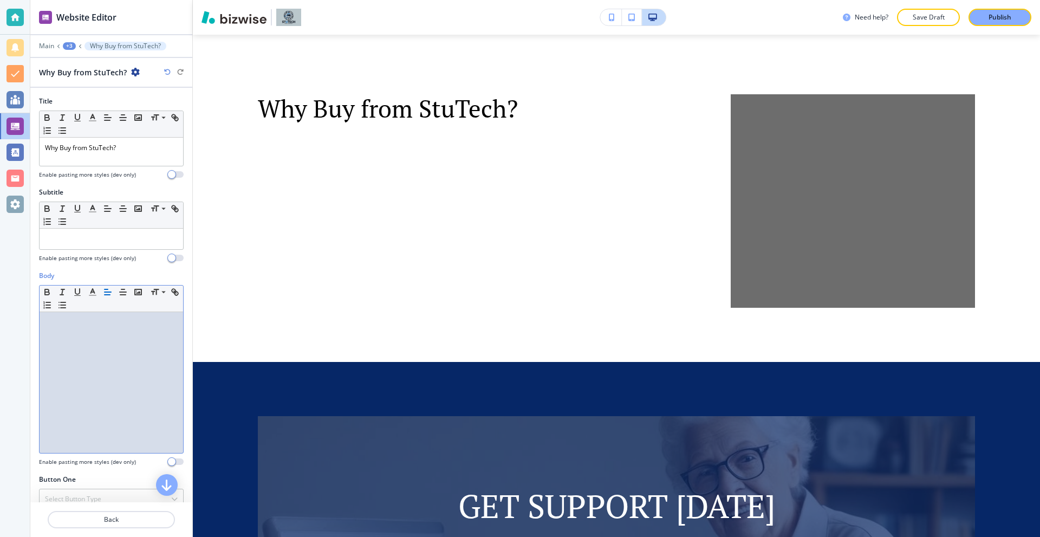
scroll to position [0, 0]
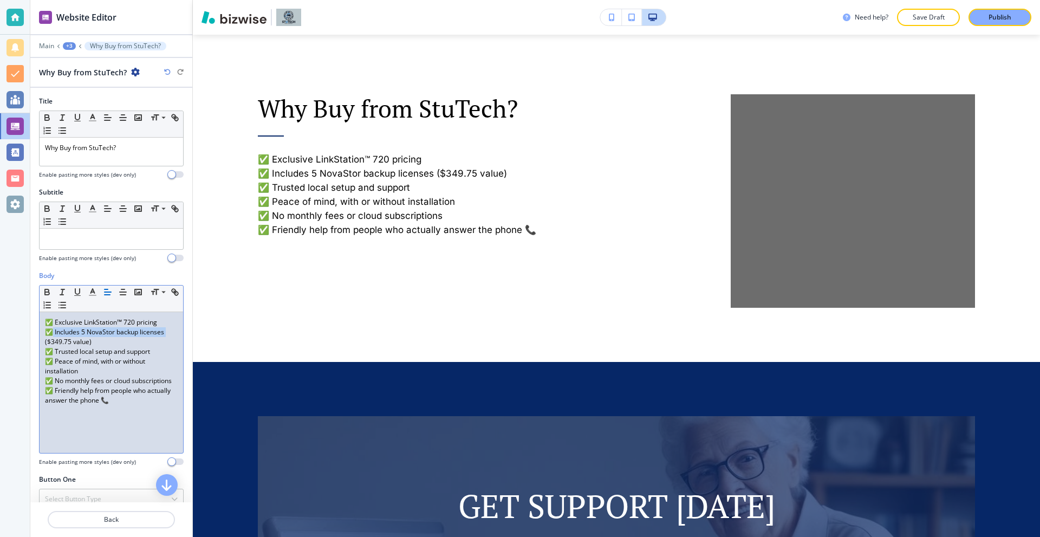
drag, startPoint x: 54, startPoint y: 332, endPoint x: 173, endPoint y: 333, distance: 119.2
click at [173, 333] on div "✅ Exclusive LinkStation™ 720 pricing ✅ Includes 5 NovaStor backup licenses ($34…" at bounding box center [112, 382] width 144 height 141
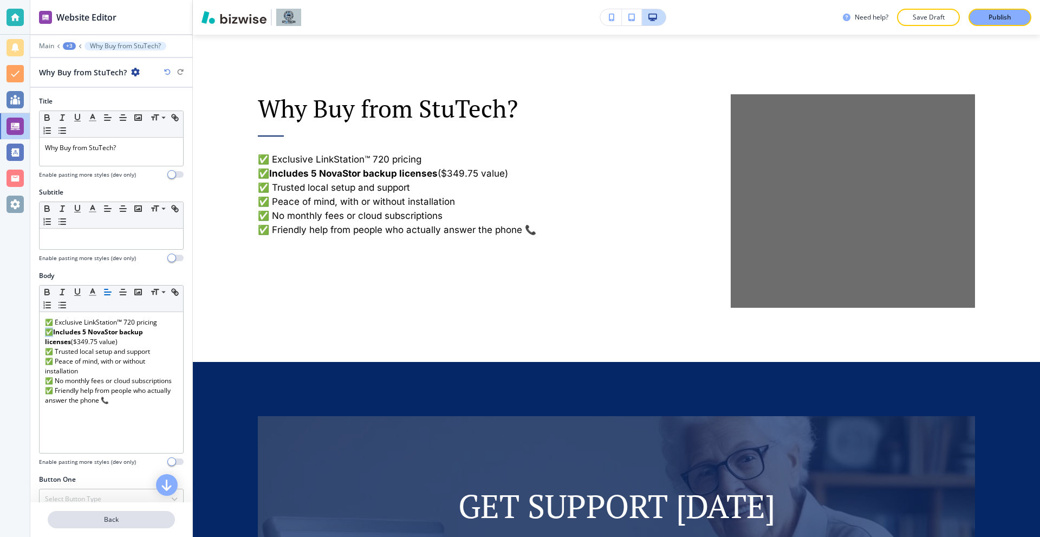
click at [108, 513] on button "Back" at bounding box center [111, 519] width 127 height 17
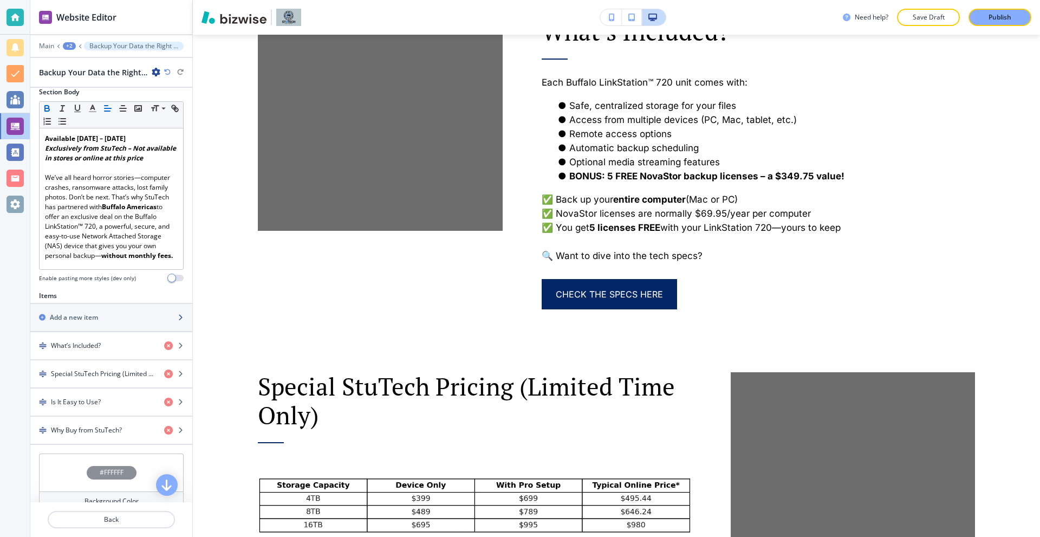
scroll to position [217, 0]
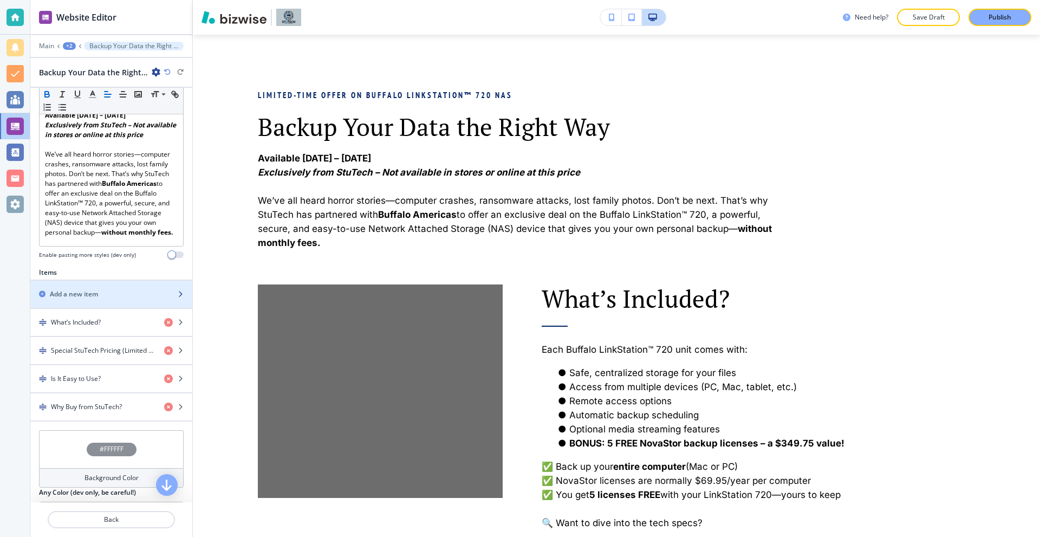
click at [115, 299] on div "Add a new item" at bounding box center [99, 294] width 138 height 10
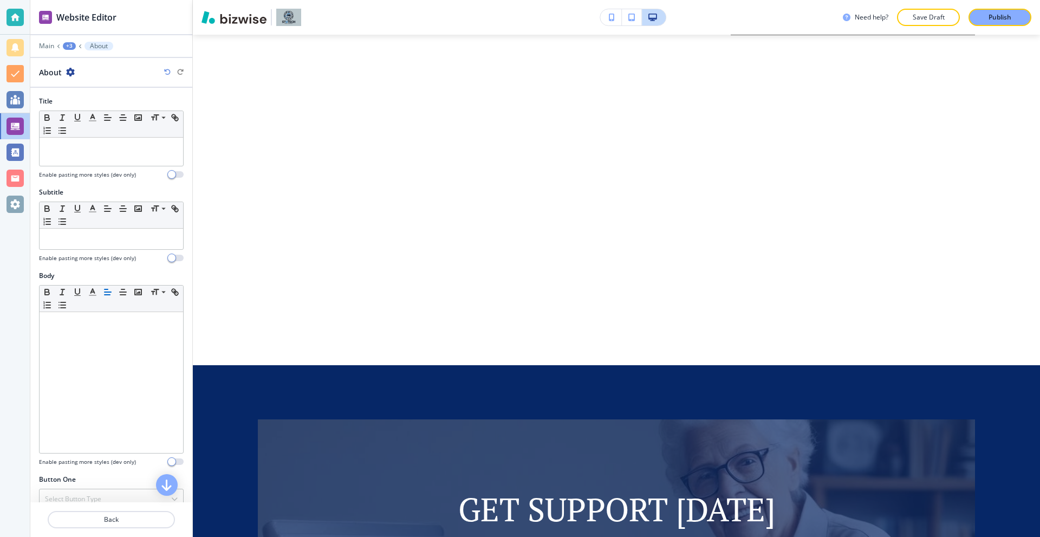
scroll to position [1989, 0]
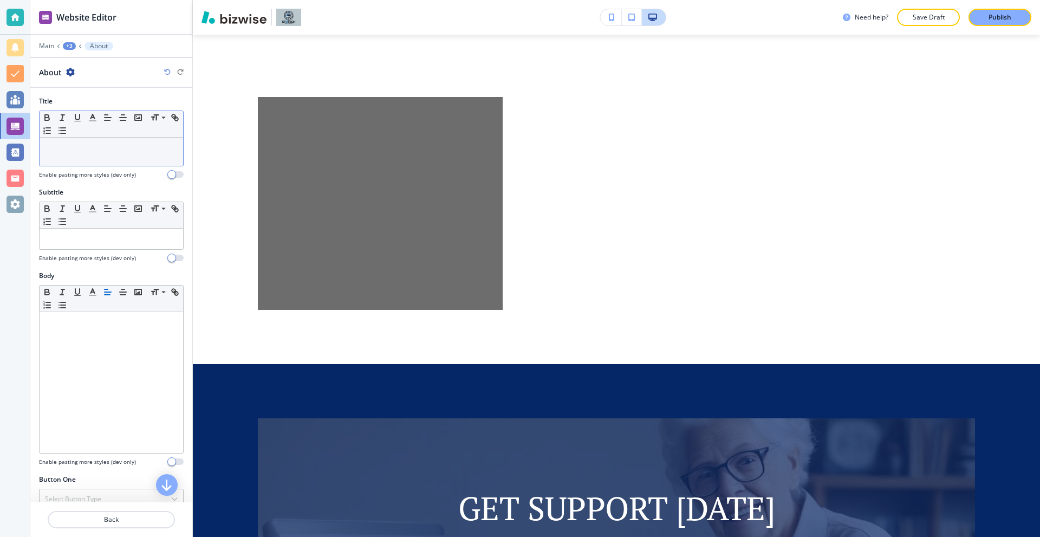
click at [72, 150] on p at bounding box center [111, 148] width 133 height 10
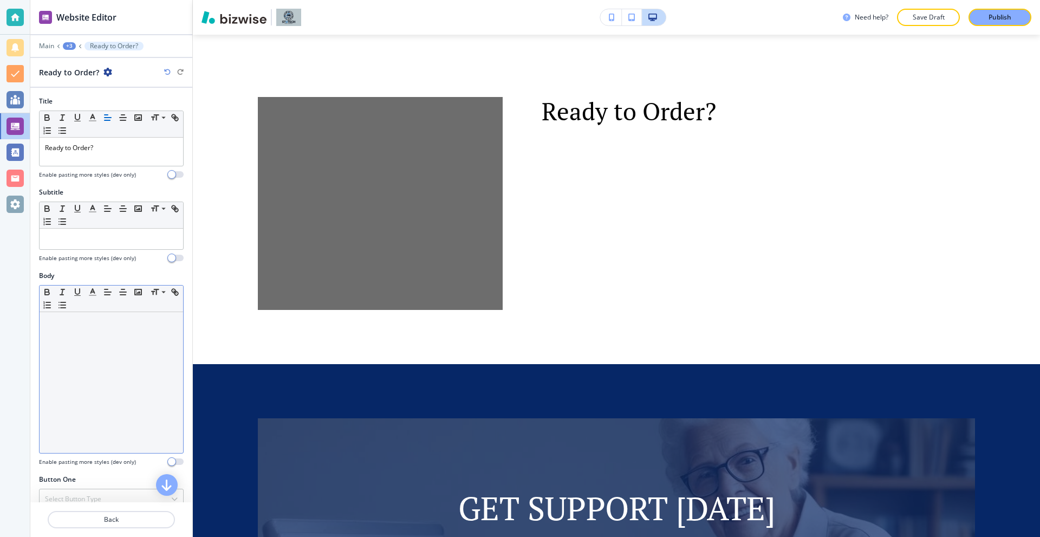
click at [69, 364] on div at bounding box center [112, 382] width 144 height 141
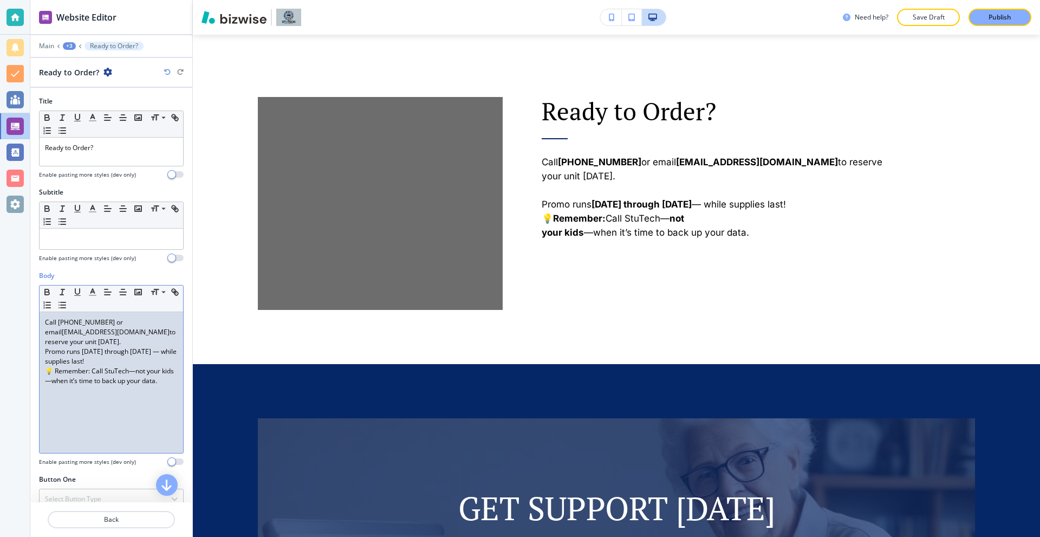
scroll to position [0, 0]
drag, startPoint x: 58, startPoint y: 321, endPoint x: 100, endPoint y: 326, distance: 41.9
click at [100, 326] on p "Call 480-420-0580 or email info@stutechaz.com to reserve your unit today." at bounding box center [111, 332] width 133 height 29
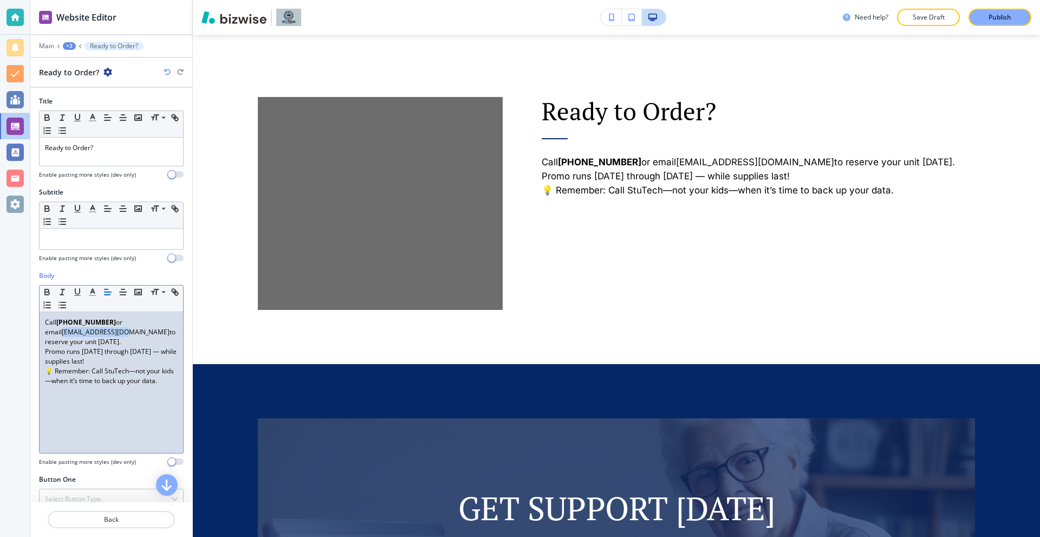
drag, startPoint x: 44, startPoint y: 333, endPoint x: 105, endPoint y: 334, distance: 60.1
click at [105, 334] on div "Call 480-420-0580 or email info@stutechaz.com to reserve your unit today. Promo…" at bounding box center [112, 382] width 144 height 141
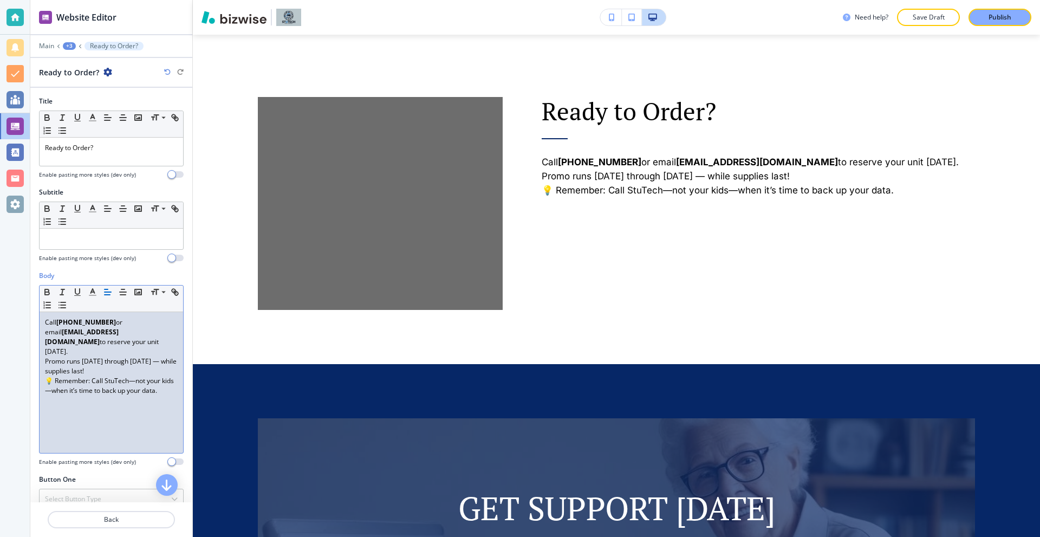
click at [101, 357] on p "Promo runs August 20 through December 1, 2025 — while supplies last!" at bounding box center [111, 367] width 133 height 20
drag, startPoint x: 82, startPoint y: 352, endPoint x: 100, endPoint y: 361, distance: 20.4
click at [100, 361] on p "Promo runs August 20 through December 1, 2025 — while supplies last!" at bounding box center [111, 367] width 133 height 20
drag, startPoint x: 55, startPoint y: 372, endPoint x: 88, endPoint y: 372, distance: 33.6
click at [88, 376] on p "💡 Remember: Call StuTech—not your kids—when it’s time to back up your data." at bounding box center [111, 386] width 133 height 20
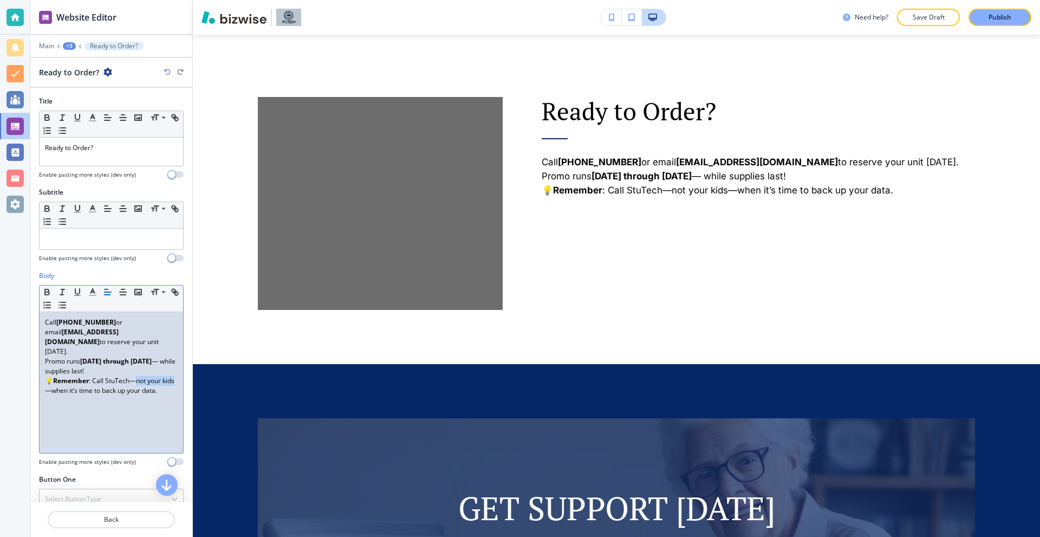
drag, startPoint x: 56, startPoint y: 380, endPoint x: 139, endPoint y: 371, distance: 83.9
click at [139, 376] on p "💡 Remember : Call StuTech—not your kids—when it’s time to back up your data." at bounding box center [111, 386] width 133 height 20
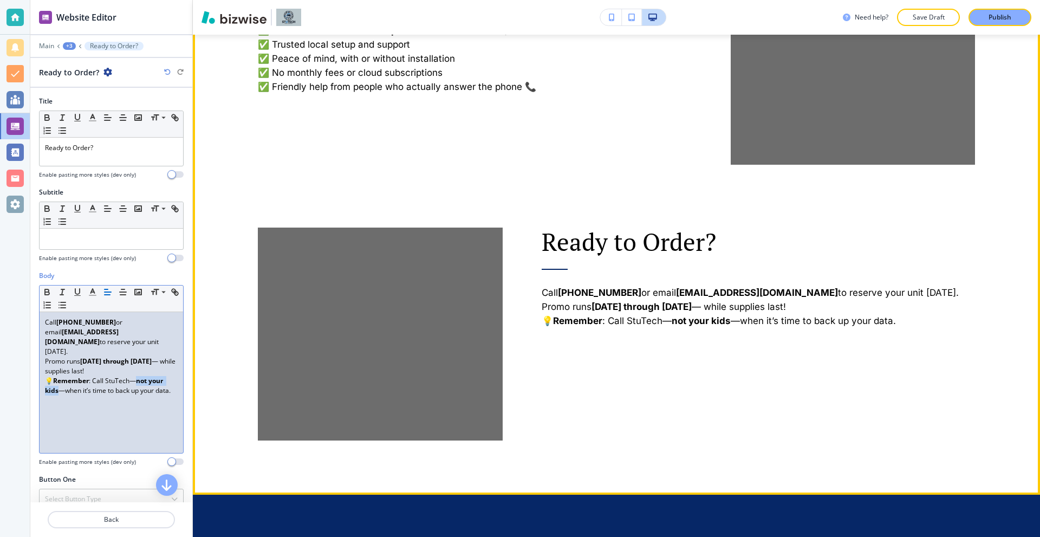
scroll to position [1826, 0]
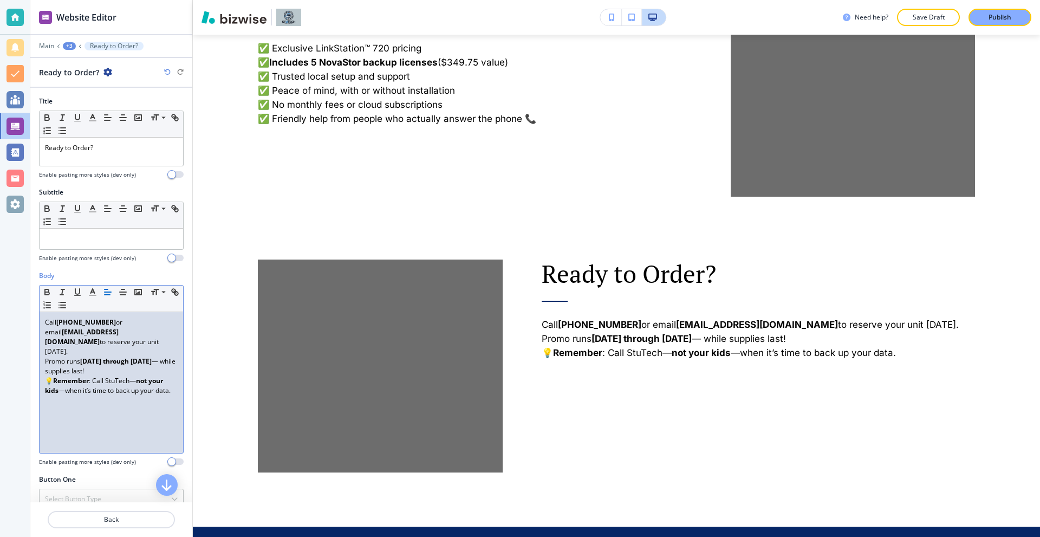
click at [103, 338] on p "Call 480-420-0580 or email info@stutechaz.com to reserve your unit today." at bounding box center [111, 337] width 133 height 39
click at [148, 357] on p "Promo runs August 20 through December 1, 2025 — while supplies last!" at bounding box center [111, 367] width 133 height 20
click at [170, 359] on div "Call 480-420-0580 or email info@stutechaz.com to reserve your unit today. Promo…" at bounding box center [112, 382] width 144 height 141
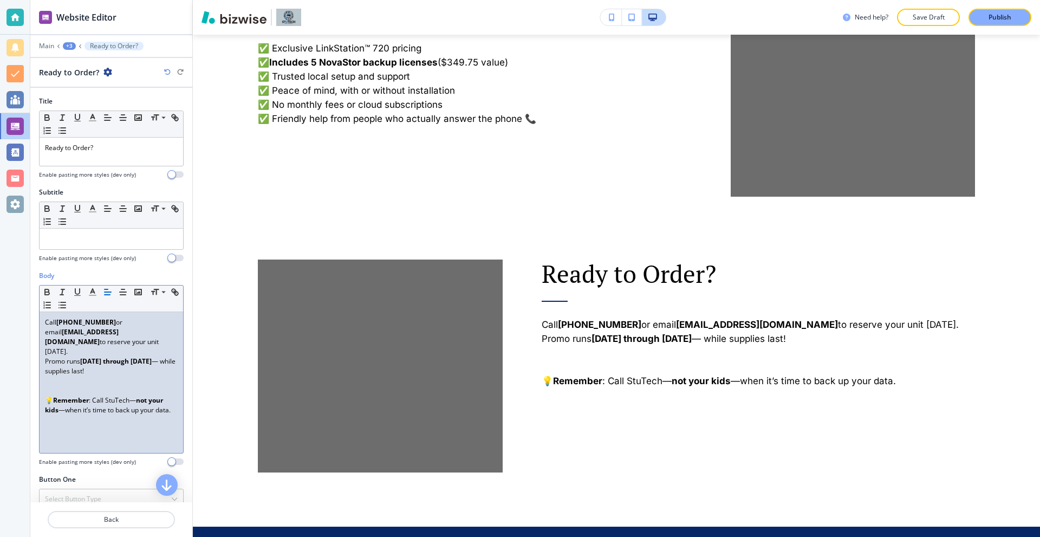
click at [54, 396] on strong "Remember" at bounding box center [71, 400] width 36 height 9
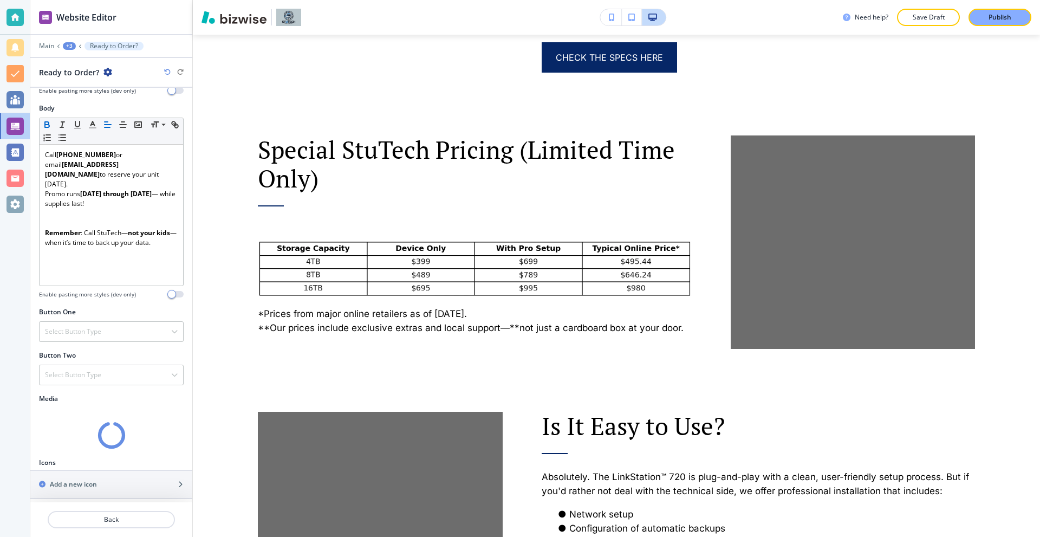
scroll to position [173, 0]
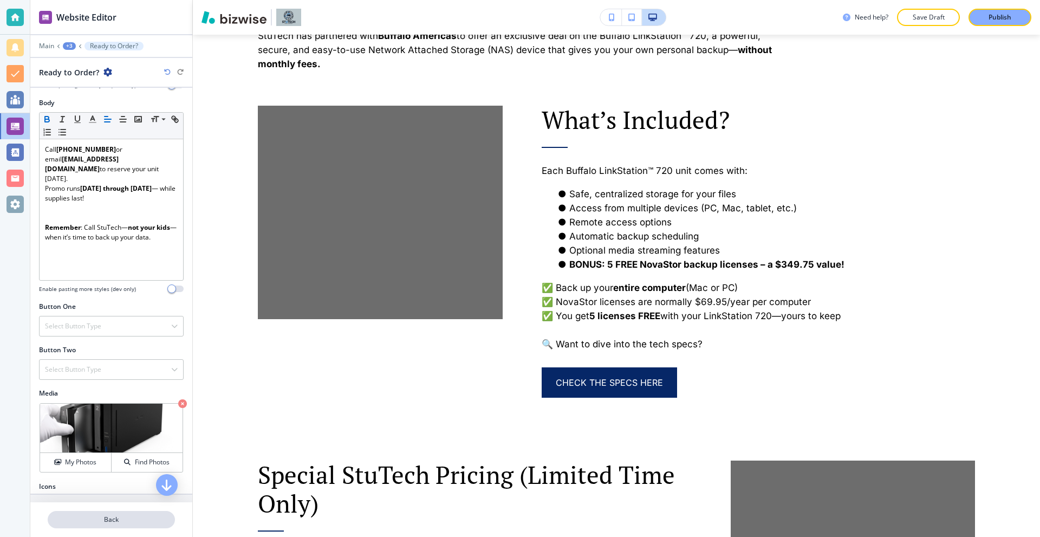
click at [100, 517] on p "Back" at bounding box center [111, 520] width 125 height 10
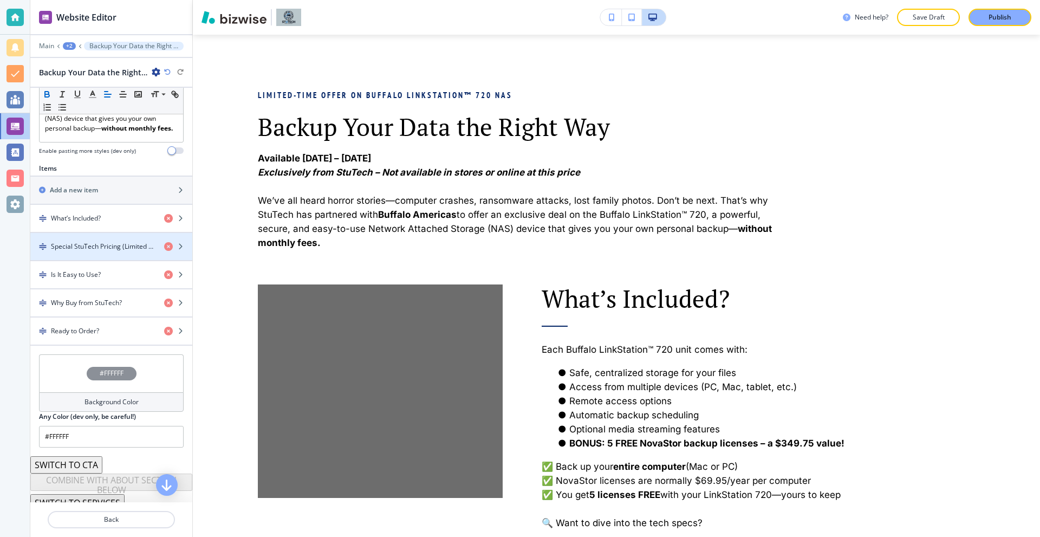
scroll to position [356, 0]
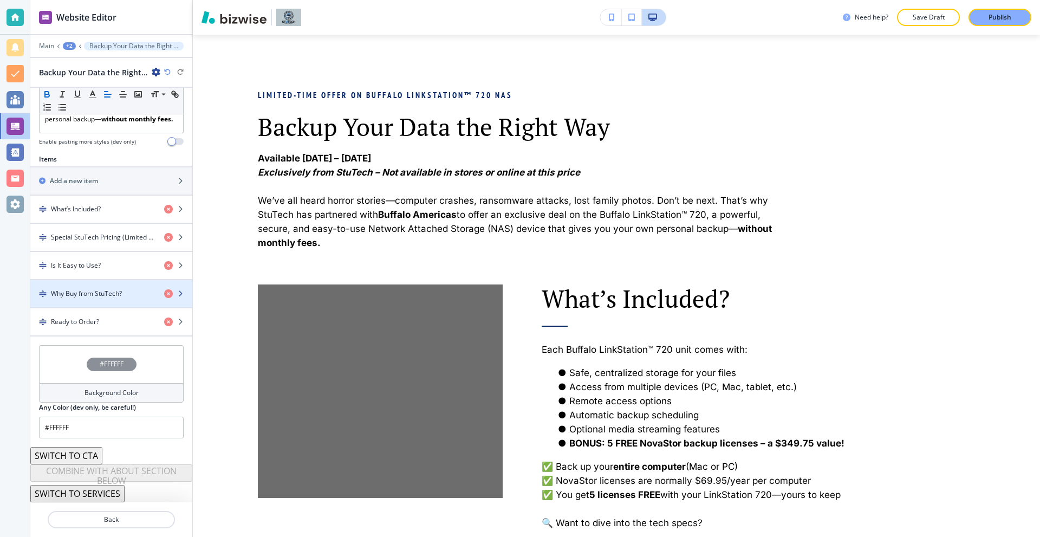
click at [109, 302] on div "button" at bounding box center [111, 303] width 162 height 9
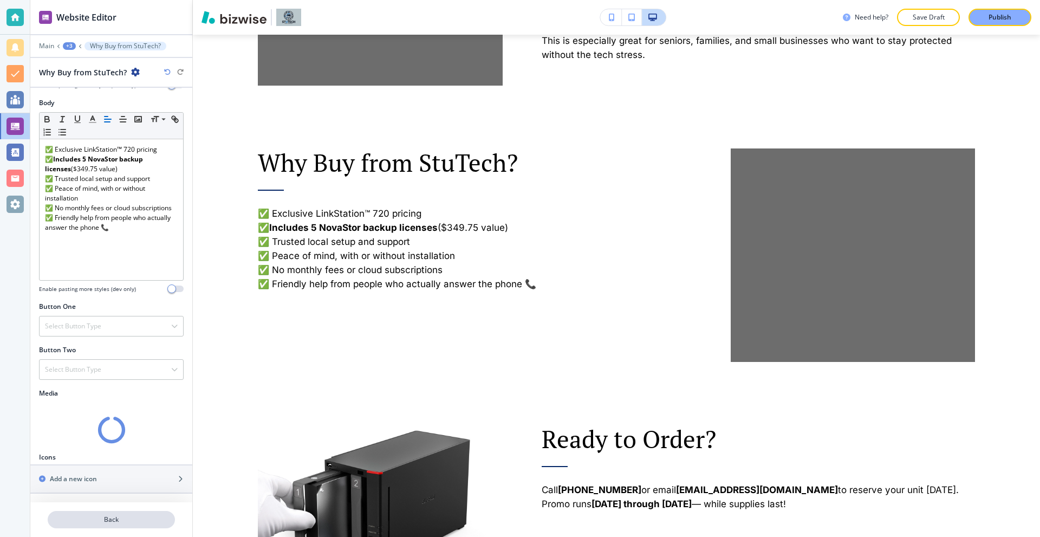
scroll to position [202, 0]
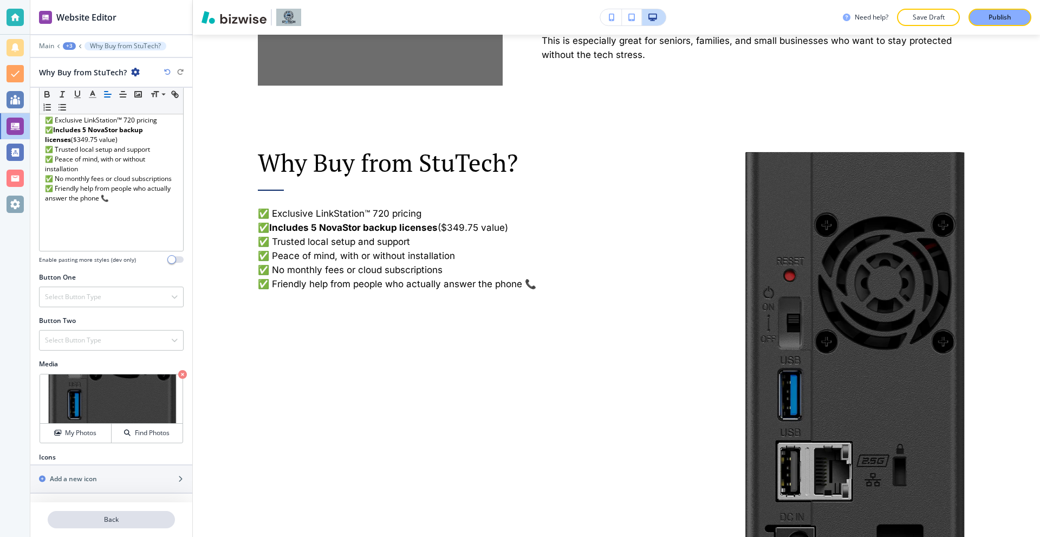
click at [121, 522] on p "Back" at bounding box center [111, 520] width 125 height 10
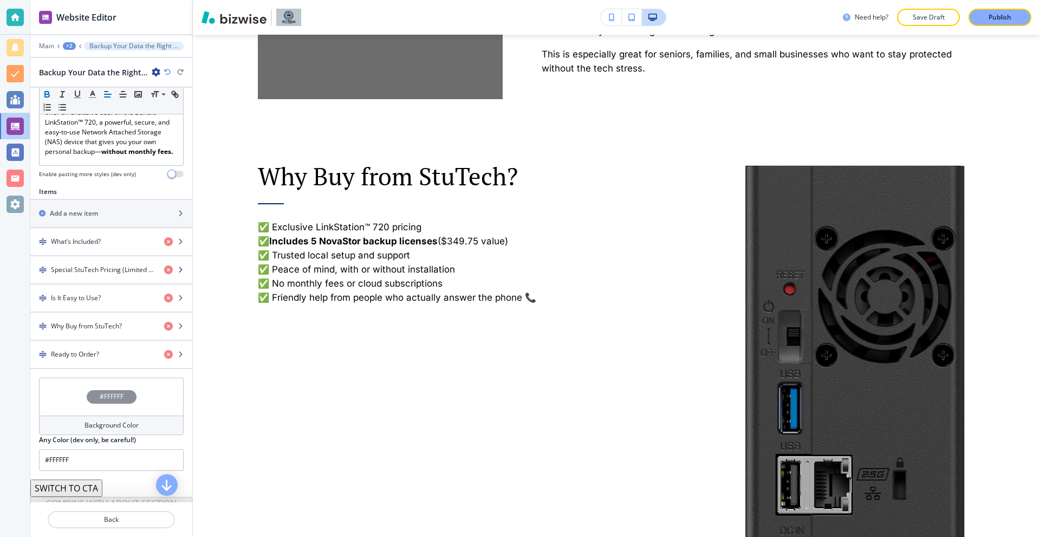
scroll to position [325, 0]
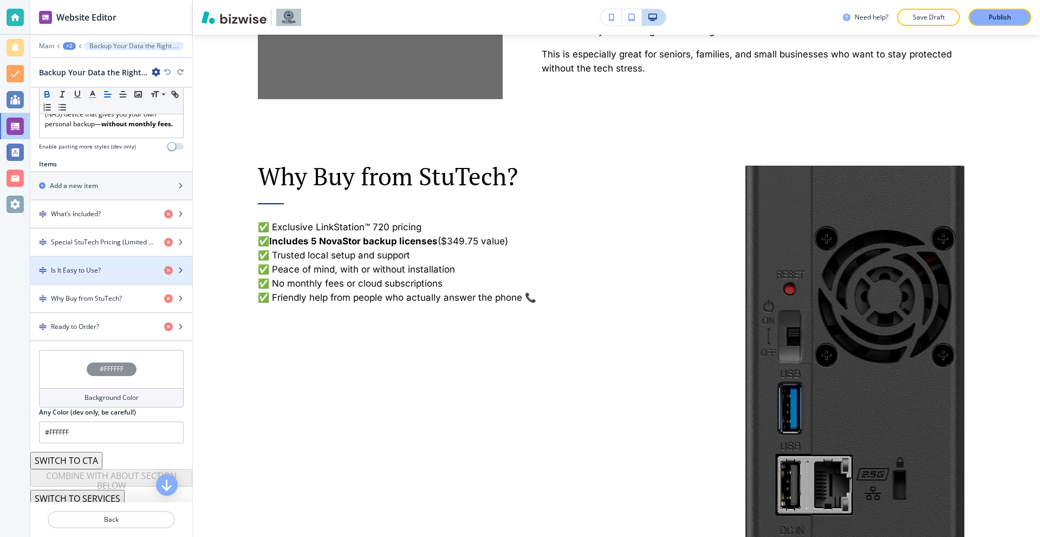
click at [100, 275] on h4 "Is It Easy to Use?" at bounding box center [76, 270] width 50 height 10
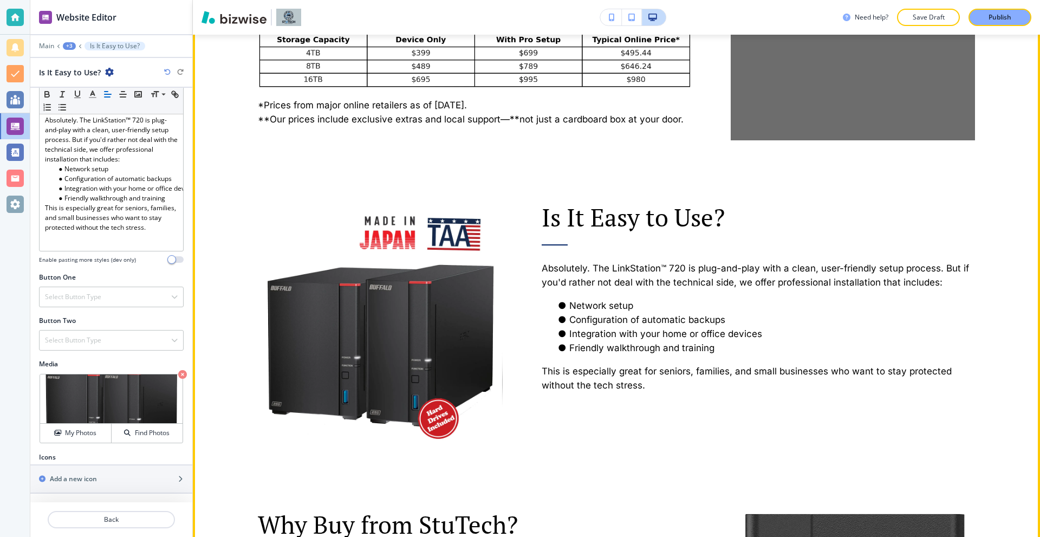
scroll to position [1226, 0]
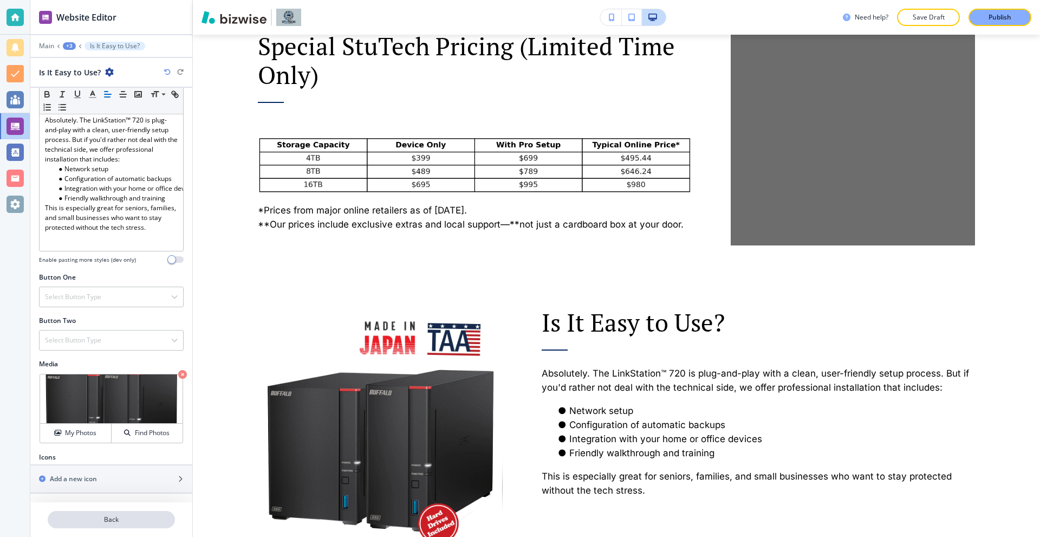
click at [132, 517] on p "Back" at bounding box center [111, 520] width 125 height 10
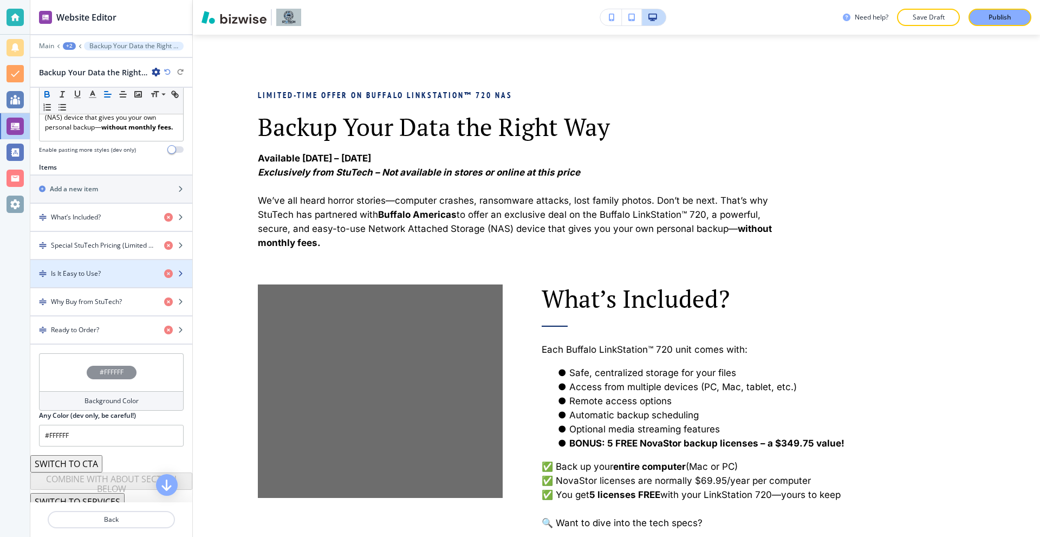
scroll to position [325, 0]
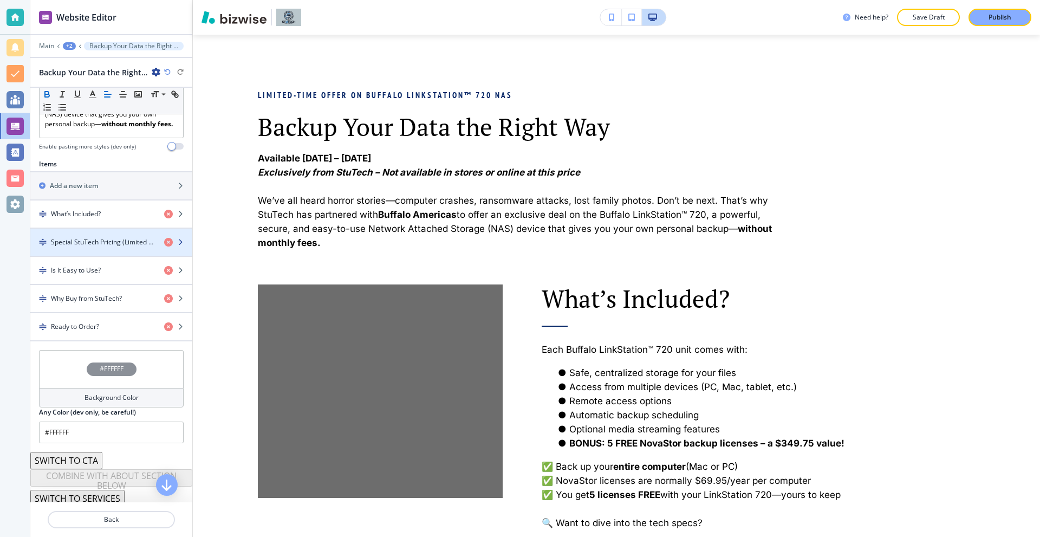
click at [114, 247] on h4 "Special StuTech Pricing (Limited Time Only)" at bounding box center [103, 242] width 105 height 10
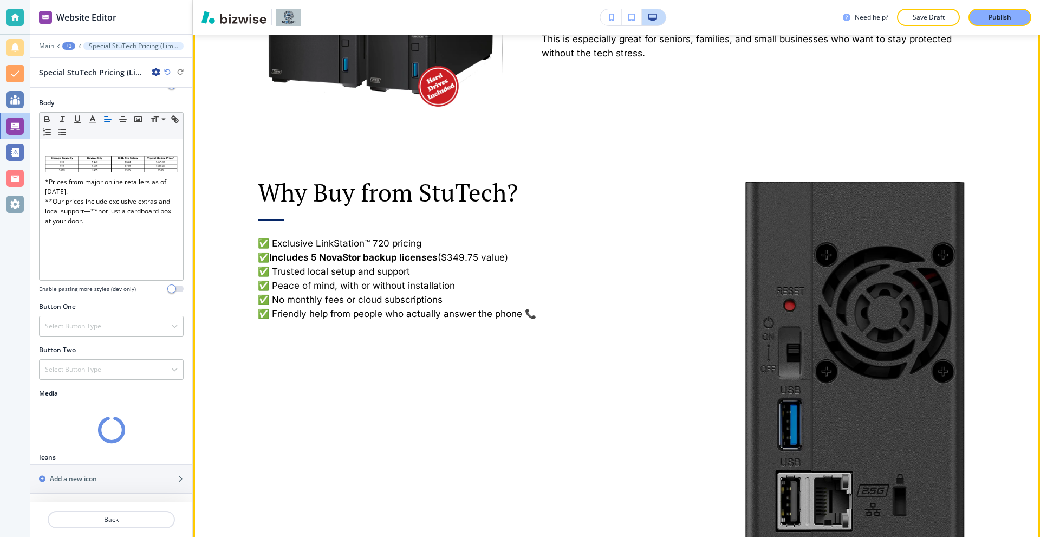
scroll to position [1873, 0]
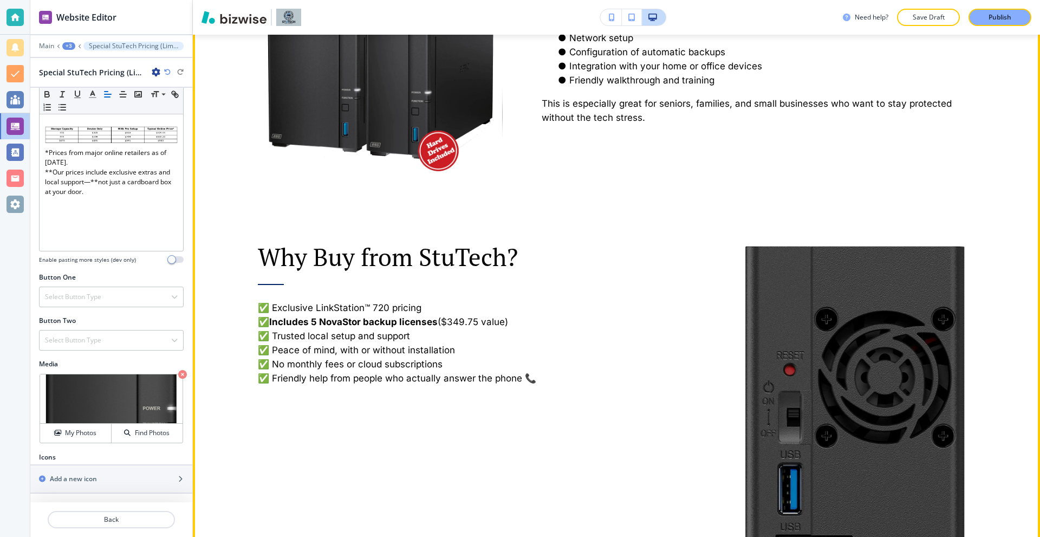
click at [618, 209] on div "Why Buy from StuTech? ✅ Exclusive LinkStation™ 720 pricing ✅ Includes 5 NovaSto…" at bounding box center [455, 453] width 473 height 528
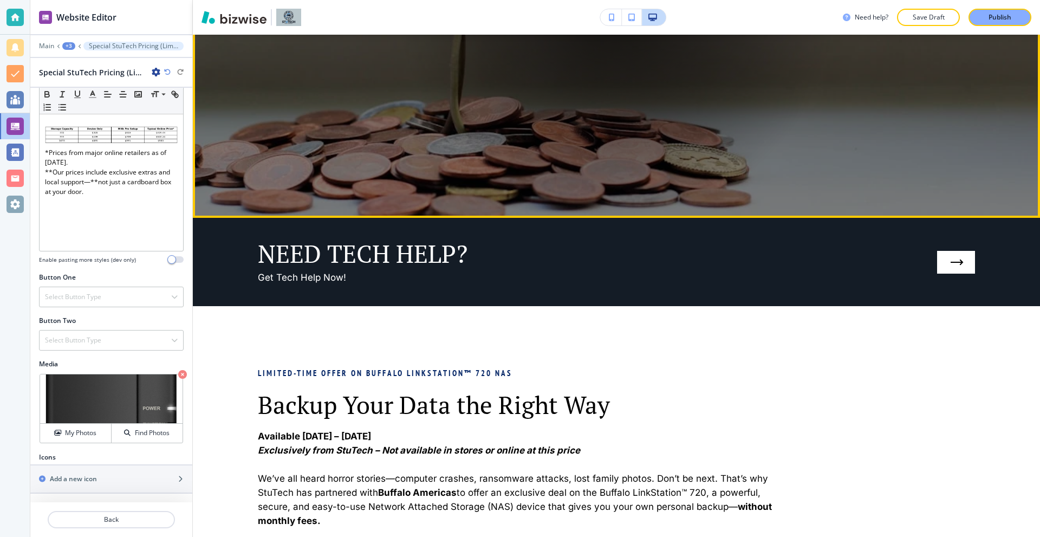
scroll to position [681, 0]
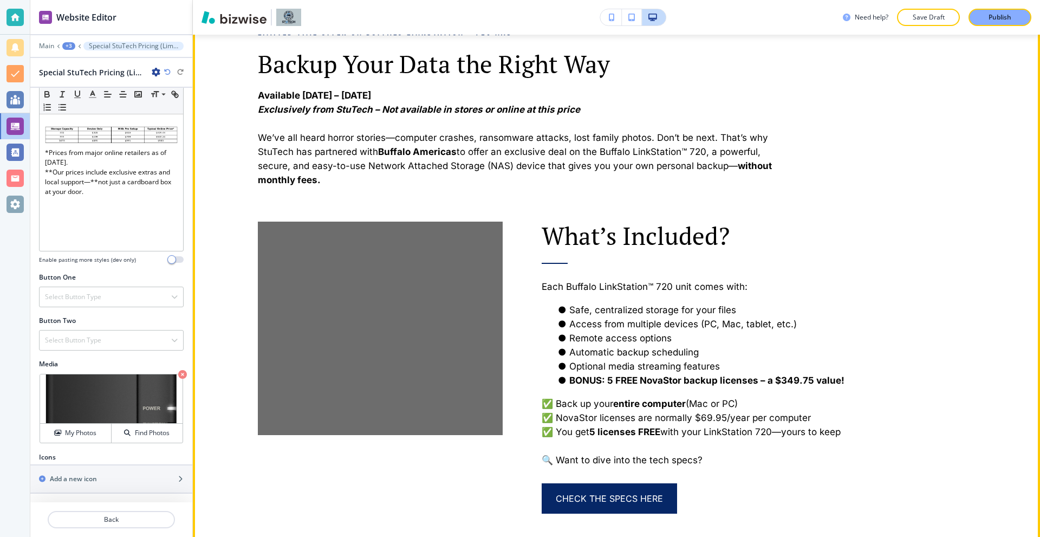
click at [345, 250] on img at bounding box center [380, 328] width 245 height 213
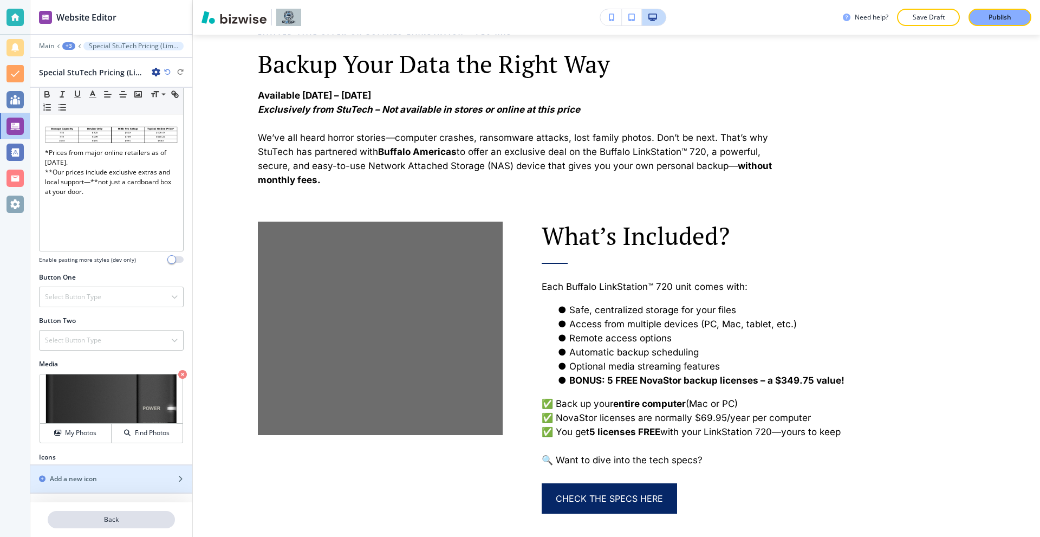
click at [110, 519] on p "Back" at bounding box center [111, 520] width 125 height 10
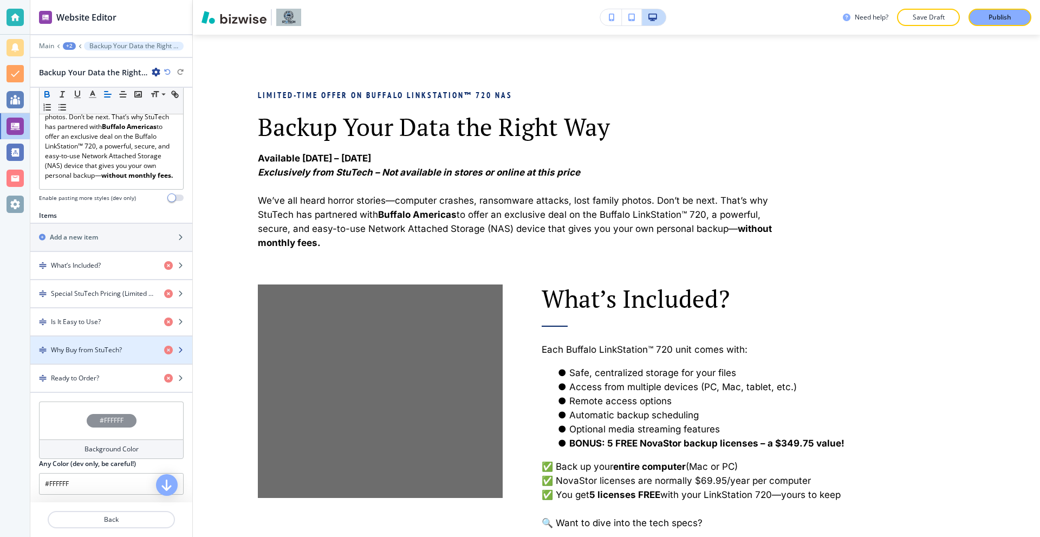
scroll to position [325, 0]
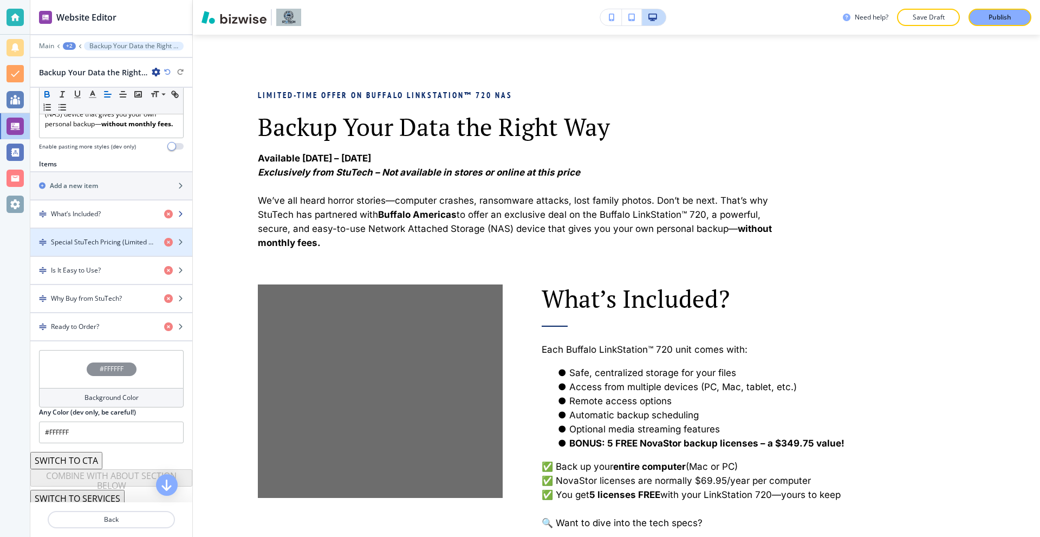
click at [93, 228] on div "button" at bounding box center [111, 223] width 162 height 9
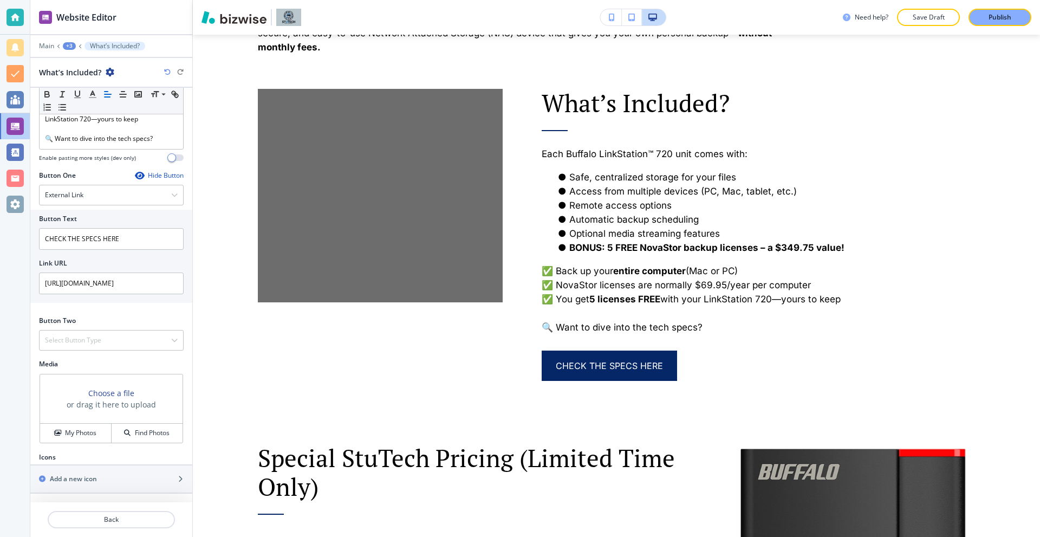
scroll to position [338, 0]
click at [84, 435] on h4 "My Photos" at bounding box center [80, 433] width 31 height 10
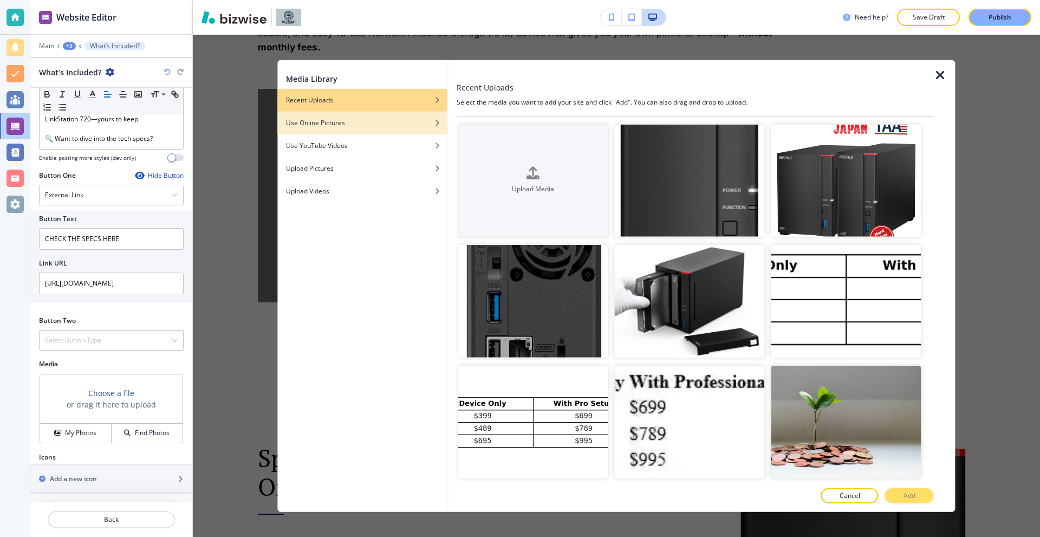
click at [341, 124] on h4 "Use Online Pictures" at bounding box center [315, 123] width 59 height 10
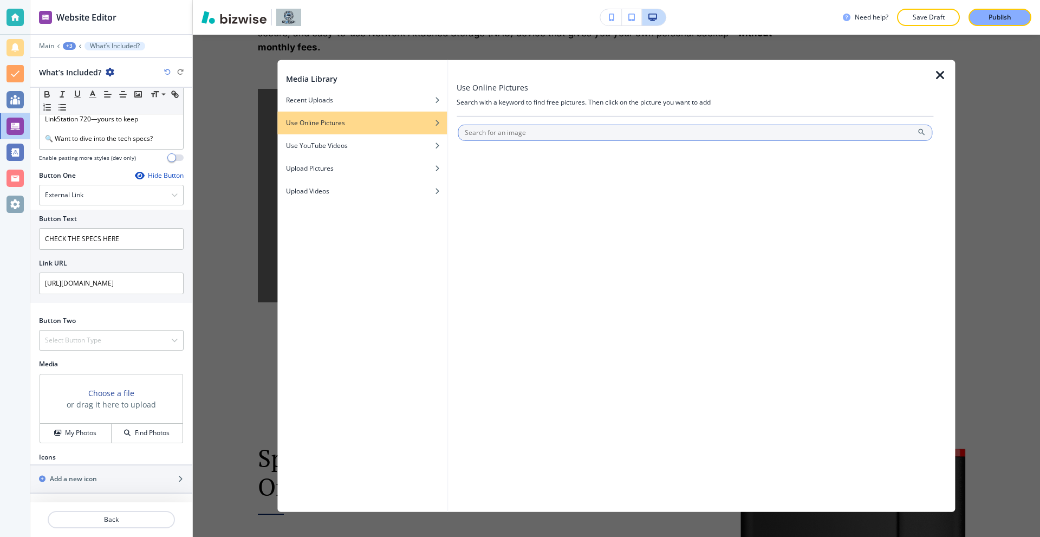
click at [520, 129] on input "text" at bounding box center [695, 132] width 475 height 16
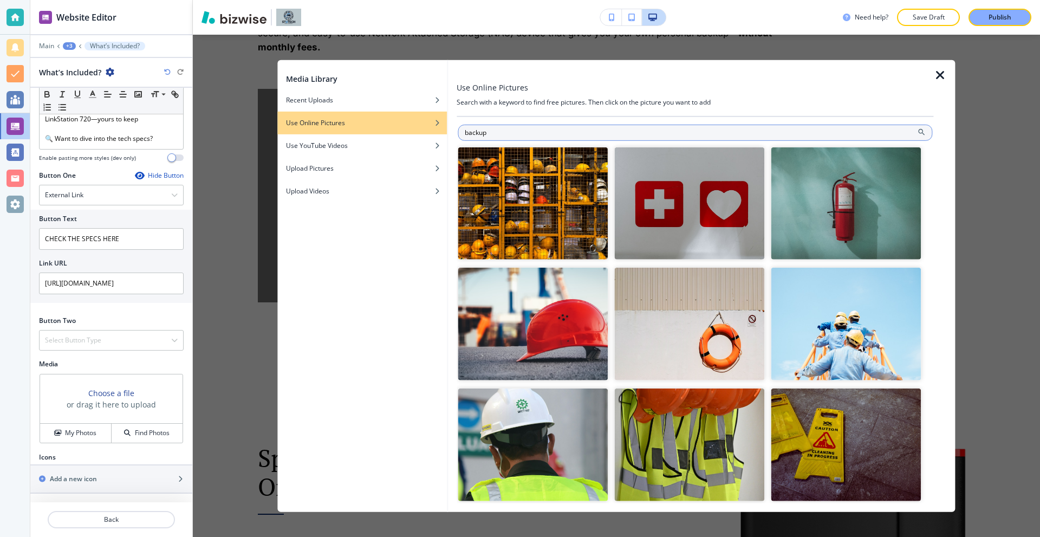
type input "backup"
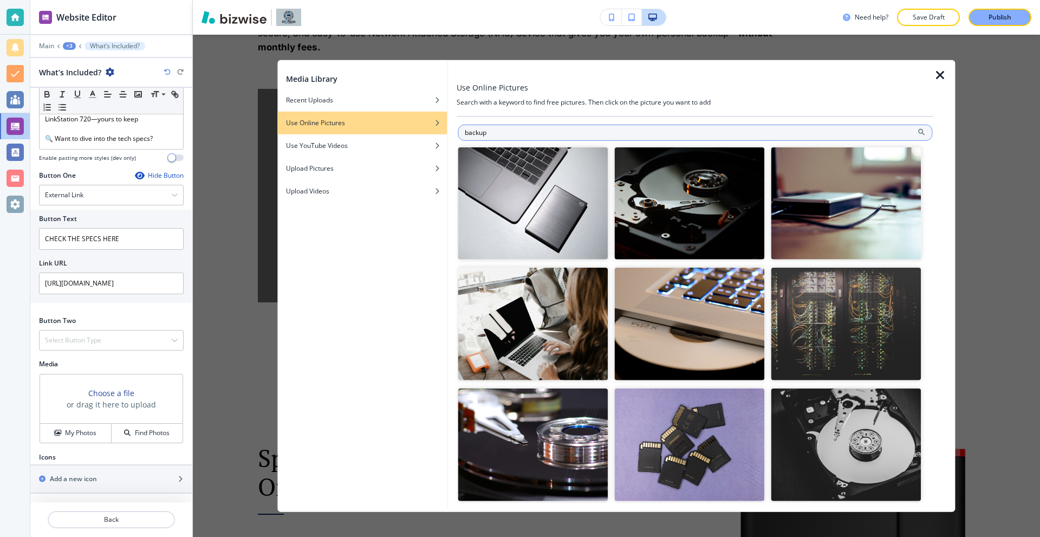
drag, startPoint x: 520, startPoint y: 129, endPoint x: 477, endPoint y: 131, distance: 43.4
click at [478, 131] on input "backup" at bounding box center [695, 132] width 475 height 16
click at [510, 132] on input "backup" at bounding box center [695, 132] width 475 height 16
drag, startPoint x: 515, startPoint y: 135, endPoint x: 526, endPoint y: 147, distance: 16.5
click at [482, 135] on input "backup" at bounding box center [695, 132] width 475 height 16
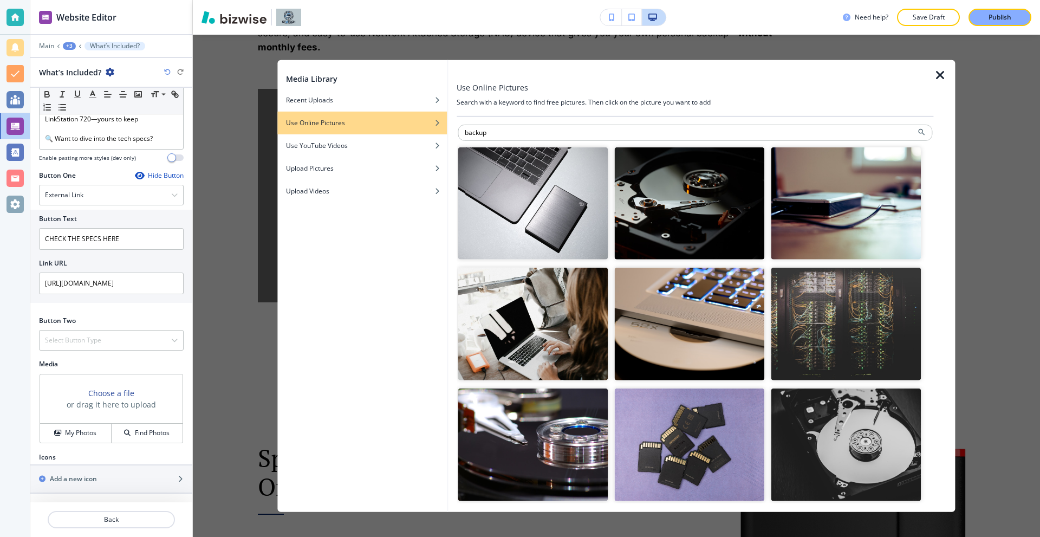
click at [642, 196] on img "button" at bounding box center [689, 203] width 150 height 113
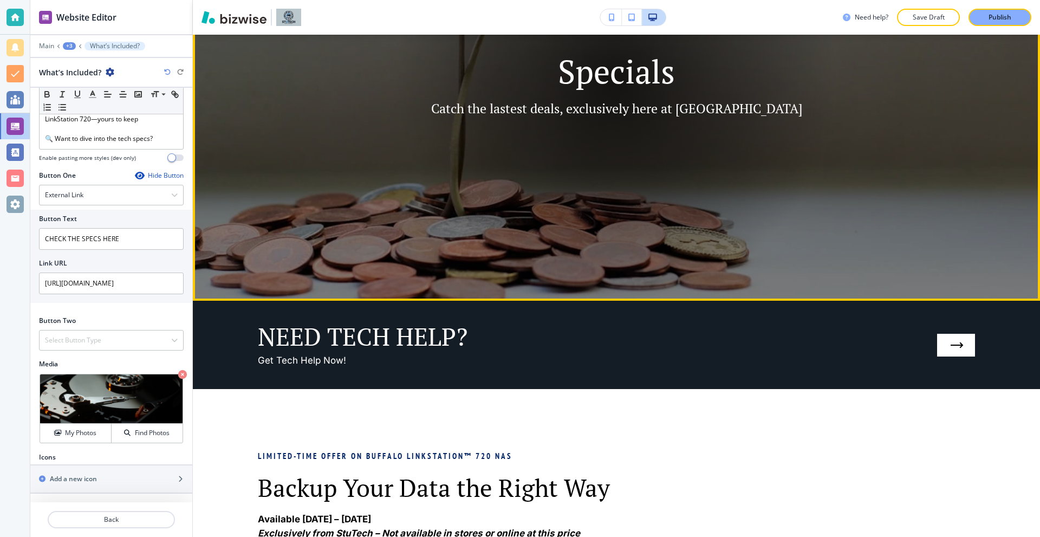
scroll to position [218, 0]
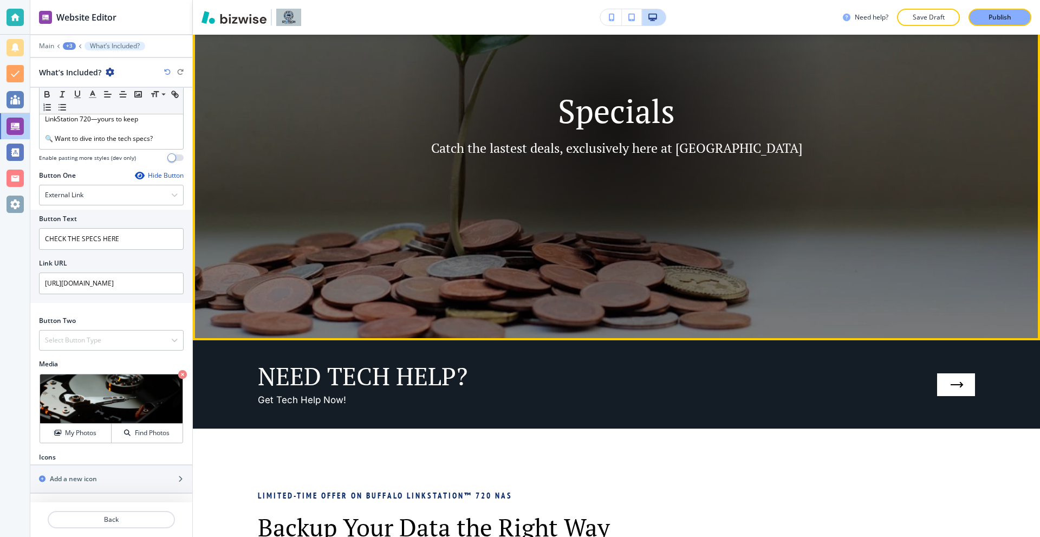
drag, startPoint x: 988, startPoint y: 21, endPoint x: 764, endPoint y: 167, distance: 266.6
click at [791, 165] on div "Need help? Save Draft Publish Edit (480) 420-0580 info@stutechaz.com East Farmd…" at bounding box center [616, 268] width 847 height 537
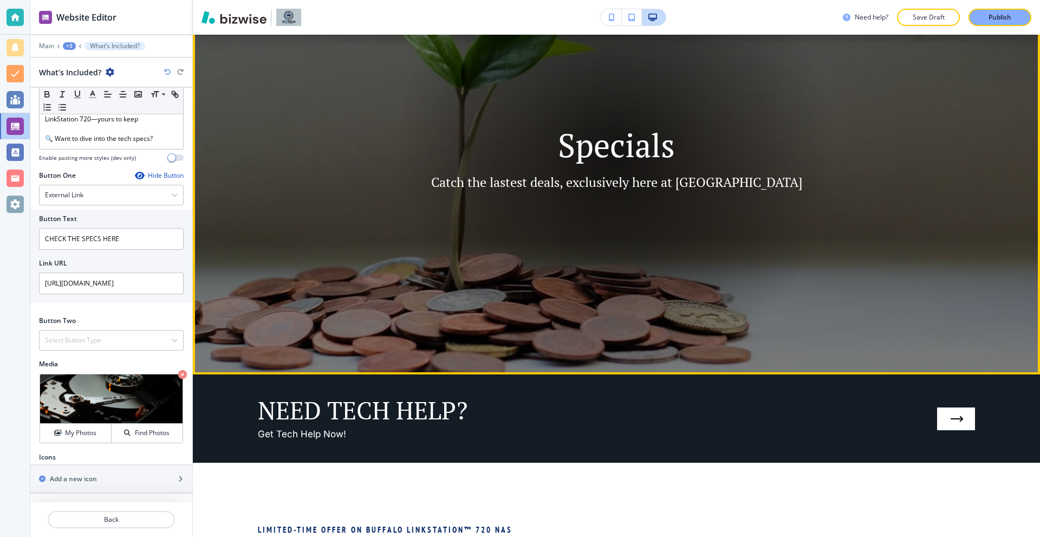
scroll to position [0, 0]
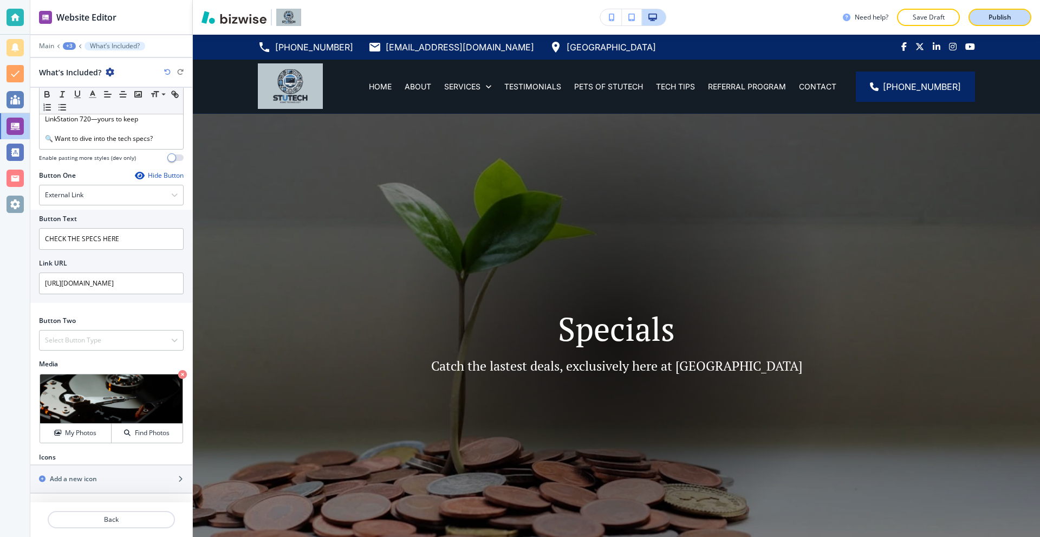
click at [1002, 18] on p "Publish" at bounding box center [1000, 17] width 23 height 10
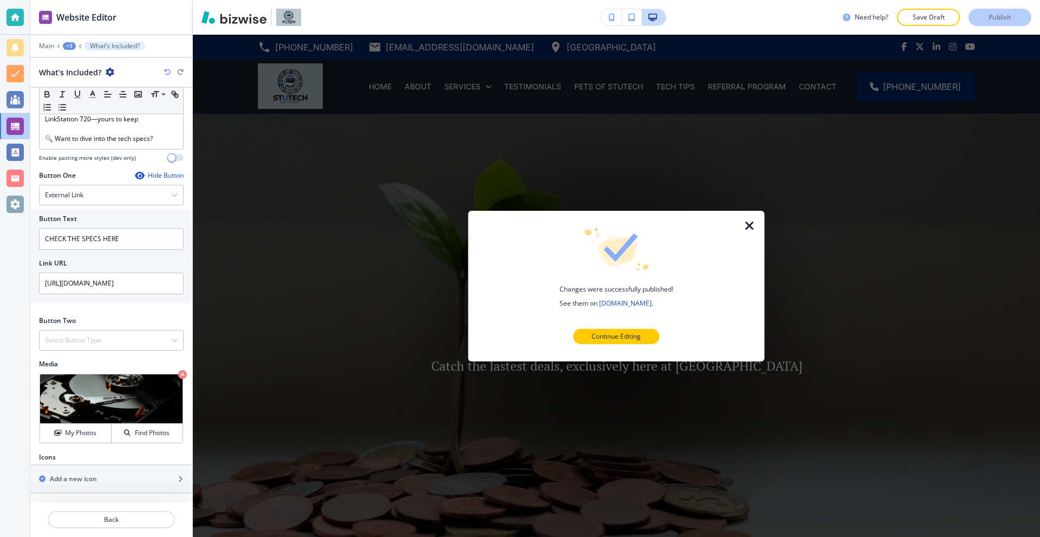
click at [753, 222] on icon "button" at bounding box center [749, 225] width 13 height 13
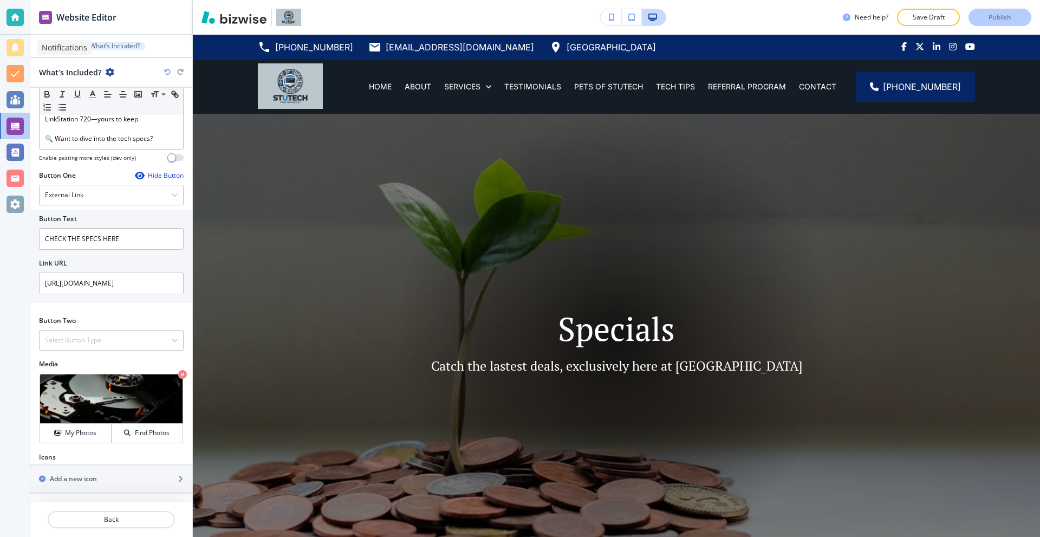
click at [9, 14] on div at bounding box center [15, 17] width 17 height 17
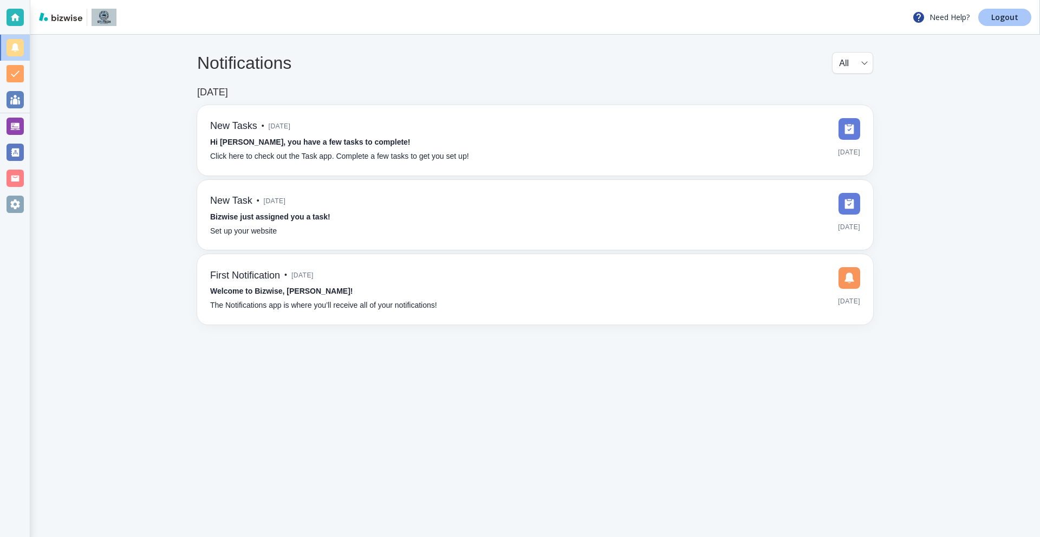
click at [987, 18] on link "Logout" at bounding box center [1005, 17] width 53 height 17
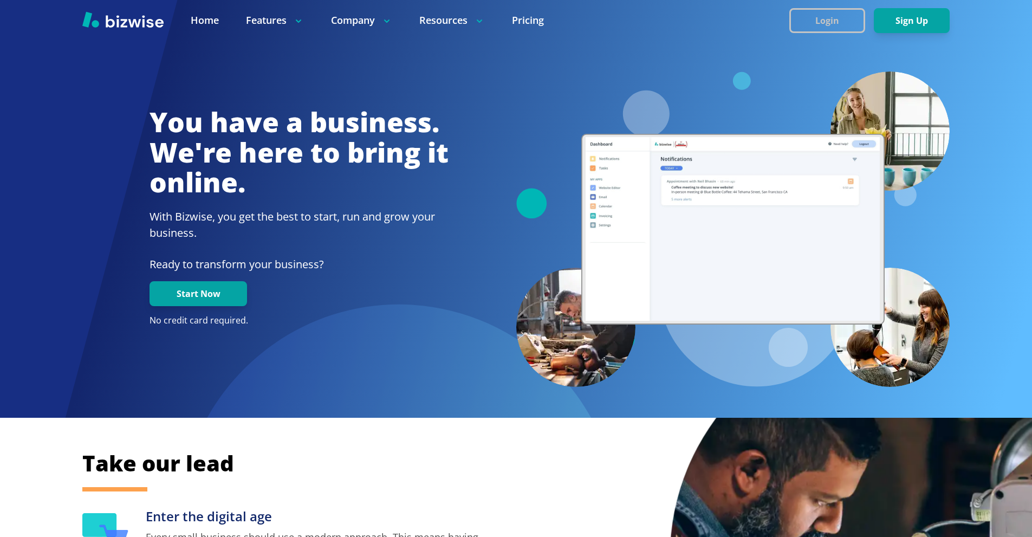
click at [839, 17] on button "Login" at bounding box center [827, 20] width 76 height 25
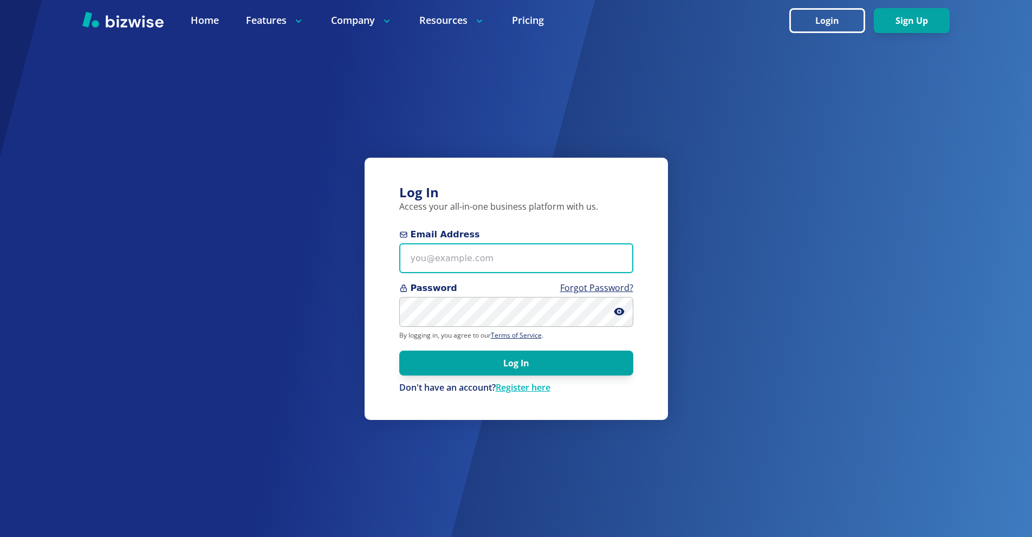
click at [460, 246] on input "Email Address" at bounding box center [516, 258] width 234 height 30
paste input "stu@stutechaz.com"
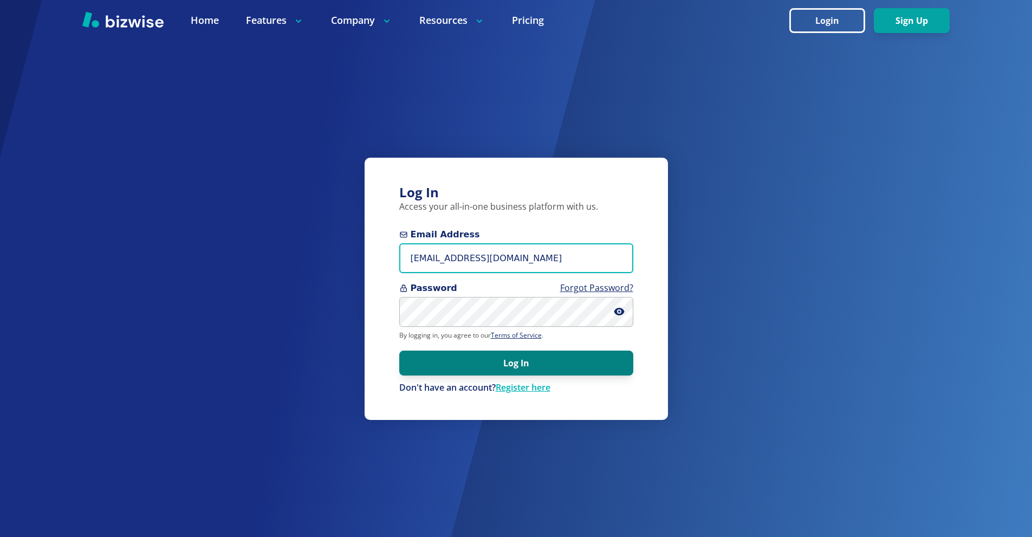
type input "stu@stutechaz.com"
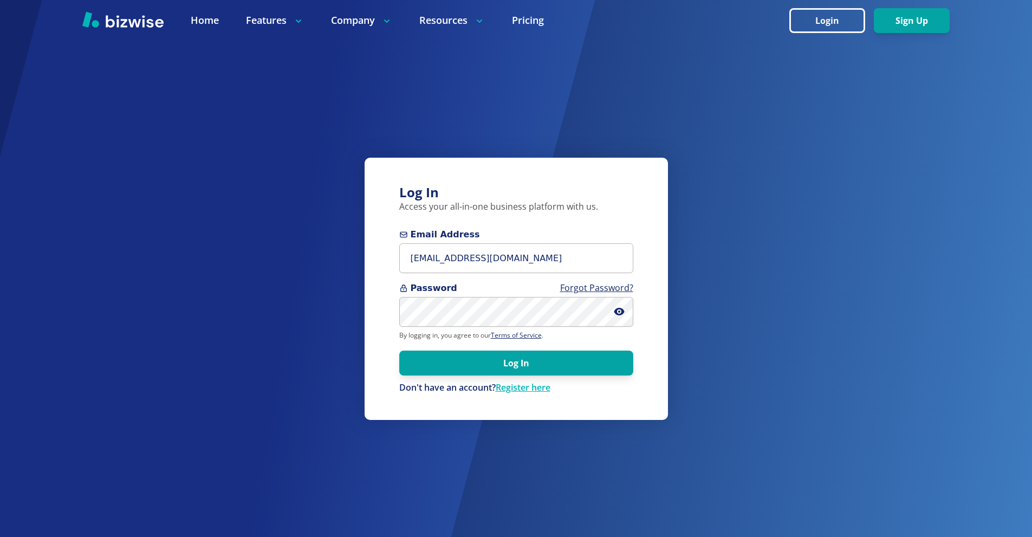
drag, startPoint x: 509, startPoint y: 361, endPoint x: 380, endPoint y: 183, distance: 220.0
click at [508, 361] on button "Log In" at bounding box center [516, 363] width 234 height 25
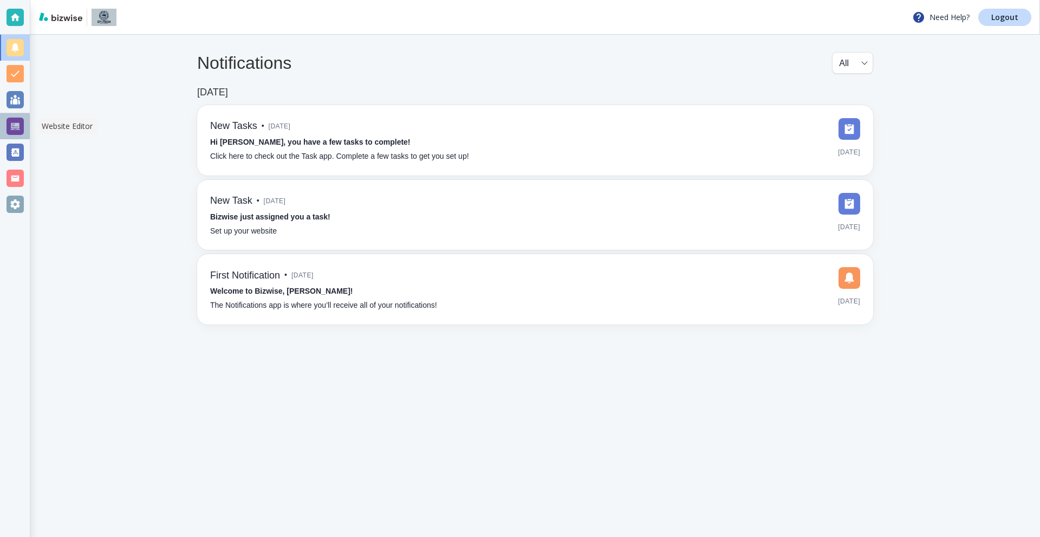
click at [18, 132] on div at bounding box center [15, 126] width 17 height 17
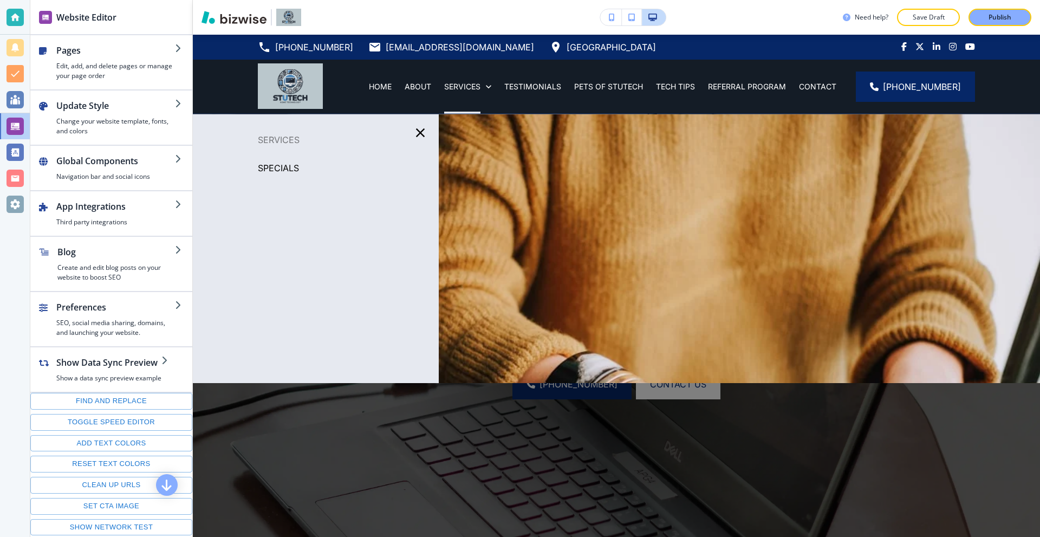
click at [293, 172] on p "SPECIALS" at bounding box center [278, 168] width 41 height 16
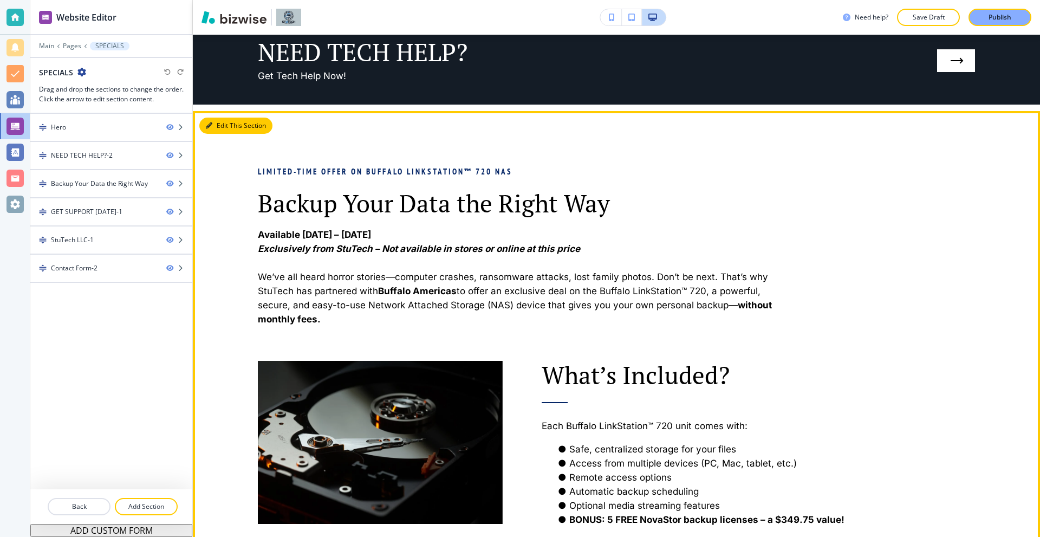
click at [228, 126] on button "Edit This Section" at bounding box center [235, 126] width 73 height 16
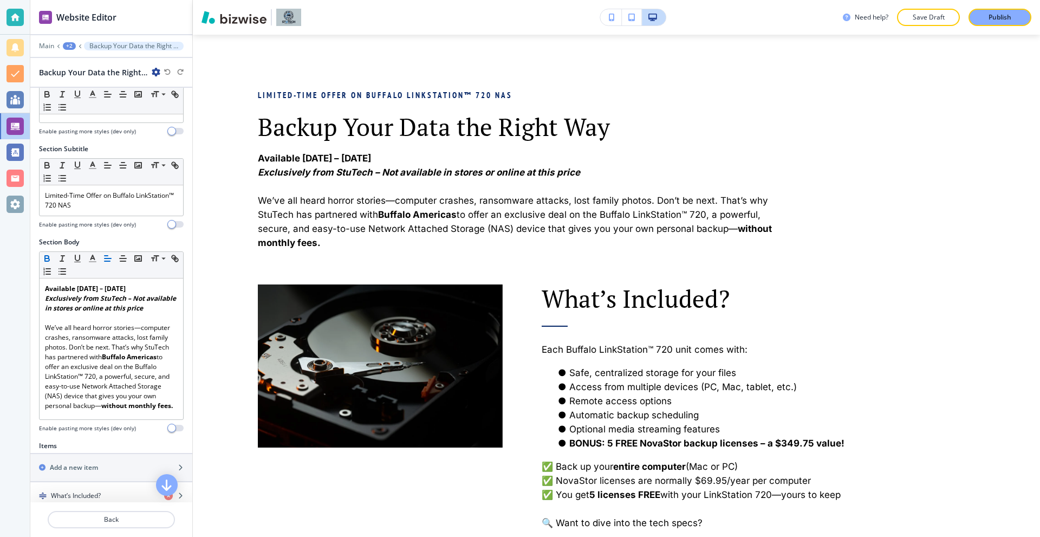
scroll to position [325, 0]
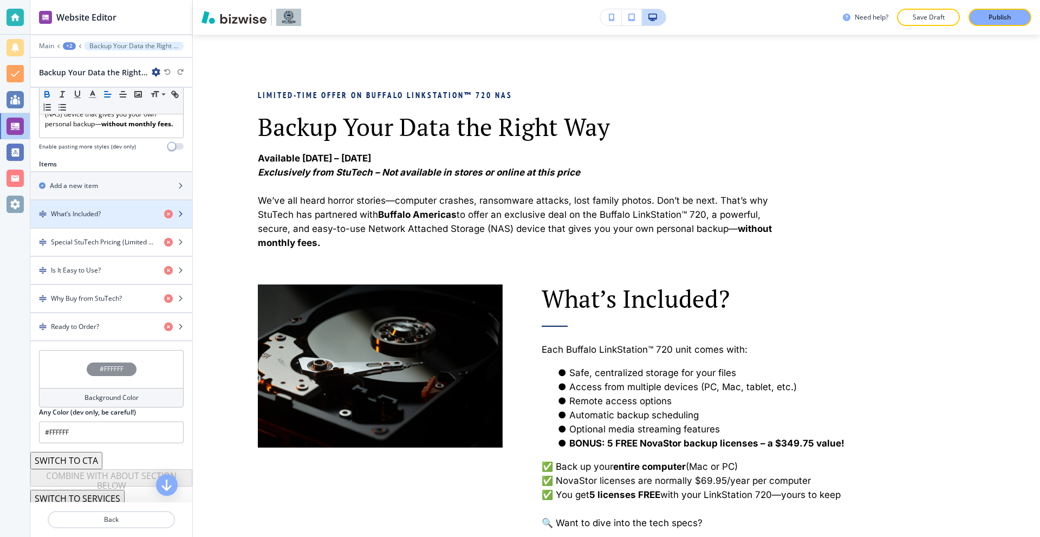
click at [96, 219] on h4 "What’s Included?" at bounding box center [76, 214] width 50 height 10
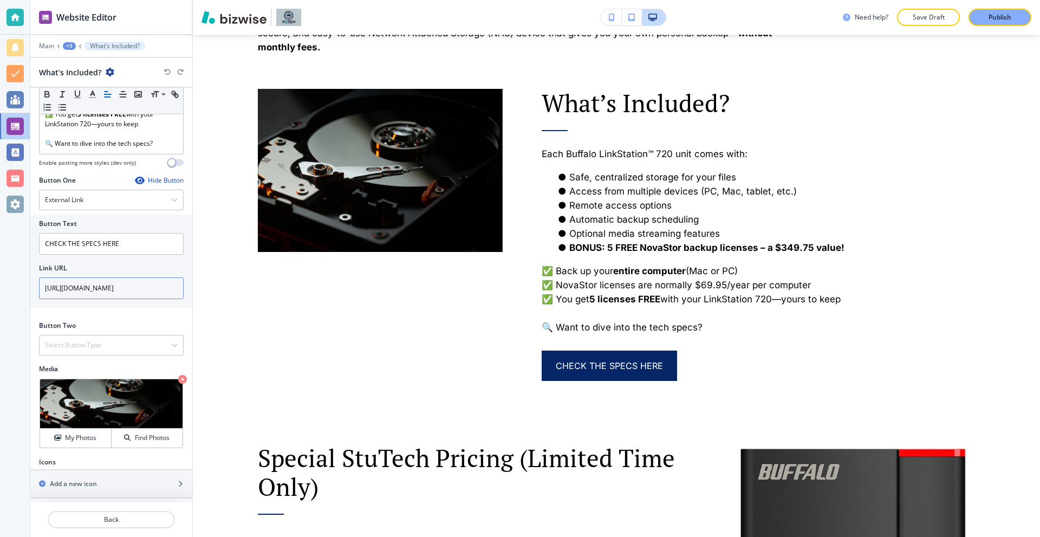
click at [122, 299] on input "https://www.dropbox.com/scl/fi/ltnh5rpp8frudhxe6z77j/LinkStation_700_series_dat…" at bounding box center [111, 288] width 145 height 22
paste input "LinkStation_700_series_datasheet-new_2.pdf"
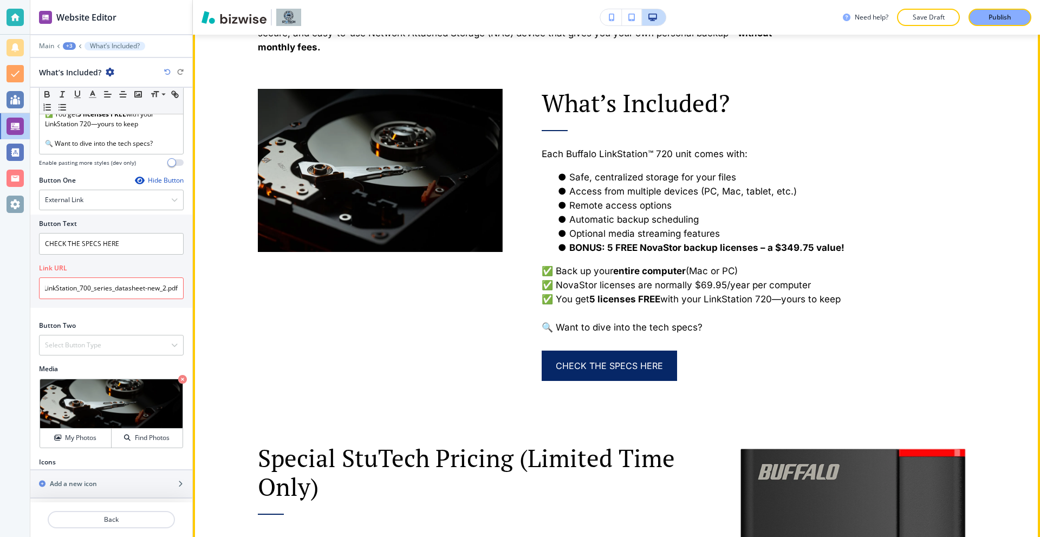
scroll to position [0, 0]
drag, startPoint x: 463, startPoint y: 327, endPoint x: 540, endPoint y: 354, distance: 82.1
click at [466, 328] on div at bounding box center [361, 208] width 284 height 346
click at [582, 365] on button "CHECK THE SPECS HERE" at bounding box center [609, 366] width 135 height 30
click at [587, 362] on button "CHECK THE SPECS HERE" at bounding box center [609, 366] width 135 height 30
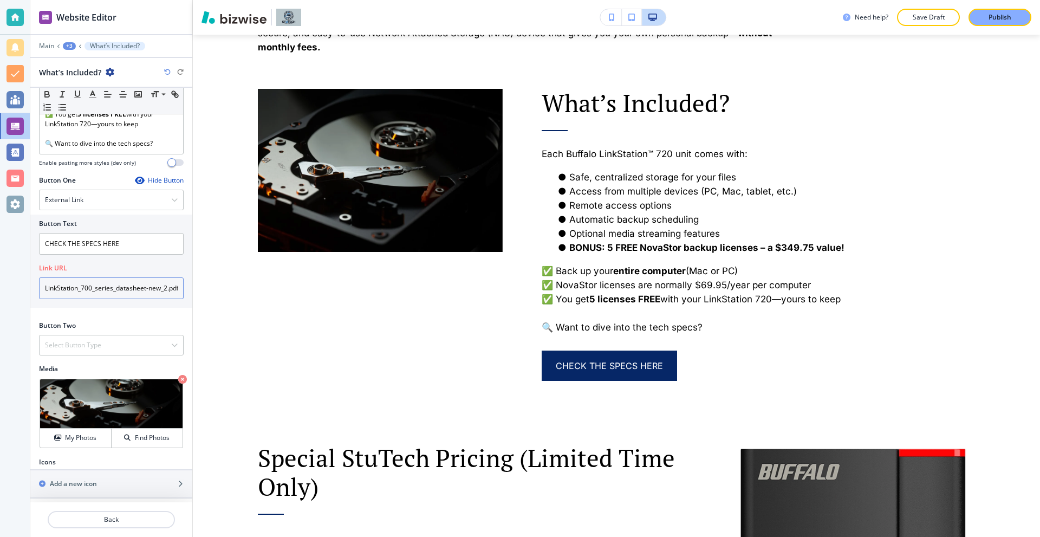
scroll to position [0, 10]
drag, startPoint x: 64, startPoint y: 299, endPoint x: 199, endPoint y: 304, distance: 135.0
click at [198, 304] on div "Website Editor Main +3 What’s Included? What’s Included? Title Small Normal Lar…" at bounding box center [535, 268] width 1010 height 537
click at [109, 292] on input "LinkStation_700_series_datasheet-new_2.pdf" at bounding box center [111, 288] width 145 height 22
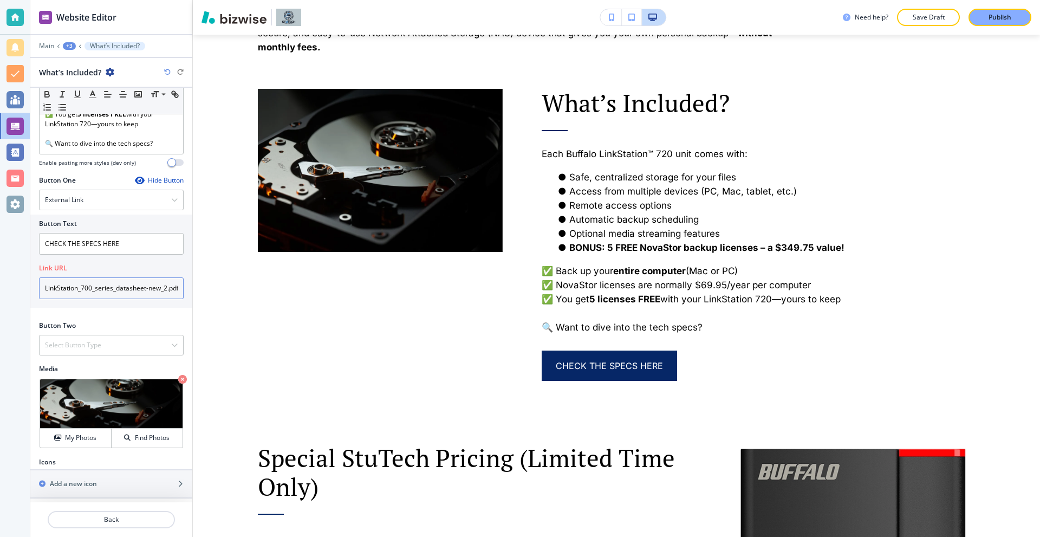
paste input "https://360businessops-my.sharepoint.com/personal/stu_stutechaz_com/_layouts/15…"
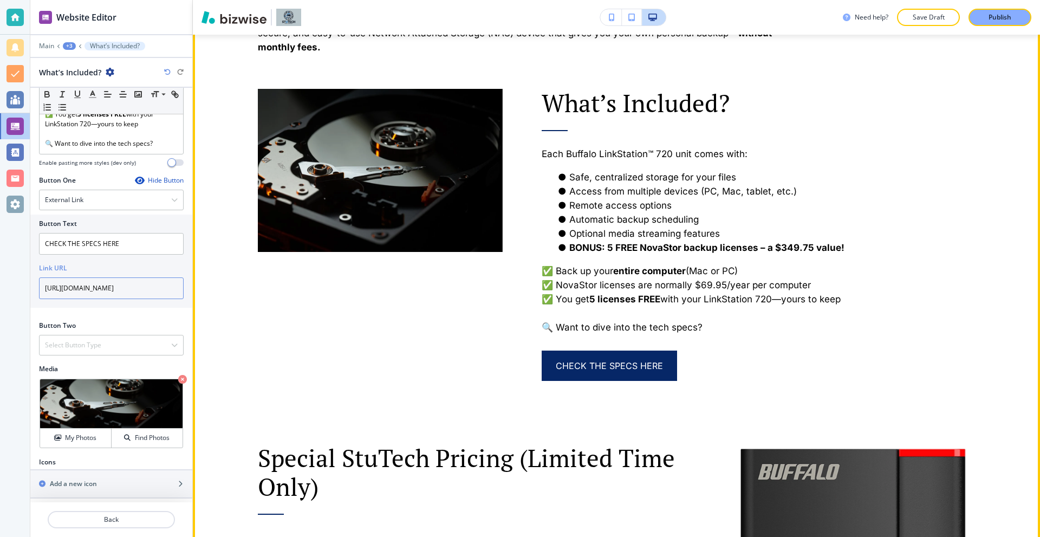
type input "https://360businessops-my.sharepoint.com/personal/stu_stutechaz_com/_layouts/15…"
click at [367, 322] on div at bounding box center [361, 208] width 284 height 346
click at [580, 372] on link "CHECK THE SPECS HERE" at bounding box center [609, 366] width 135 height 30
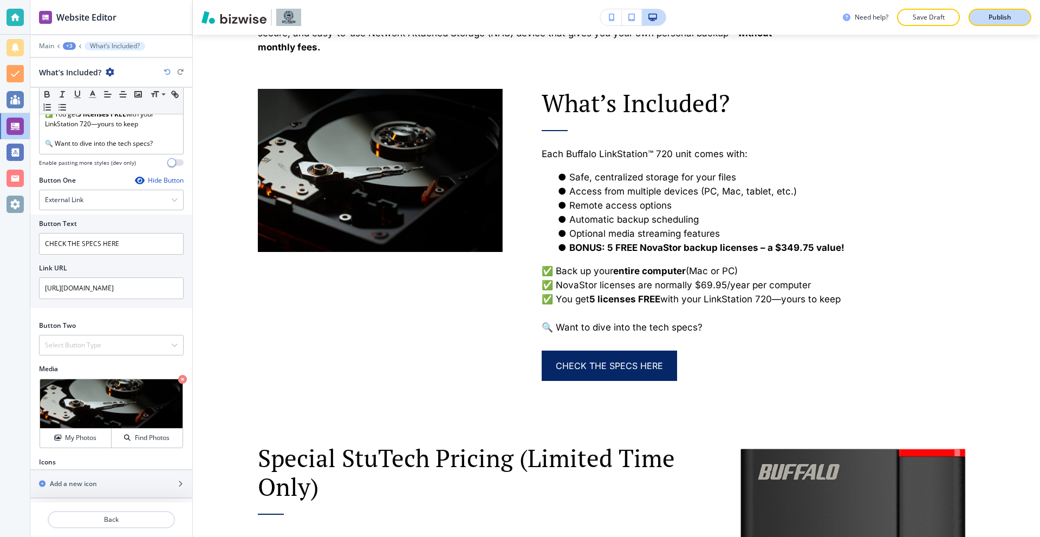
click at [994, 20] on p "Publish" at bounding box center [1000, 17] width 23 height 10
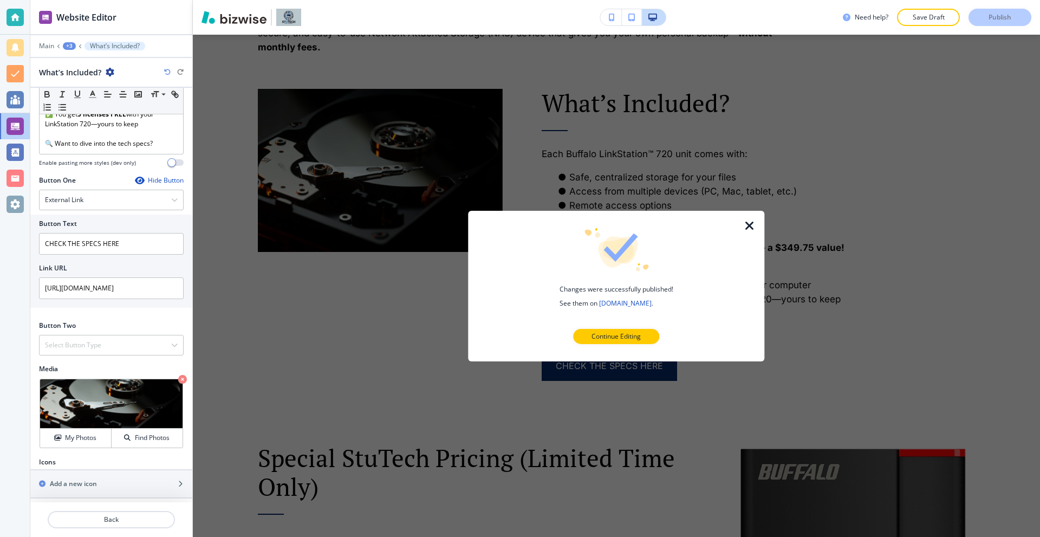
drag, startPoint x: 750, startPoint y: 224, endPoint x: 670, endPoint y: 192, distance: 86.3
click at [751, 225] on icon "button" at bounding box center [749, 225] width 13 height 13
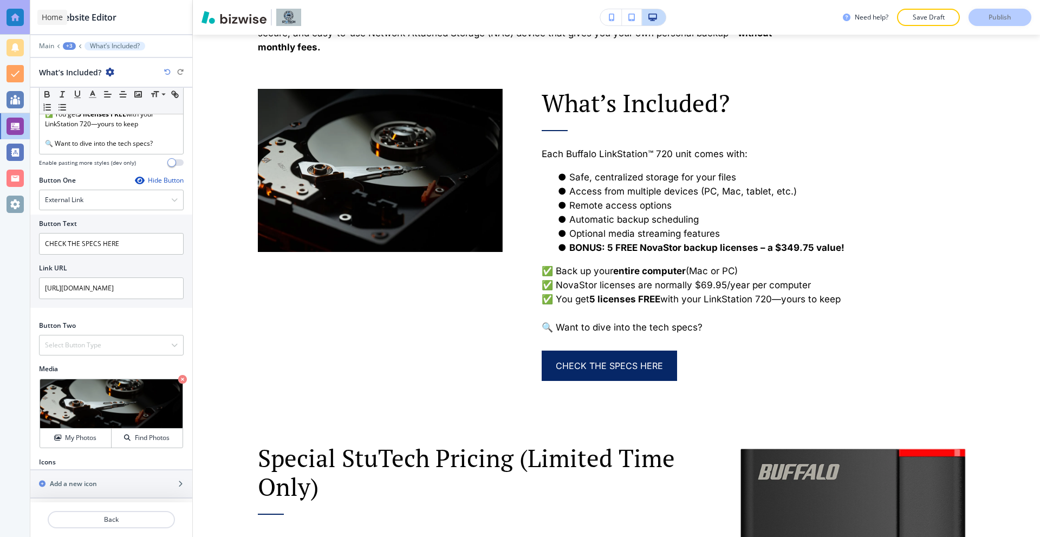
click at [25, 20] on div at bounding box center [15, 17] width 30 height 35
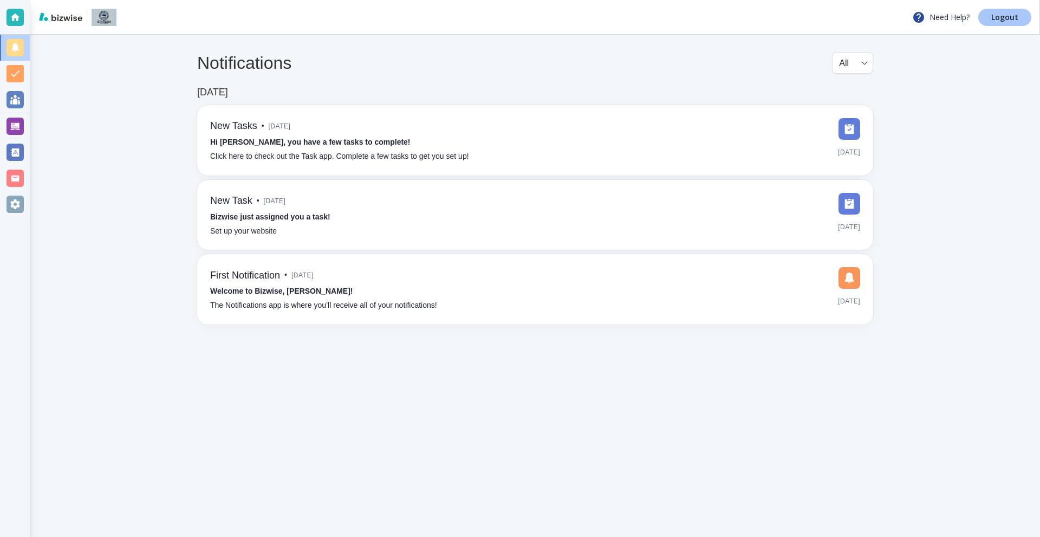
click at [993, 11] on link "Logout" at bounding box center [1005, 17] width 53 height 17
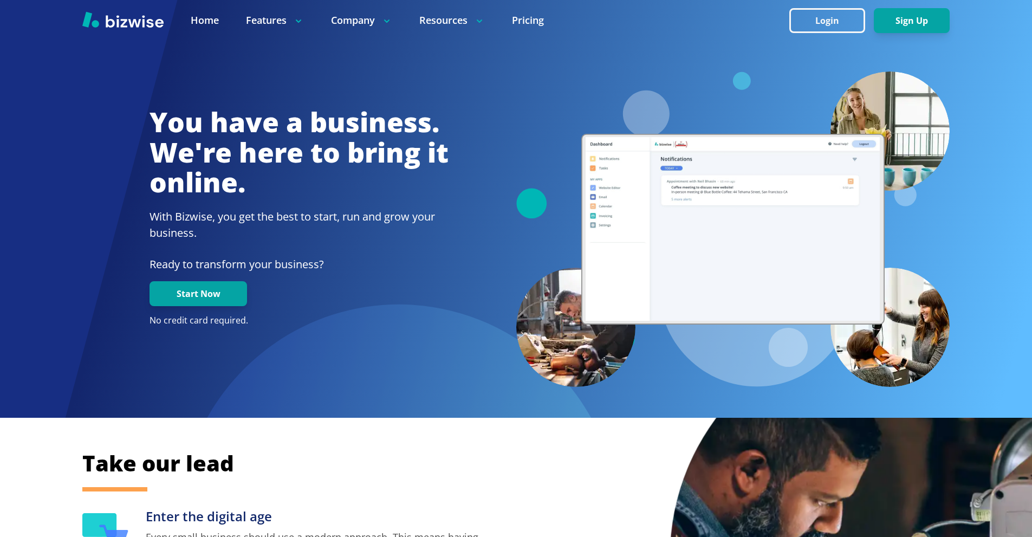
click at [787, 6] on div at bounding box center [516, 20] width 1032 height 41
click at [802, 17] on button "Login" at bounding box center [827, 20] width 76 height 25
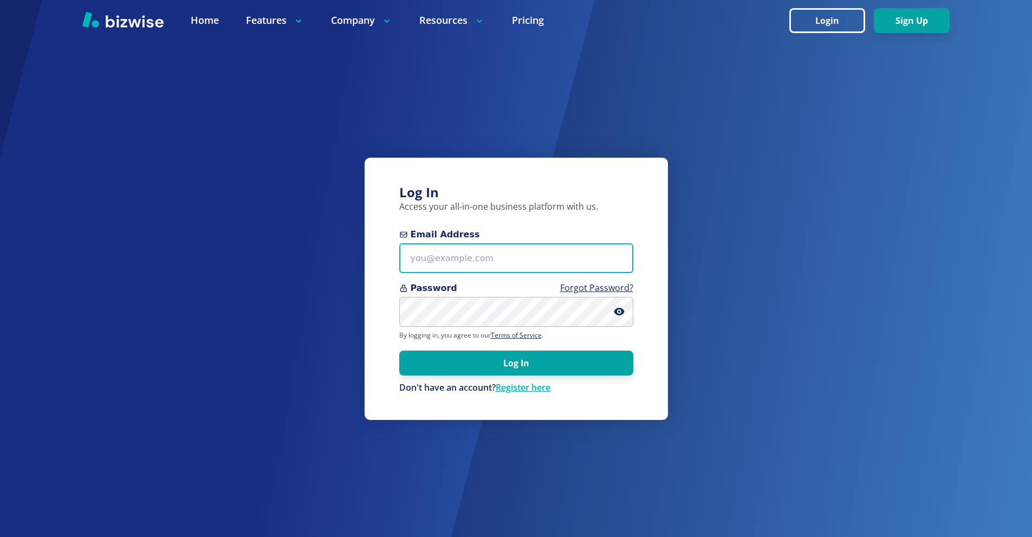
click at [470, 264] on input "Email Address" at bounding box center [516, 258] width 234 height 30
paste input "[EMAIL_ADDRESS][DOMAIN_NAME]"
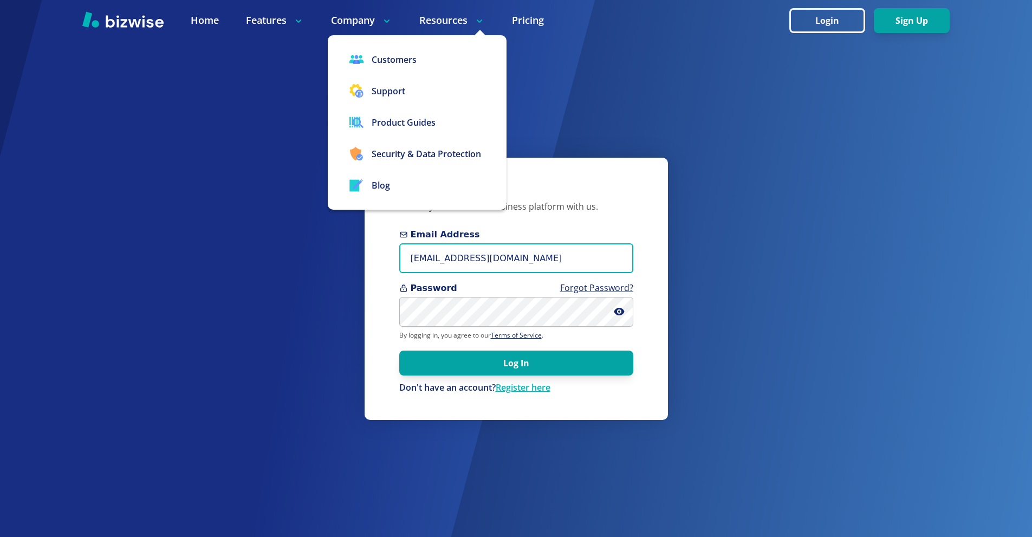
type input "[EMAIL_ADDRESS][DOMAIN_NAME]"
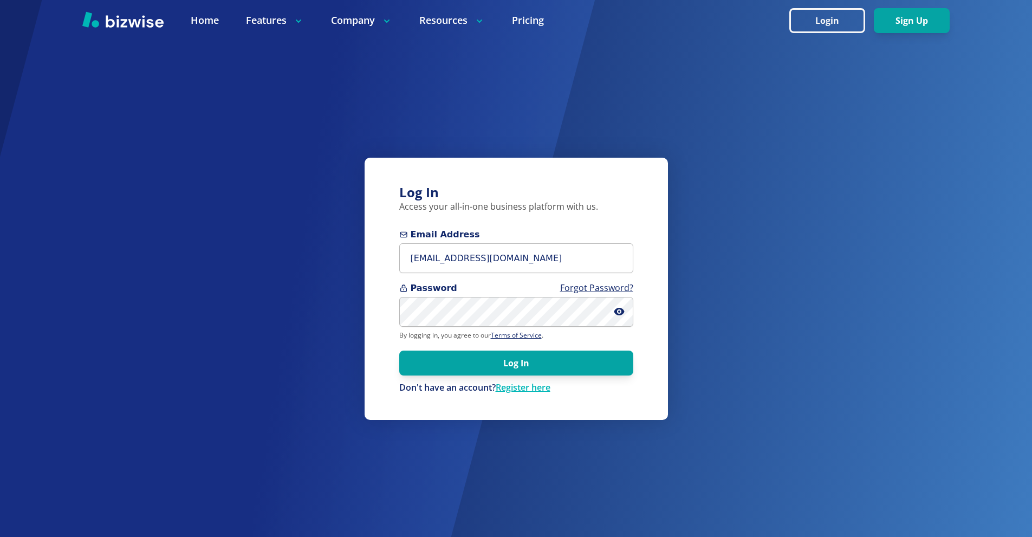
drag, startPoint x: 553, startPoint y: 367, endPoint x: 490, endPoint y: 327, distance: 75.0
click at [546, 365] on button "Log In" at bounding box center [516, 363] width 234 height 25
